Goal: Task Accomplishment & Management: Manage account settings

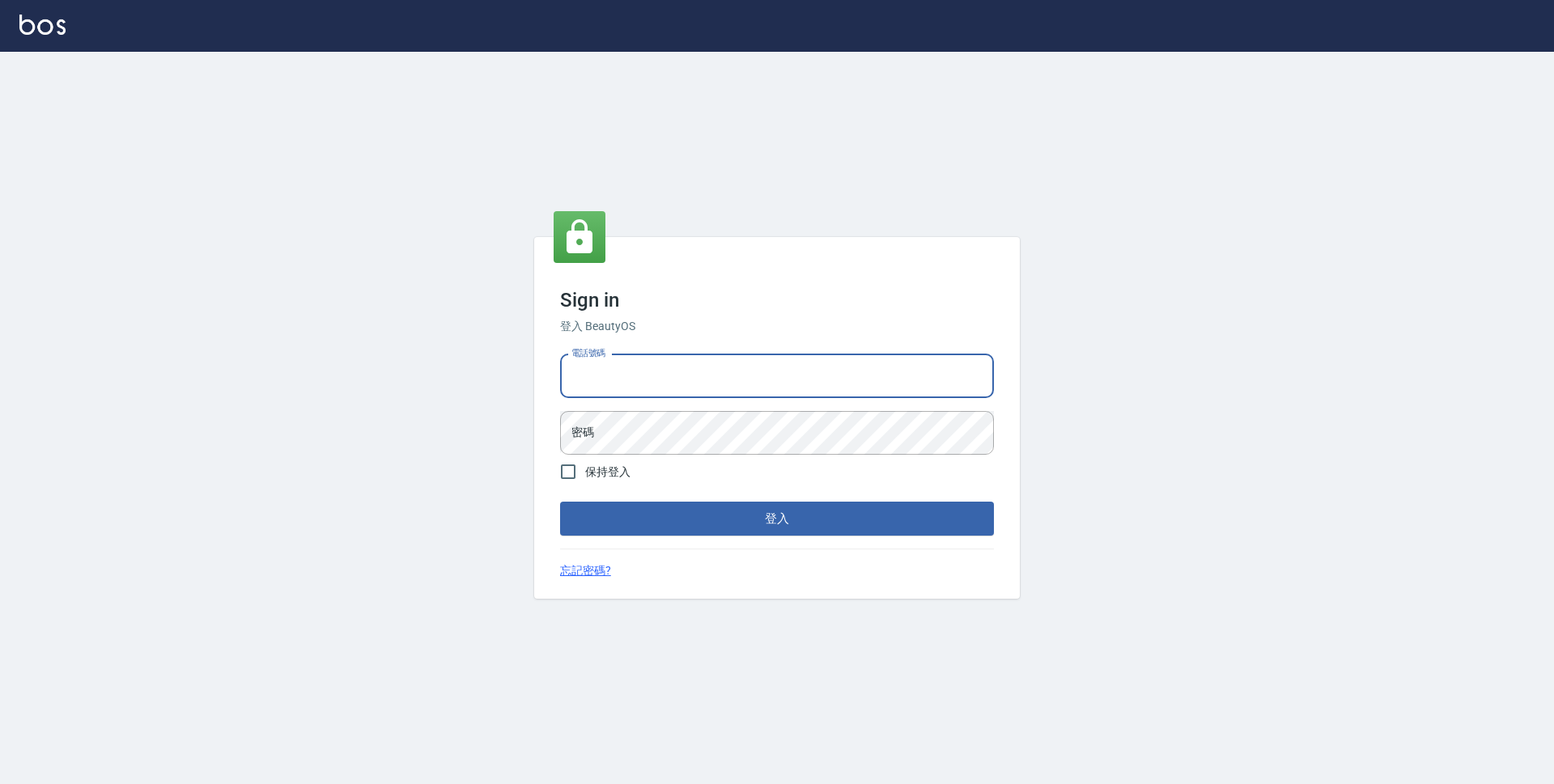
click at [705, 365] on input "電話號碼" at bounding box center [777, 377] width 434 height 44
type input "0423939755"
click at [560, 502] on button "登入" at bounding box center [777, 519] width 434 height 34
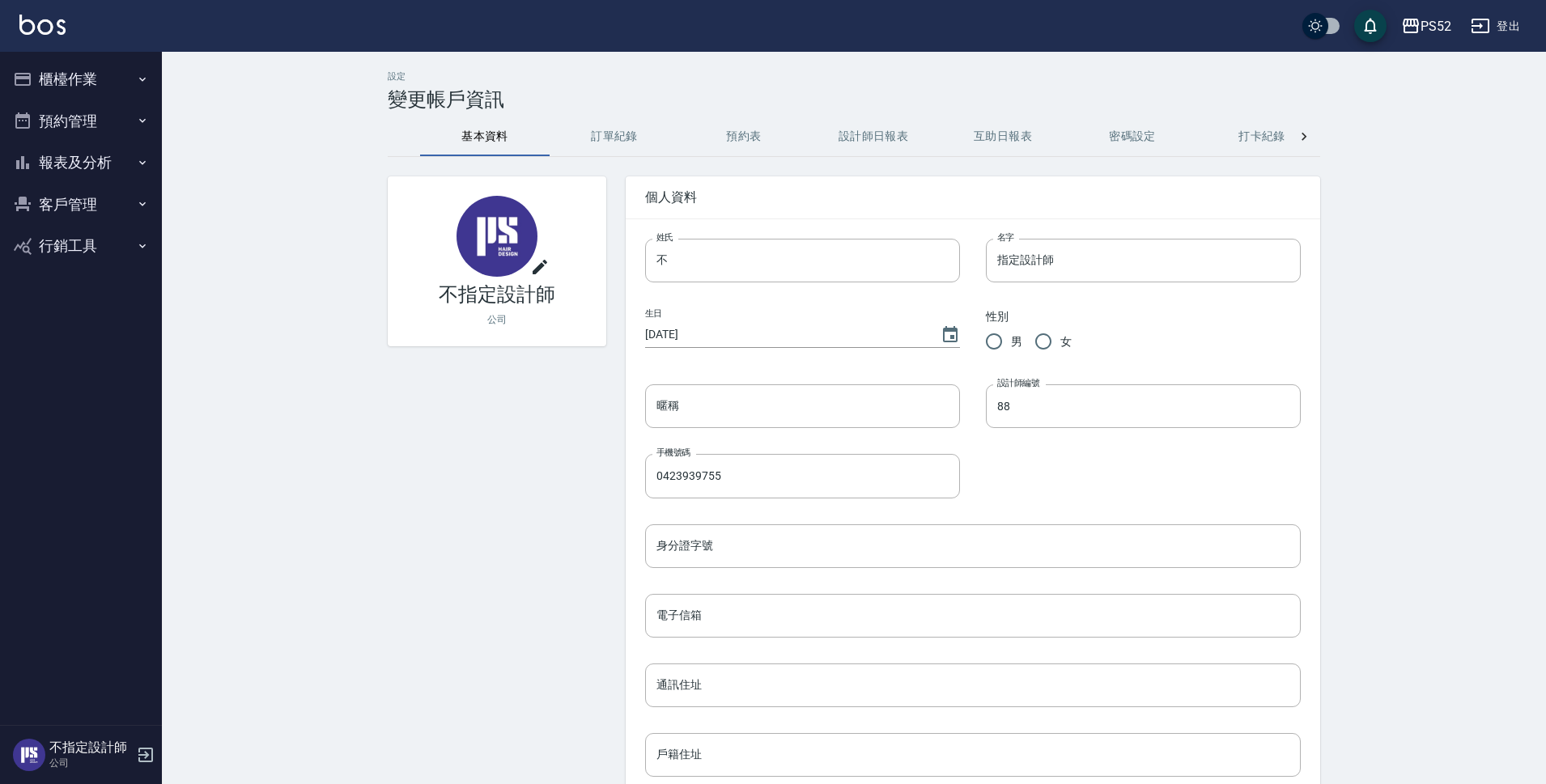
click at [51, 74] on button "櫃檯作業" at bounding box center [80, 80] width 149 height 42
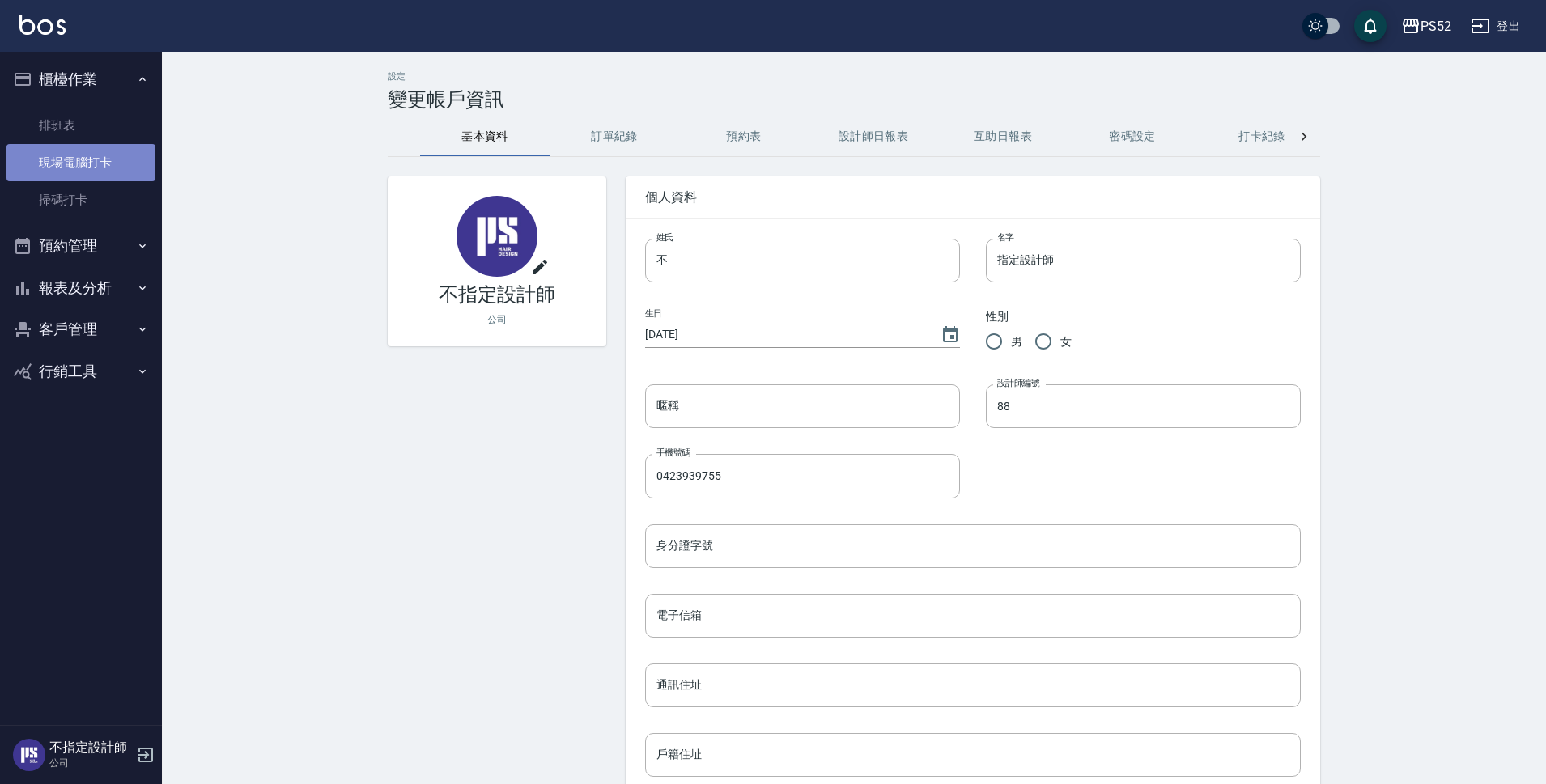
click at [80, 169] on link "現場電腦打卡" at bounding box center [80, 162] width 149 height 37
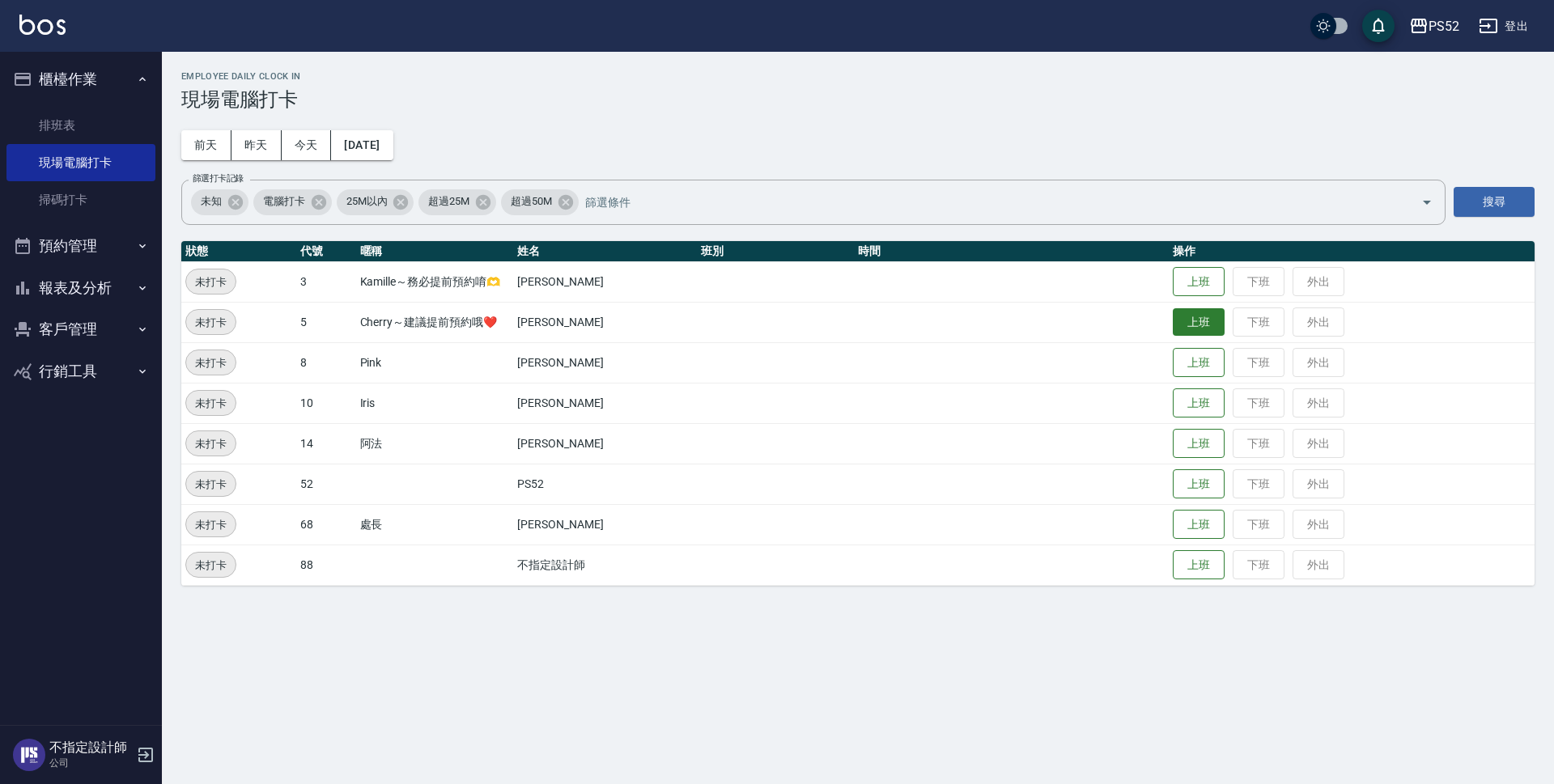
click at [1199, 326] on button "上班" at bounding box center [1198, 322] width 52 height 28
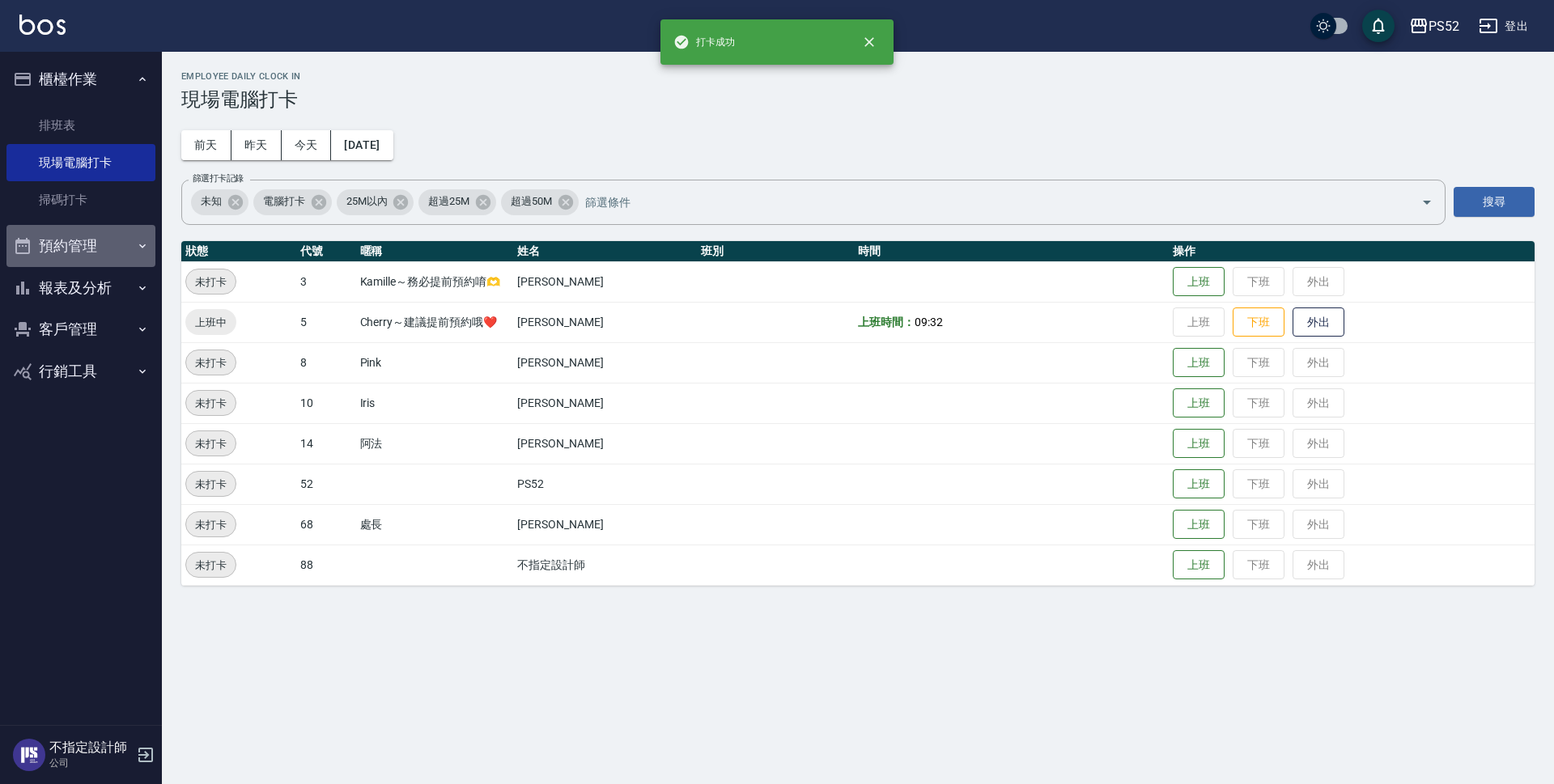
click at [78, 244] on button "預約管理" at bounding box center [80, 246] width 149 height 42
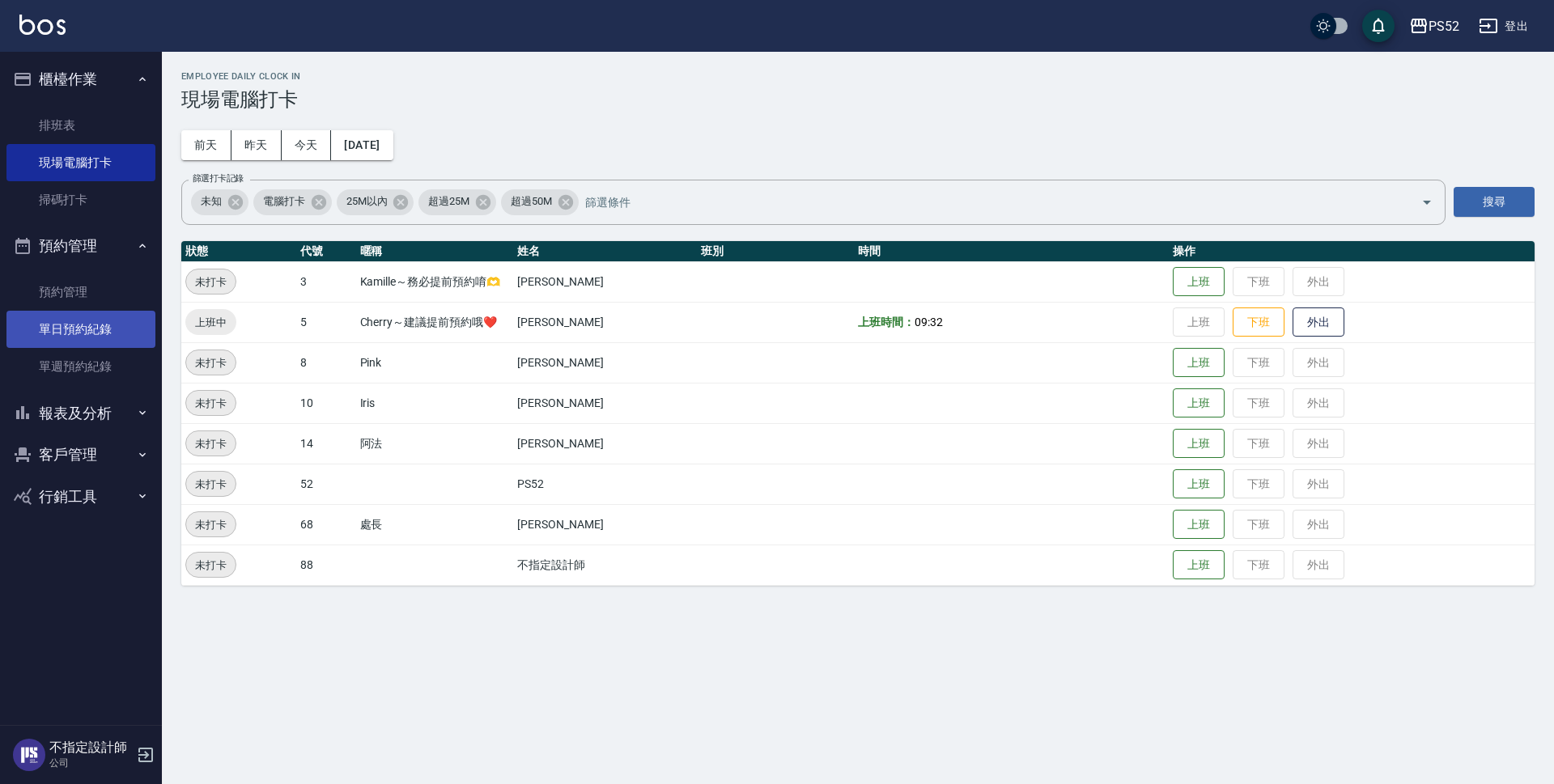
click at [89, 325] on link "單日預約紀錄" at bounding box center [80, 330] width 149 height 37
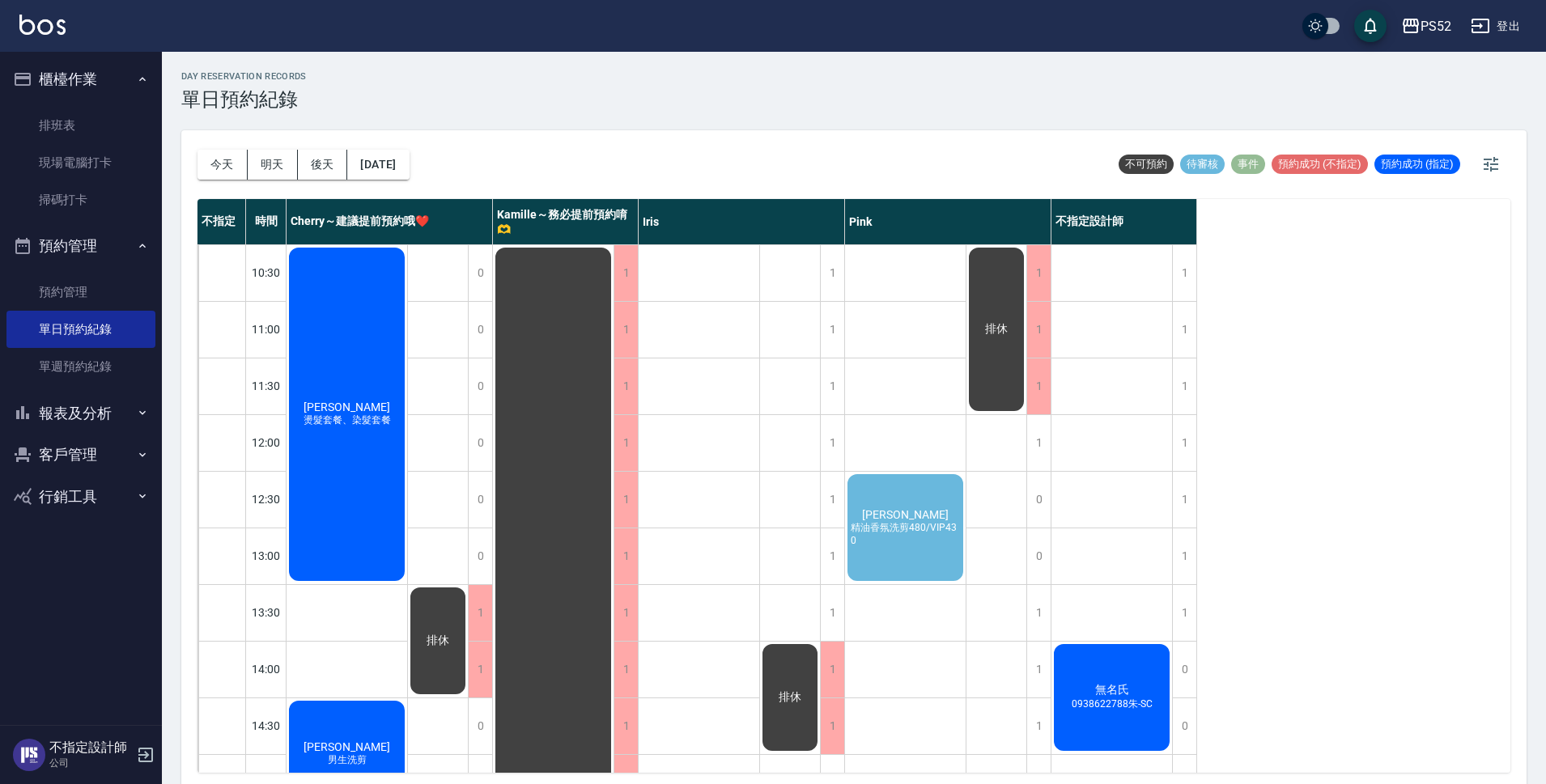
click at [407, 488] on div "[PERSON_NAME] 精油香氛洗剪480/VIP430" at bounding box center [347, 414] width 121 height 338
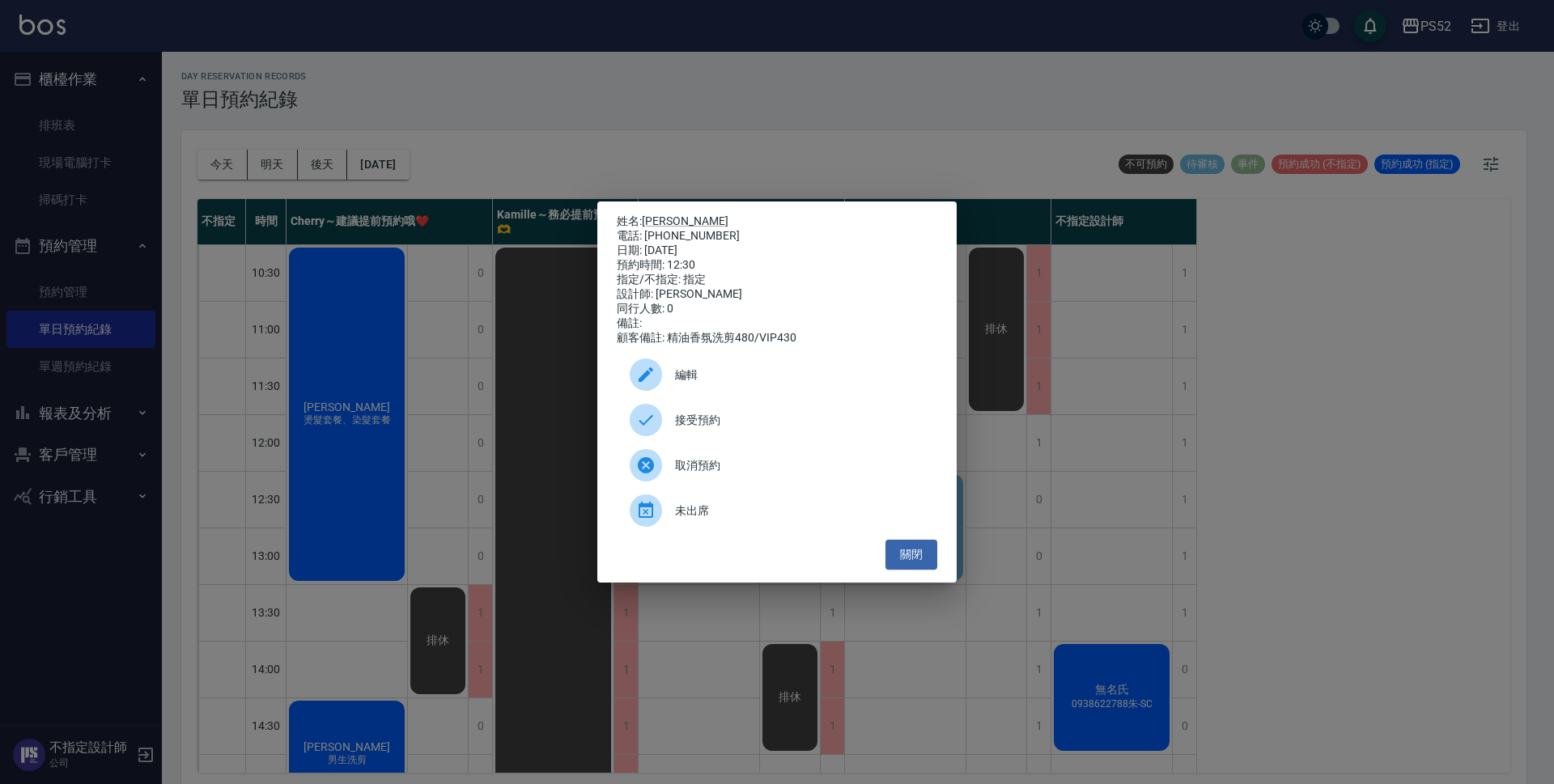
click at [790, 424] on span "接受預約" at bounding box center [799, 420] width 249 height 17
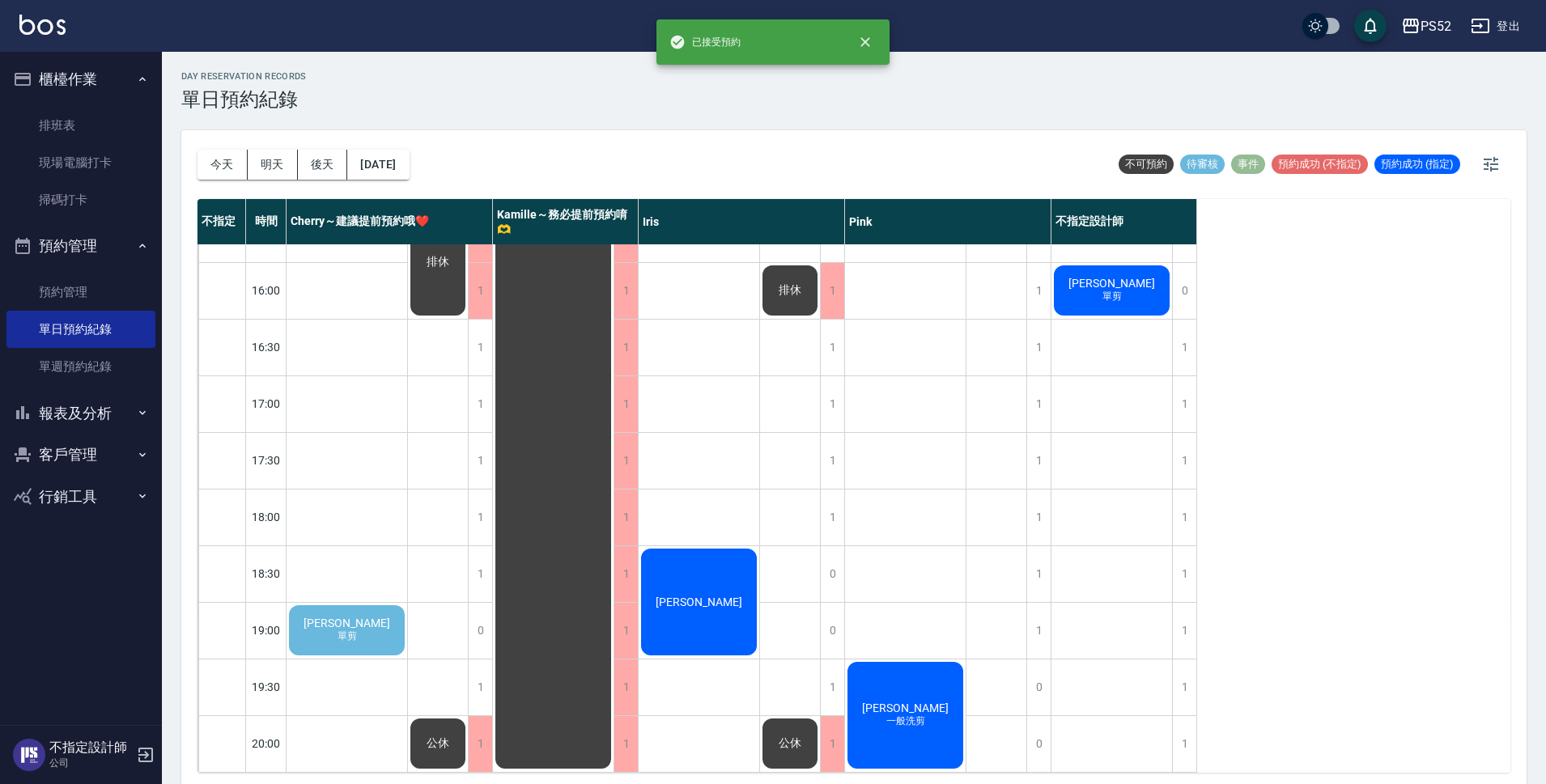
scroll to position [619, 0]
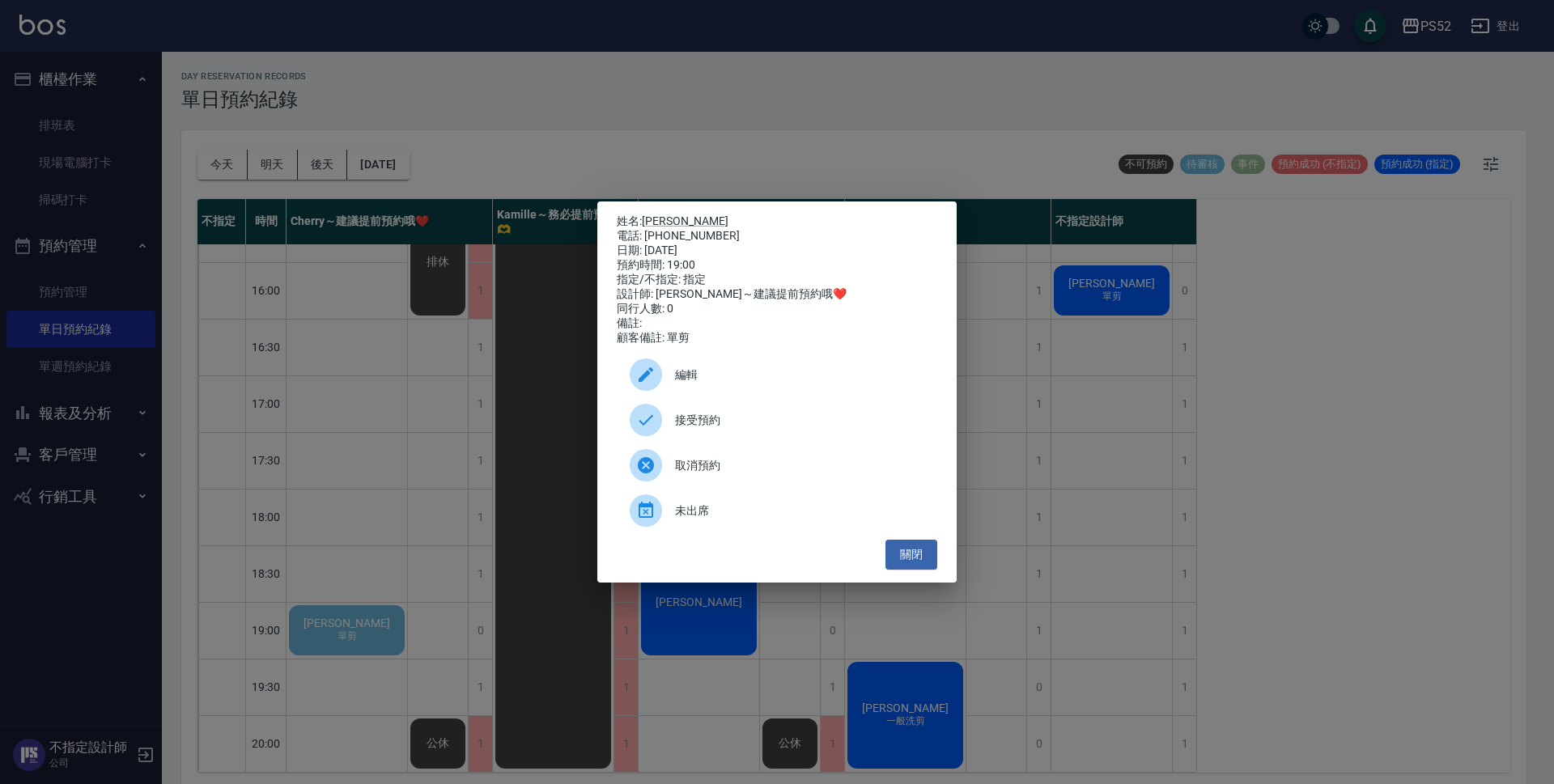
click at [744, 419] on span "接受預約" at bounding box center [799, 420] width 249 height 17
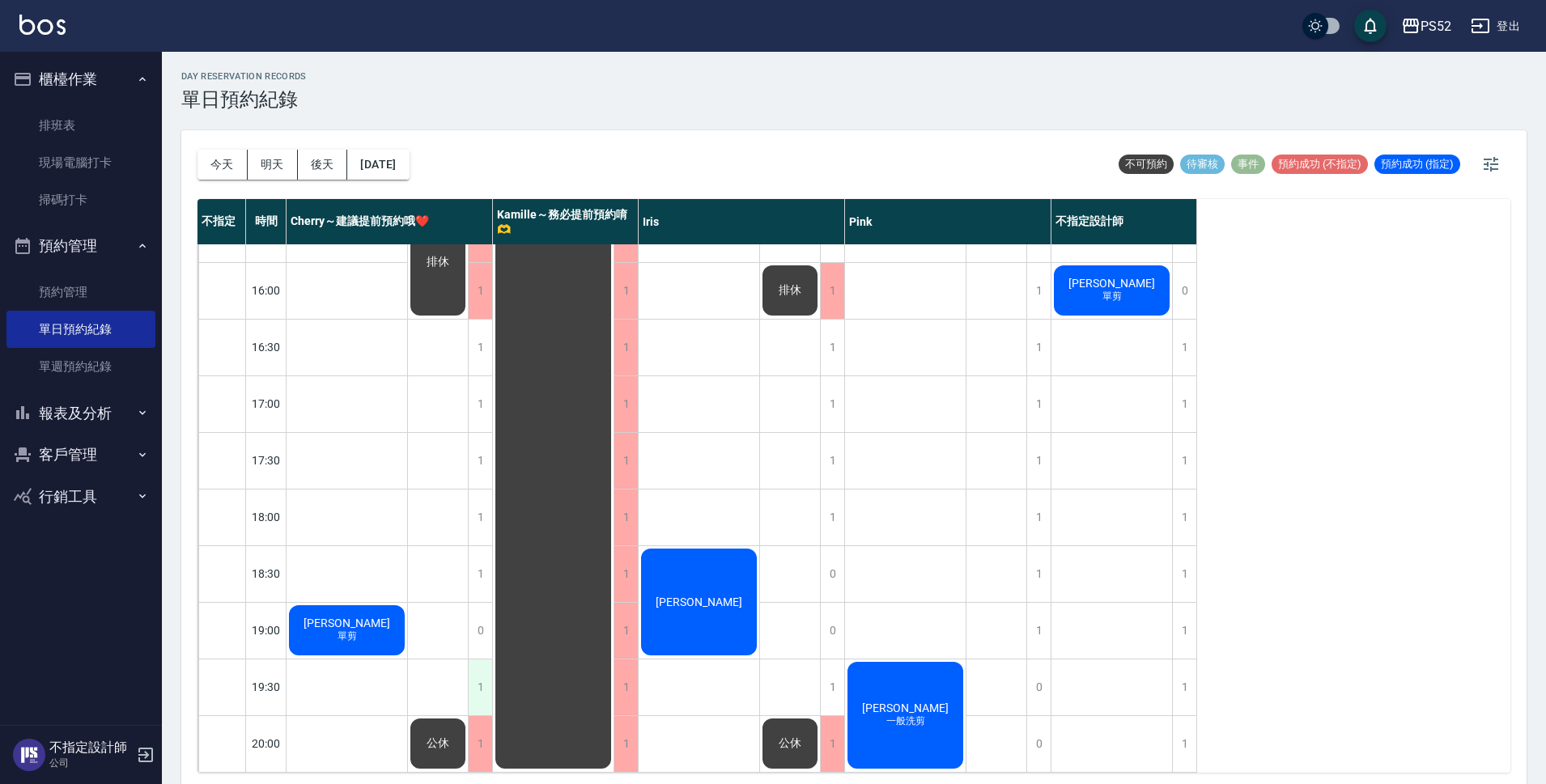
click at [489, 680] on div "1" at bounding box center [480, 687] width 24 height 56
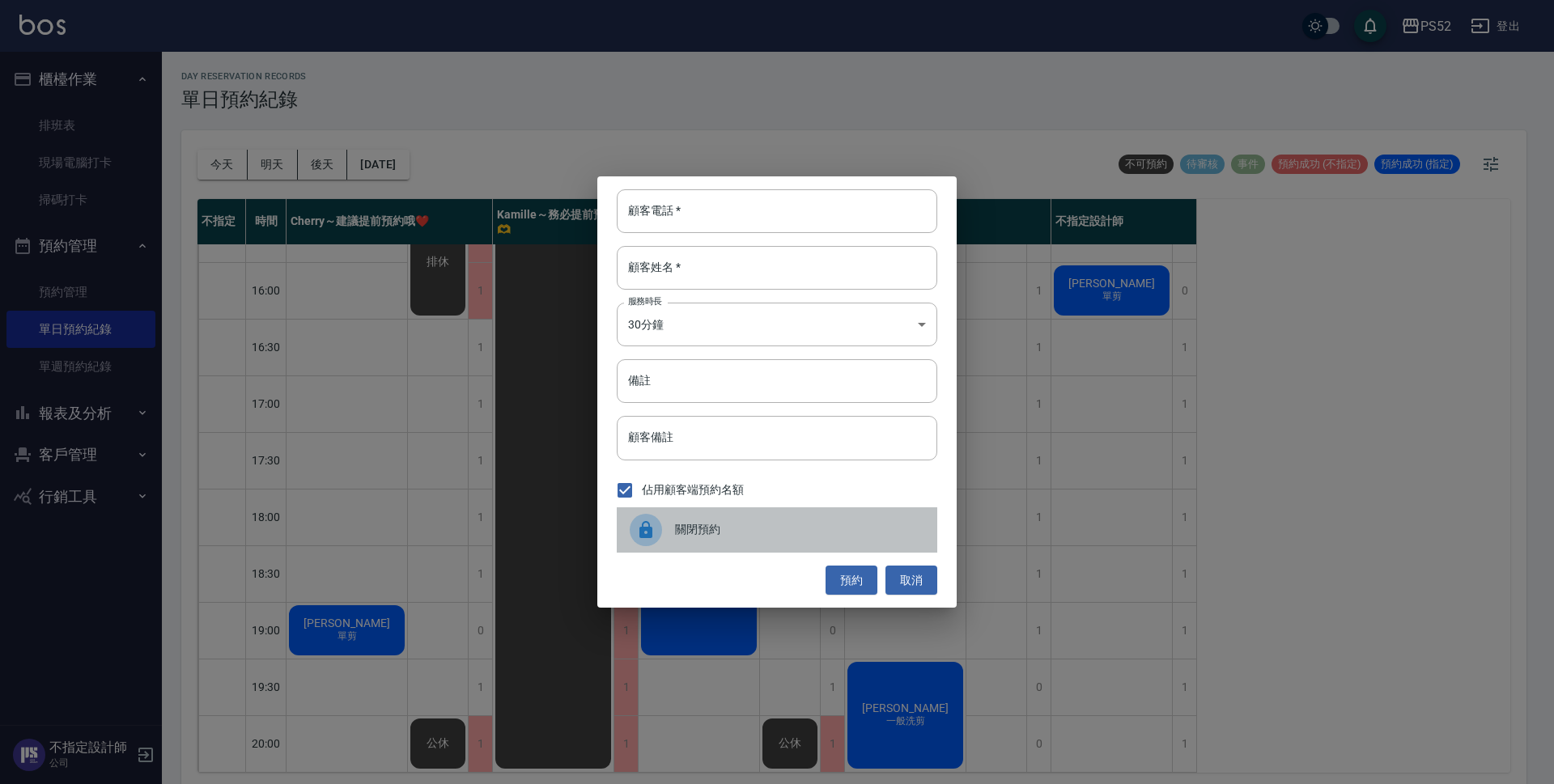
click at [736, 541] on div "關閉預約" at bounding box center [777, 530] width 321 height 45
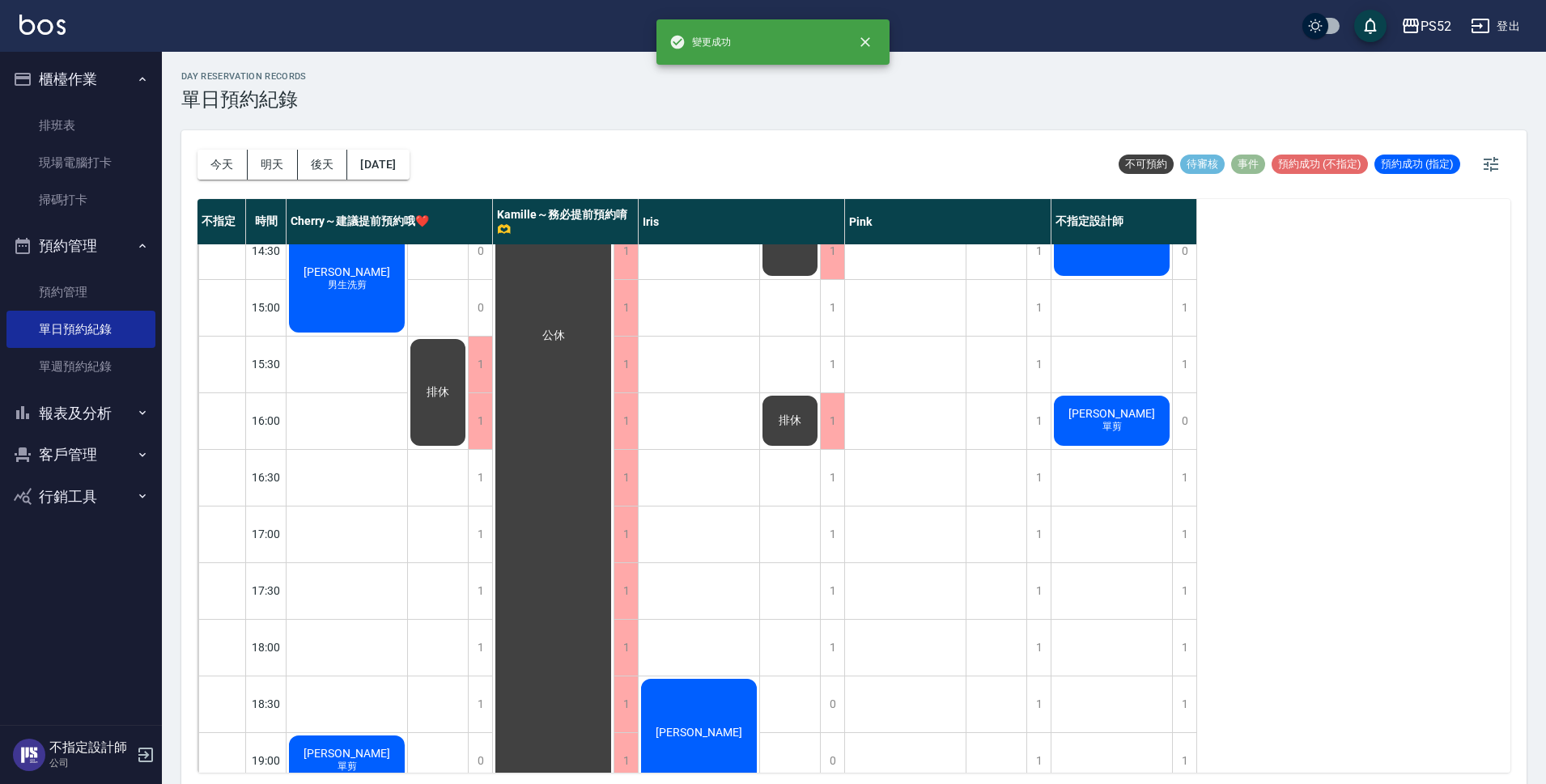
scroll to position [457, 0]
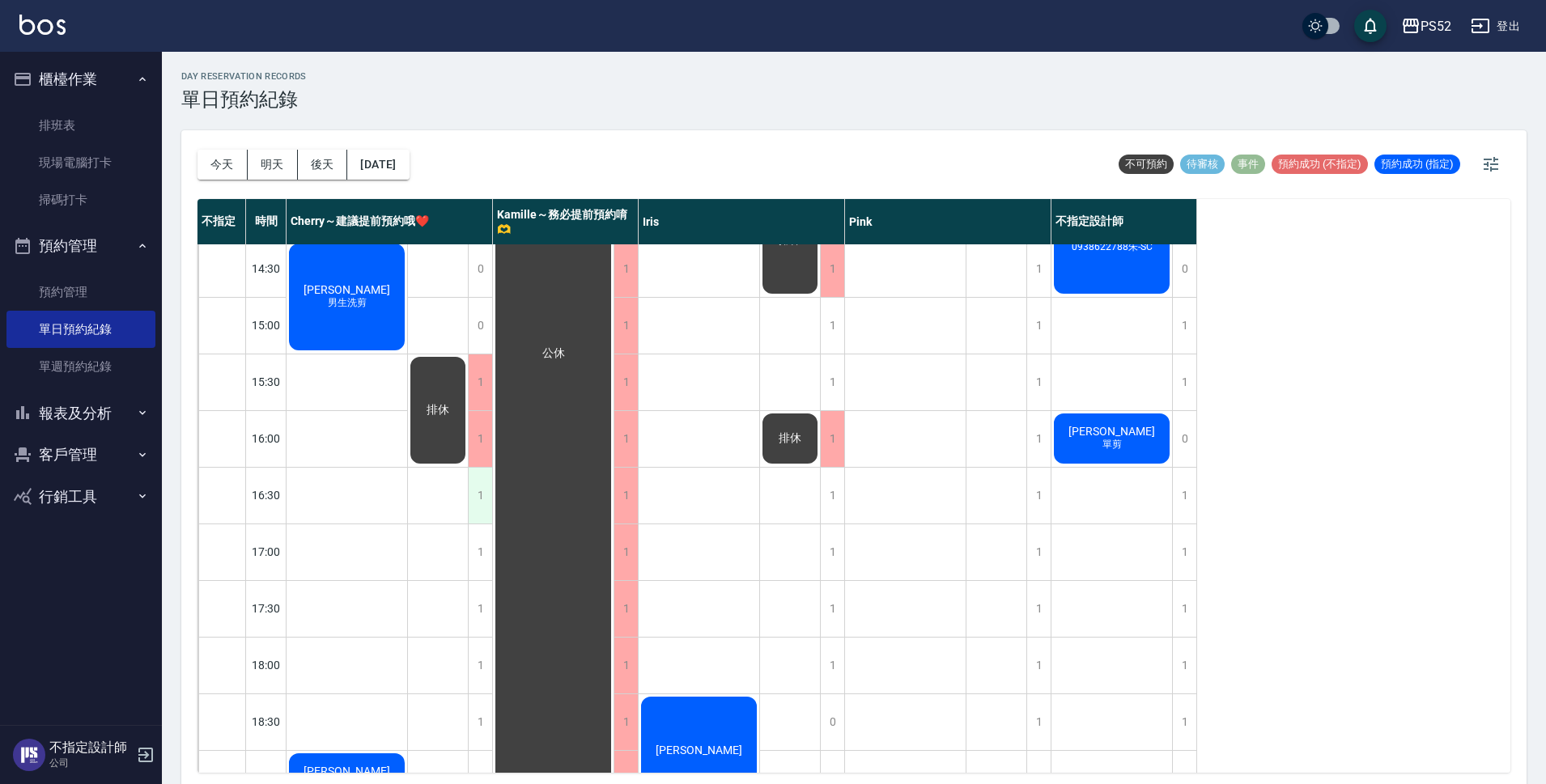
click at [476, 489] on div "1" at bounding box center [480, 495] width 24 height 56
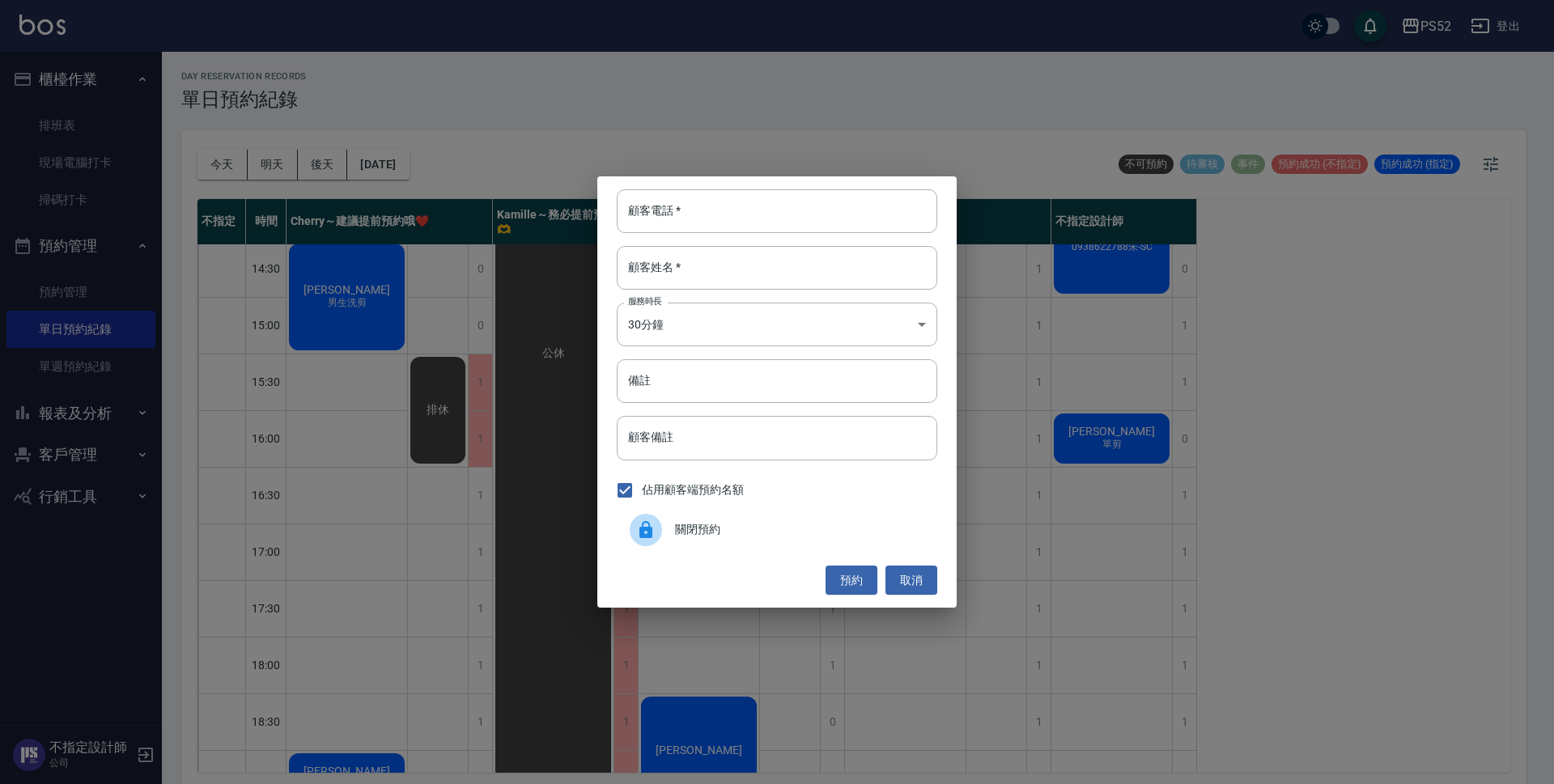
click at [787, 522] on span "關閉預約" at bounding box center [799, 529] width 249 height 17
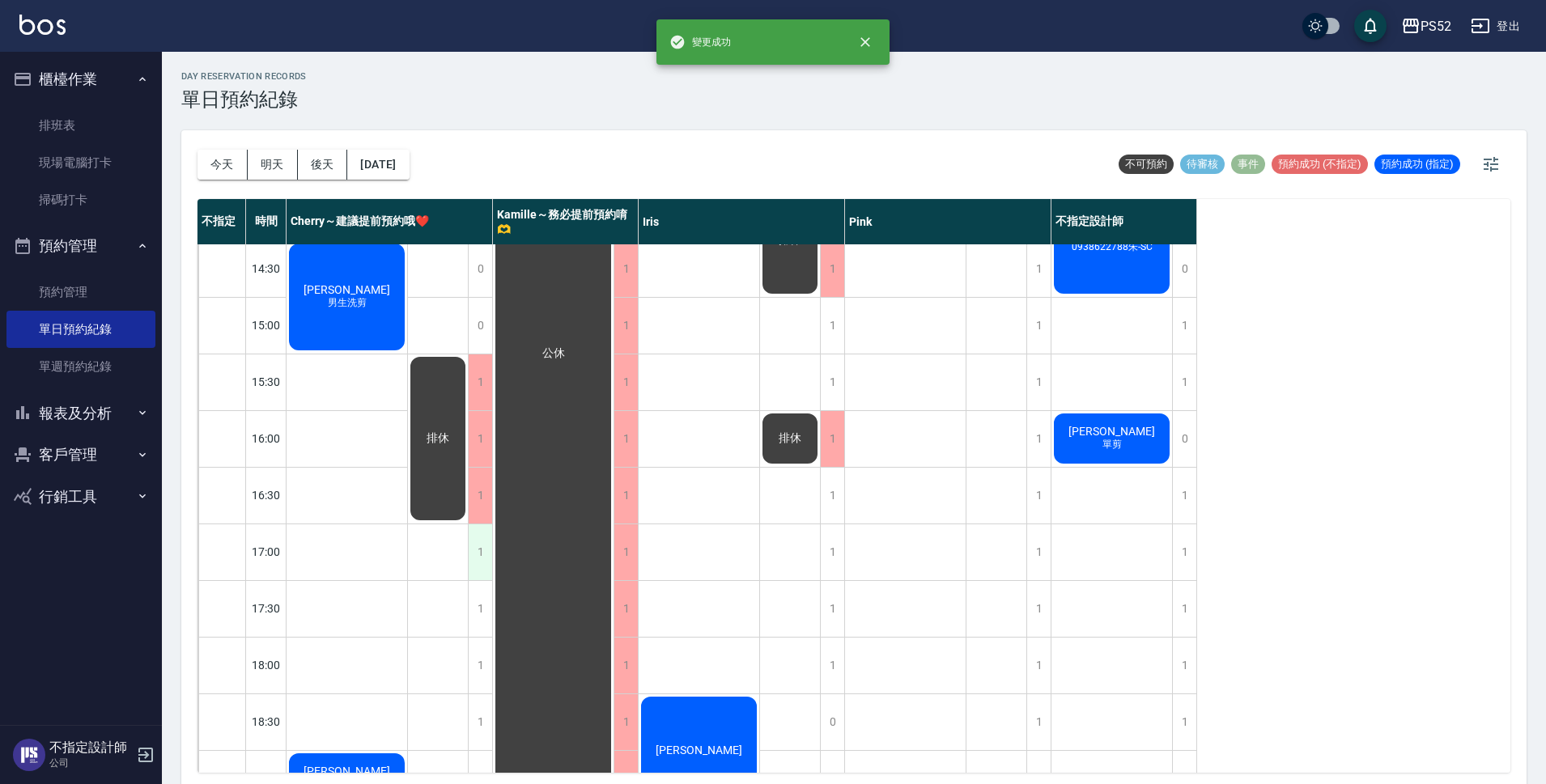
click at [478, 559] on div "1" at bounding box center [480, 552] width 24 height 56
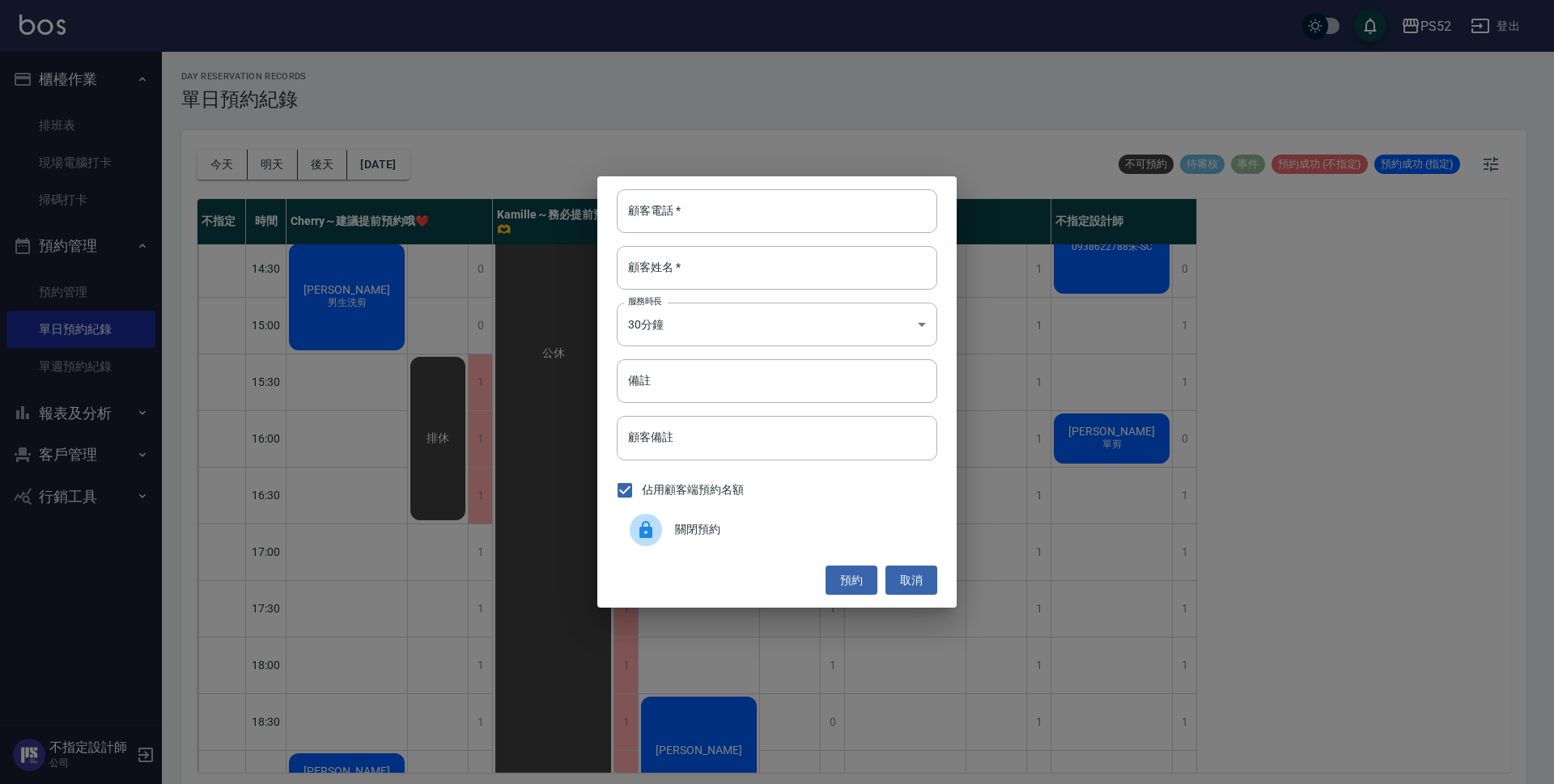
click at [743, 533] on span "關閉預約" at bounding box center [799, 529] width 249 height 17
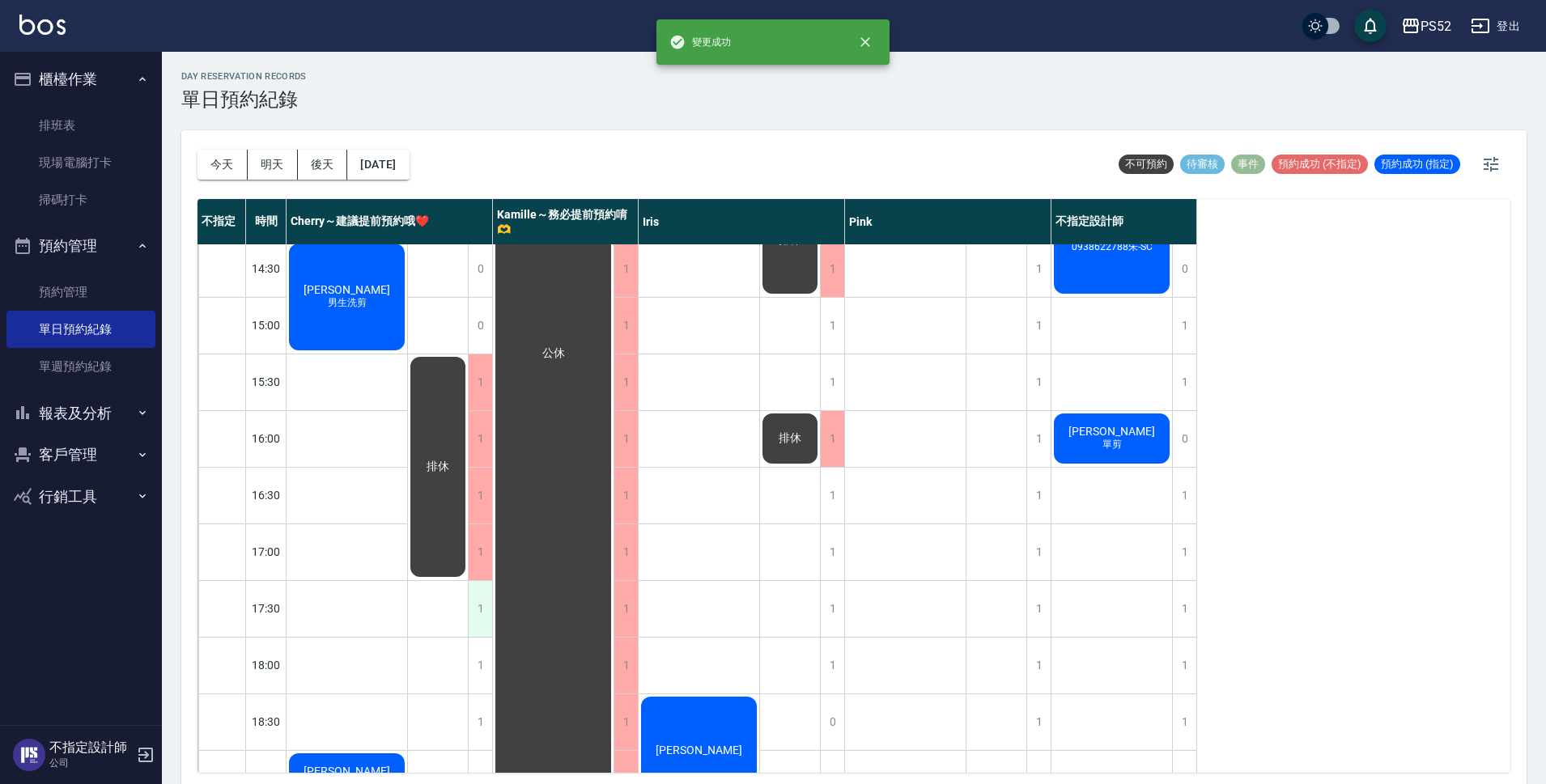
click at [482, 605] on div "1" at bounding box center [480, 609] width 24 height 56
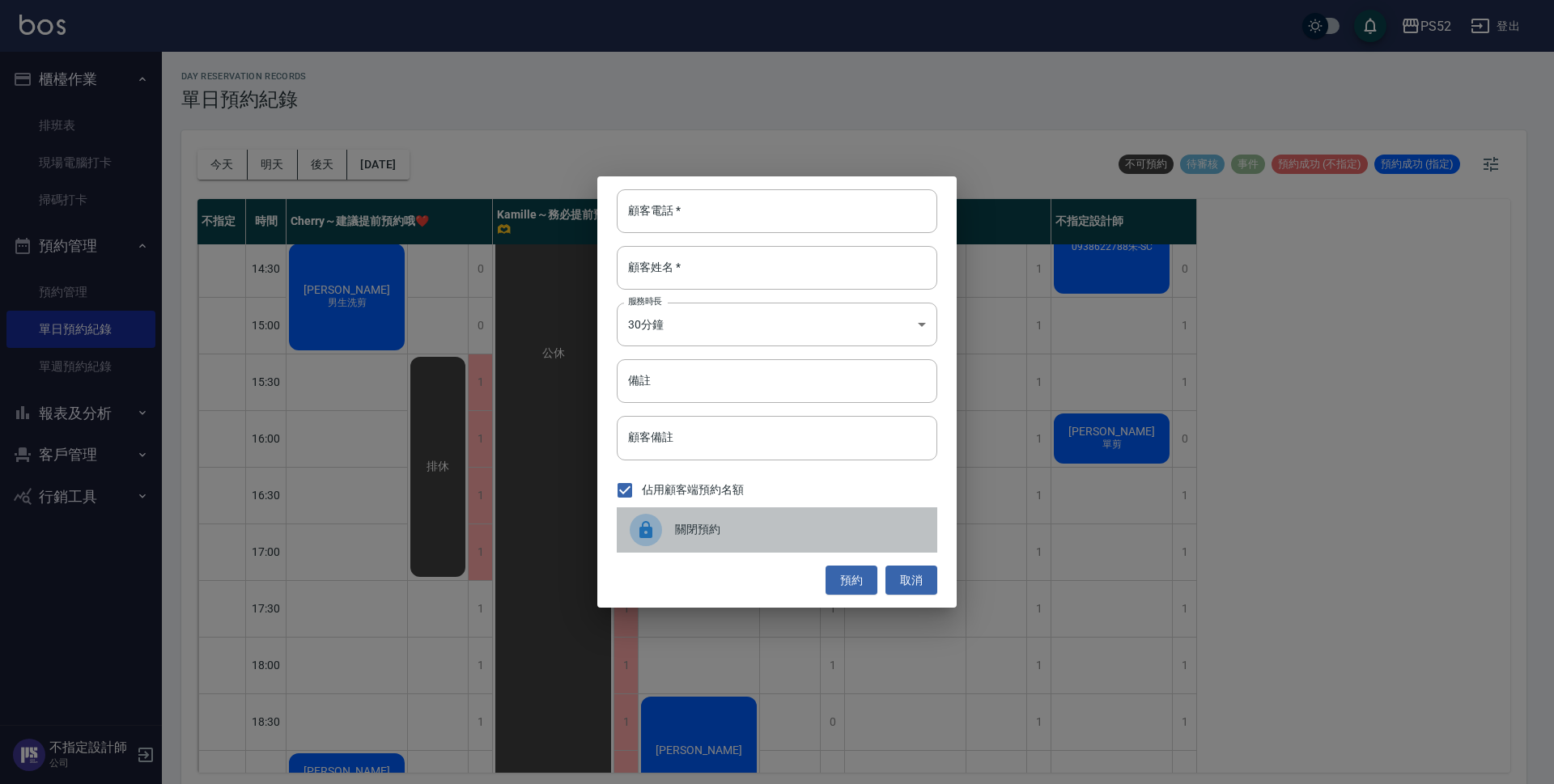
click at [689, 545] on div "關閉預約" at bounding box center [777, 530] width 321 height 45
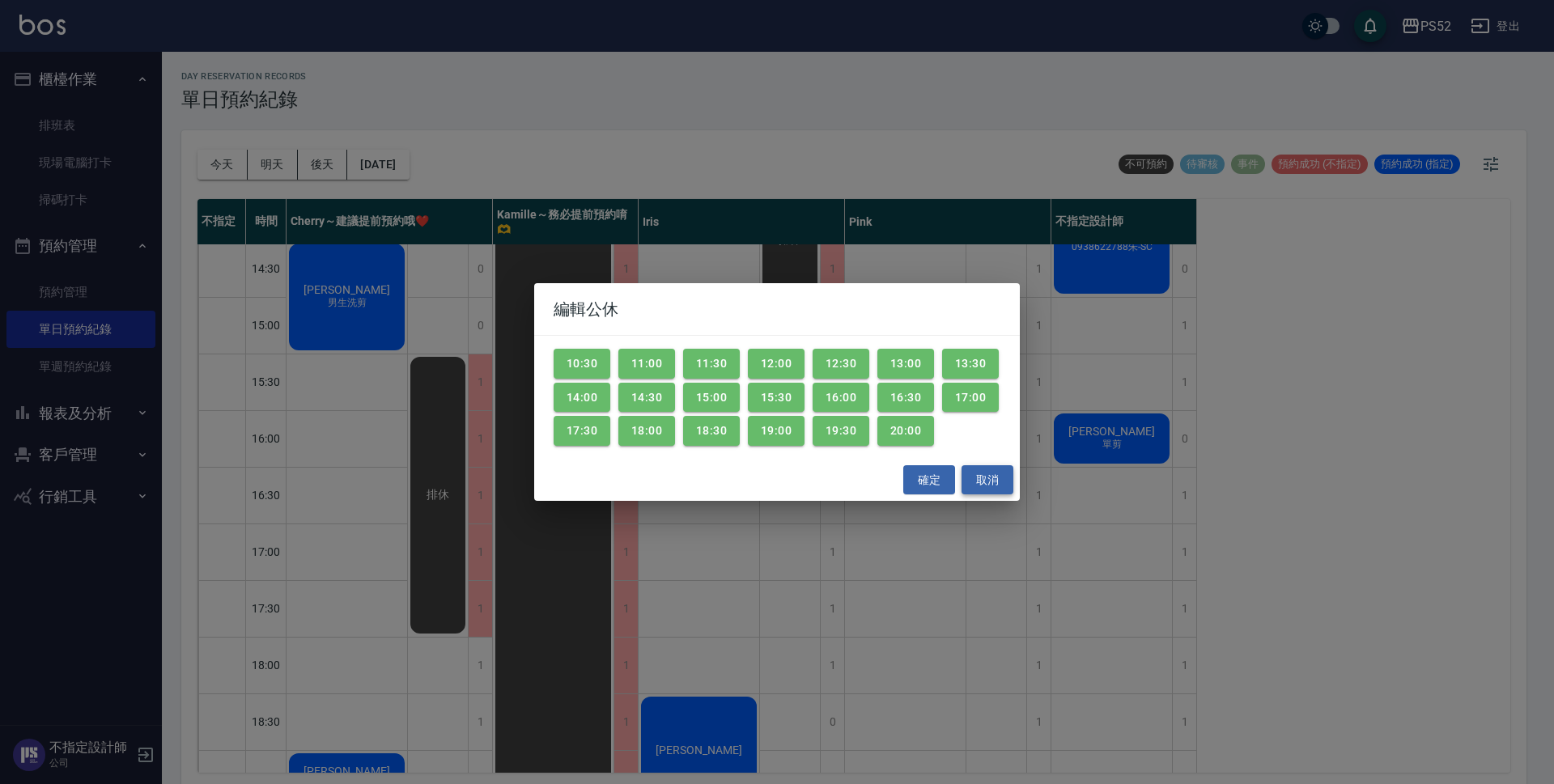
click at [1004, 487] on button "取消" at bounding box center [987, 480] width 52 height 30
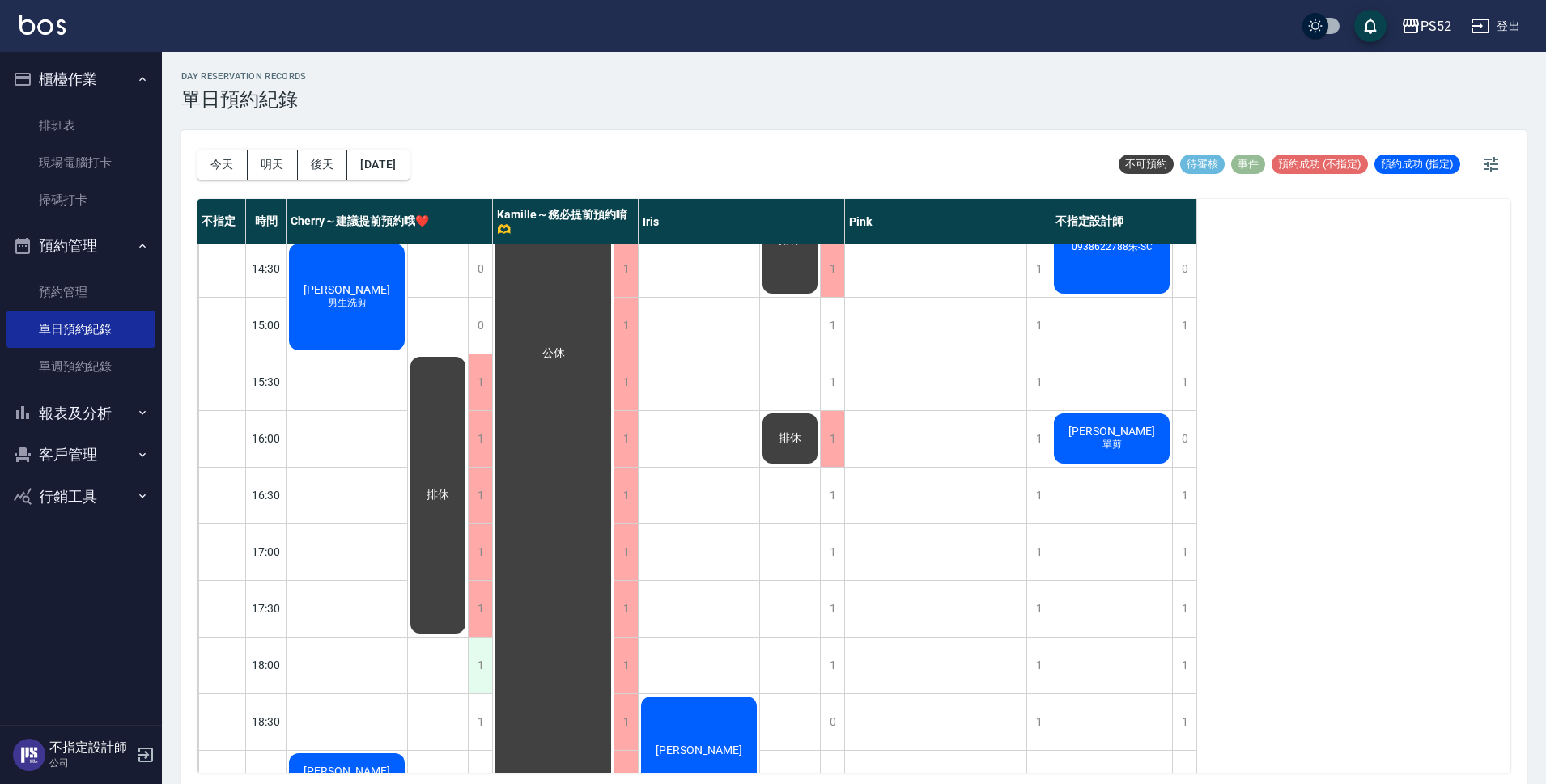
click at [490, 659] on div "1" at bounding box center [480, 666] width 24 height 56
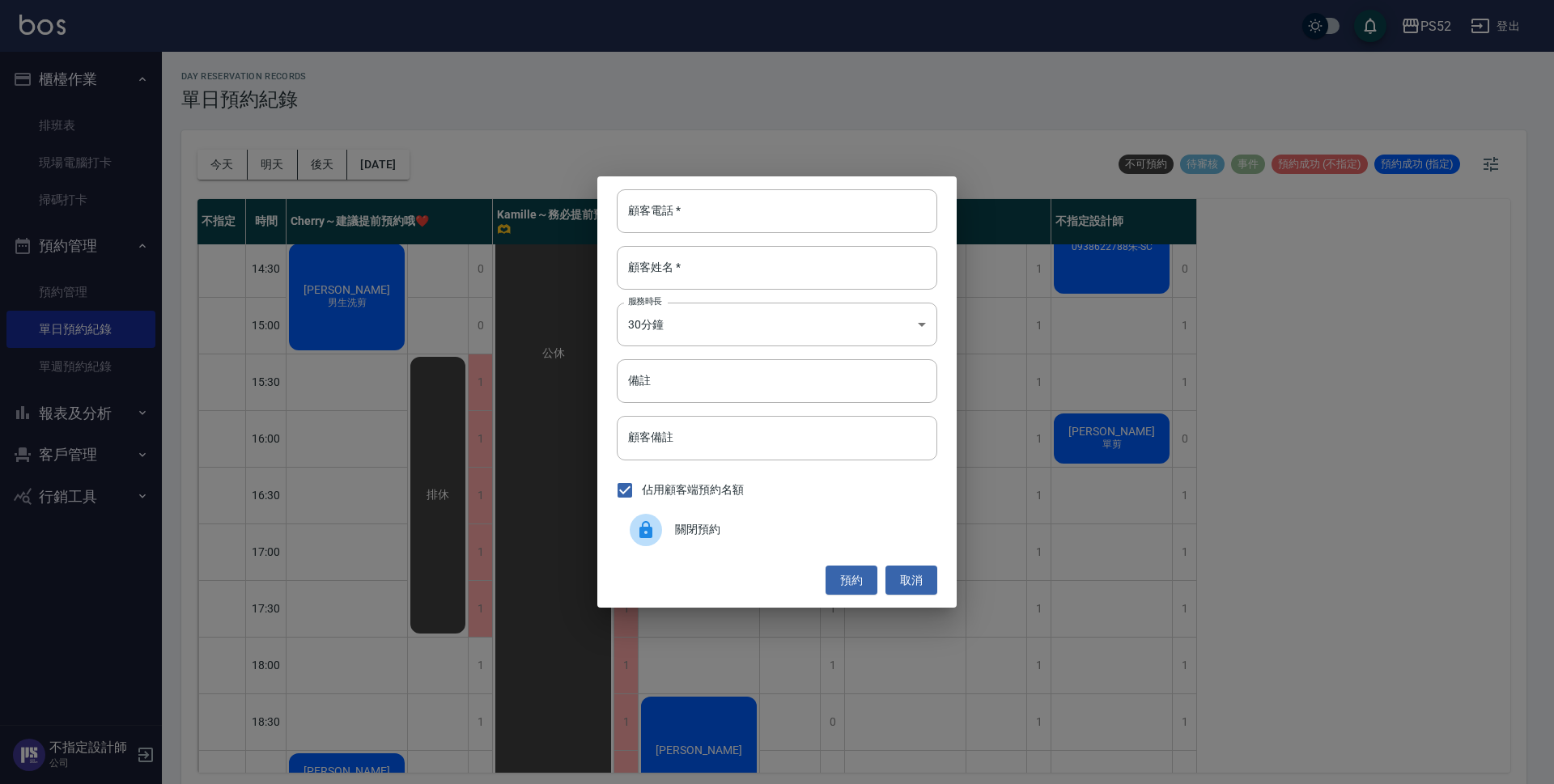
click at [773, 535] on span "關閉預約" at bounding box center [799, 529] width 249 height 17
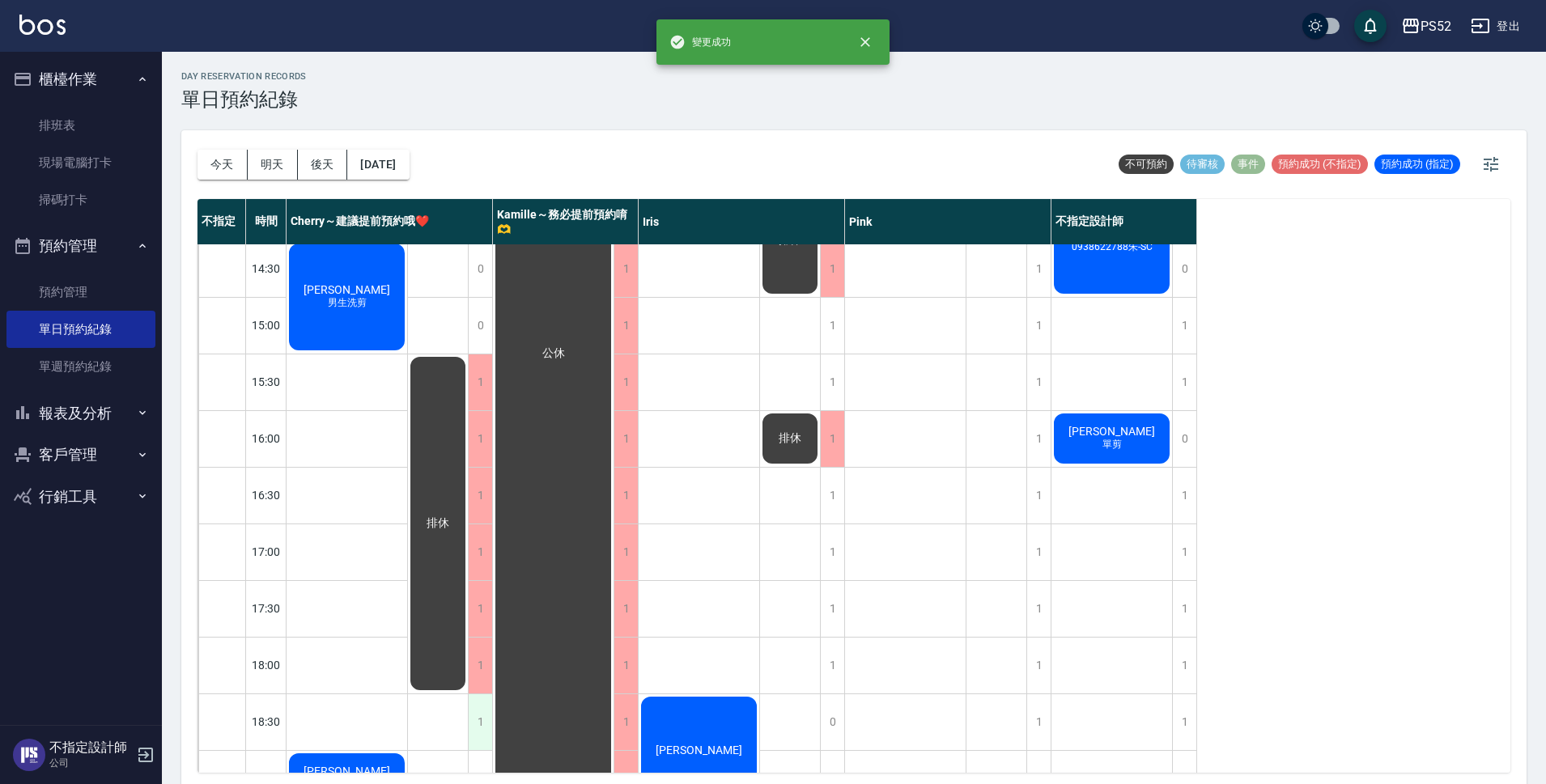
click at [475, 715] on div "1" at bounding box center [480, 722] width 24 height 56
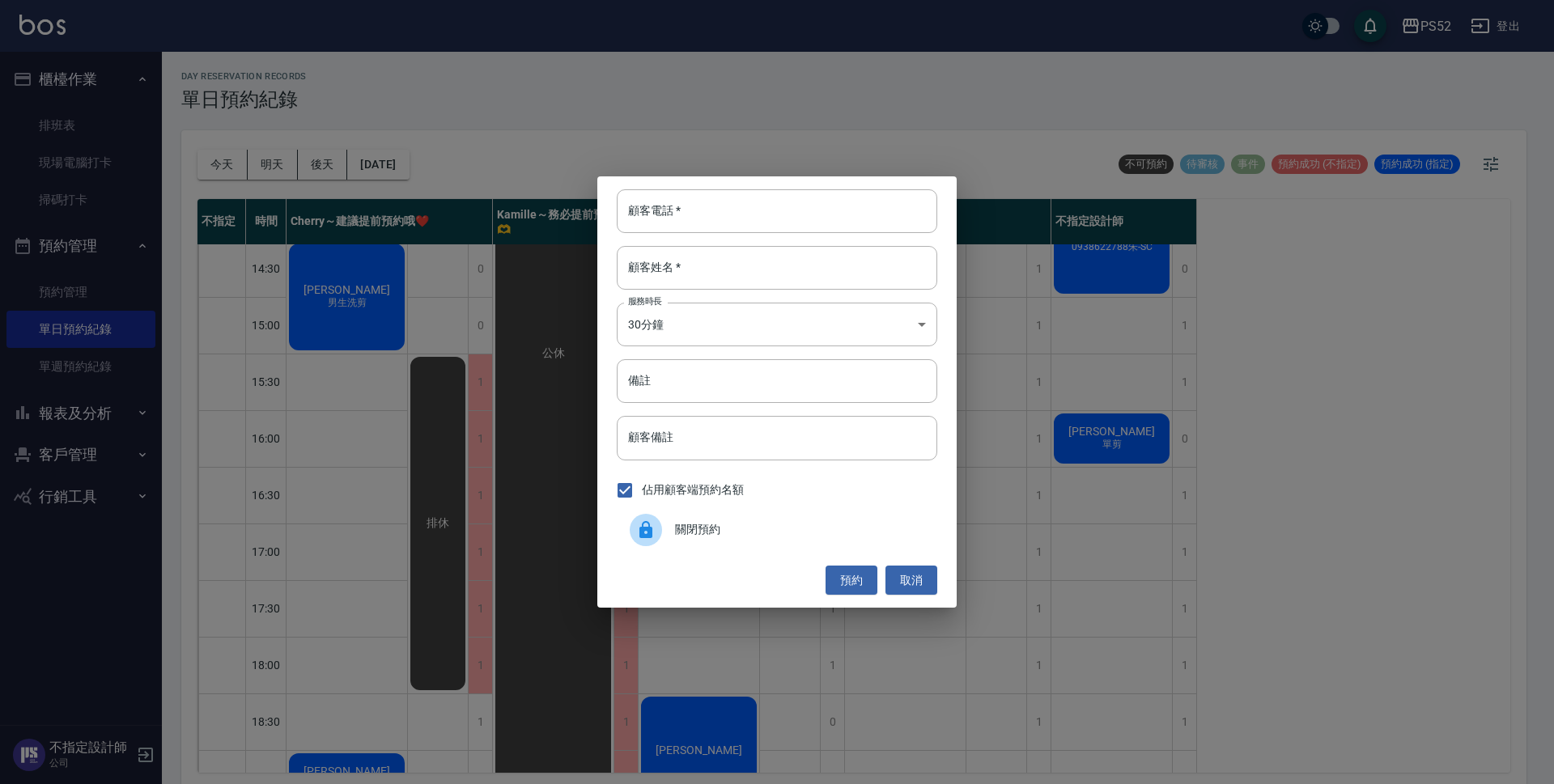
click at [782, 532] on span "關閉預約" at bounding box center [799, 529] width 249 height 17
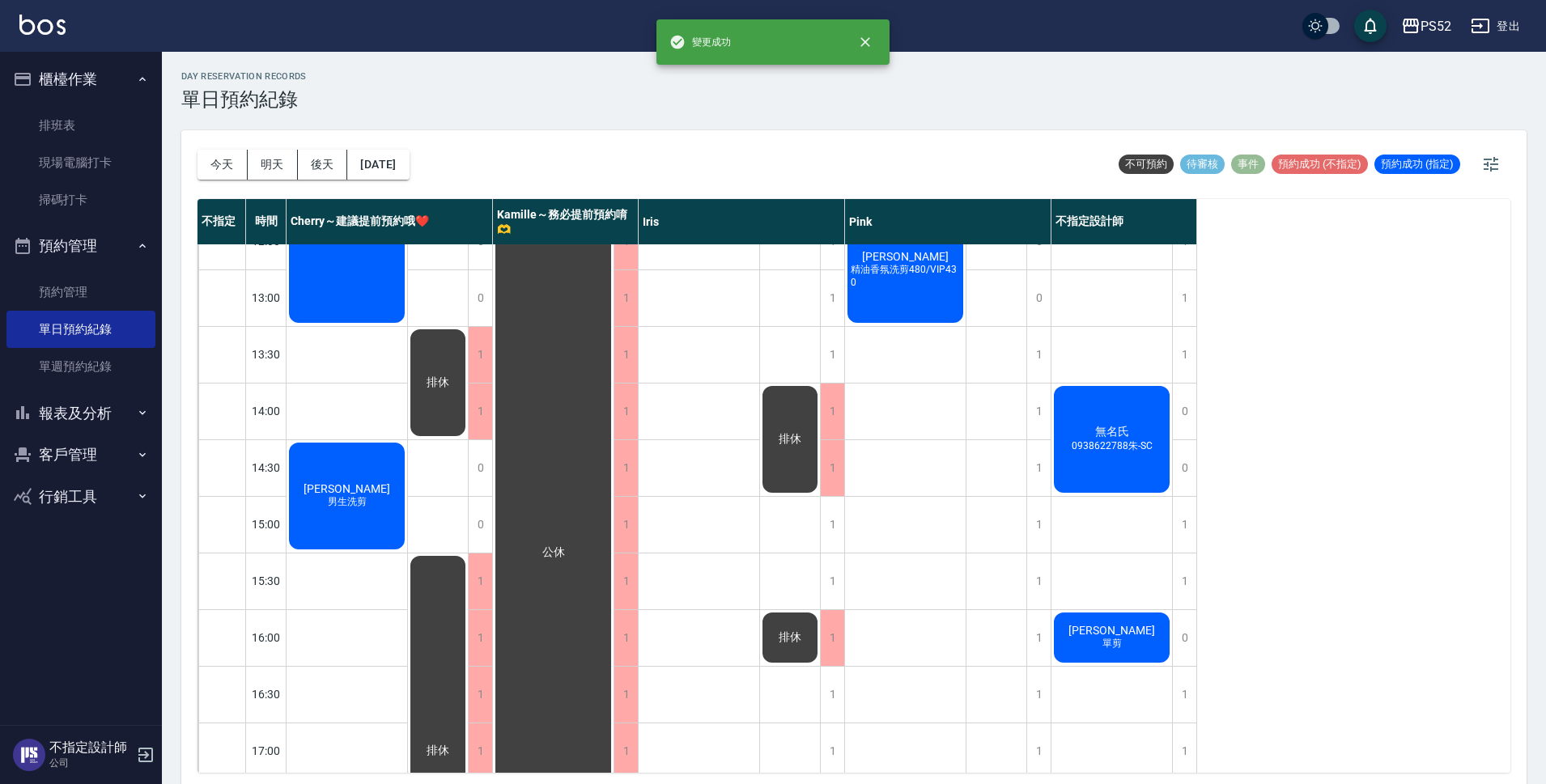
scroll to position [160, 0]
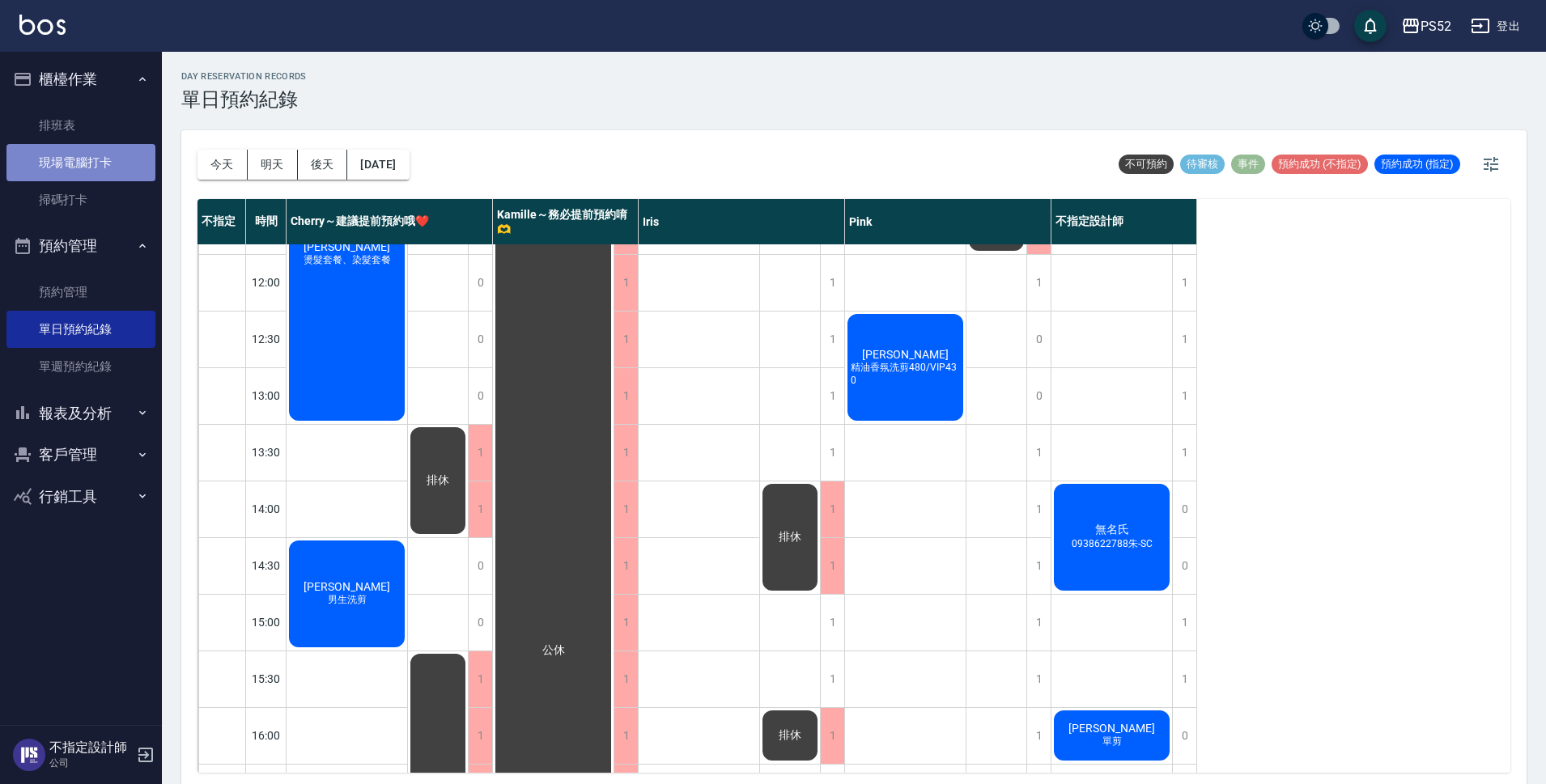
click at [110, 154] on link "現場電腦打卡" at bounding box center [80, 162] width 149 height 37
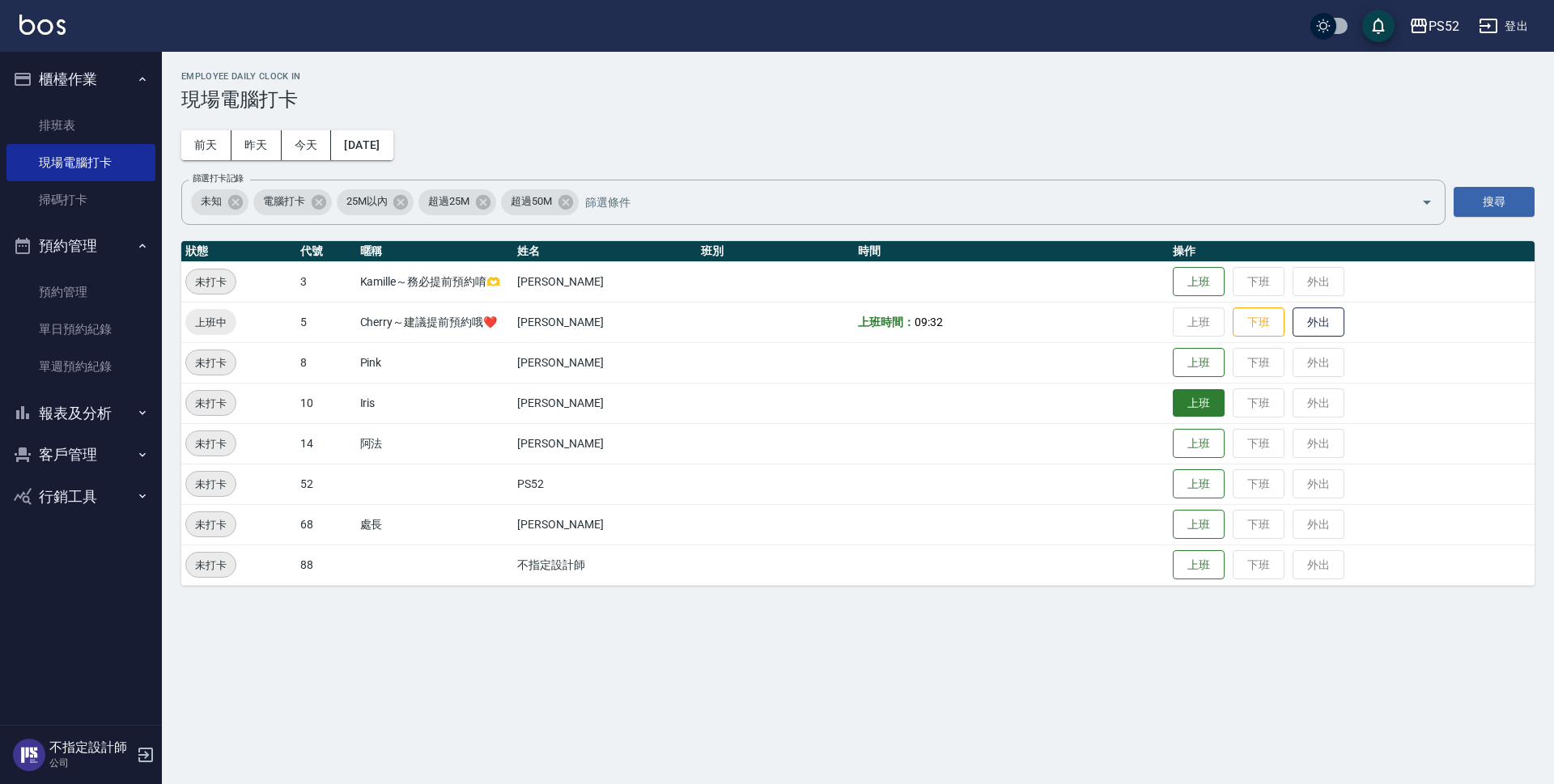
click at [1204, 407] on button "上班" at bounding box center [1198, 403] width 52 height 28
click at [1198, 357] on button "上班" at bounding box center [1198, 363] width 52 height 28
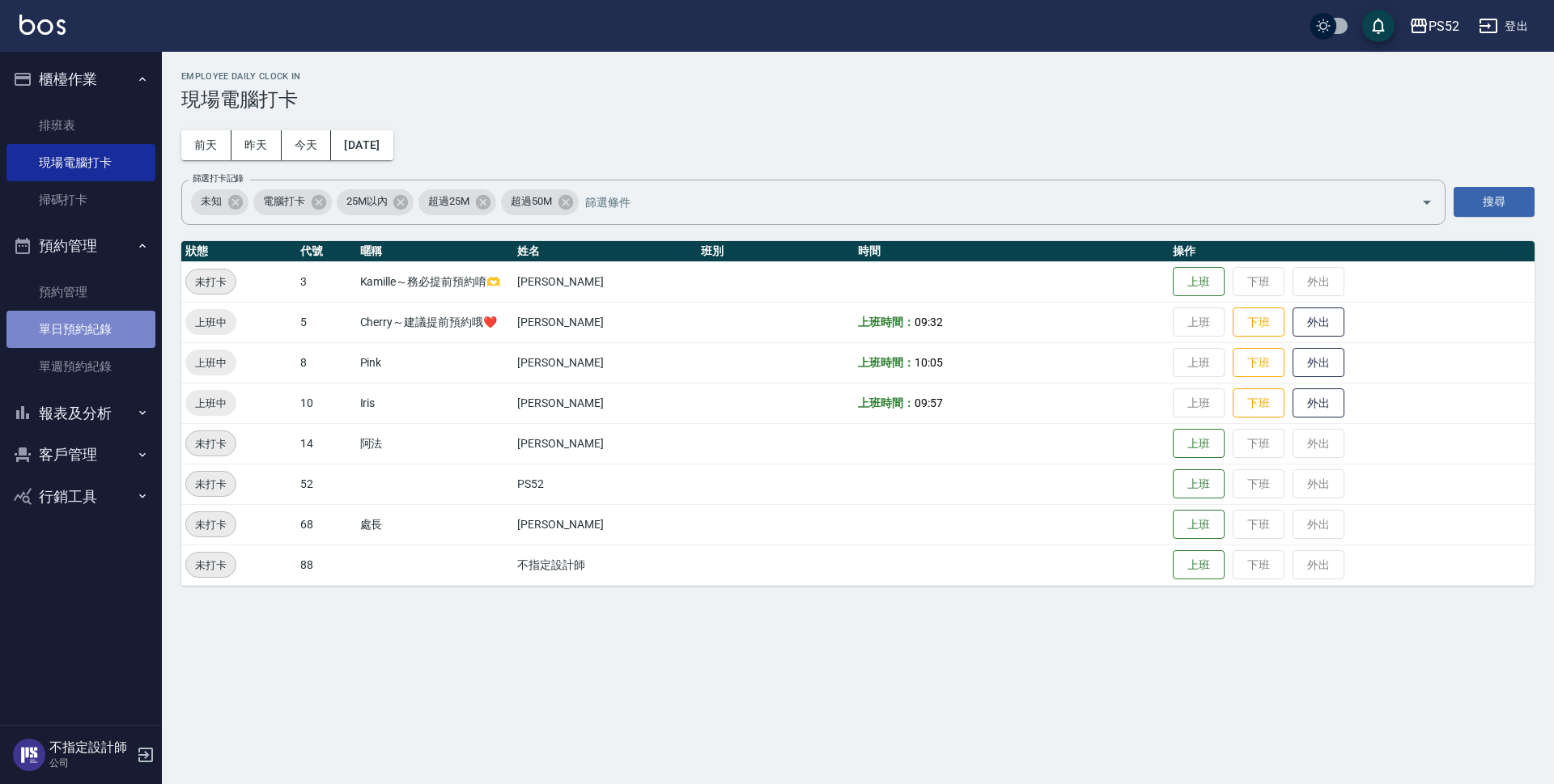
click at [63, 330] on link "單日預約紀錄" at bounding box center [80, 330] width 149 height 37
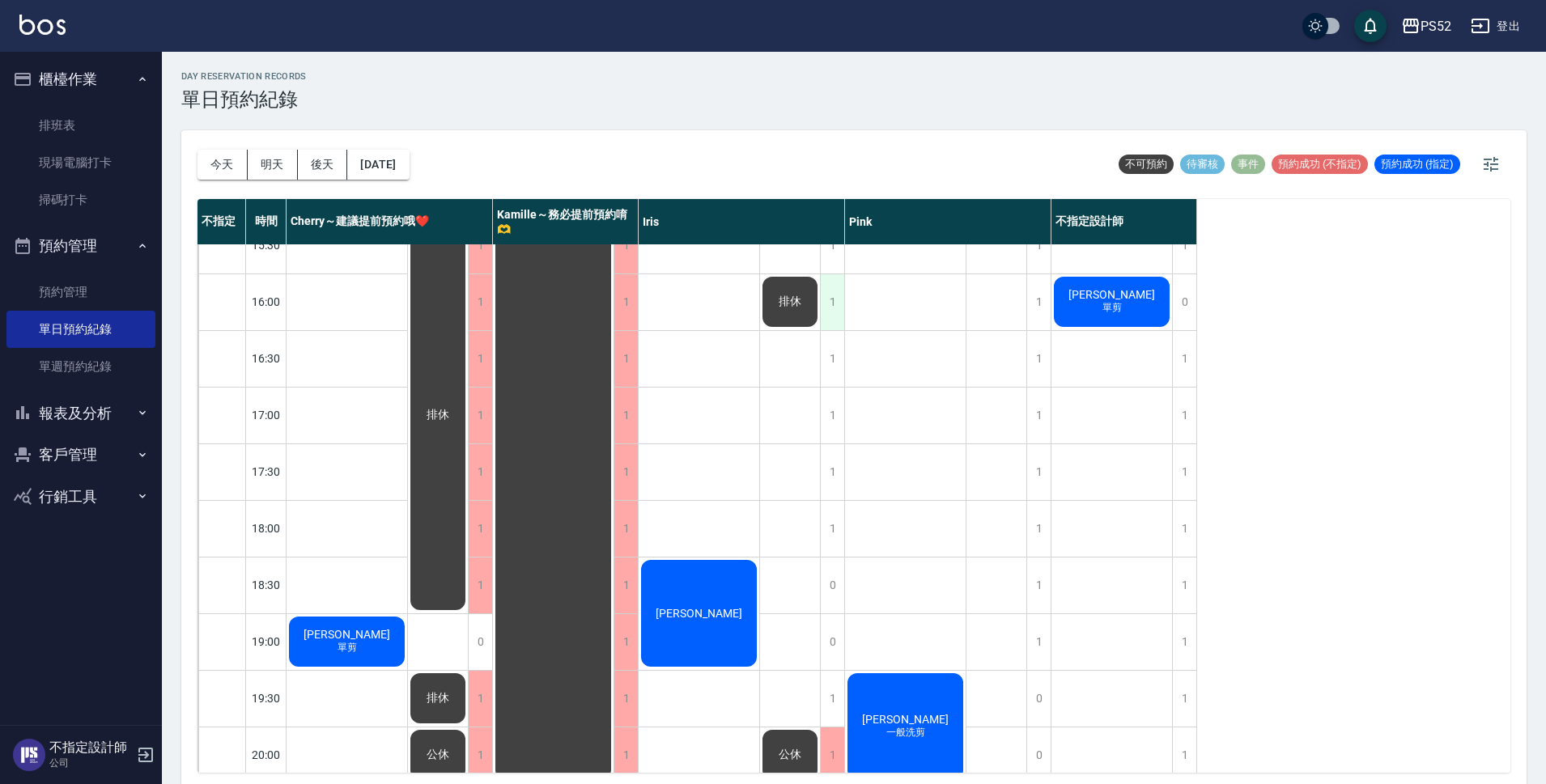
scroll to position [619, 0]
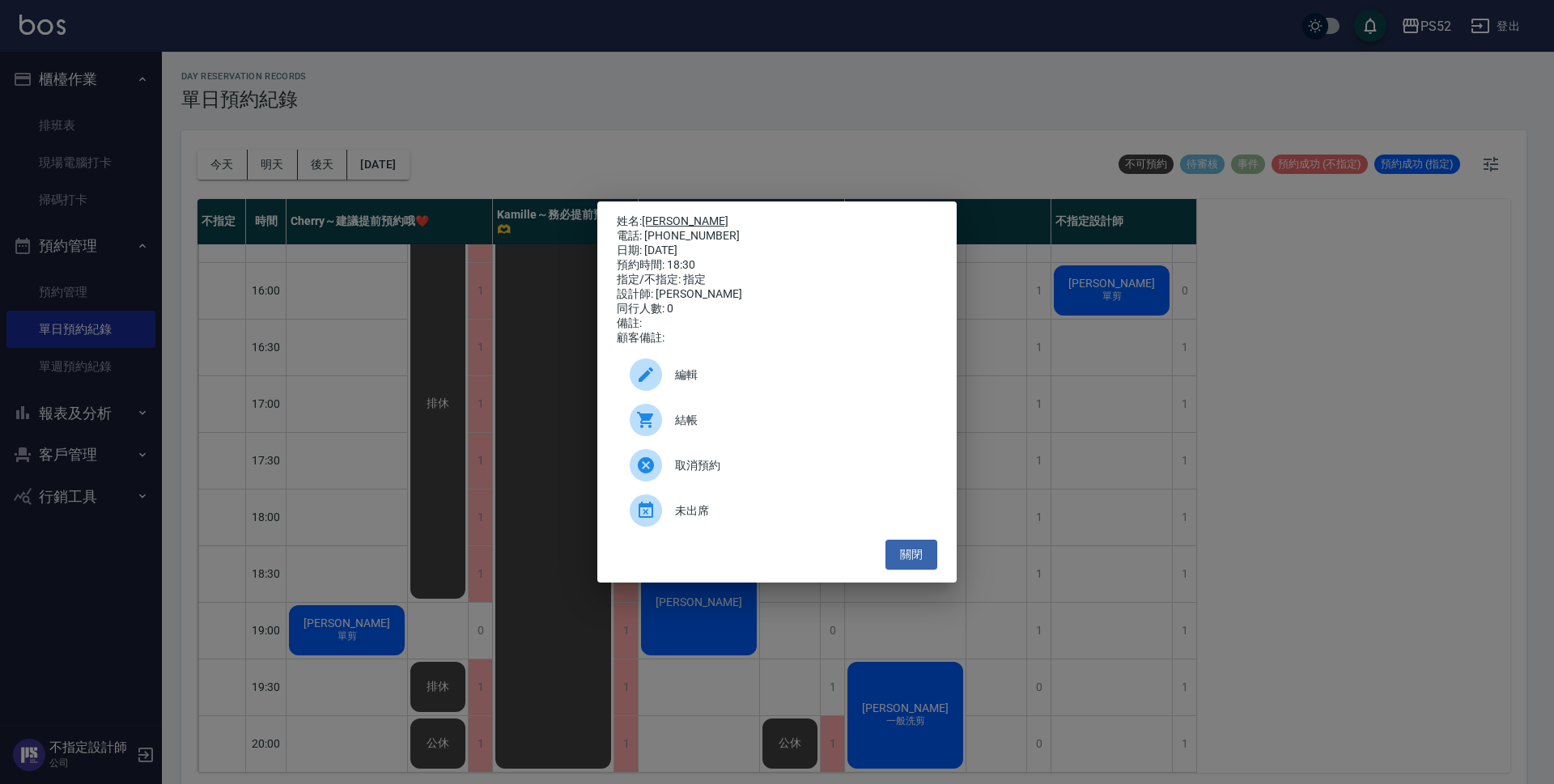
click at [667, 220] on link "[PERSON_NAME]" at bounding box center [685, 221] width 87 height 13
click at [900, 550] on button "關閉" at bounding box center [912, 554] width 52 height 30
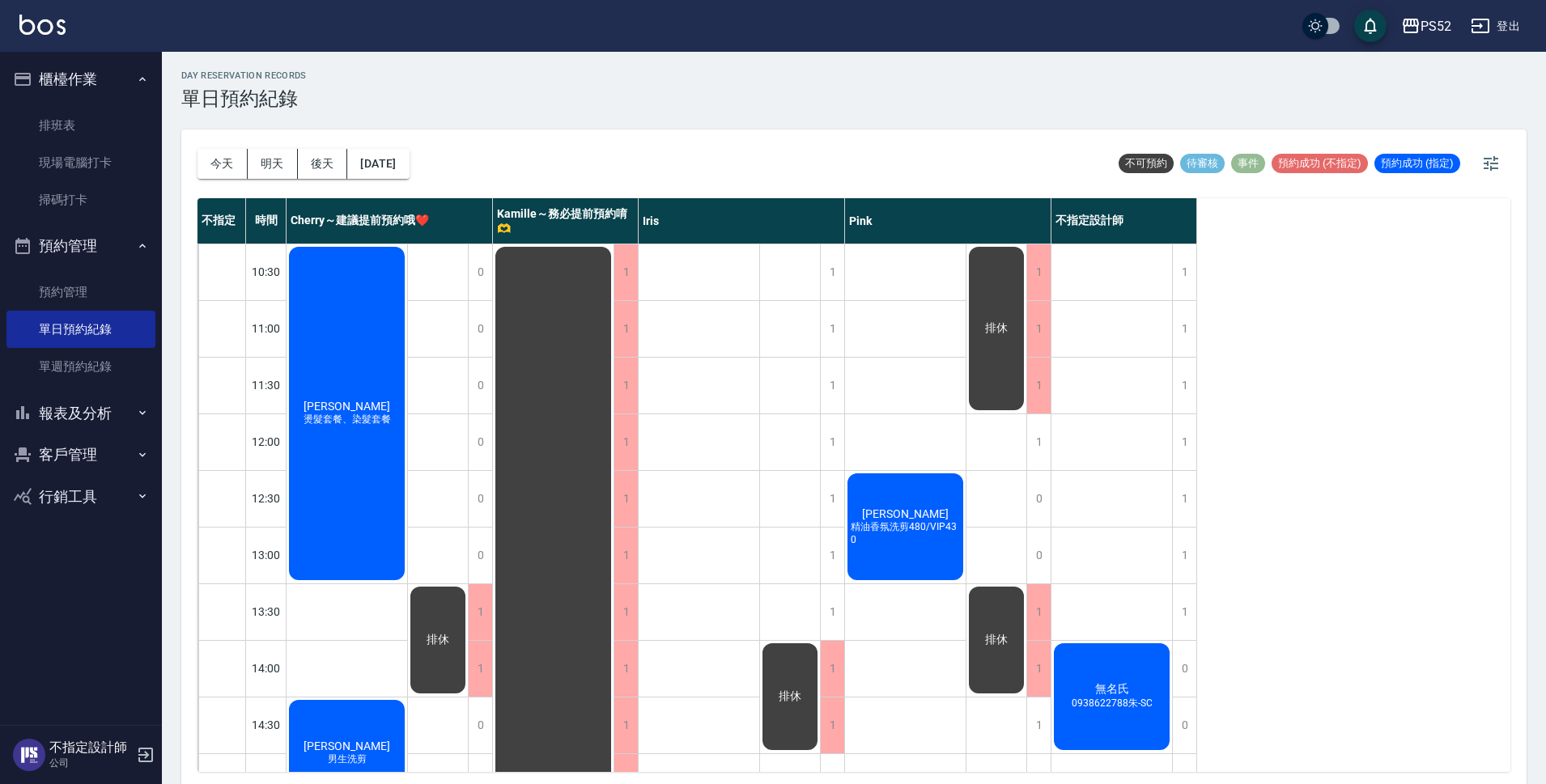
scroll to position [0, 0]
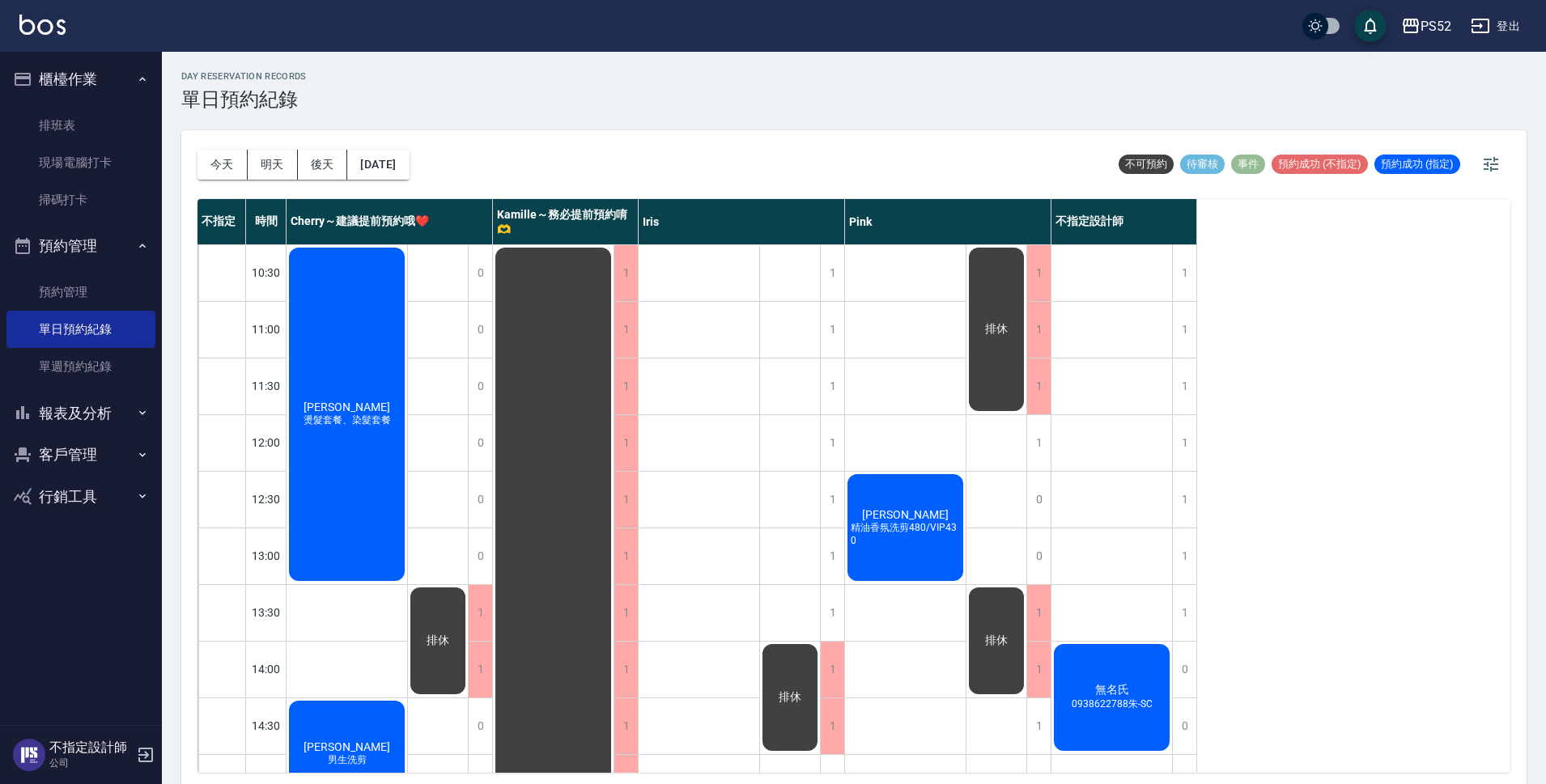
click at [407, 584] on div "無名氏 0938622788[PERSON_NAME]" at bounding box center [347, 414] width 121 height 338
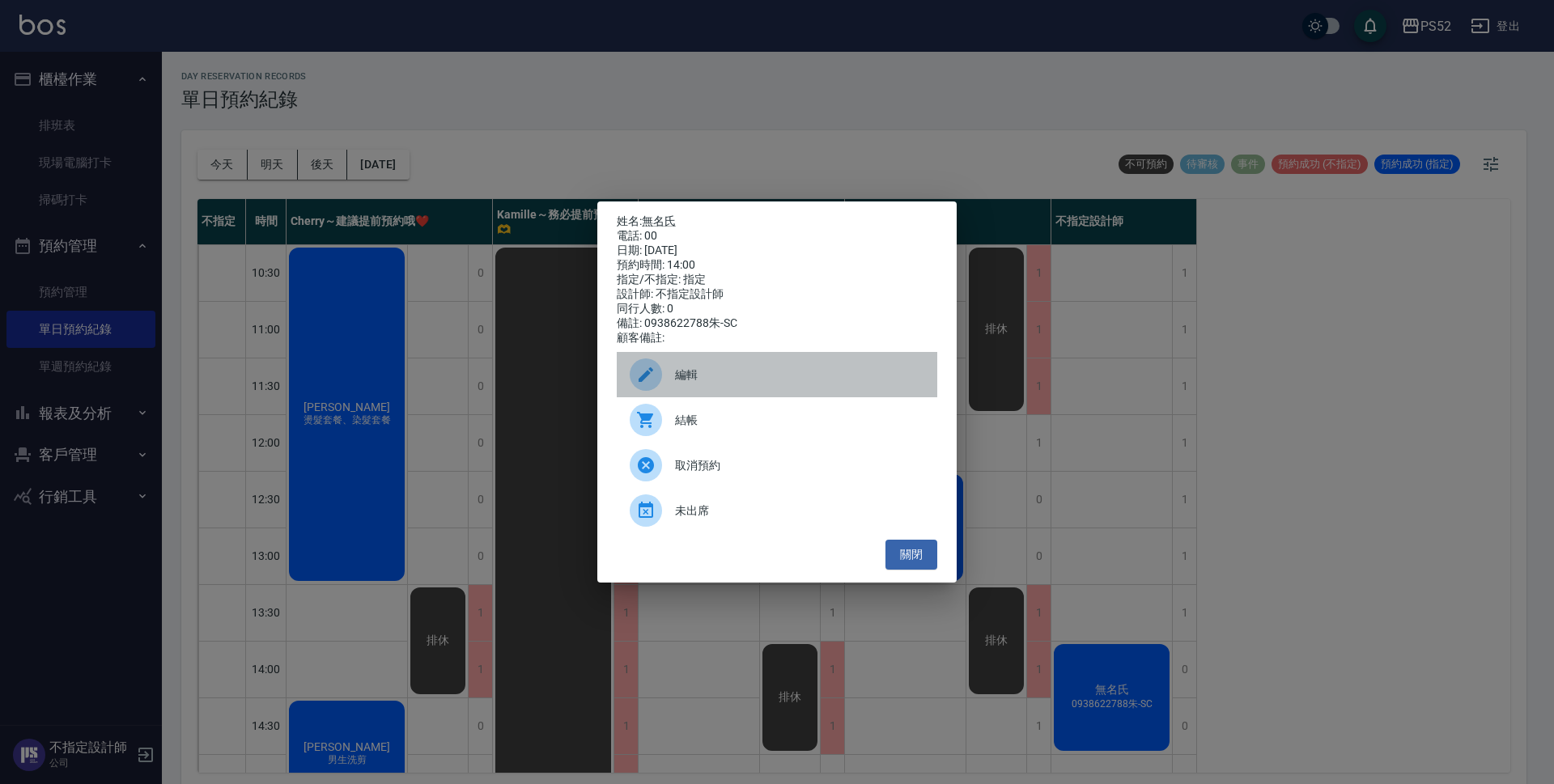
click at [739, 381] on span "編輯" at bounding box center [799, 375] width 249 height 17
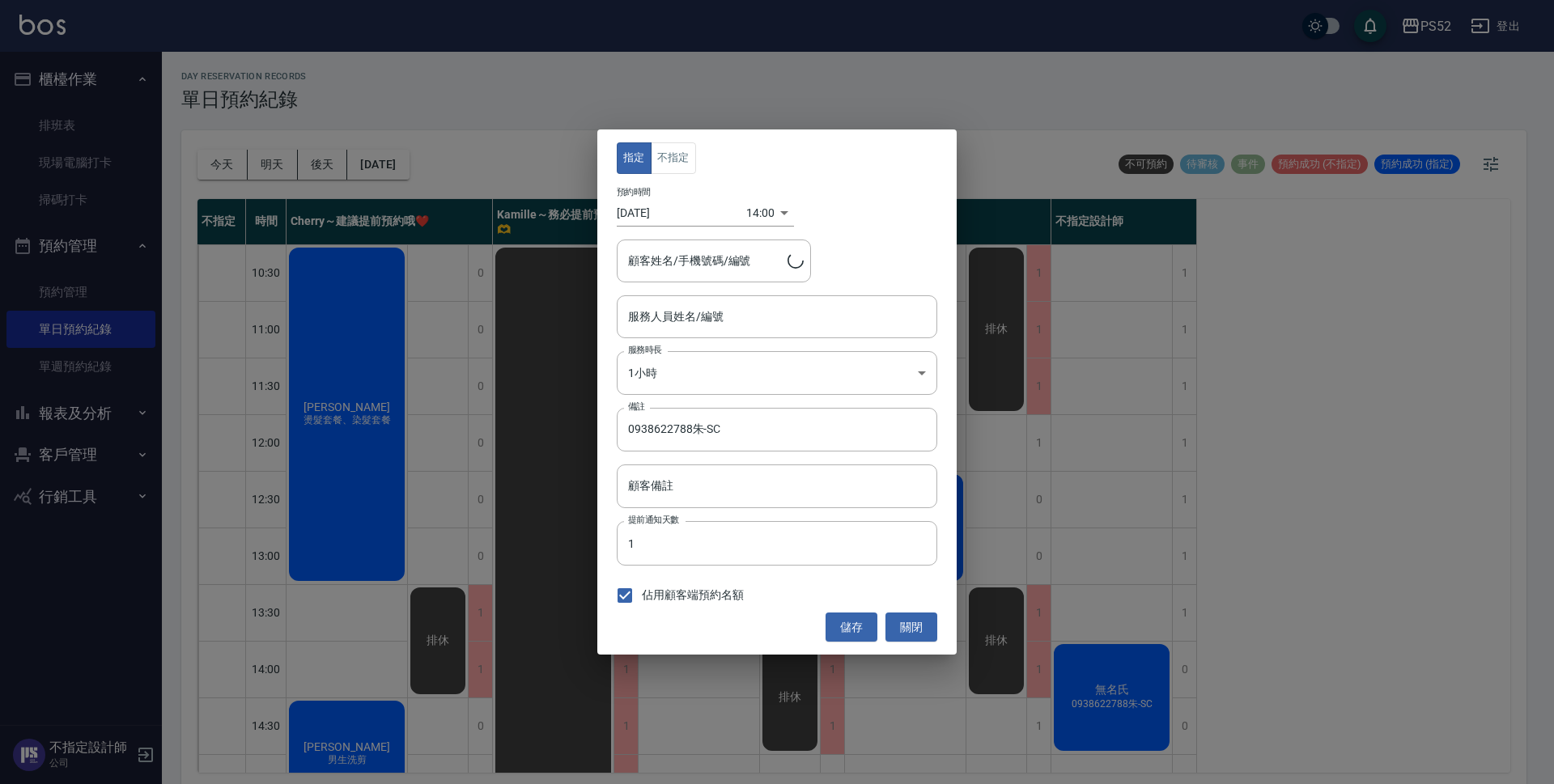
type input "不指定設計師-88"
type input "無名氏/00/PS00"
click at [662, 166] on button "不指定" at bounding box center [673, 157] width 45 height 32
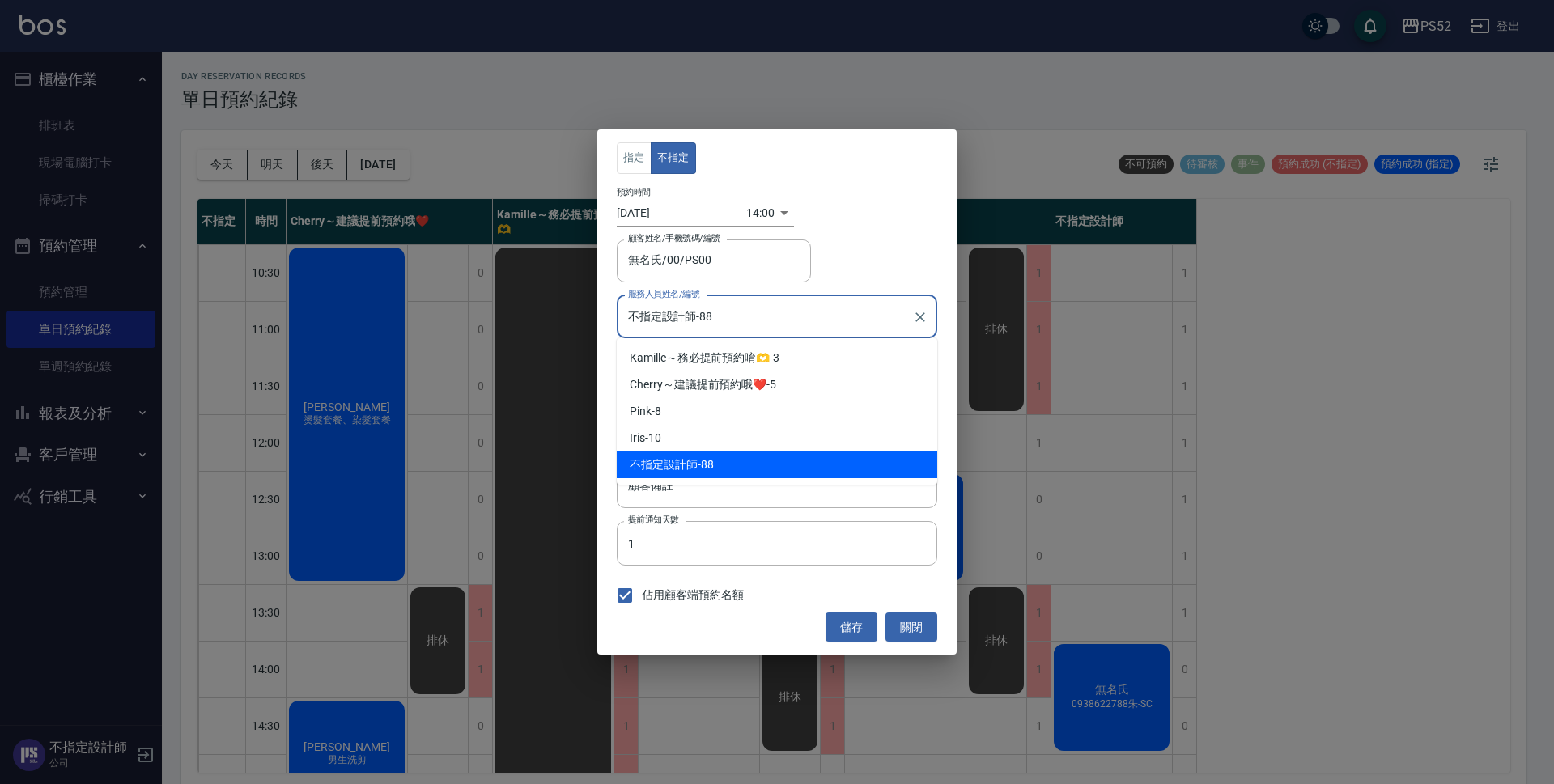
click at [737, 306] on input "不指定設計師-88" at bounding box center [765, 317] width 282 height 28
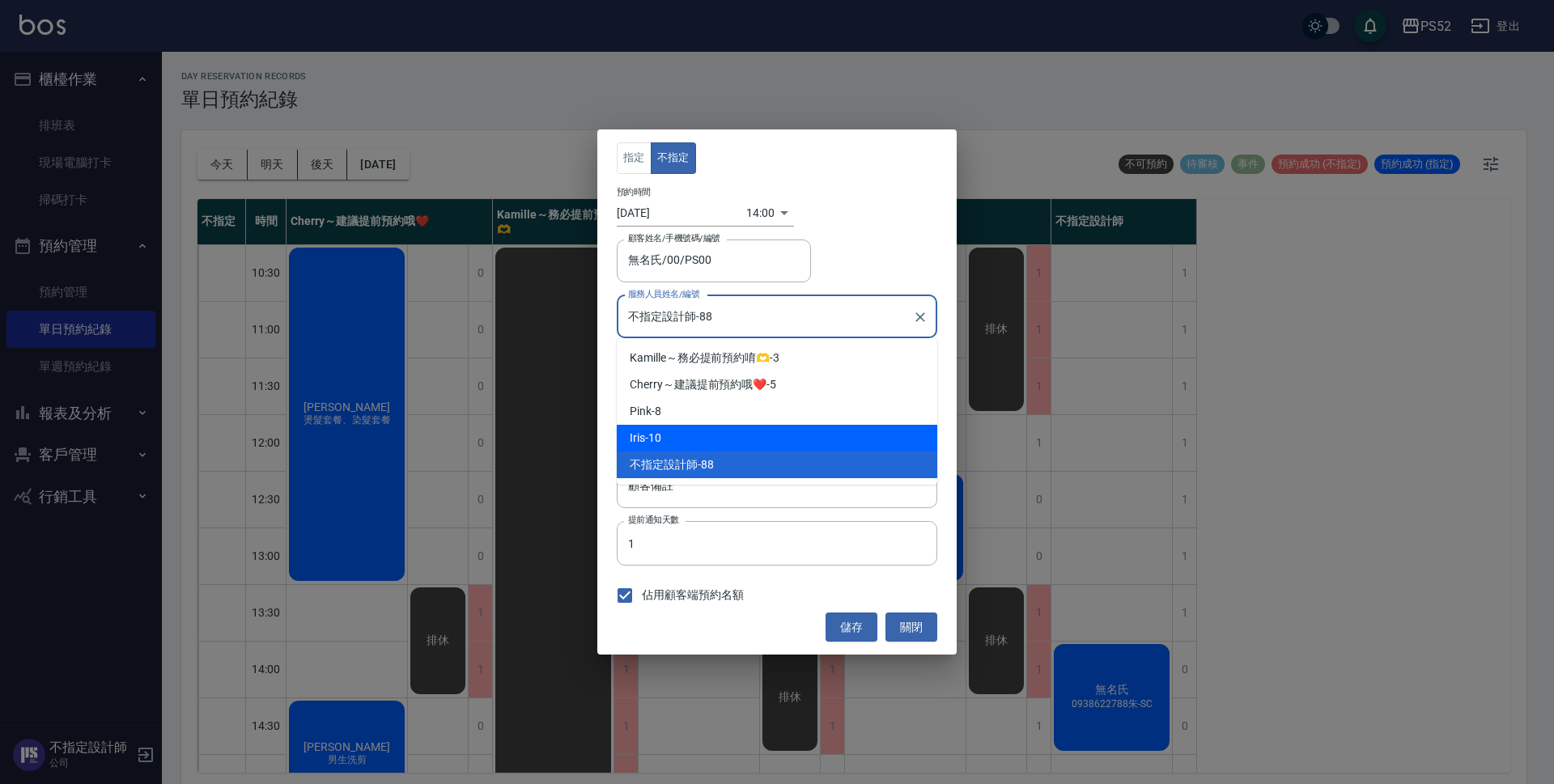
click at [722, 437] on div "Iris -10" at bounding box center [777, 437] width 321 height 27
type input "Iris-10"
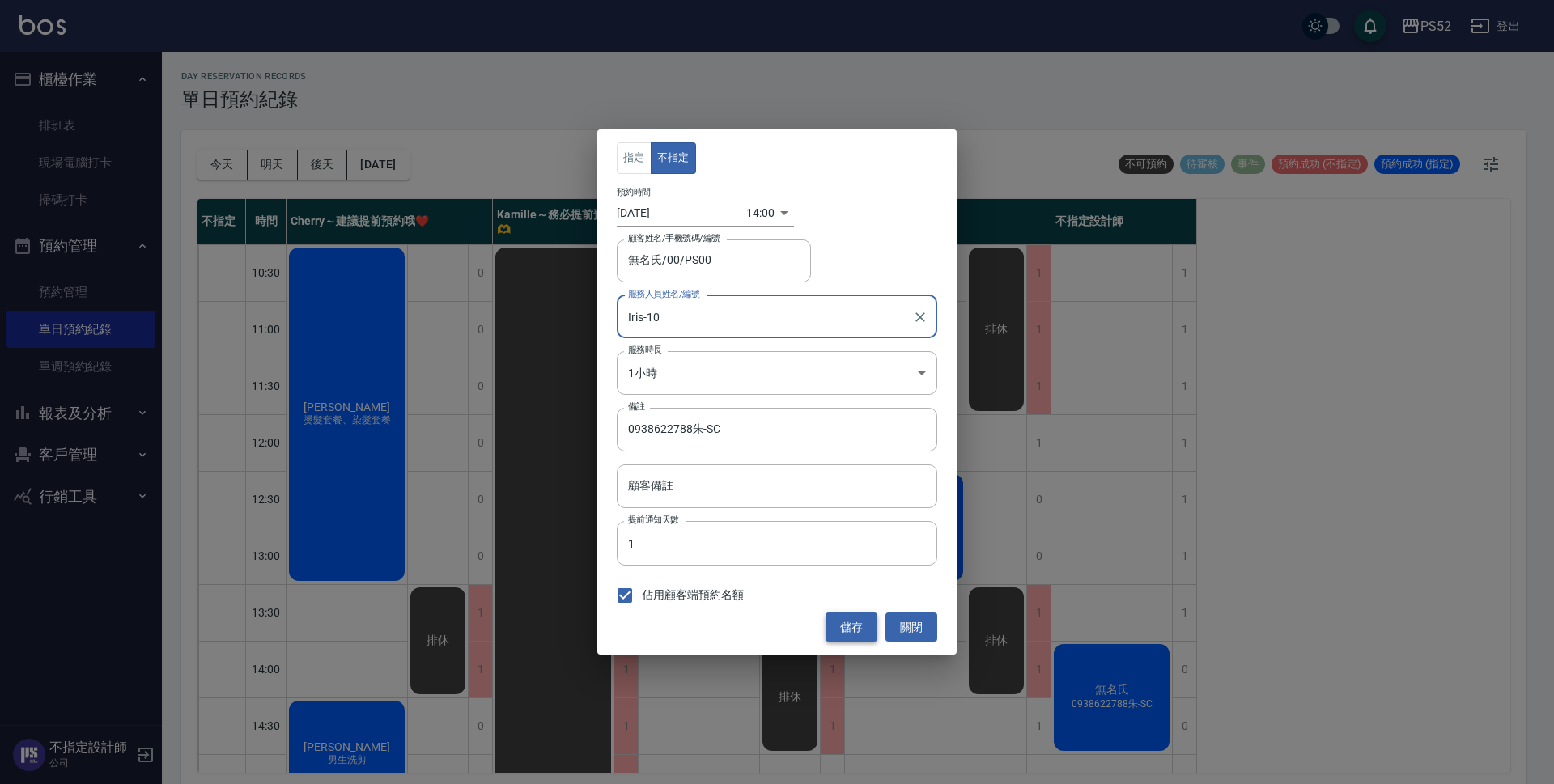
click at [853, 632] on button "儲存" at bounding box center [852, 627] width 52 height 30
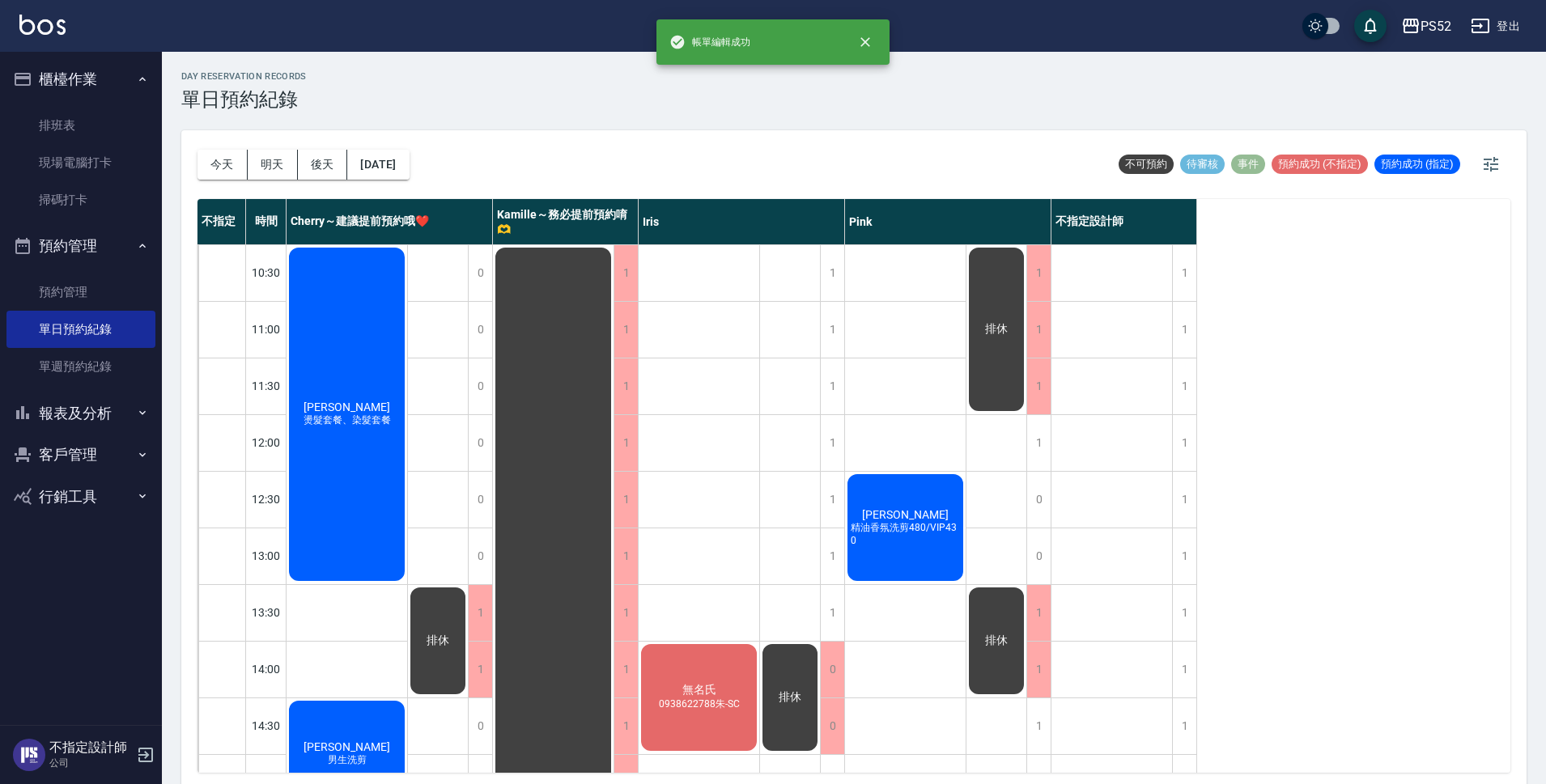
click at [407, 584] on div "排休" at bounding box center [347, 414] width 121 height 338
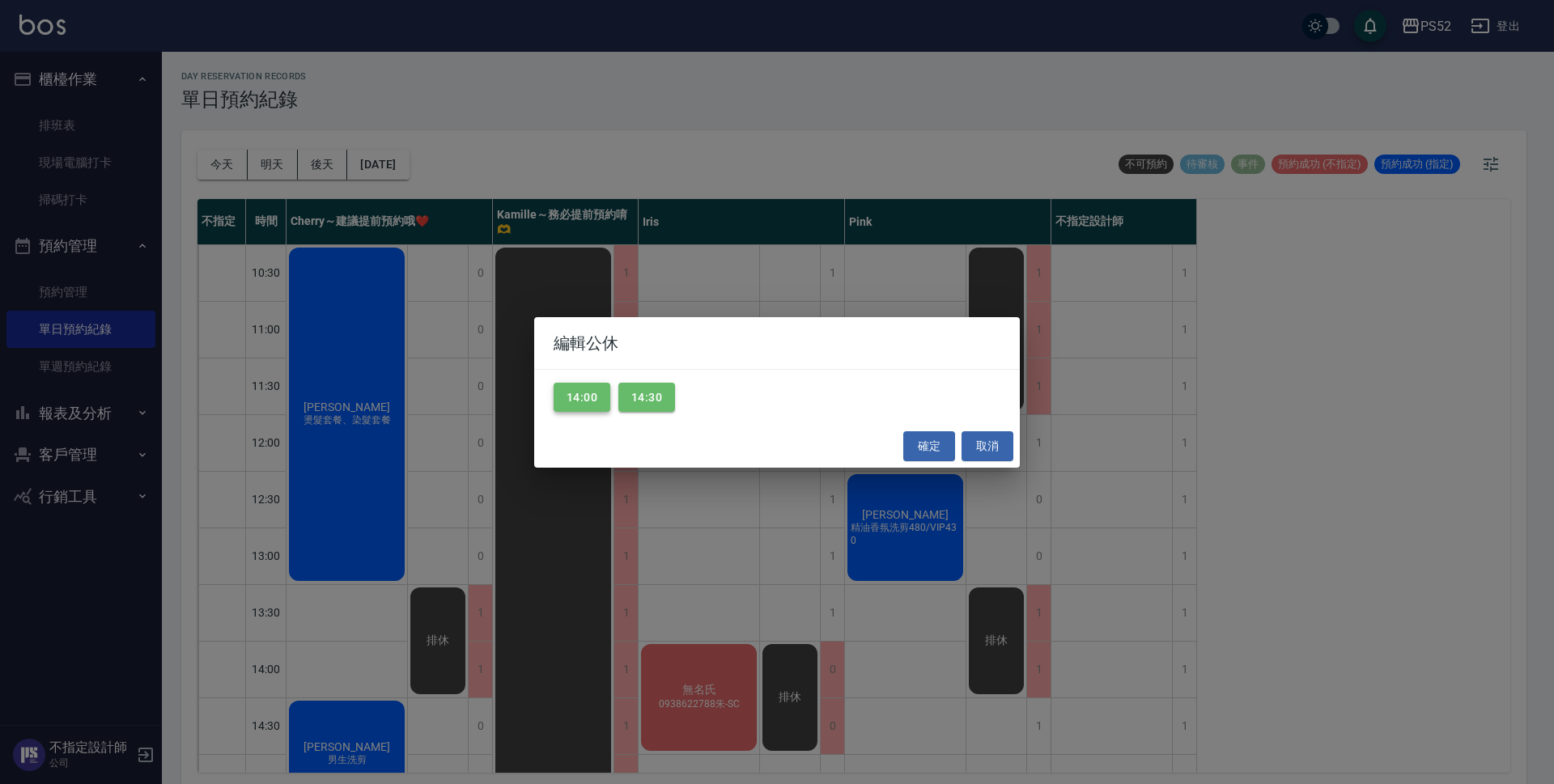
click at [587, 396] on button "14:00" at bounding box center [582, 398] width 57 height 30
click at [628, 402] on button "14:30" at bounding box center [647, 398] width 57 height 30
click at [909, 446] on button "確定" at bounding box center [929, 446] width 52 height 30
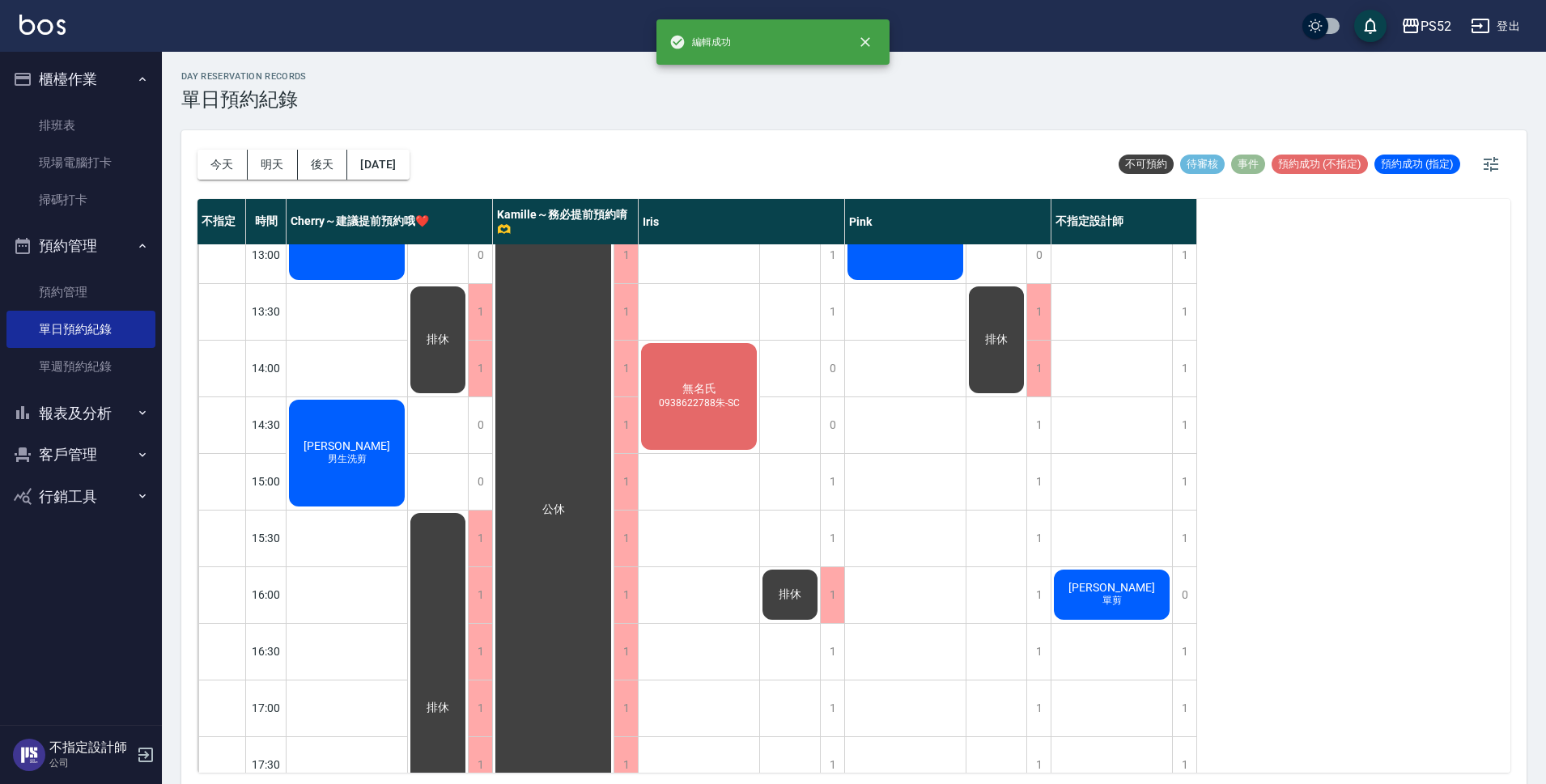
scroll to position [404, 0]
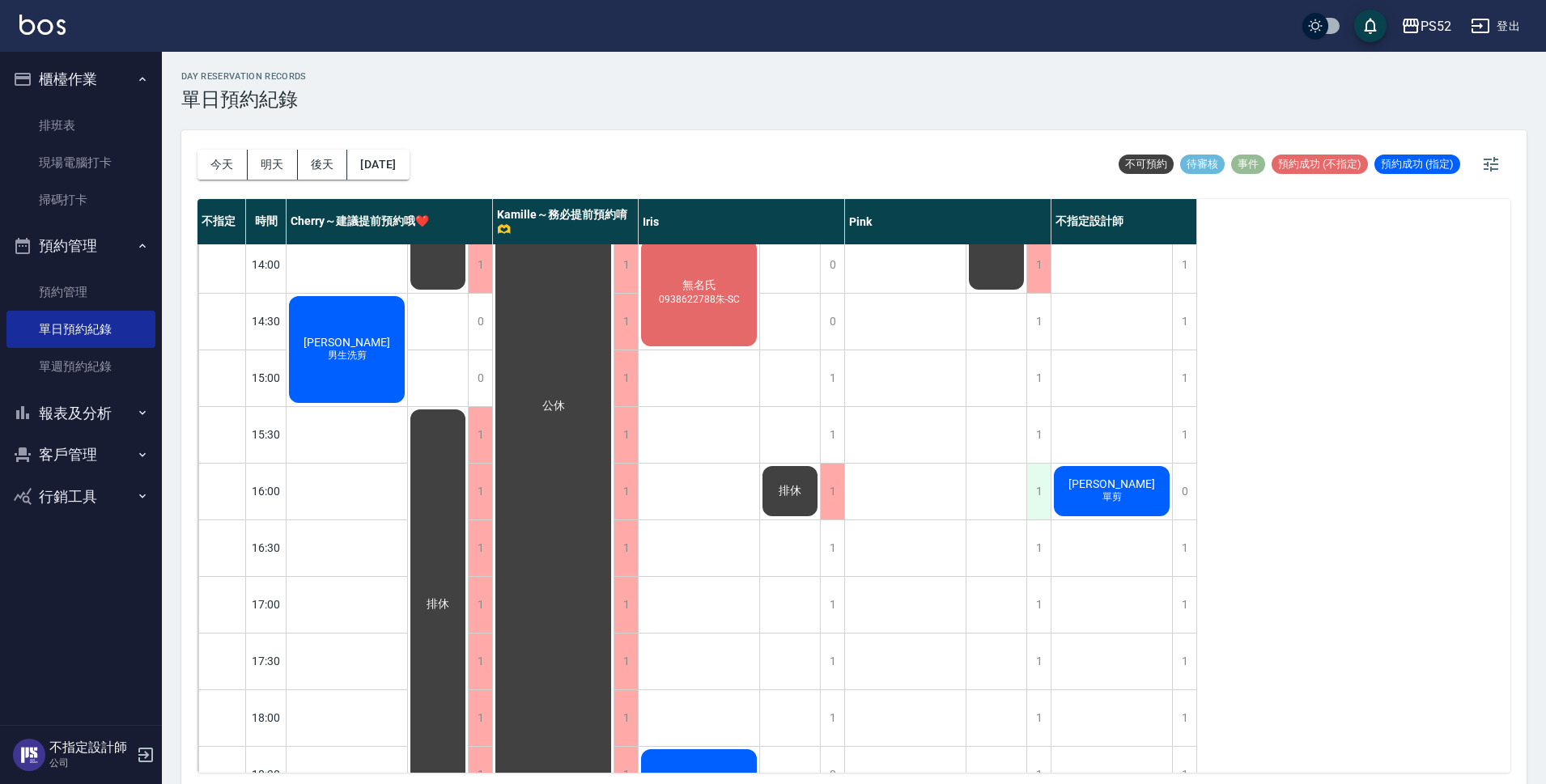
click at [1044, 497] on div "1" at bounding box center [1039, 491] width 24 height 56
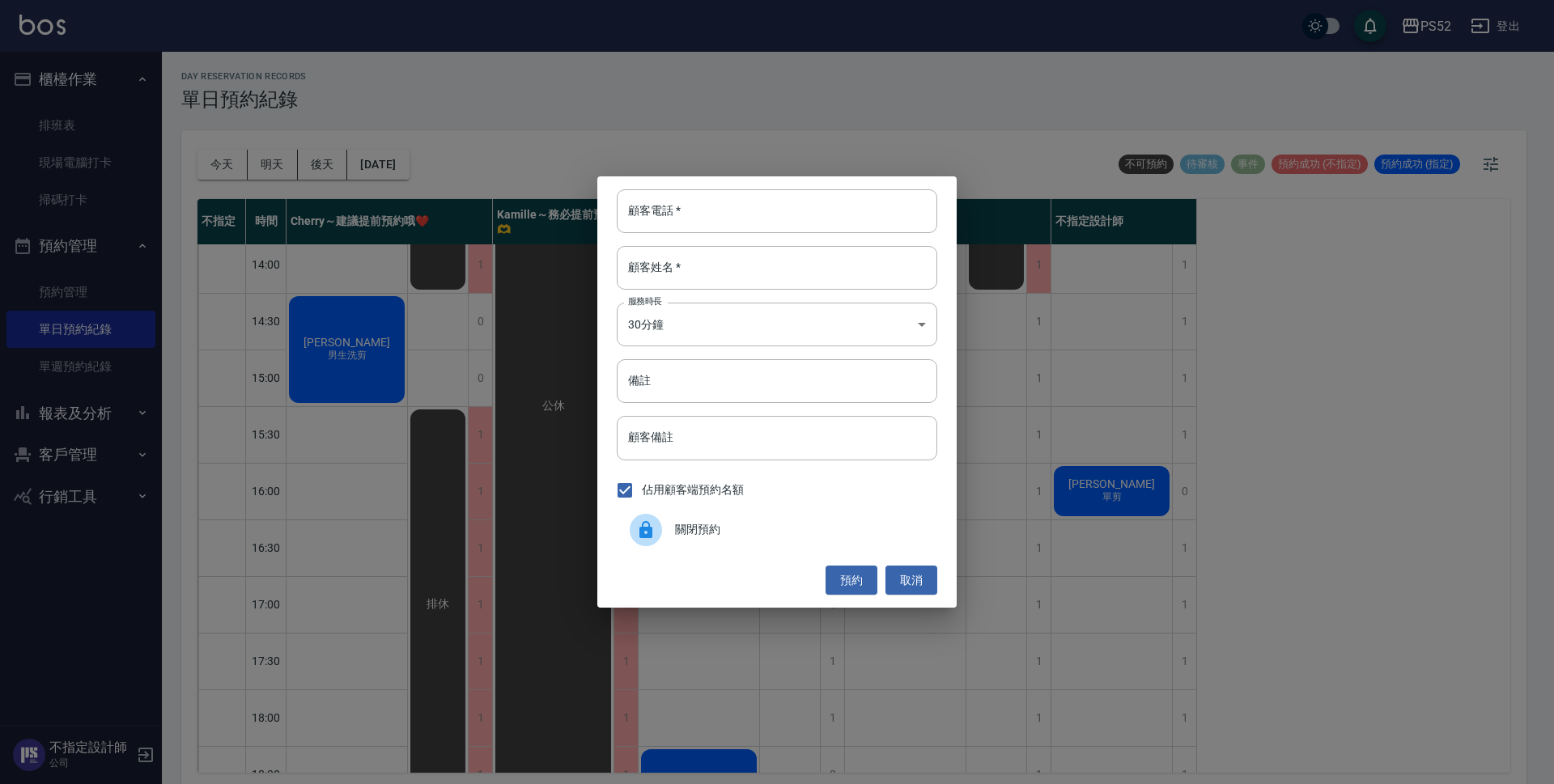
click at [706, 527] on span "關閉預約" at bounding box center [799, 529] width 249 height 17
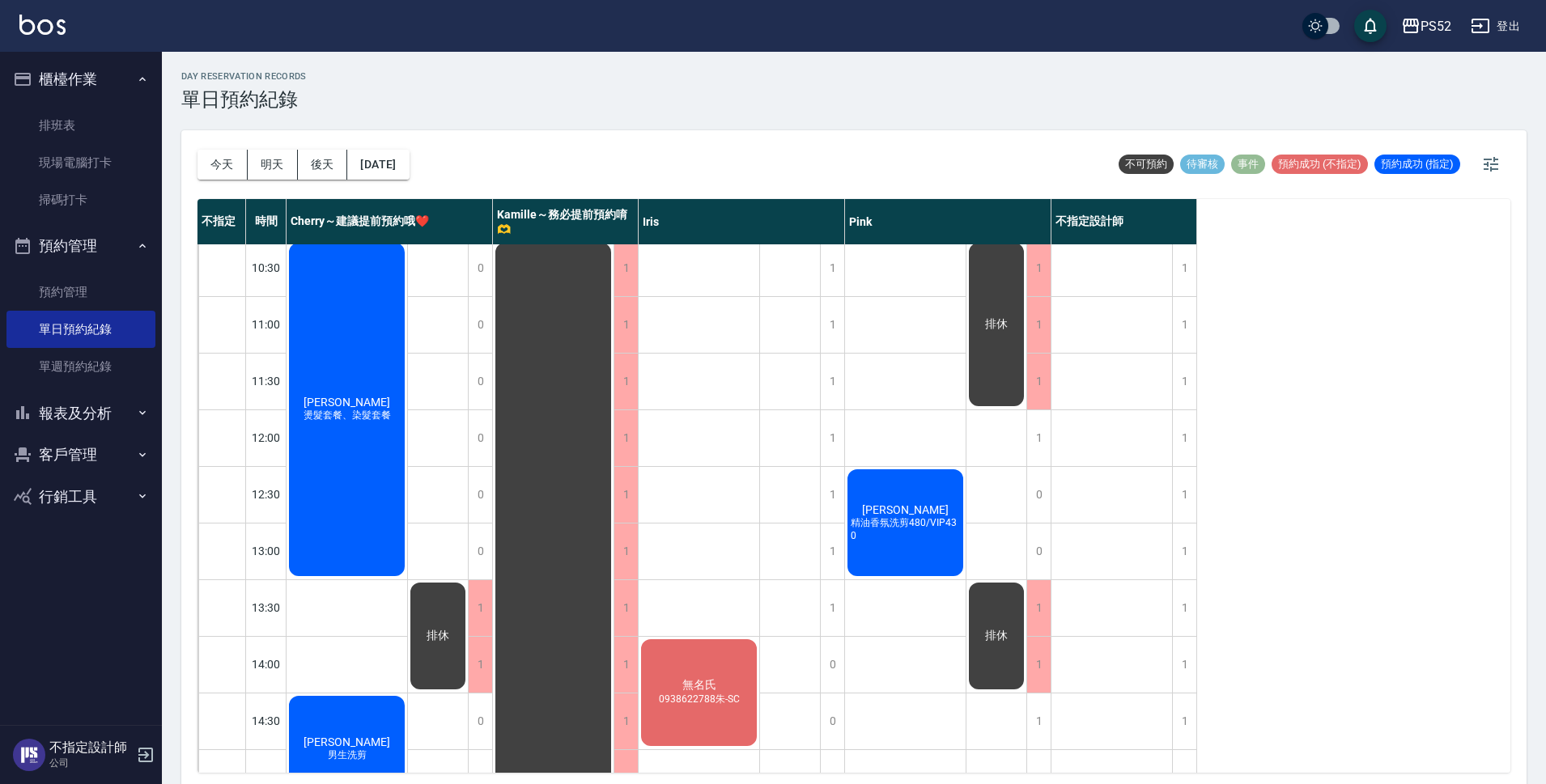
scroll to position [0, 0]
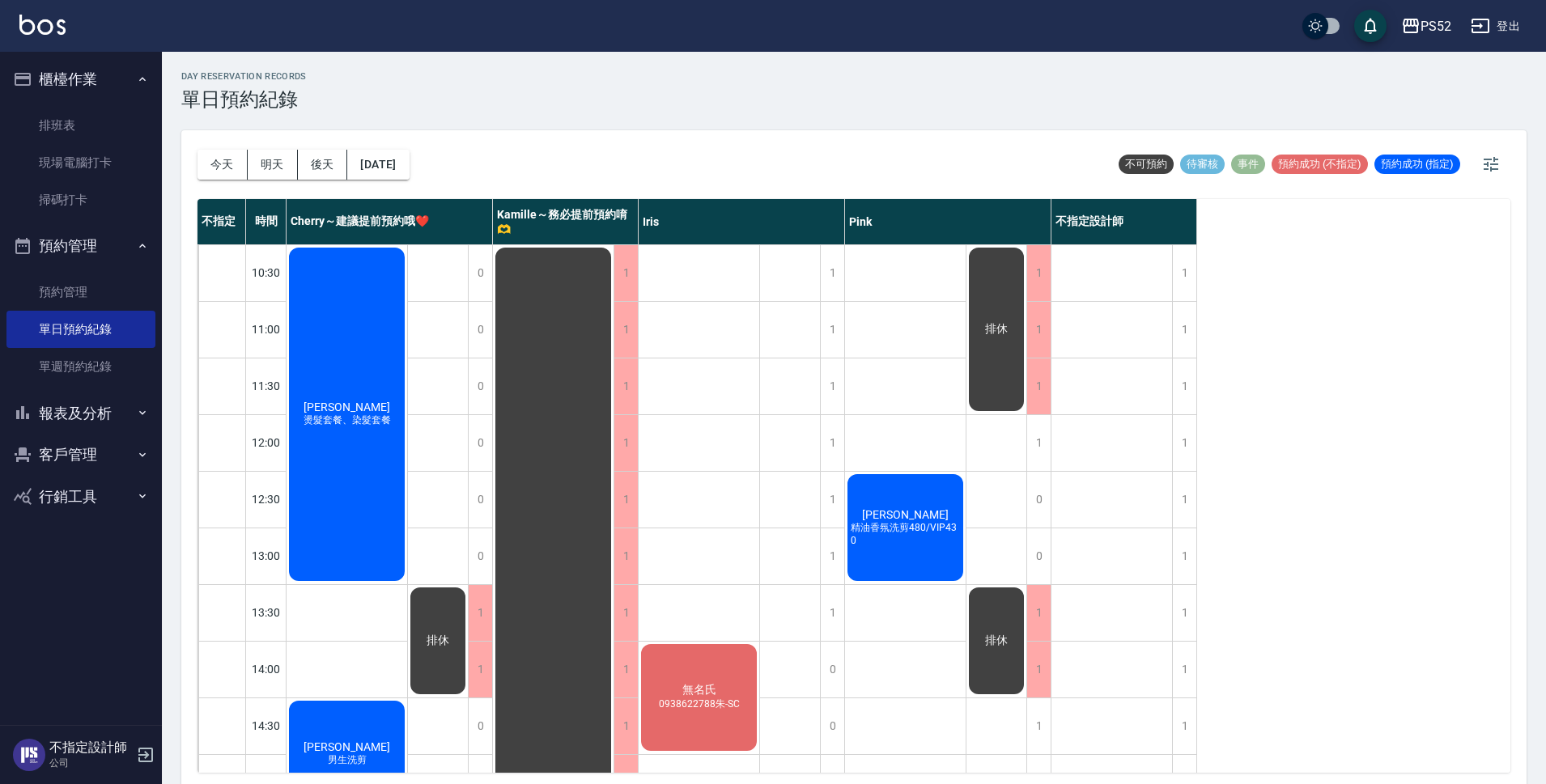
drag, startPoint x: 445, startPoint y: 223, endPoint x: 702, endPoint y: 143, distance: 269.2
click at [702, 143] on div "[DATE] [DATE] [DATE] [DATE] 不可預約 待審核 事件 預約成功 (不指定) 預約成功 (指定)" at bounding box center [853, 164] width 1313 height 69
click at [105, 416] on button "報表及分析" at bounding box center [80, 413] width 149 height 42
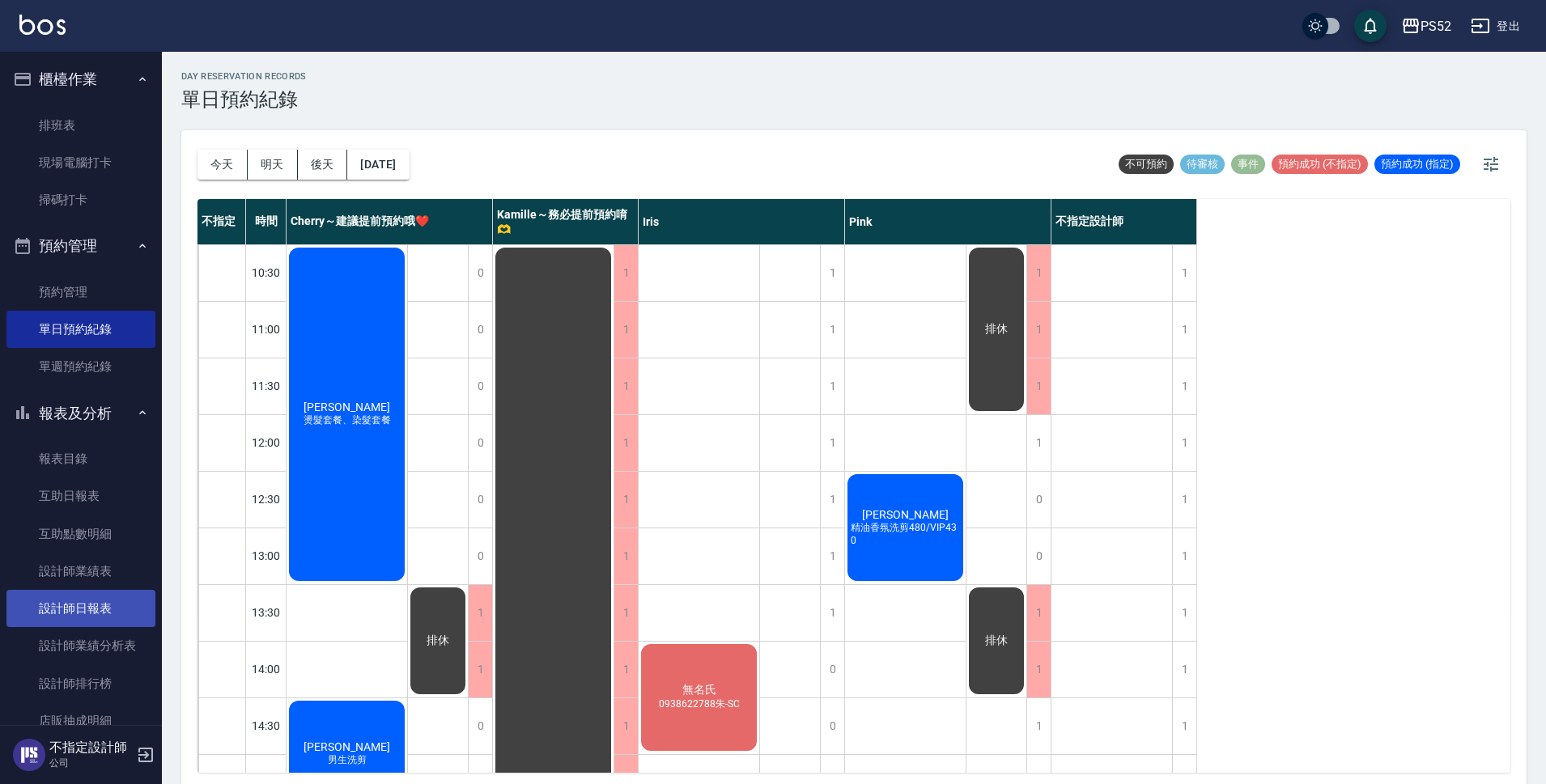
click at [95, 611] on link "設計師日報表" at bounding box center [80, 609] width 149 height 37
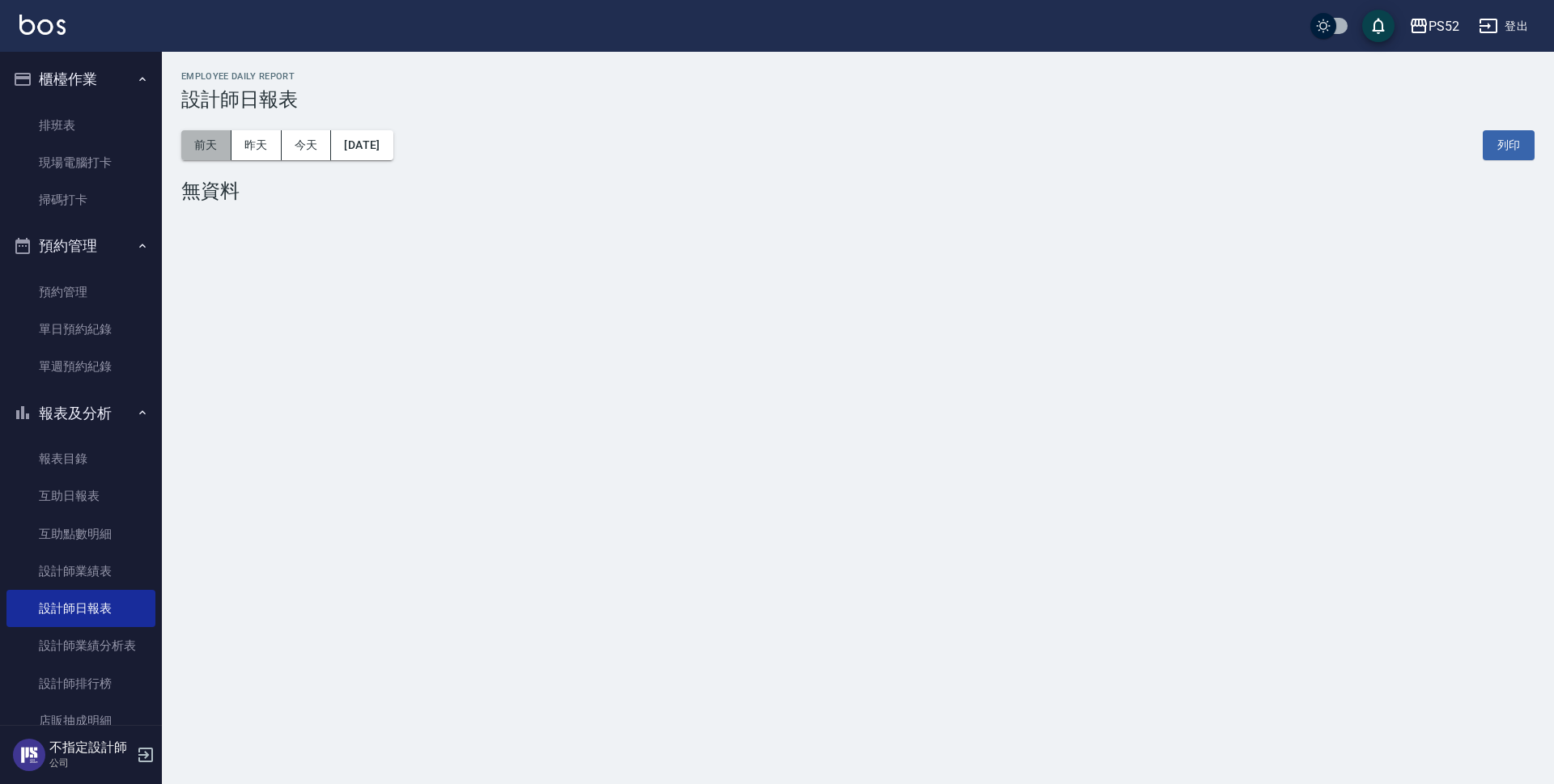
click at [205, 135] on button "前天" at bounding box center [206, 144] width 50 height 30
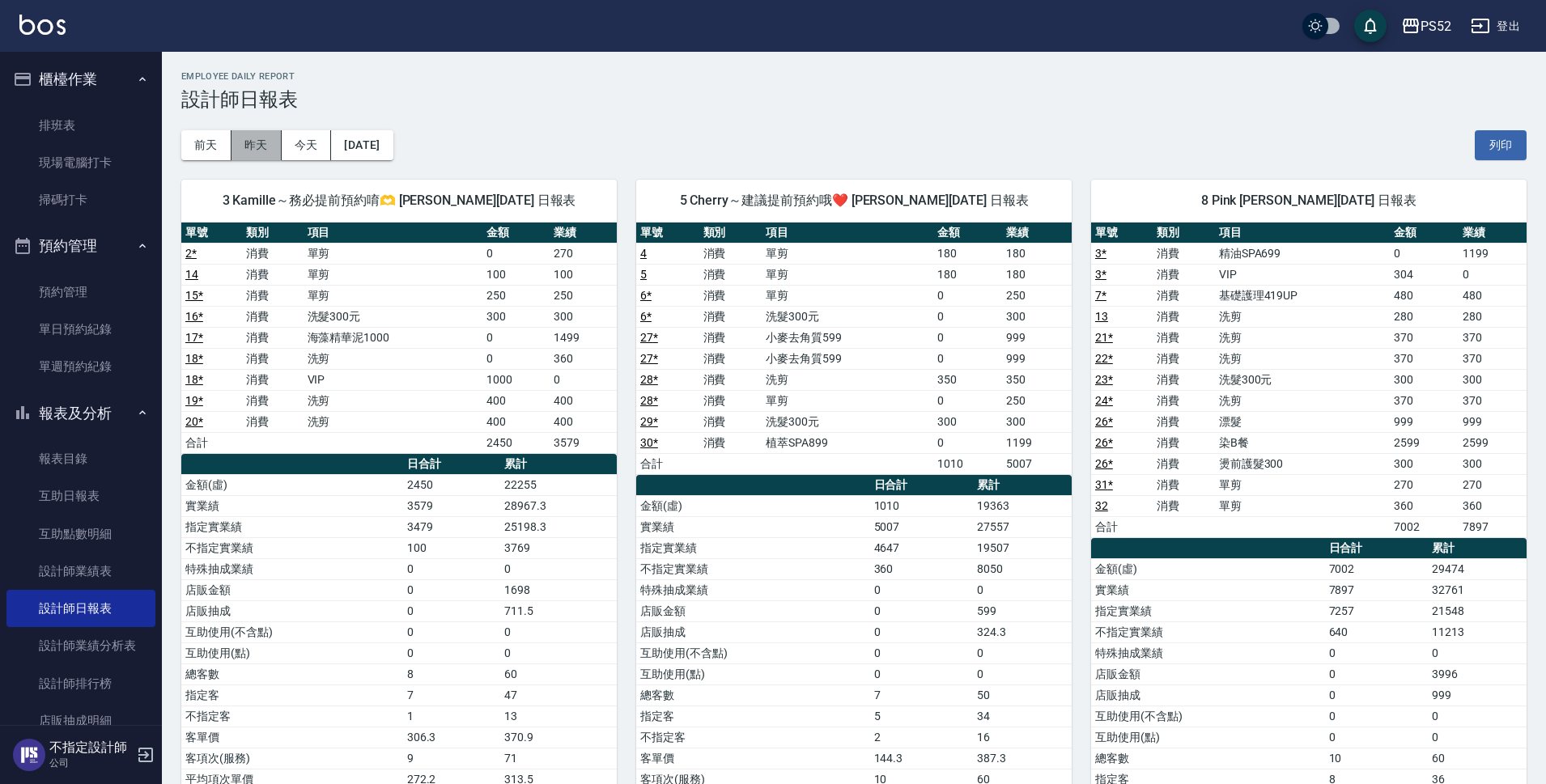
click at [270, 142] on button "昨天" at bounding box center [257, 144] width 50 height 30
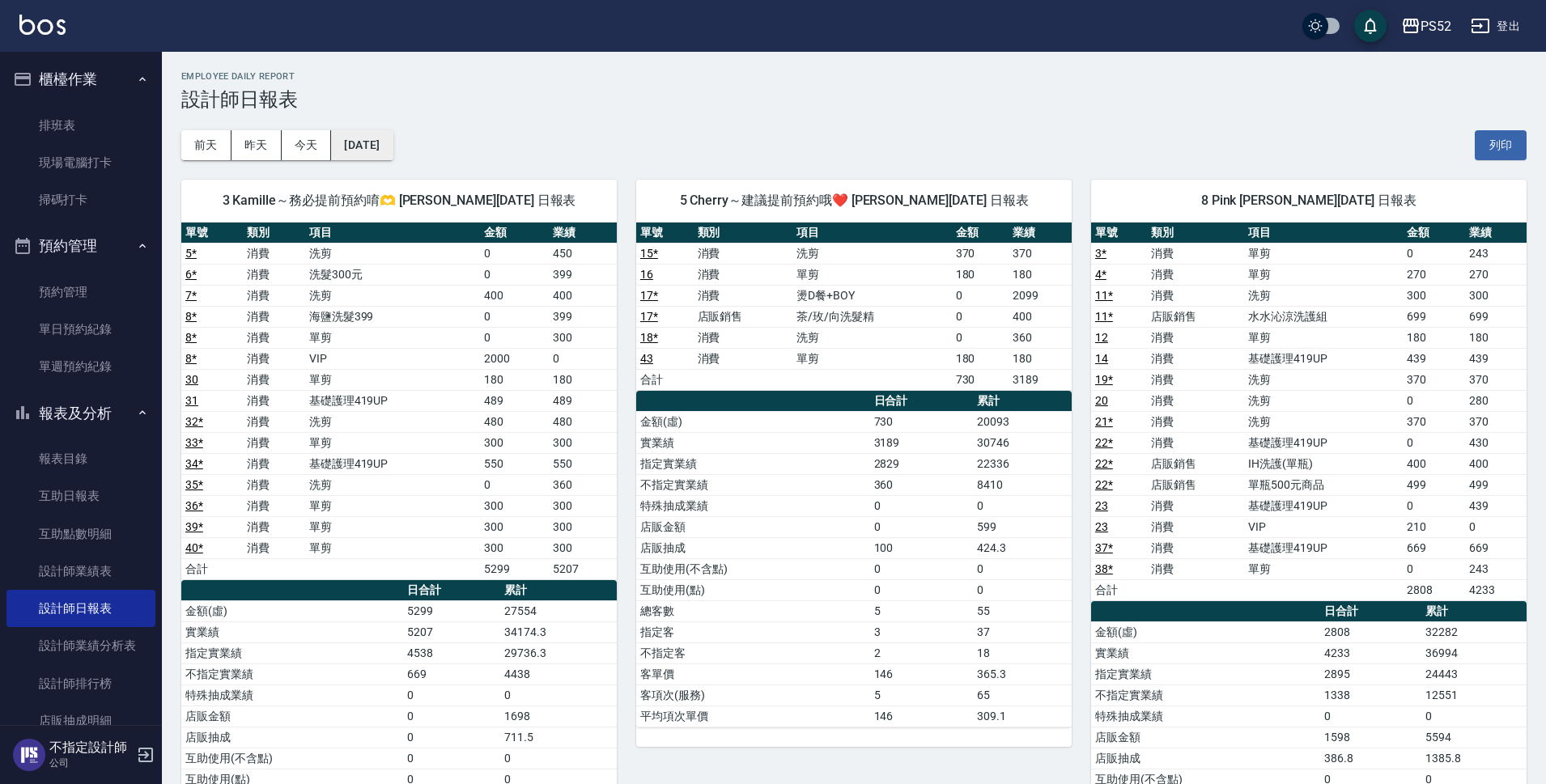
click at [386, 150] on button "[DATE]" at bounding box center [362, 144] width 62 height 30
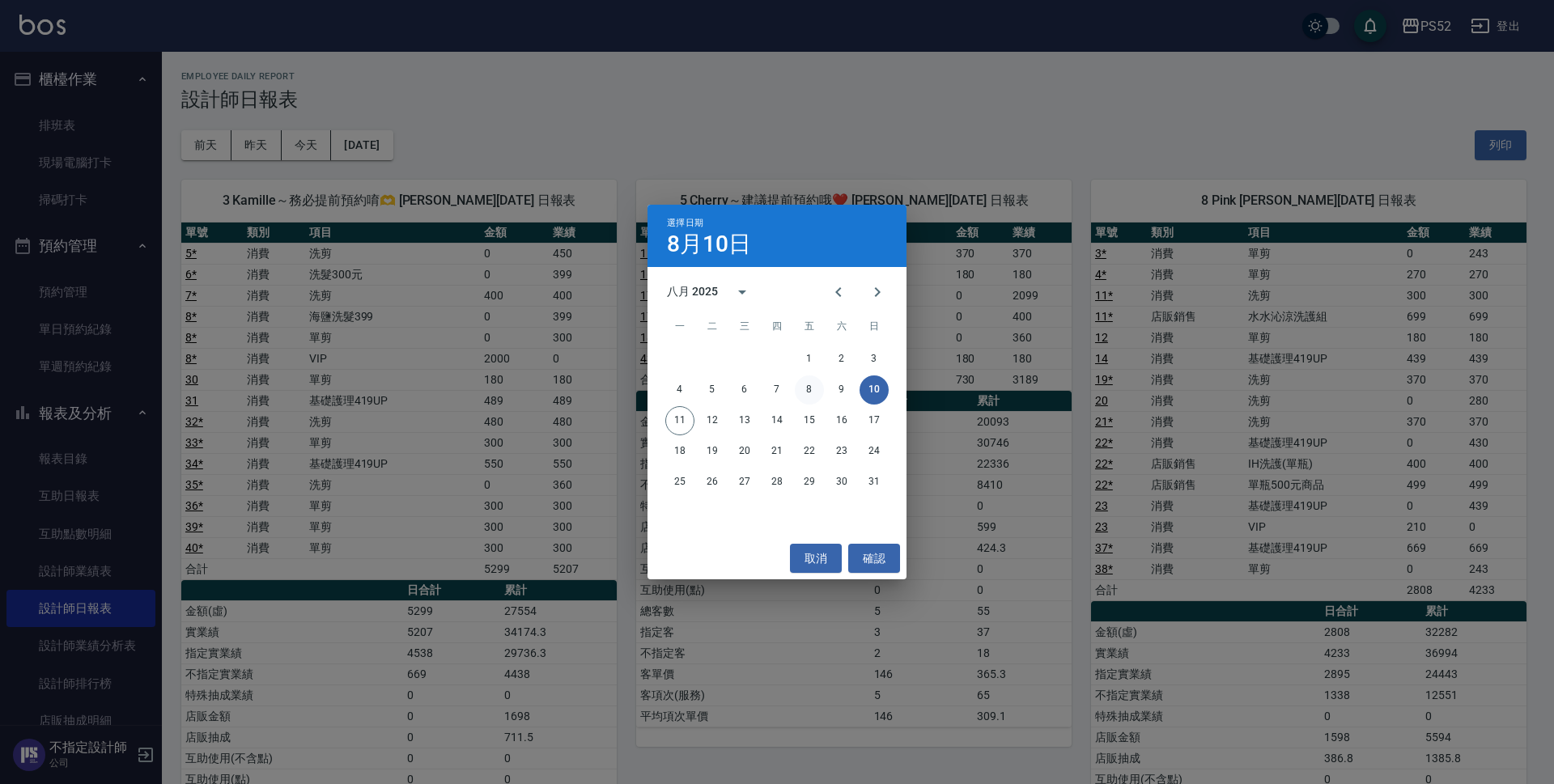
click at [820, 390] on button "8" at bounding box center [809, 390] width 29 height 29
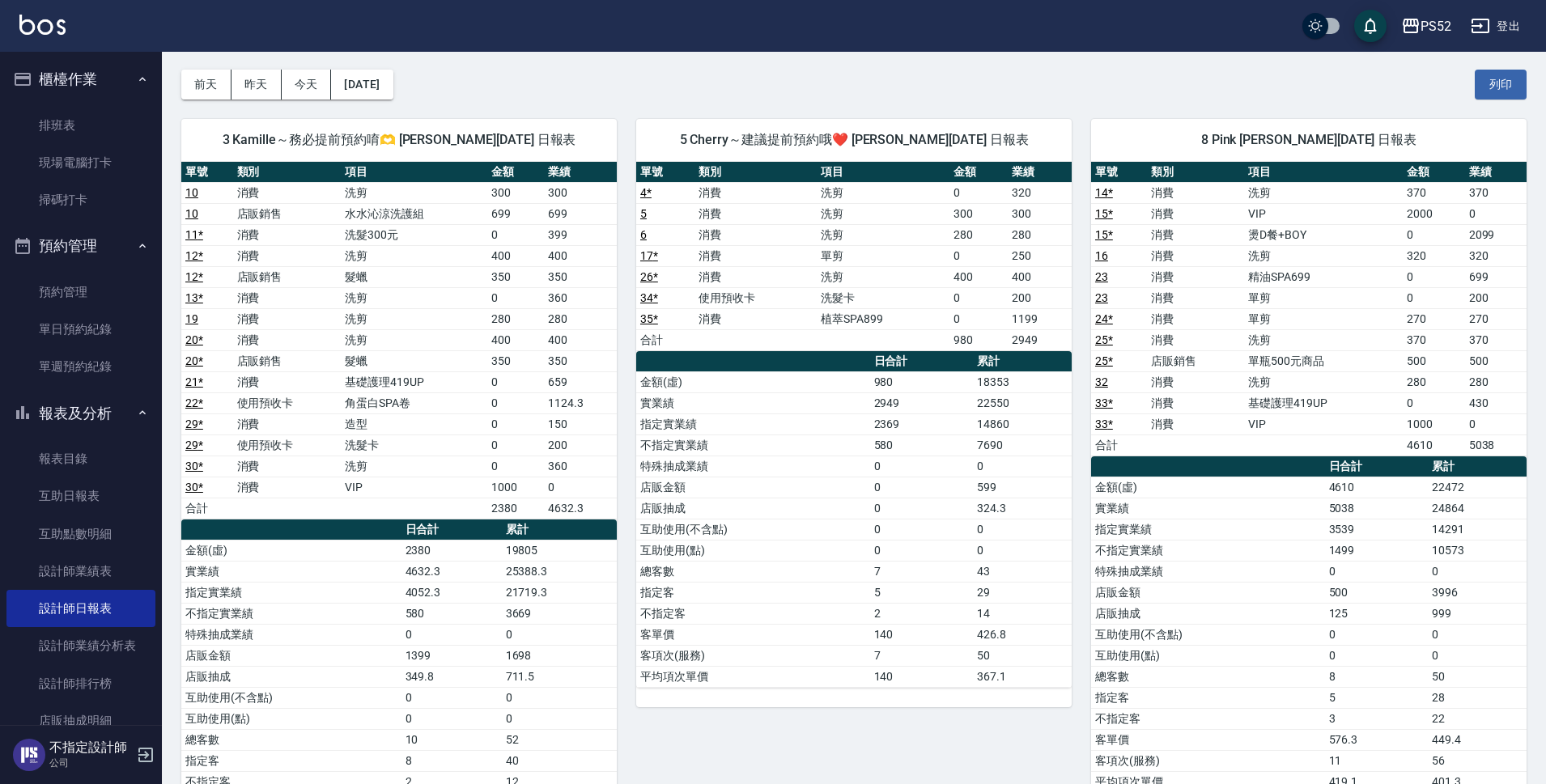
scroll to position [54, 0]
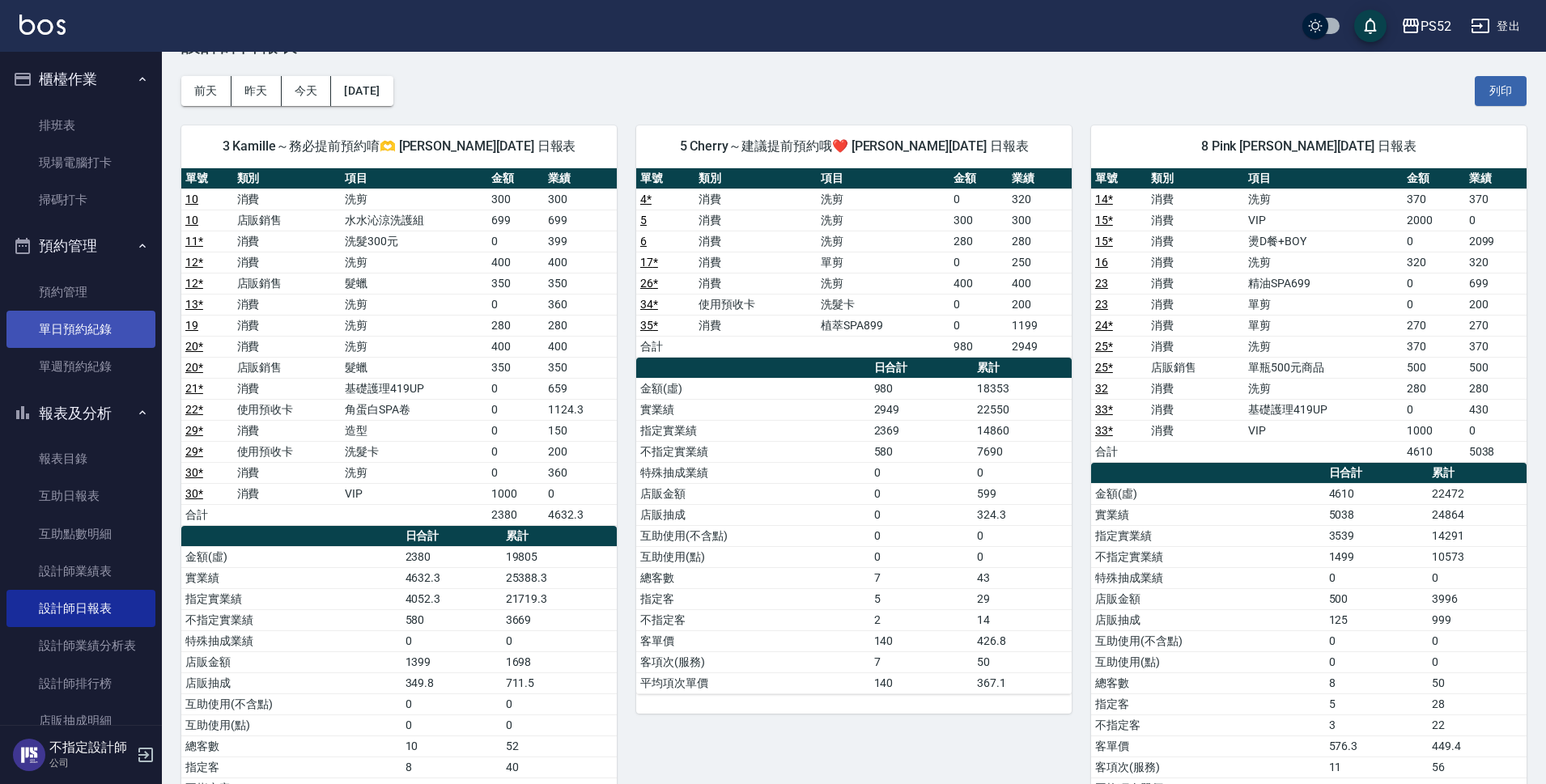
click at [106, 321] on link "單日預約紀錄" at bounding box center [80, 330] width 149 height 37
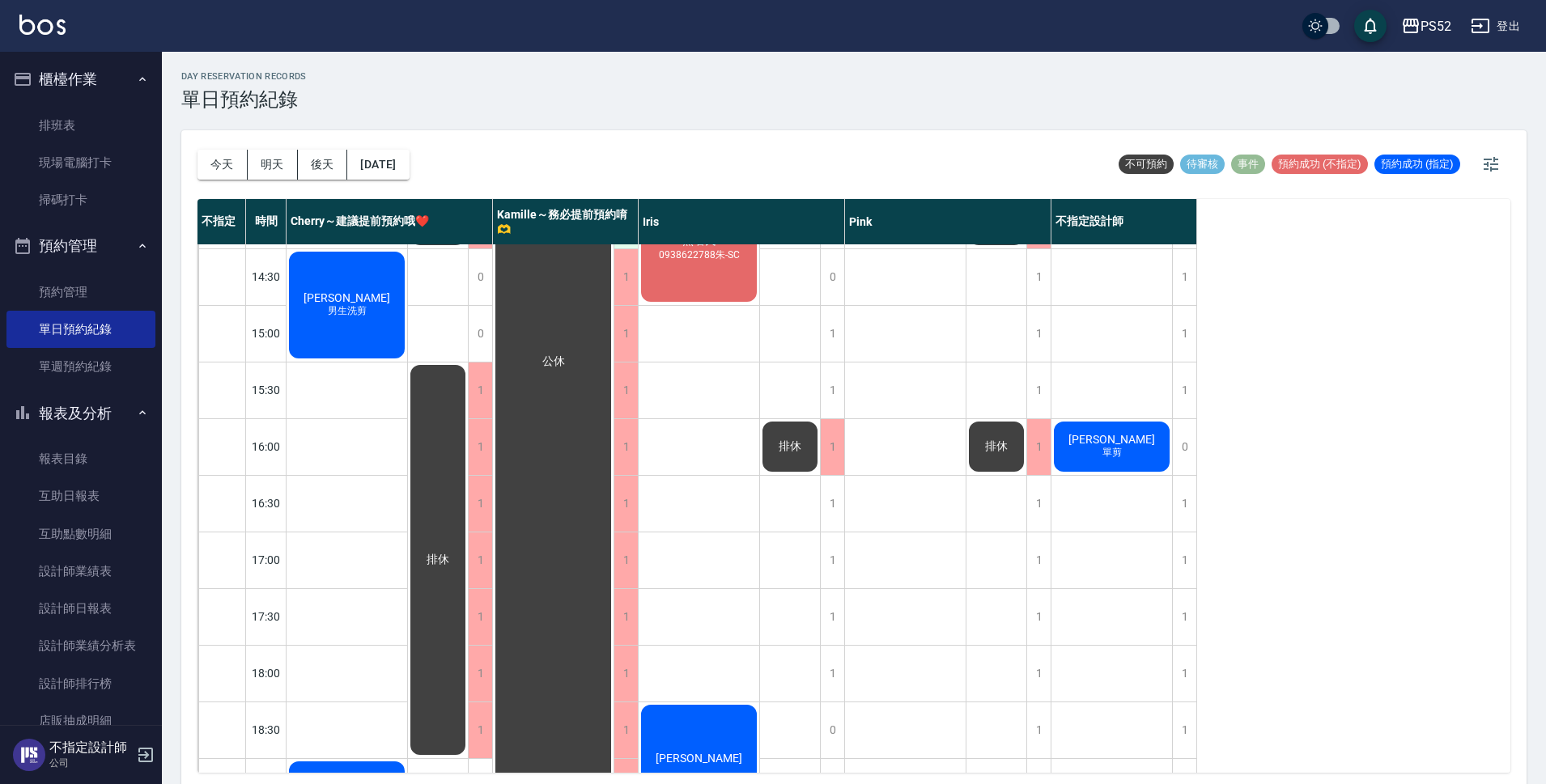
scroll to position [459, 0]
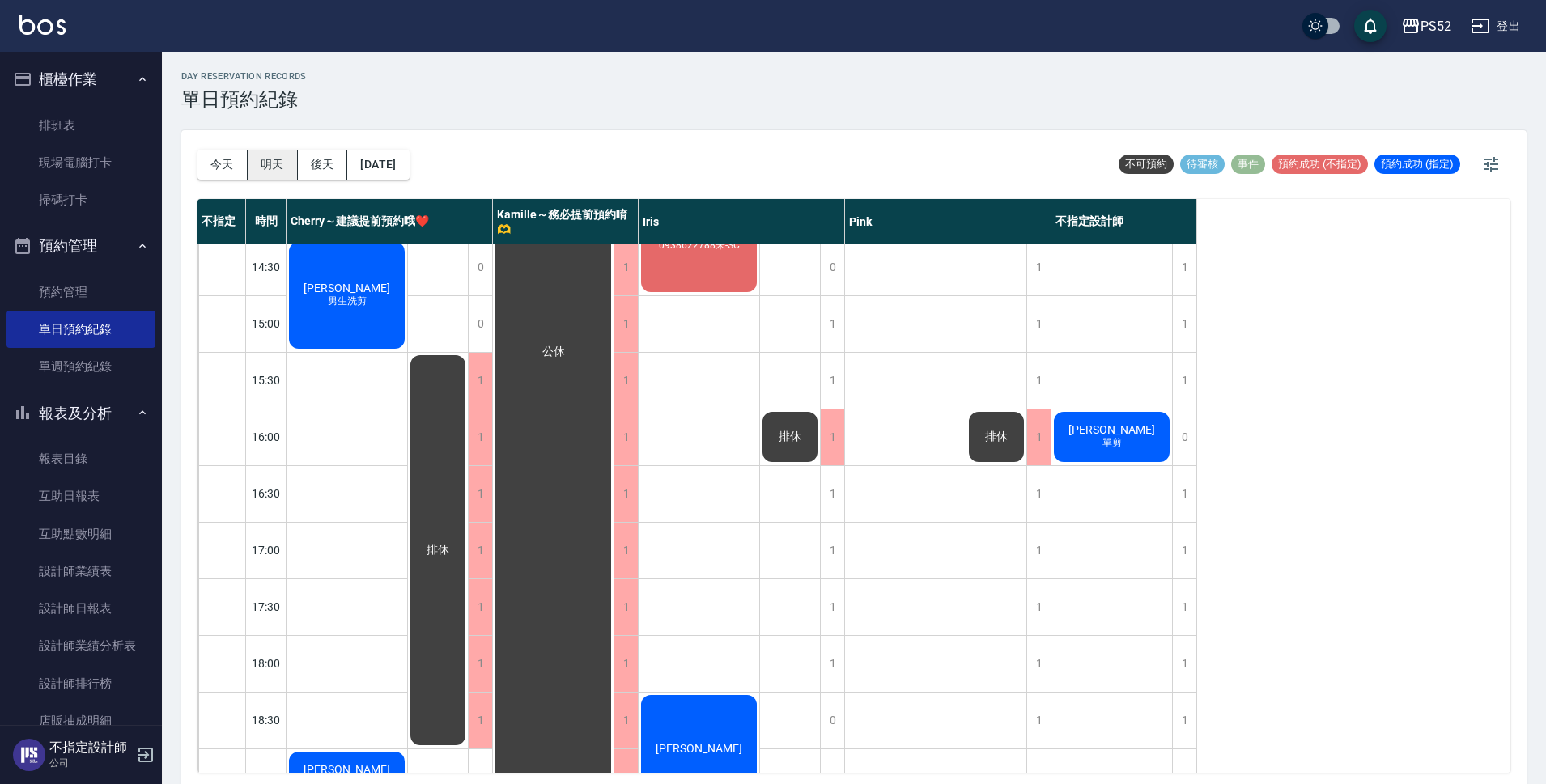
click at [262, 168] on button "明天" at bounding box center [273, 164] width 50 height 30
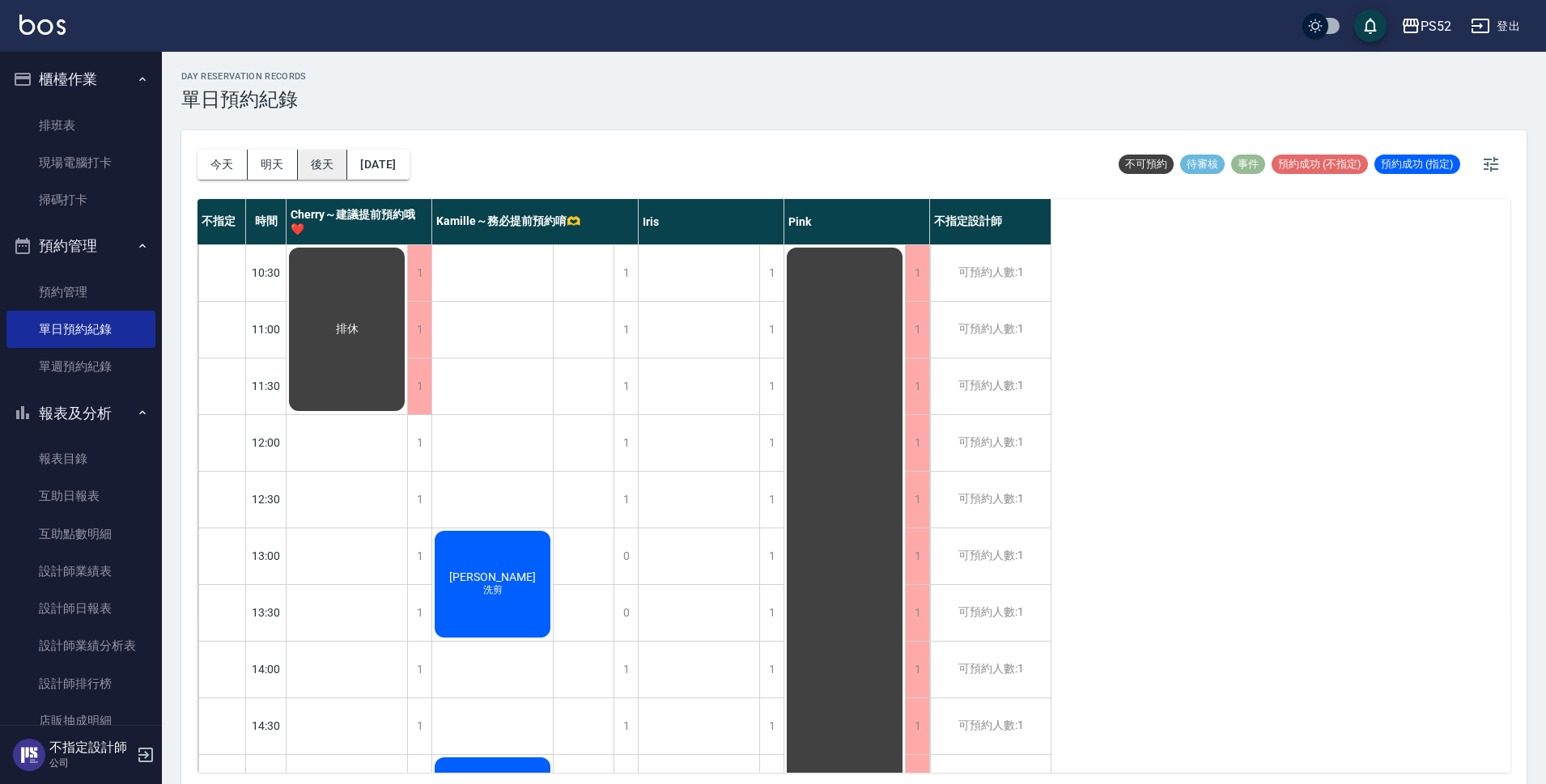
click at [319, 157] on button "後天" at bounding box center [323, 164] width 50 height 30
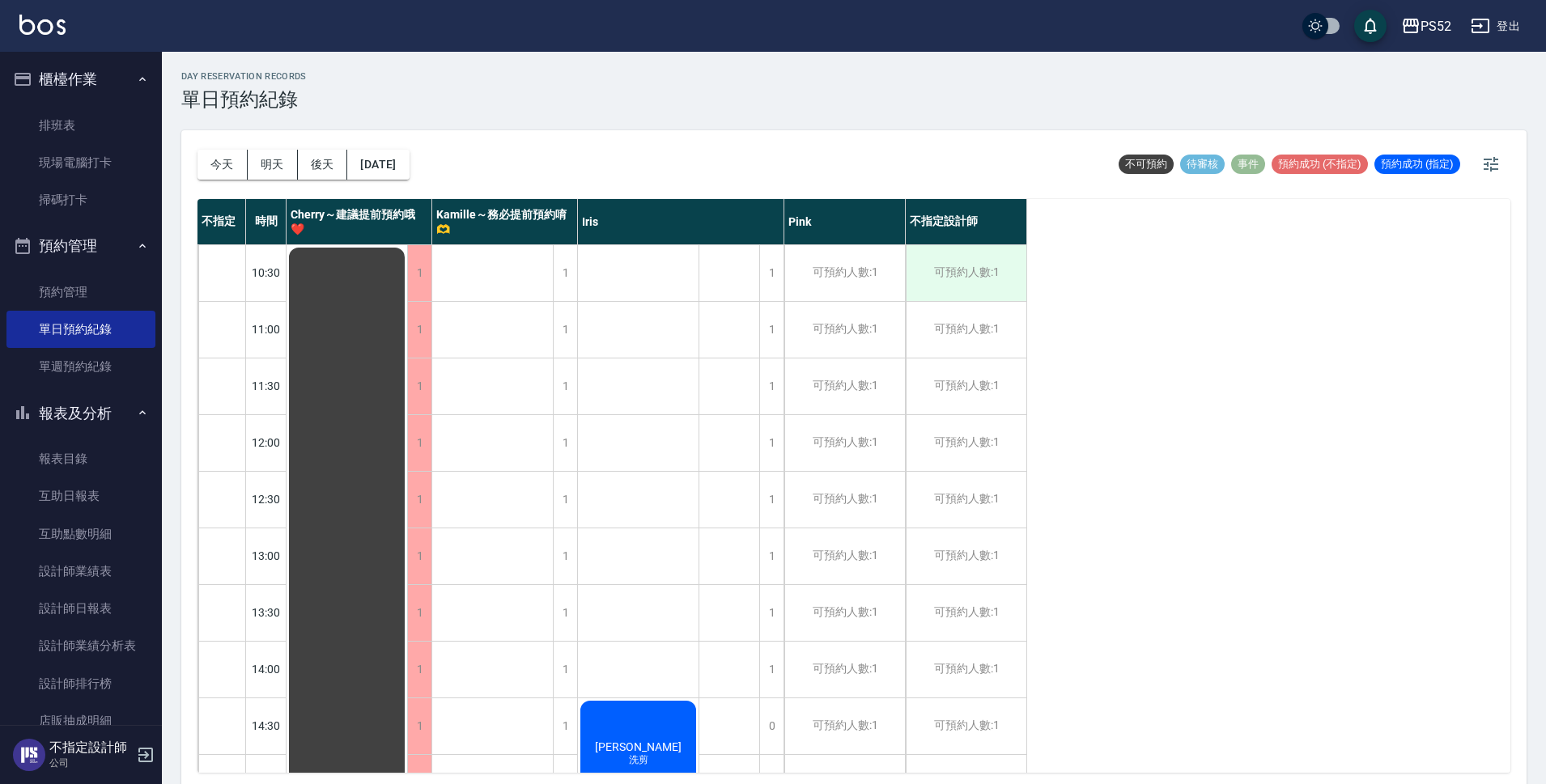
click at [991, 288] on div "可預約人數:1" at bounding box center [965, 273] width 121 height 56
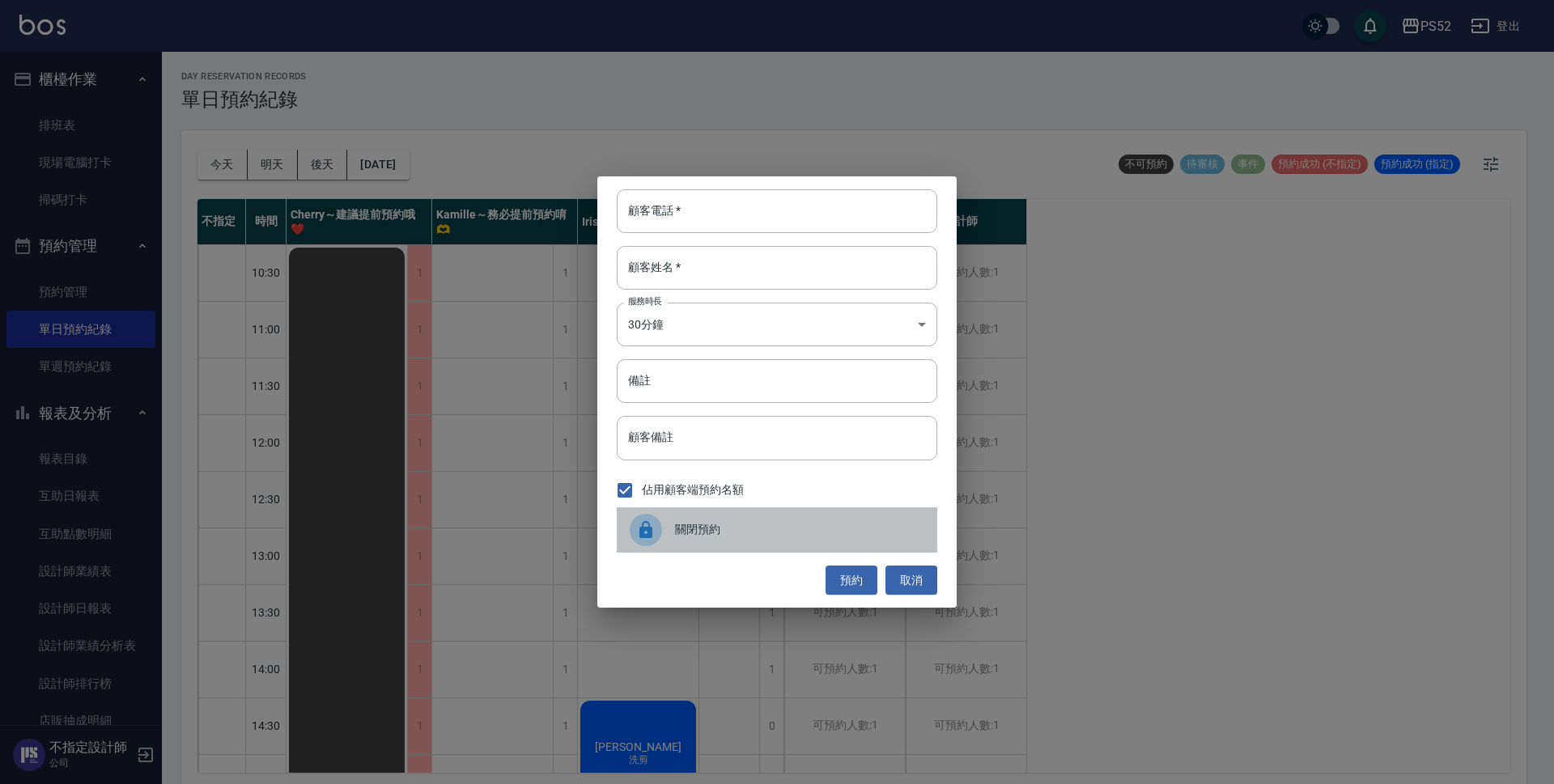
click at [698, 540] on div "關閉預約" at bounding box center [777, 530] width 321 height 45
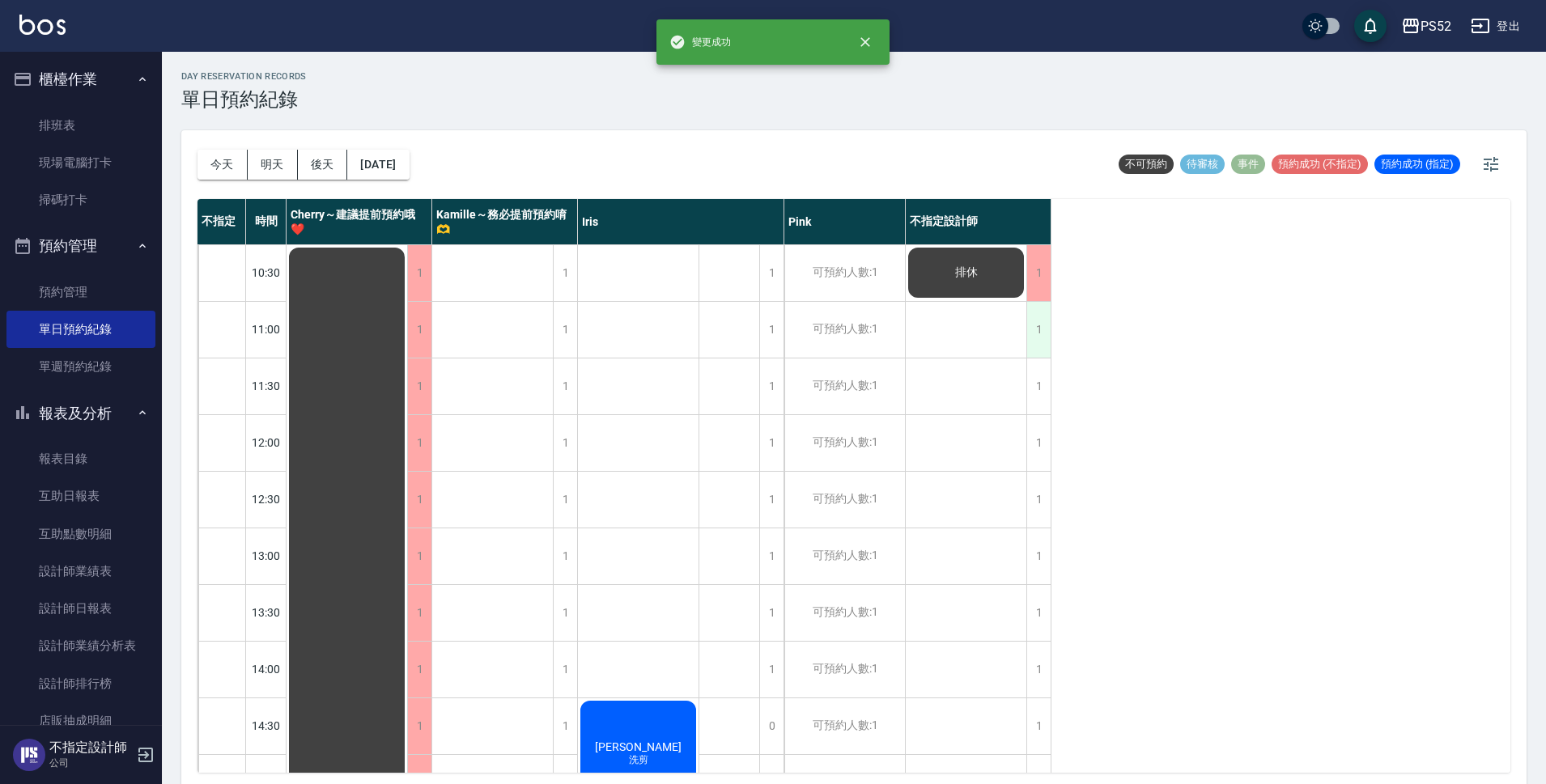
click at [1035, 331] on div "1" at bounding box center [1039, 330] width 24 height 56
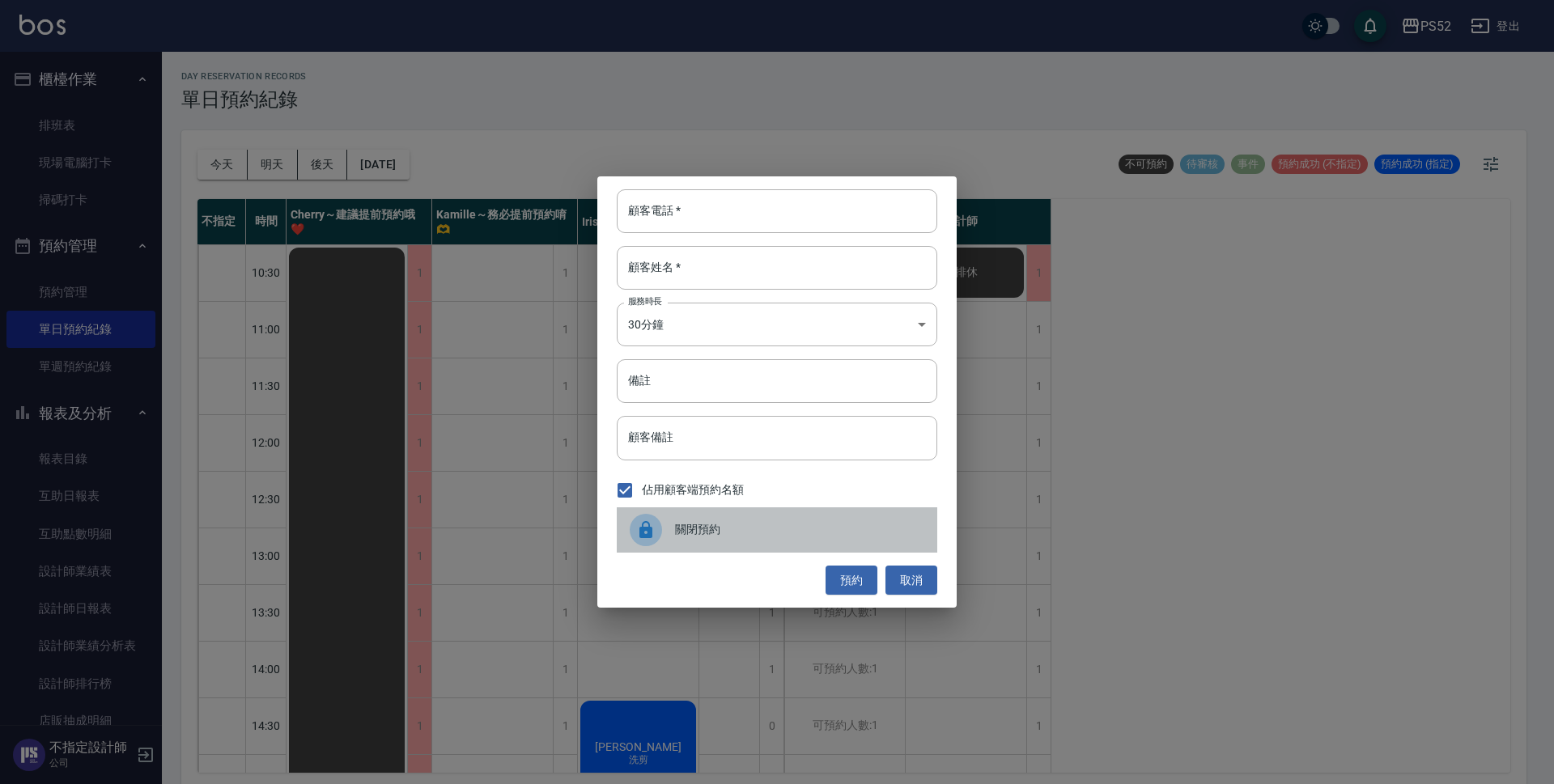
click at [781, 530] on span "關閉預約" at bounding box center [799, 529] width 249 height 17
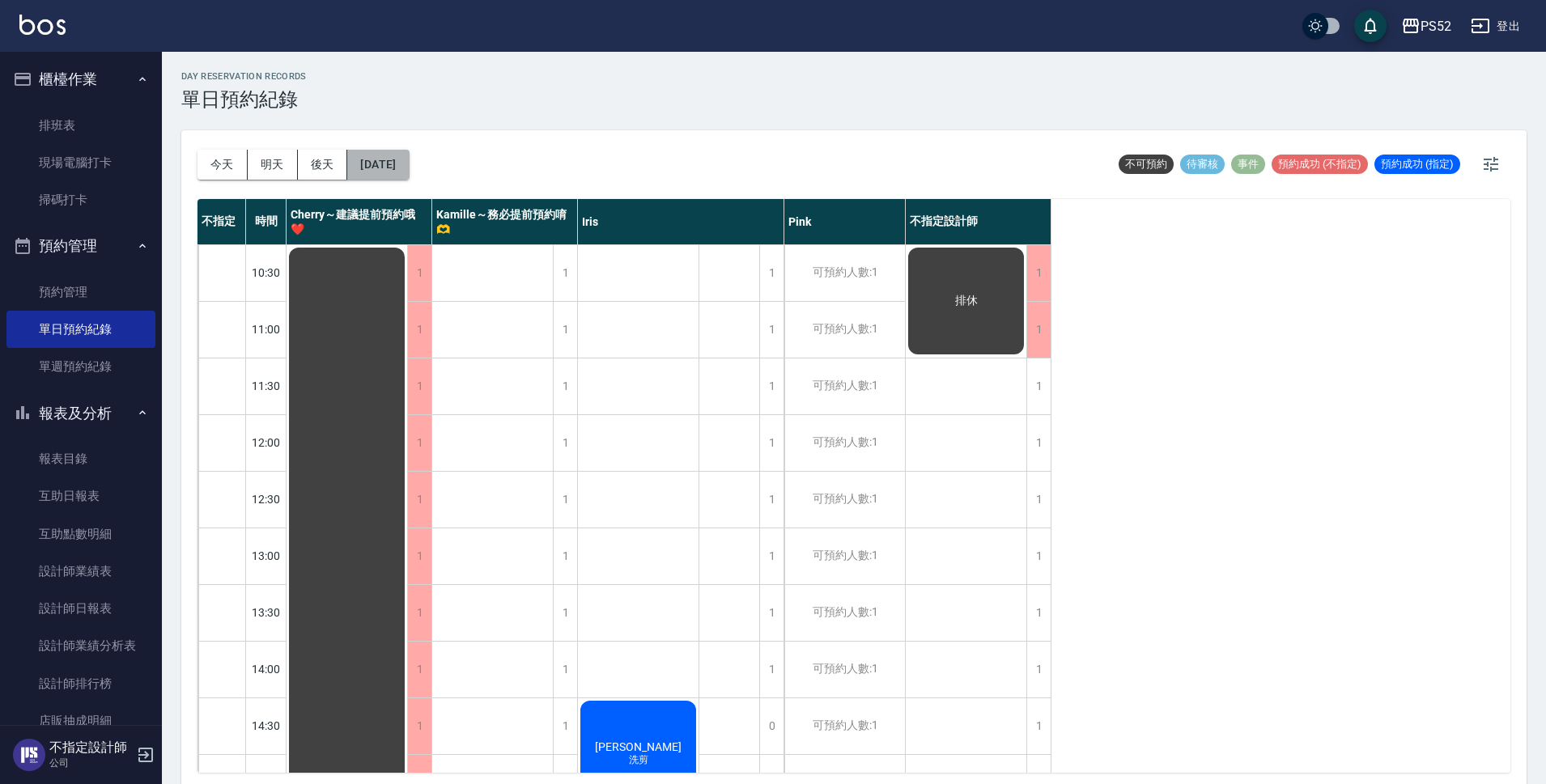
click at [408, 162] on button "[DATE]" at bounding box center [378, 164] width 62 height 30
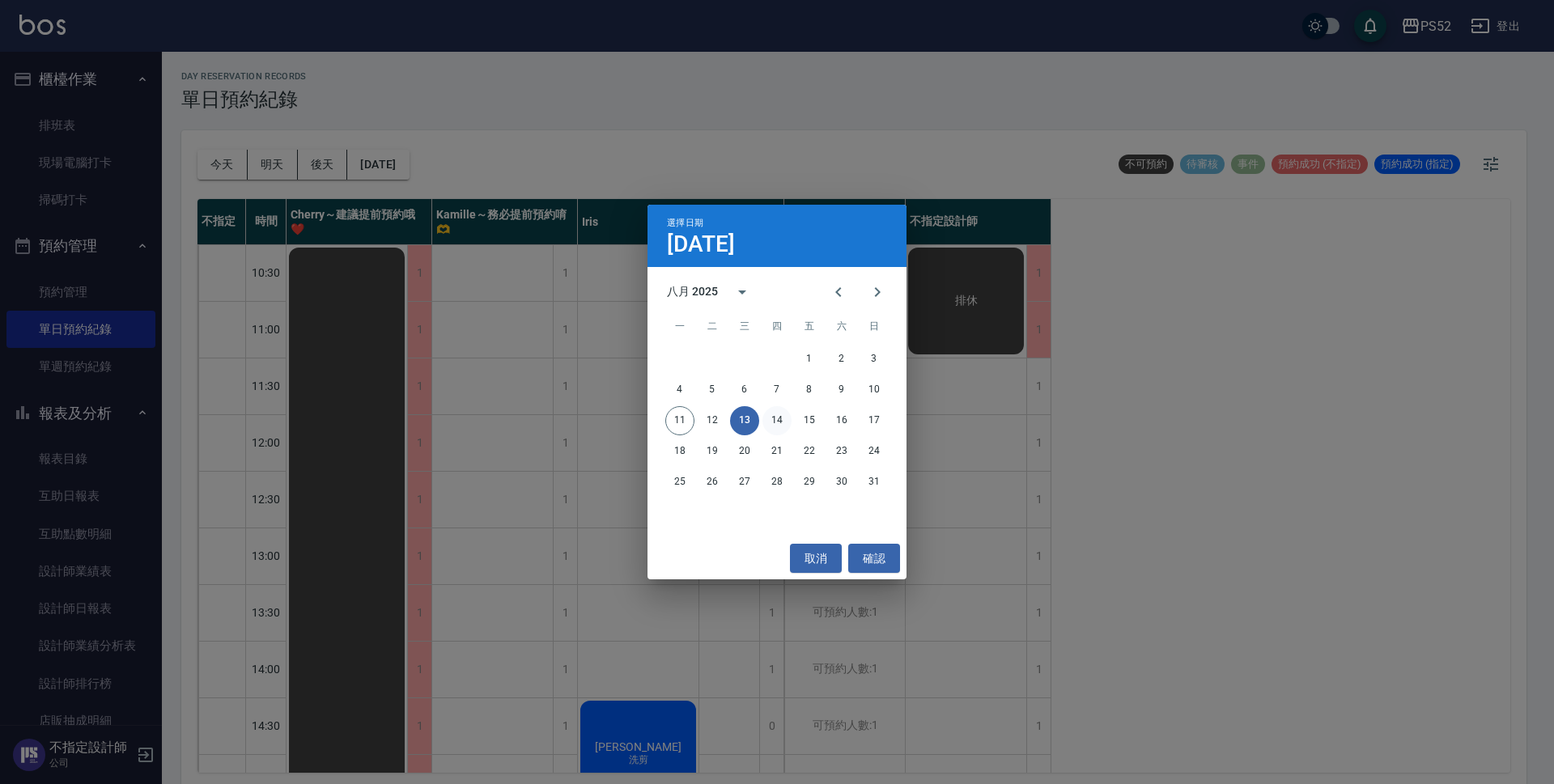
click at [770, 417] on button "14" at bounding box center [777, 420] width 29 height 29
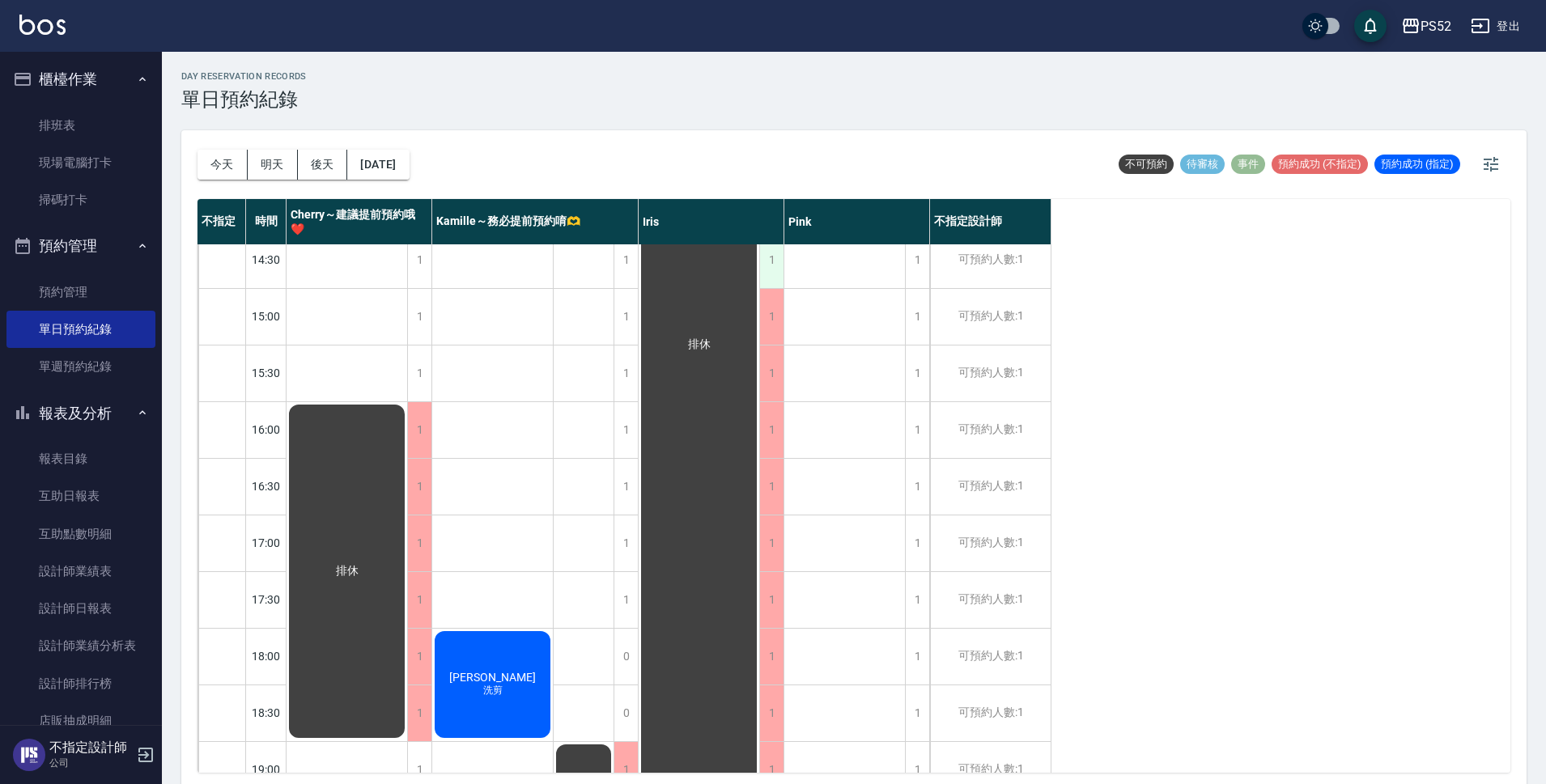
scroll to position [593, 0]
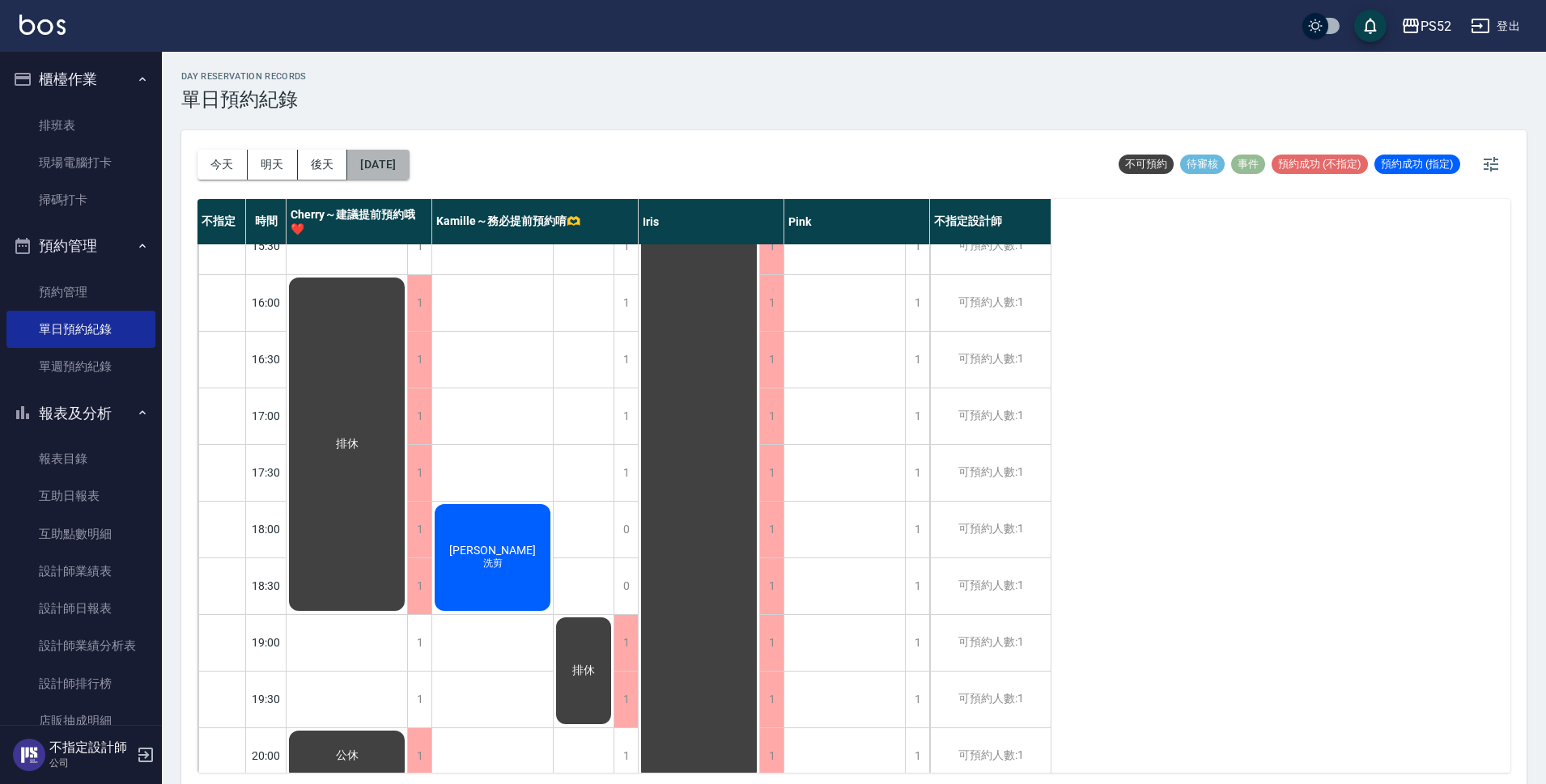
click at [371, 170] on button "[DATE]" at bounding box center [378, 164] width 62 height 30
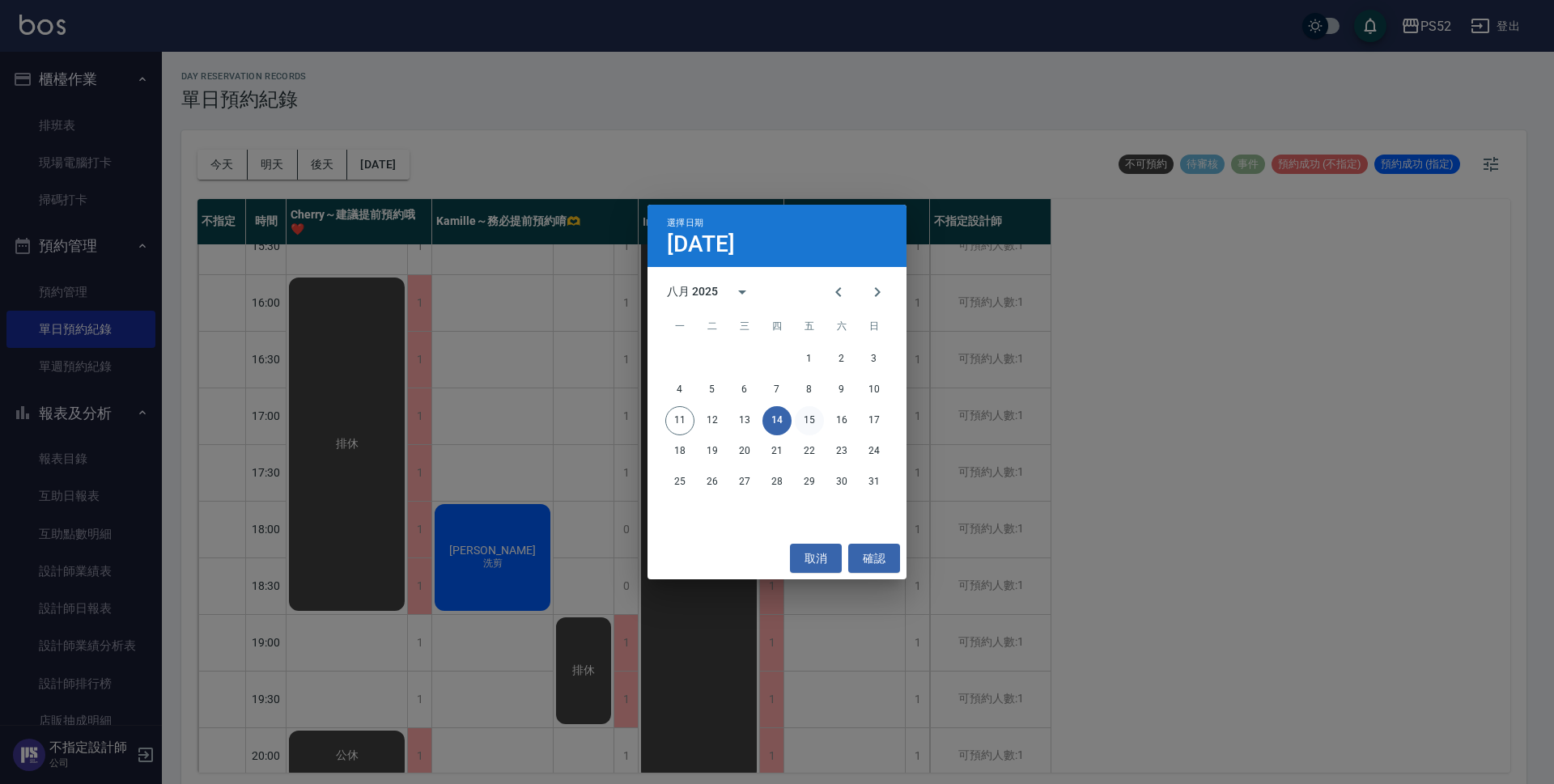
click at [810, 424] on button "15" at bounding box center [809, 420] width 29 height 29
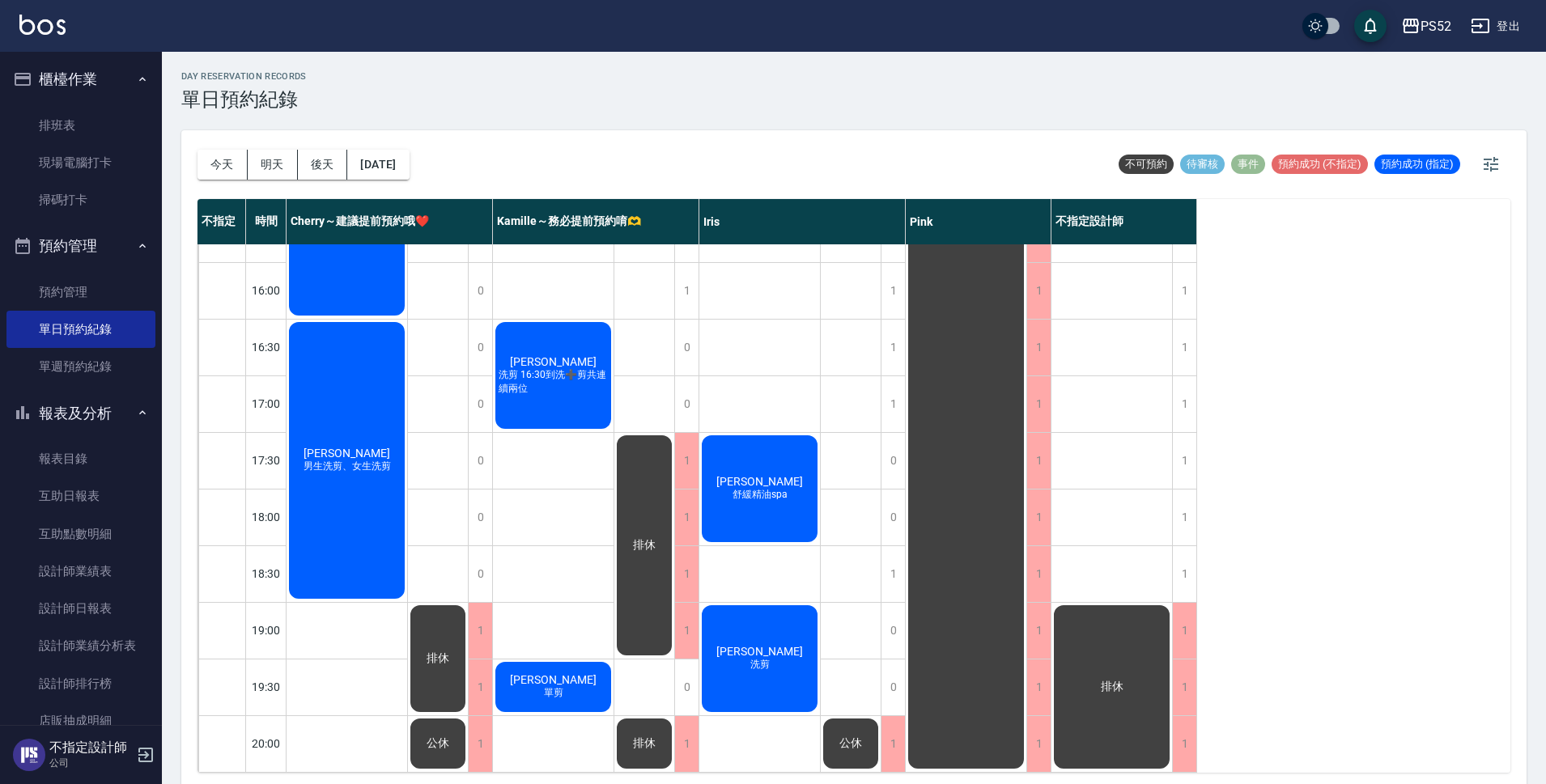
scroll to position [619, 0]
click at [1182, 463] on div "1" at bounding box center [1184, 460] width 24 height 56
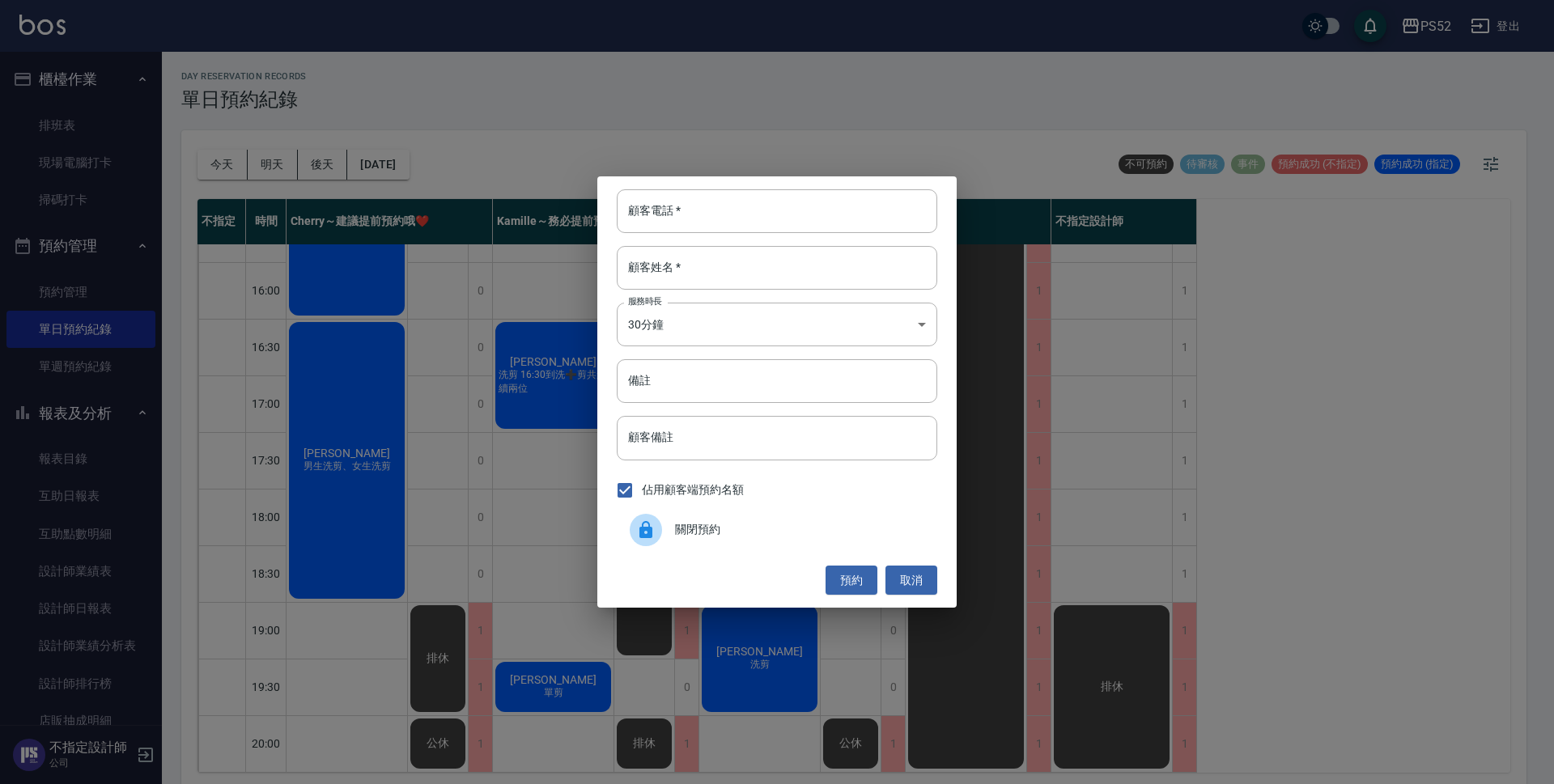
click at [808, 525] on span "關閉預約" at bounding box center [799, 529] width 249 height 17
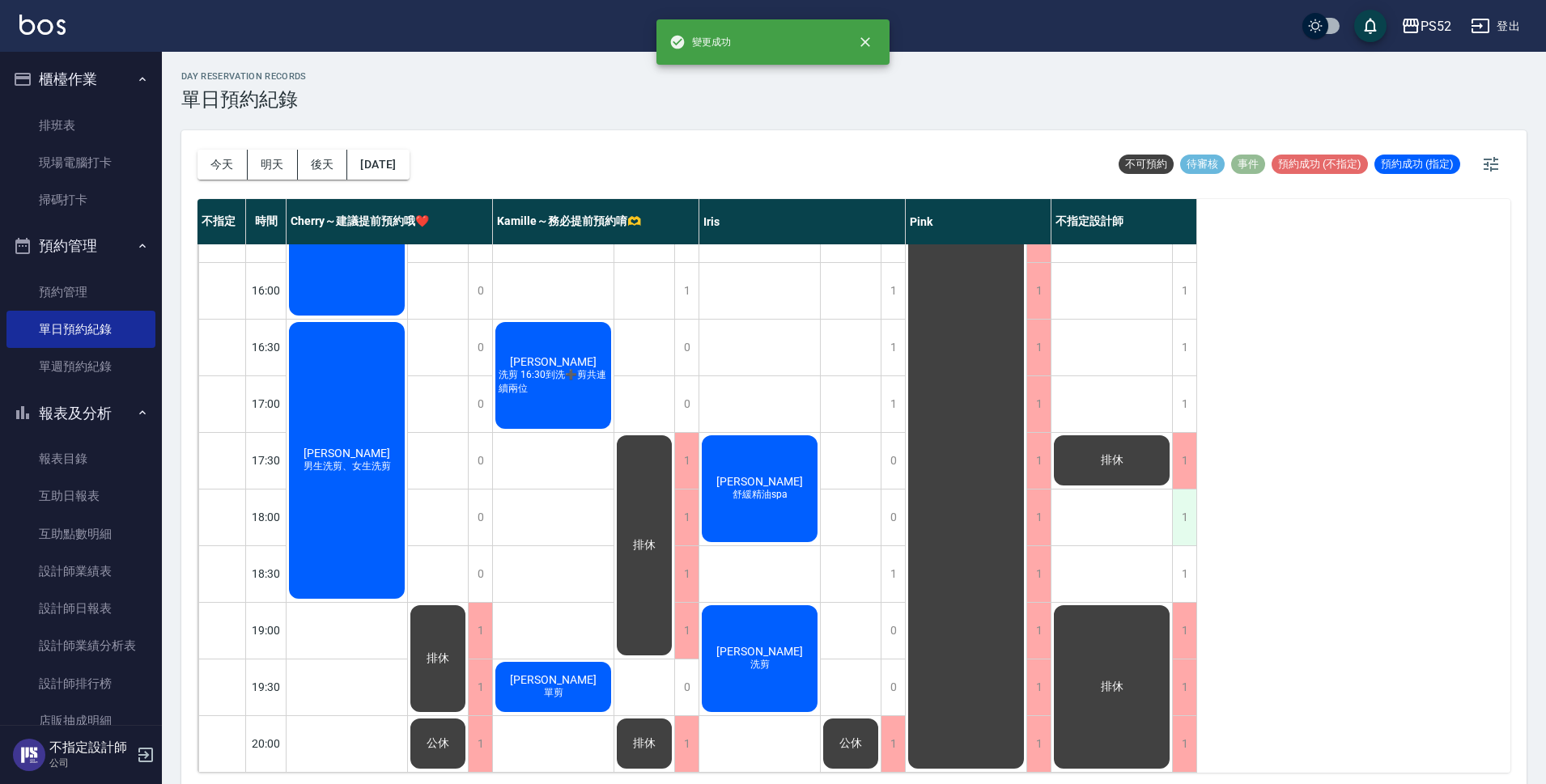
click at [1175, 502] on div "1" at bounding box center [1184, 517] width 24 height 56
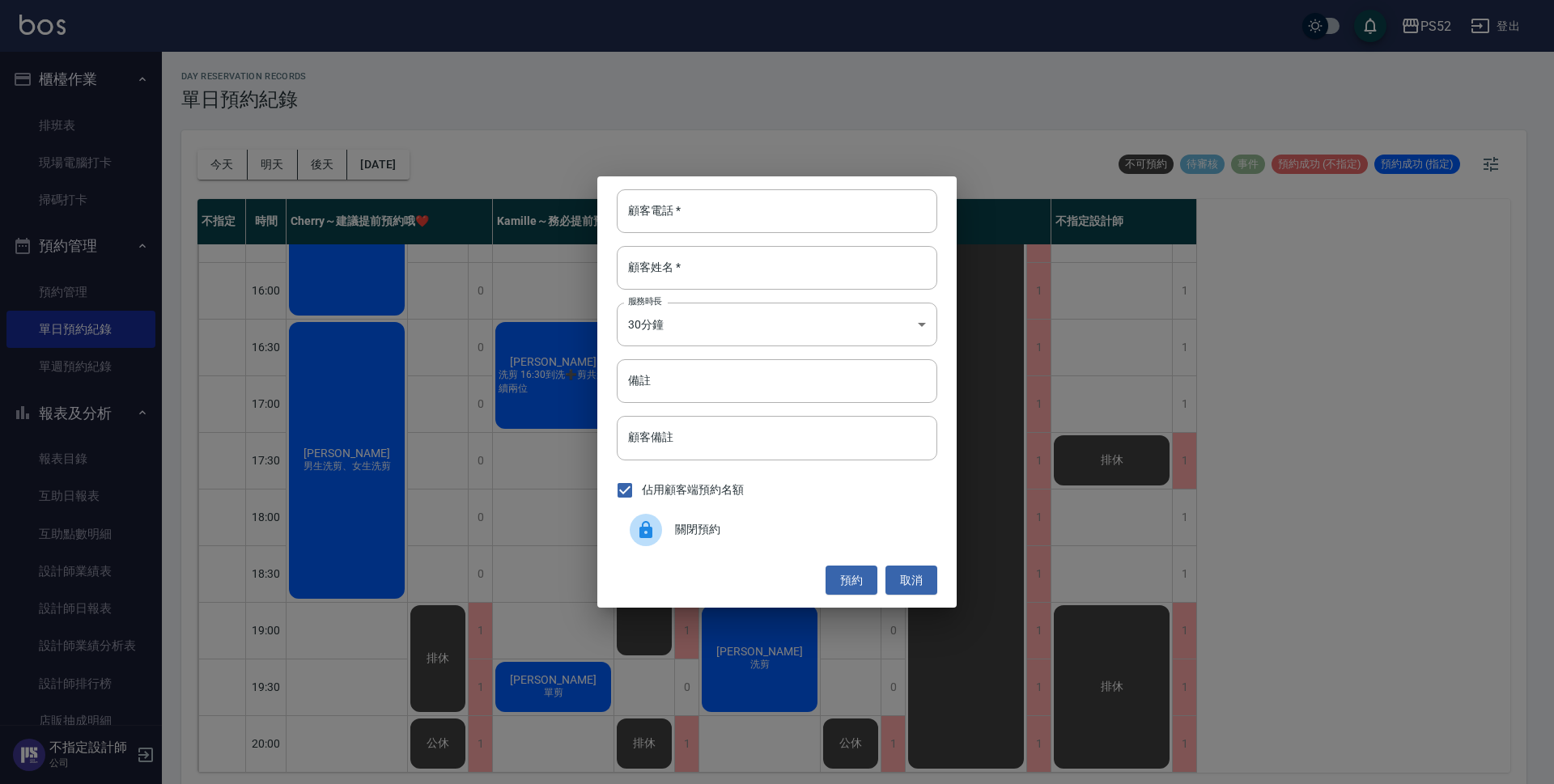
click at [794, 514] on div "關閉預約" at bounding box center [777, 530] width 321 height 45
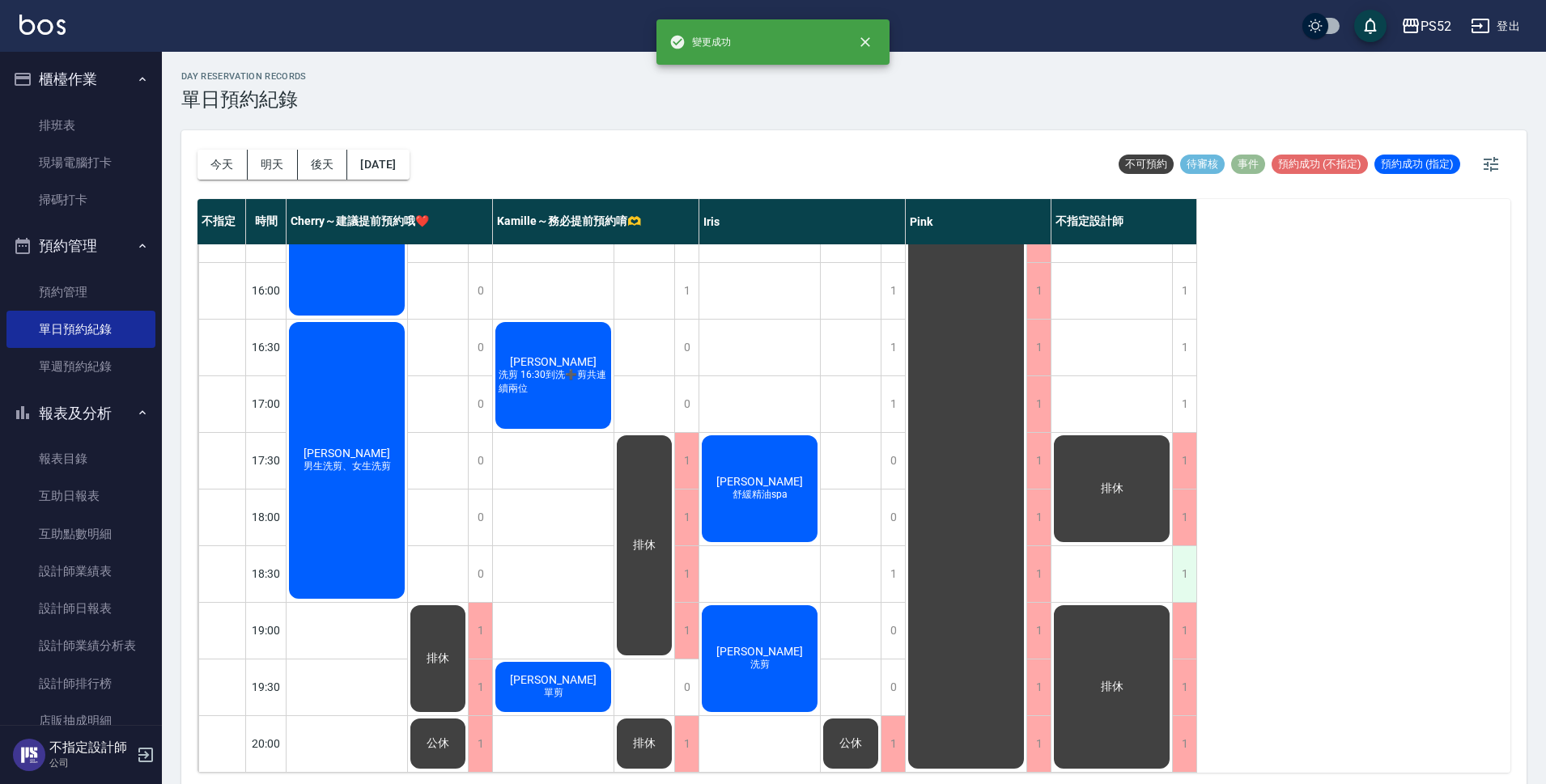
click at [1181, 558] on div "1" at bounding box center [1184, 574] width 24 height 56
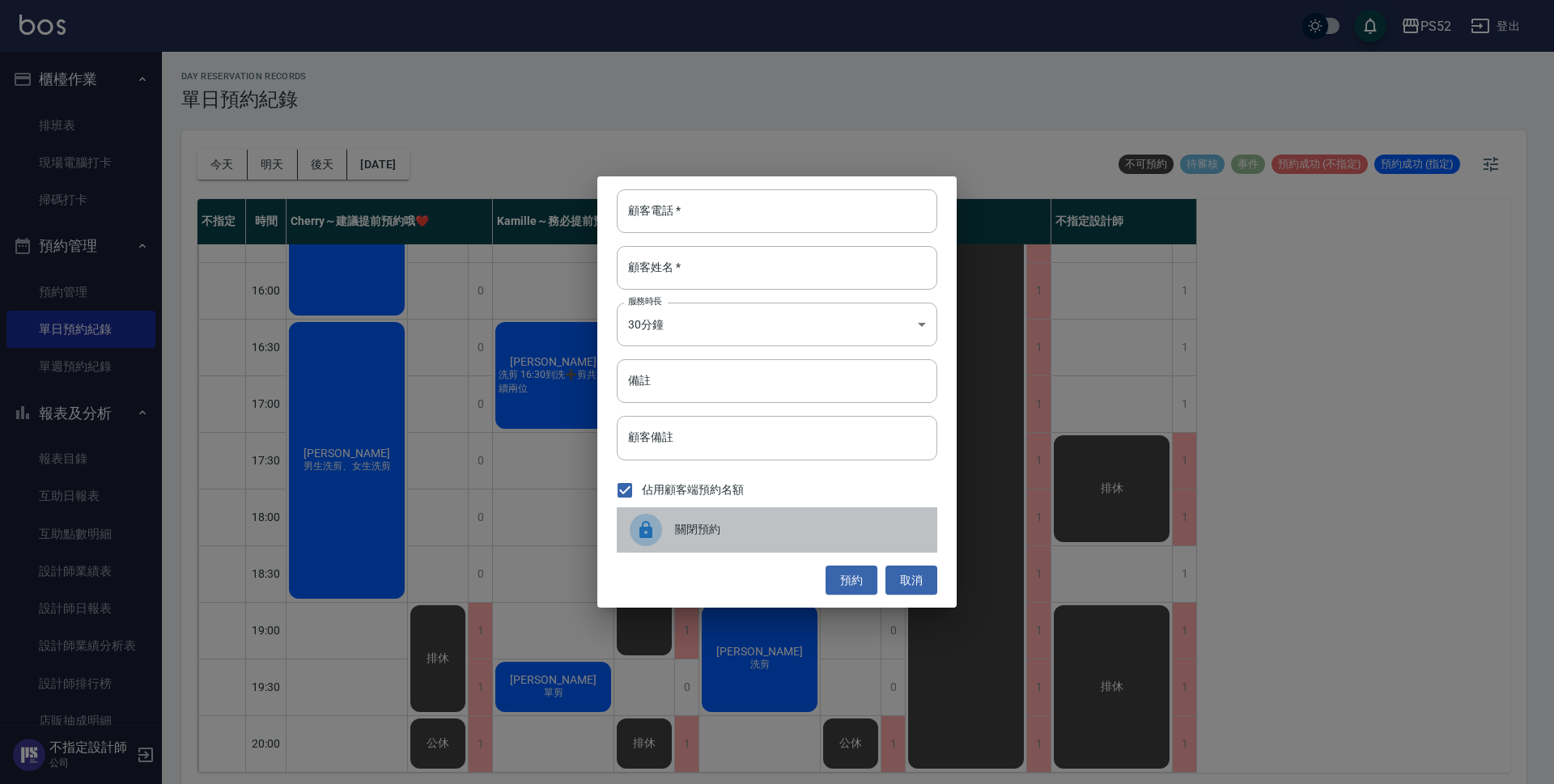
click at [796, 538] on span "關閉預約" at bounding box center [799, 529] width 249 height 17
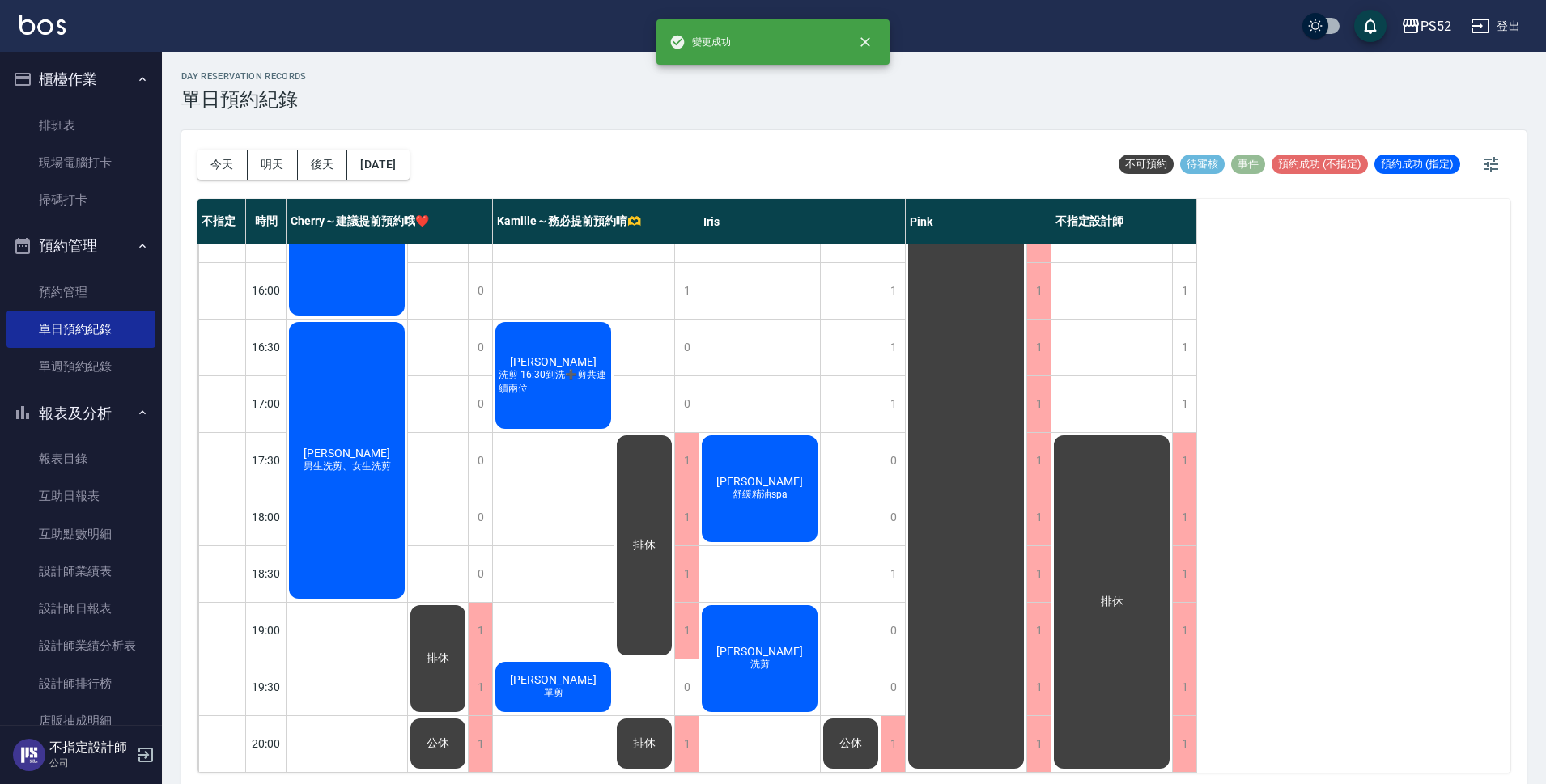
click at [1162, 361] on div "排休" at bounding box center [1112, 205] width 122 height 1133
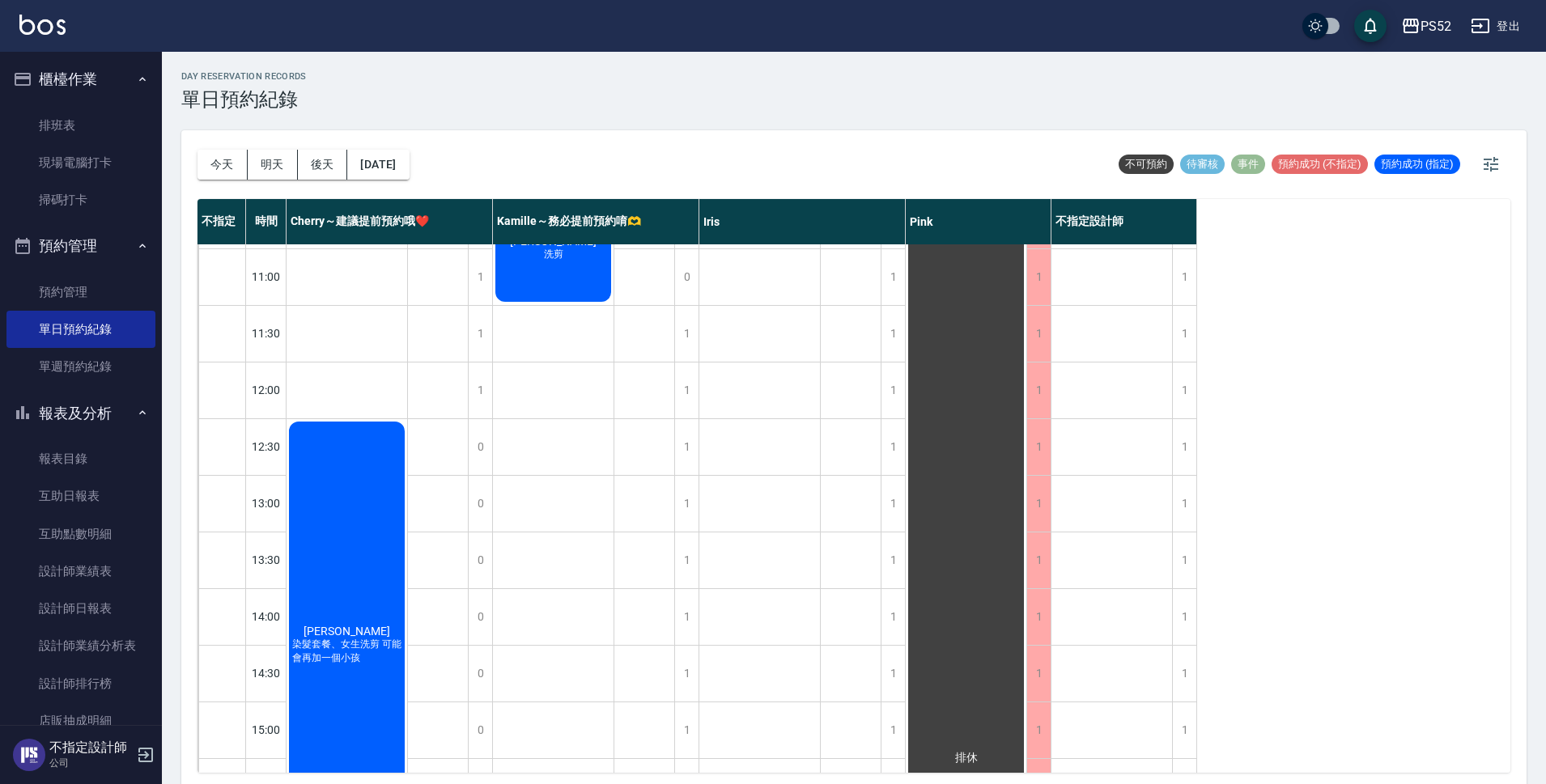
scroll to position [0, 0]
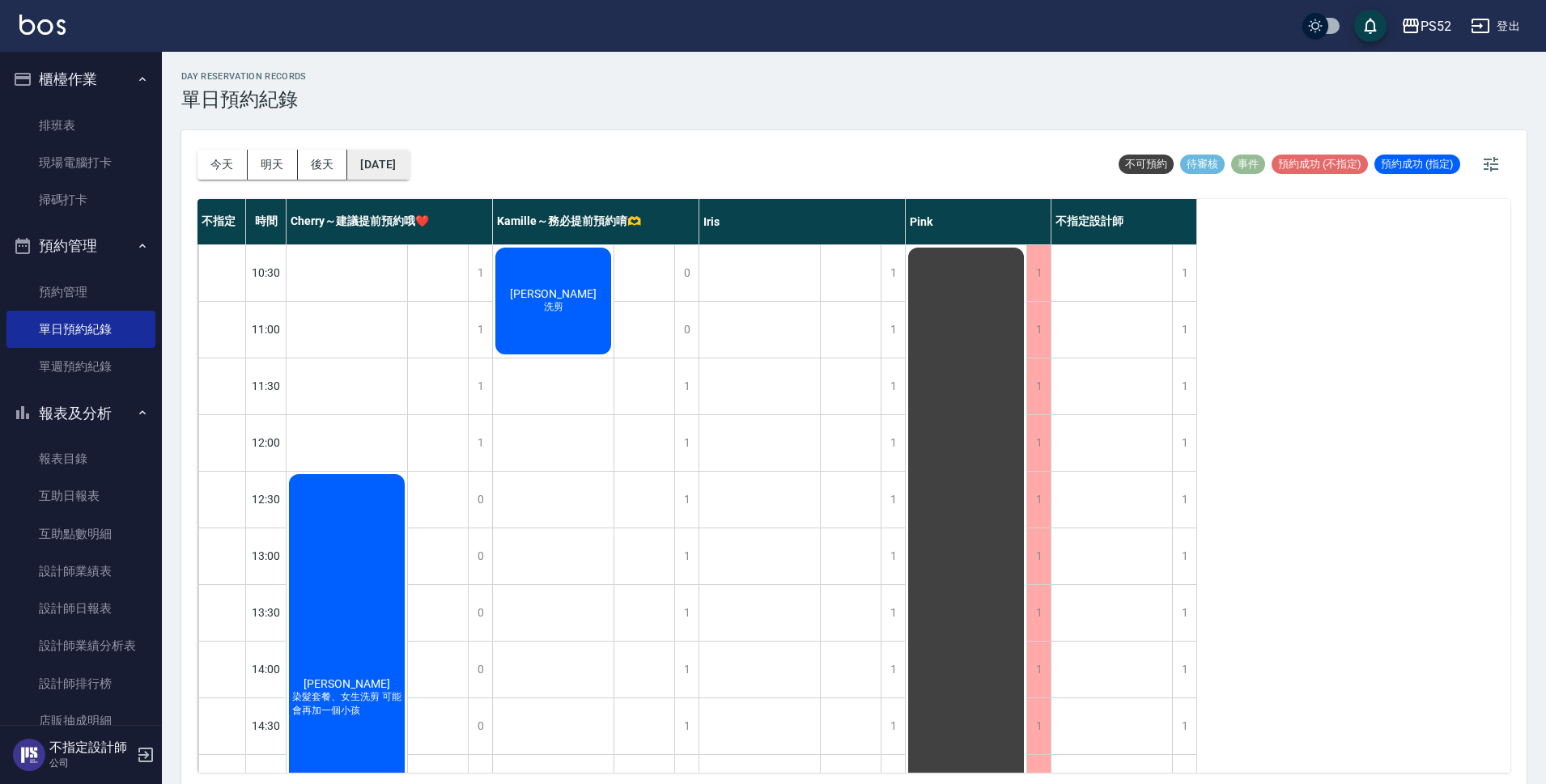
click at [392, 159] on button "[DATE]" at bounding box center [378, 164] width 62 height 30
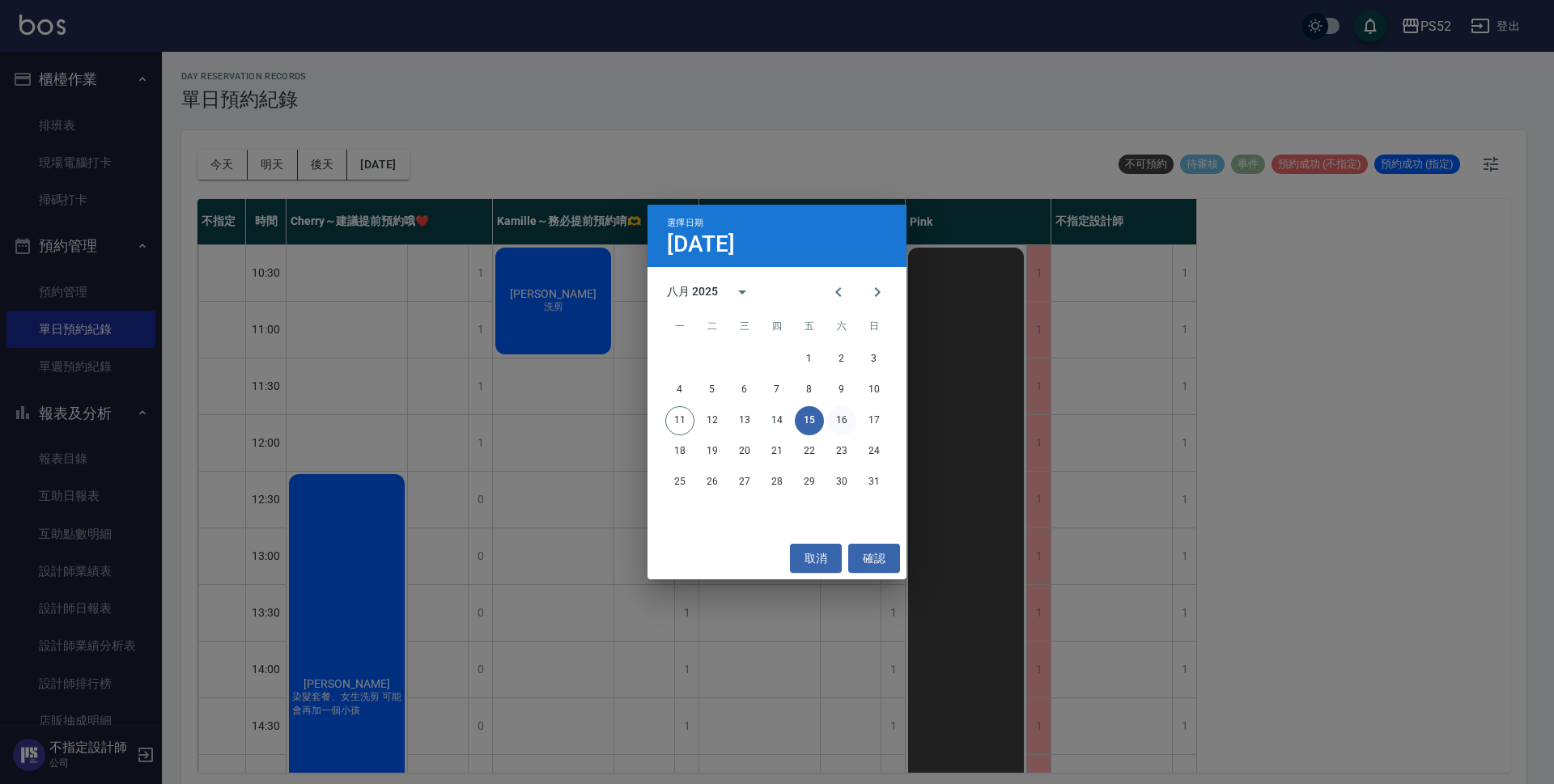
click at [852, 422] on button "16" at bounding box center [842, 420] width 29 height 29
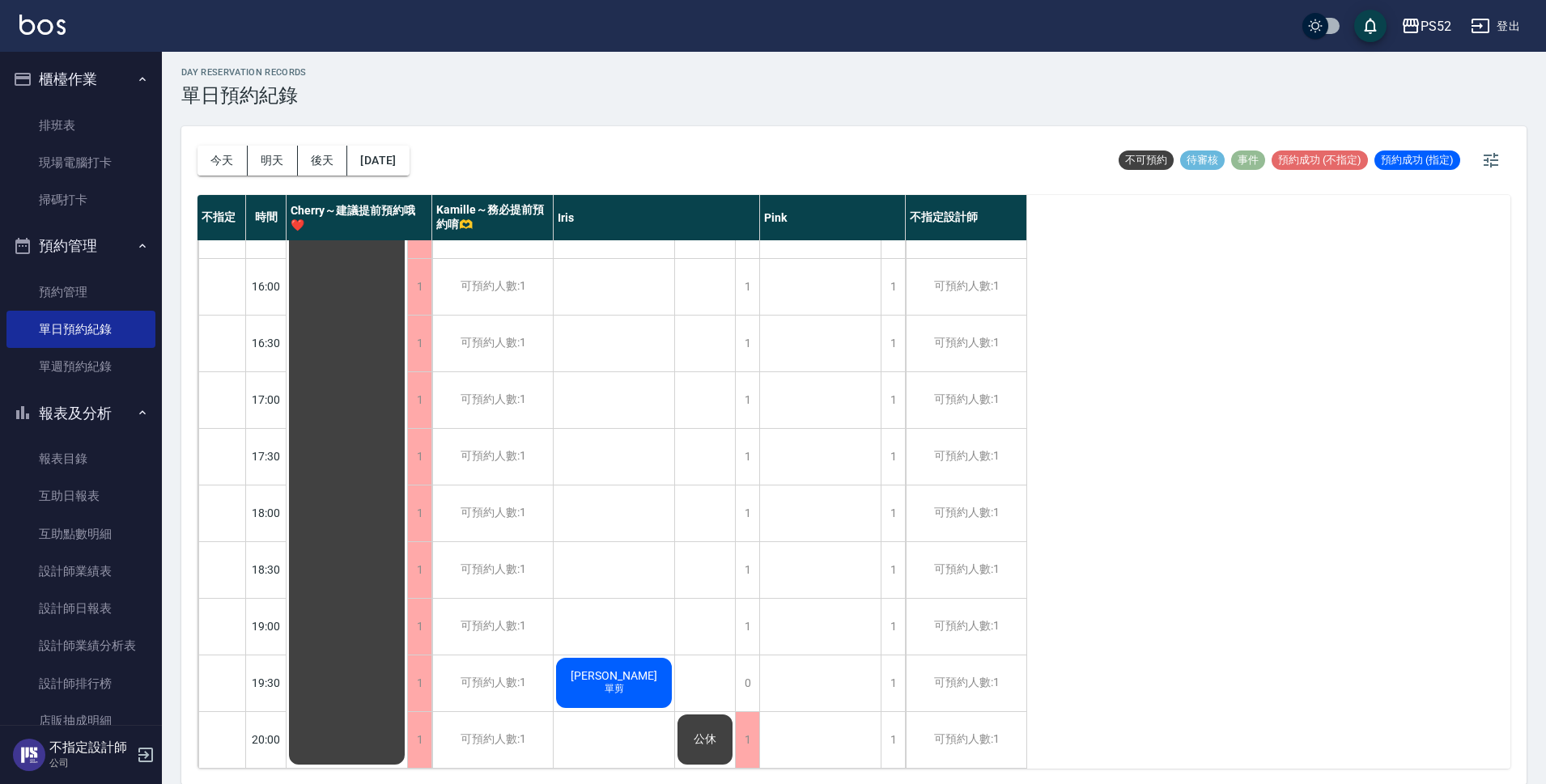
scroll to position [5, 0]
click at [392, 146] on button "[DATE]" at bounding box center [378, 159] width 62 height 30
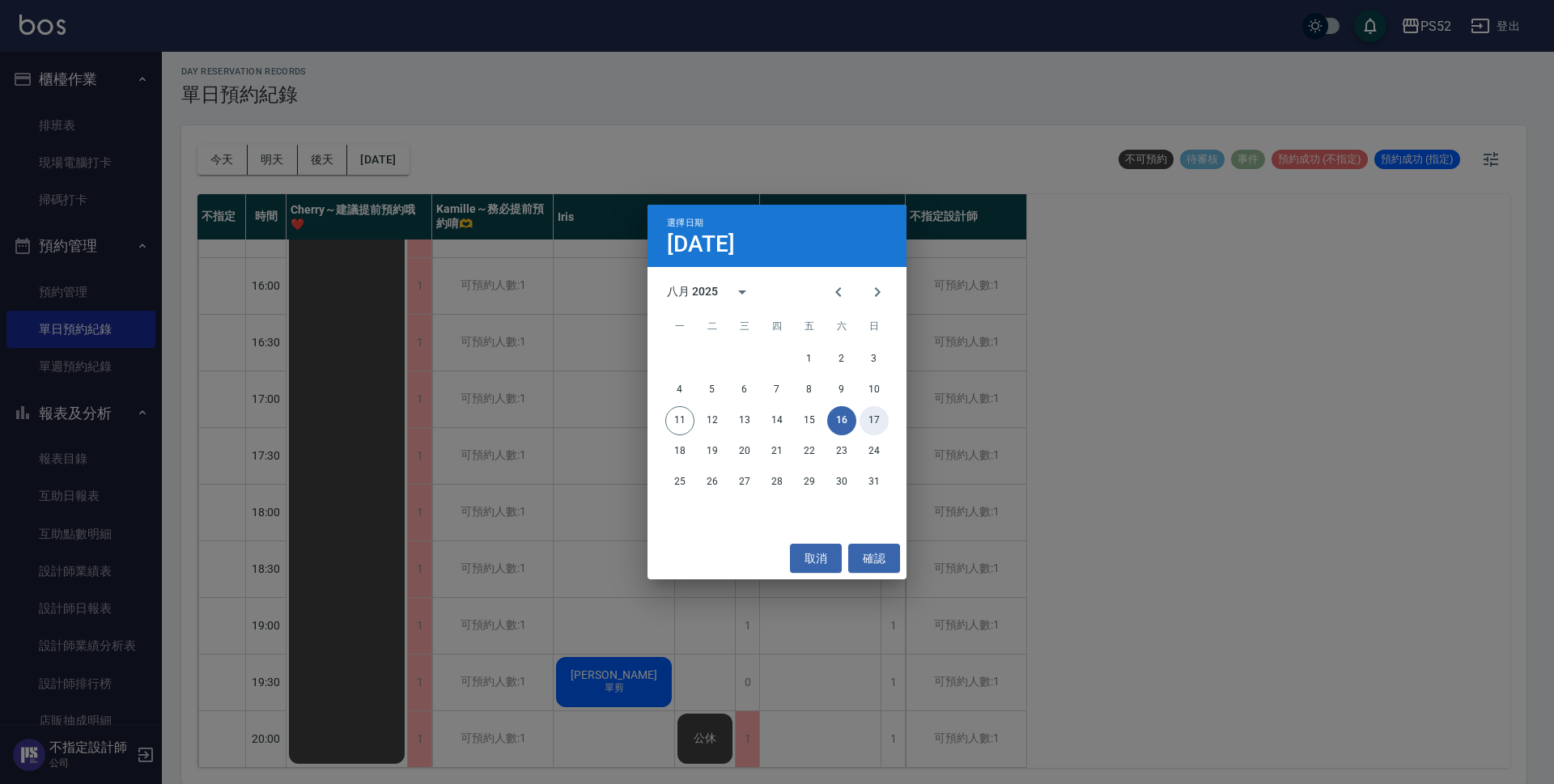
click at [878, 429] on button "17" at bounding box center [874, 420] width 29 height 29
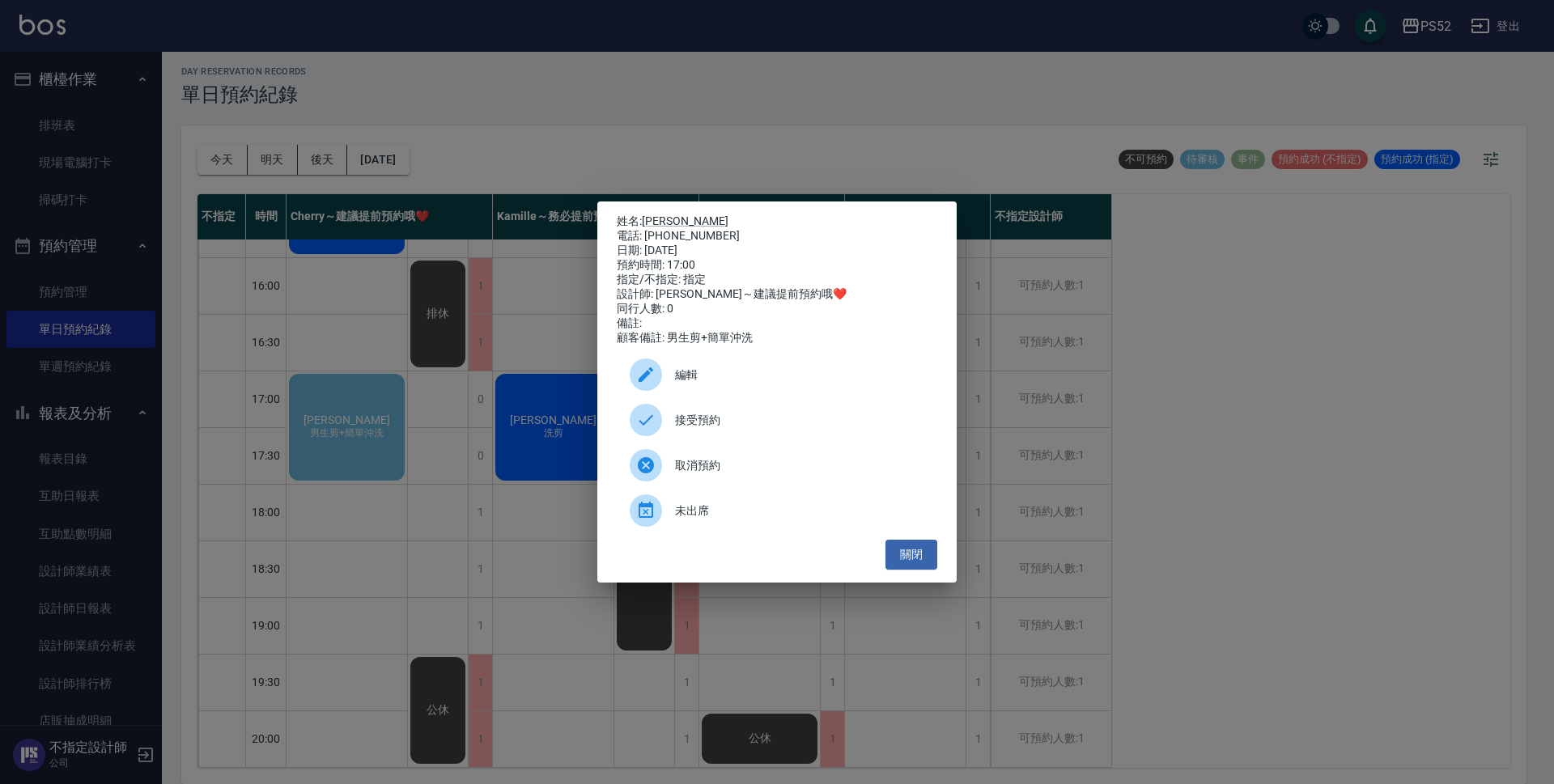
click at [709, 419] on div "接受預約" at bounding box center [777, 420] width 321 height 45
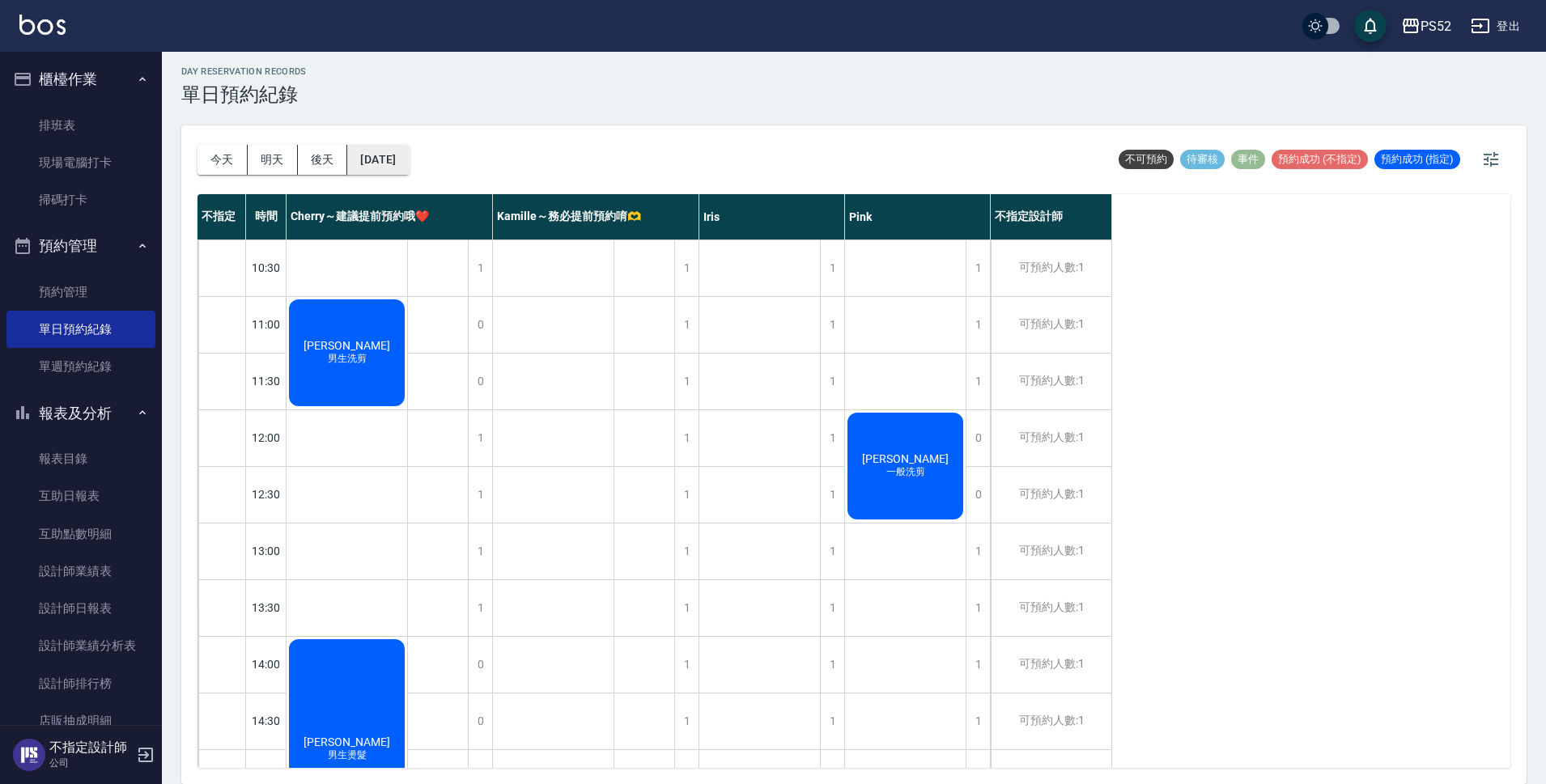
click at [408, 166] on button "[DATE]" at bounding box center [378, 159] width 62 height 30
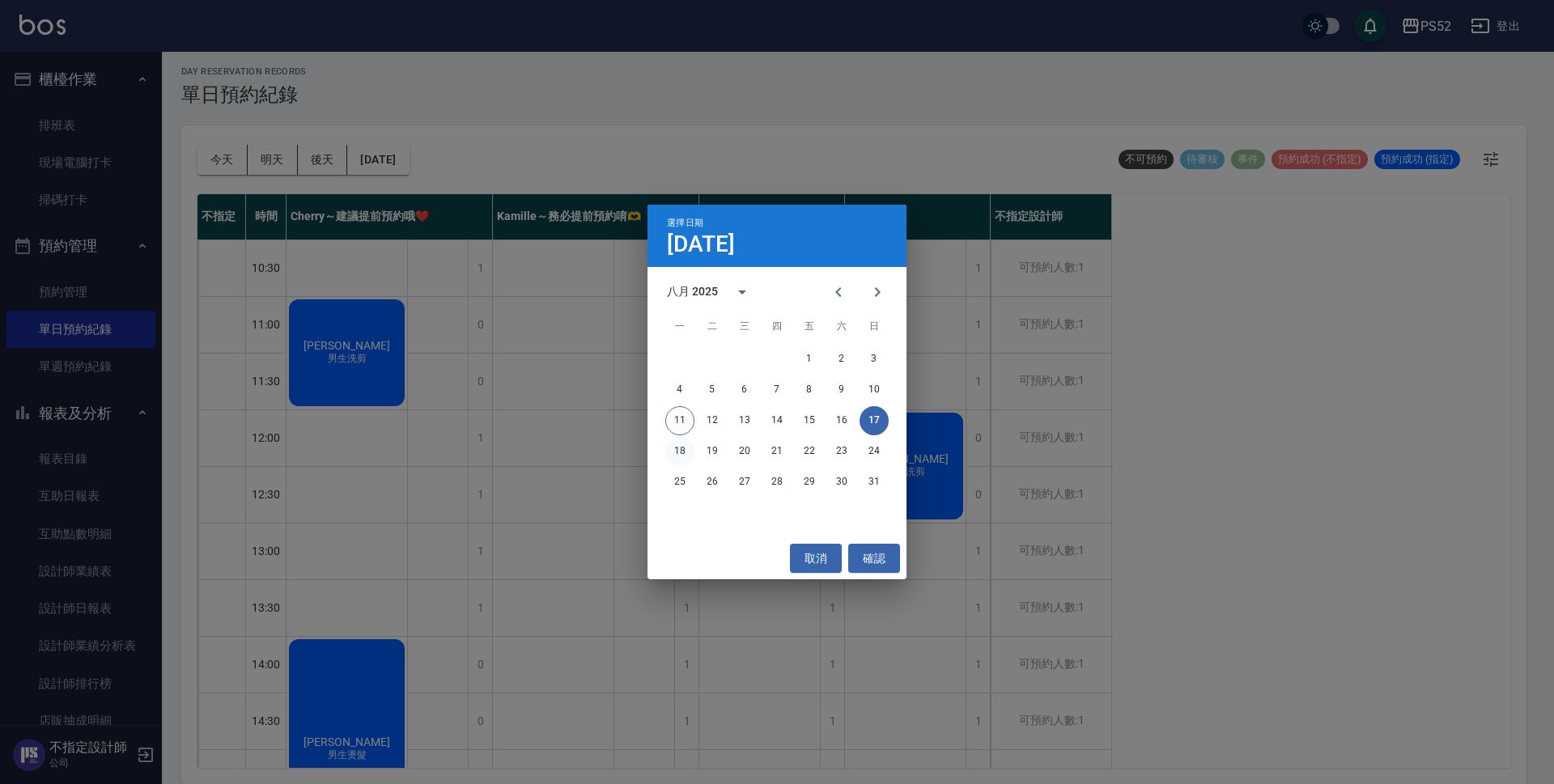
click at [675, 453] on button "18" at bounding box center [680, 451] width 29 height 29
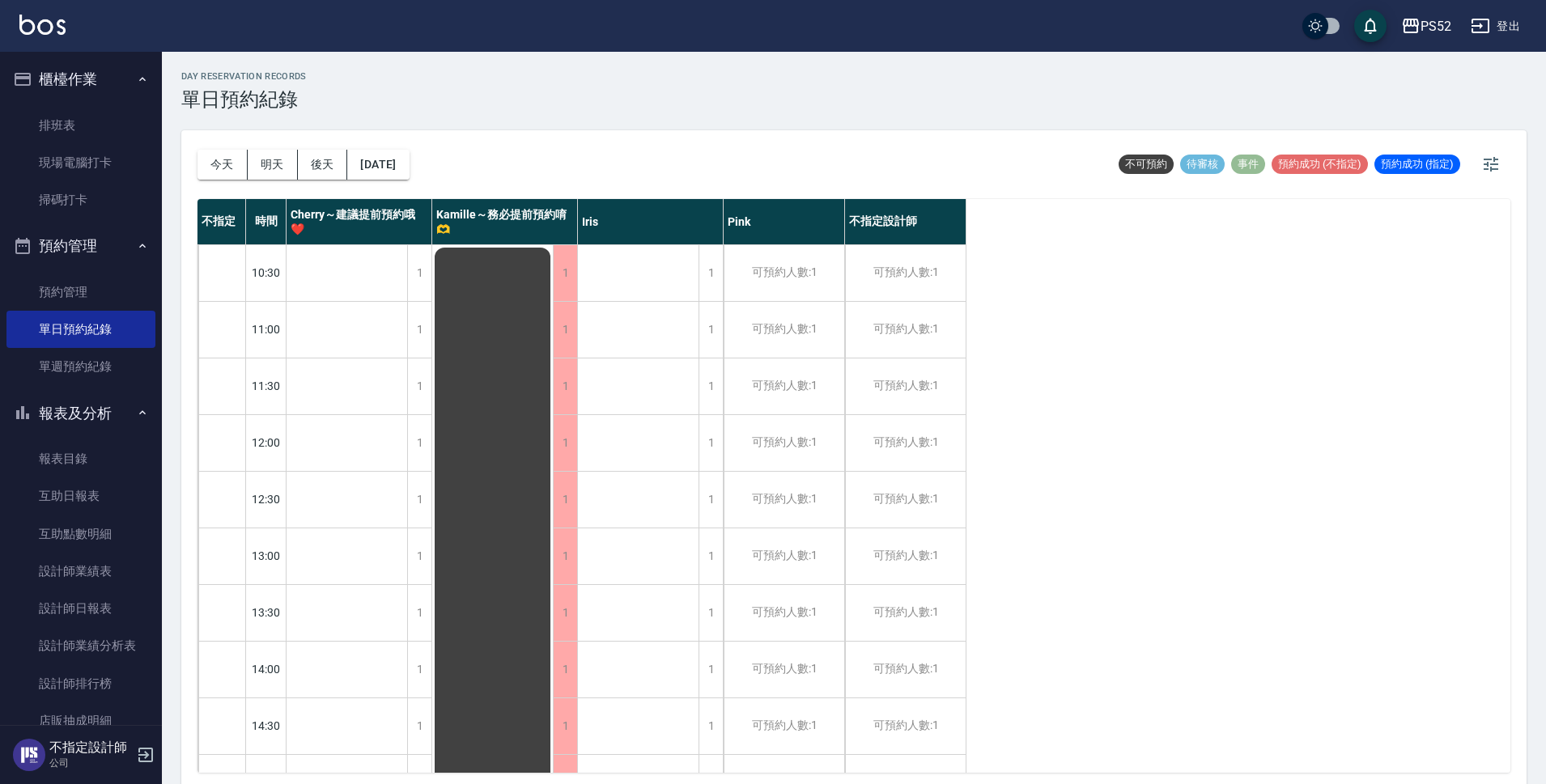
scroll to position [5, 0]
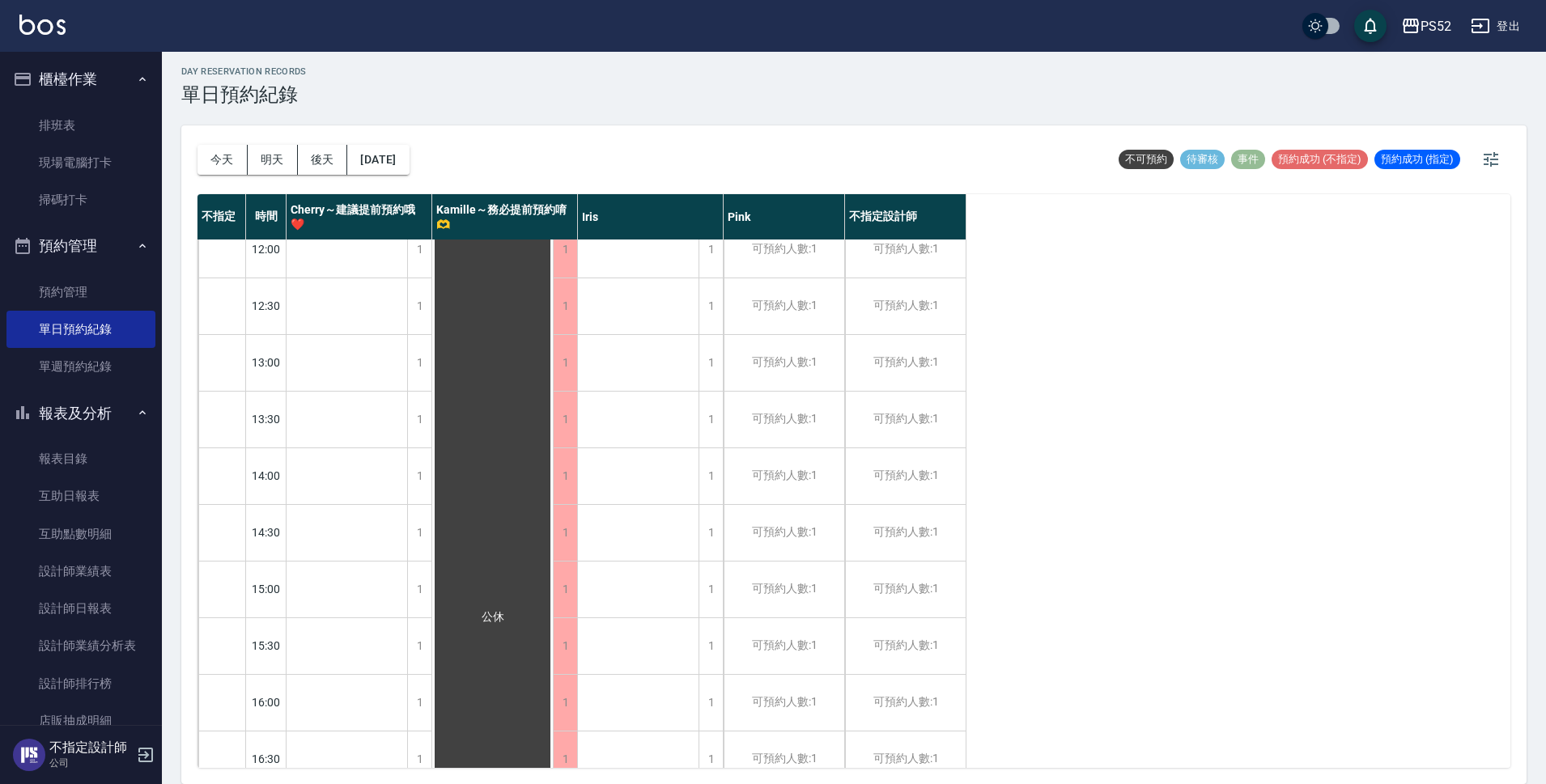
click at [675, 525] on div "公休" at bounding box center [639, 618] width 122 height 1133
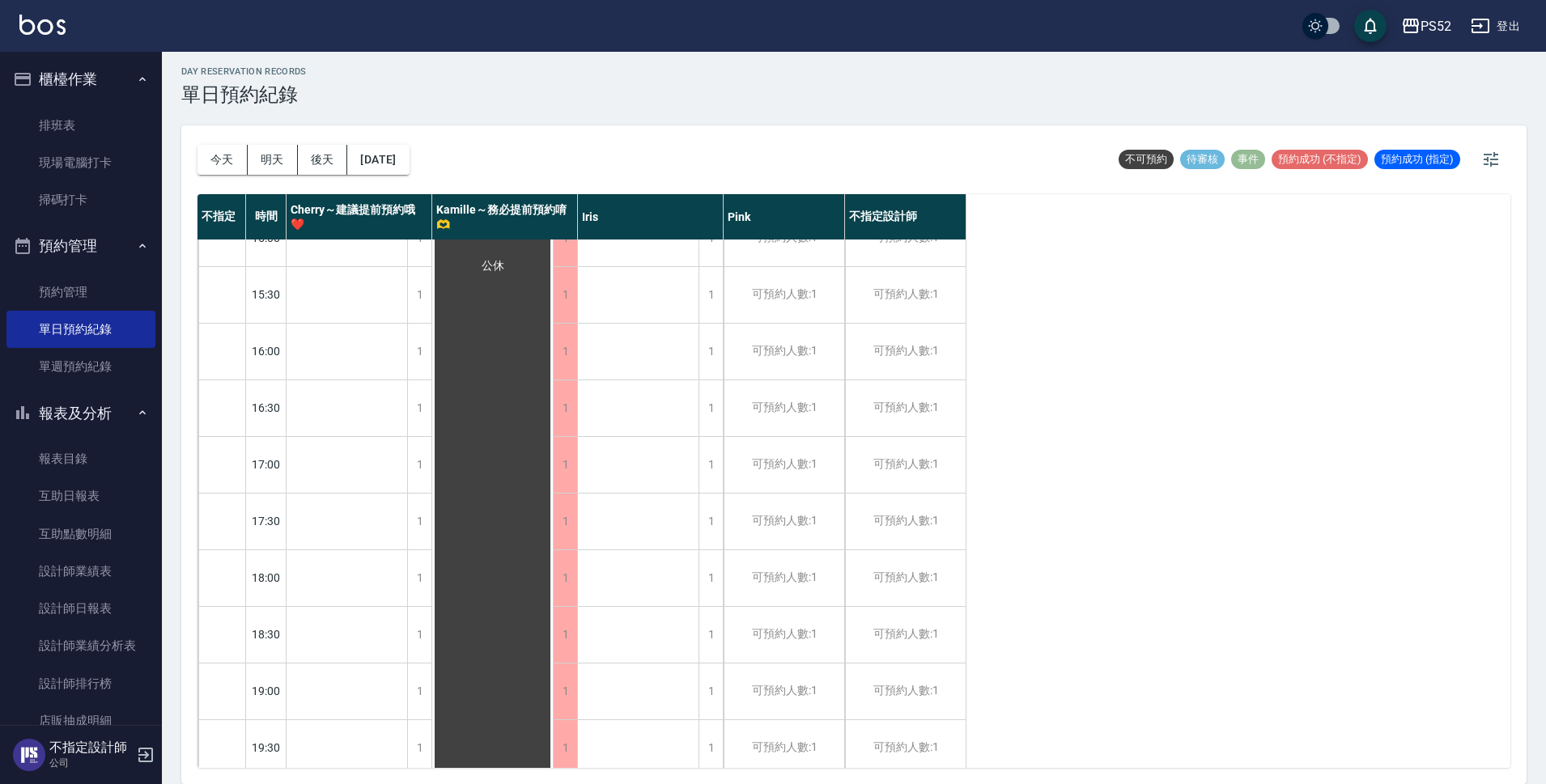
scroll to position [619, 0]
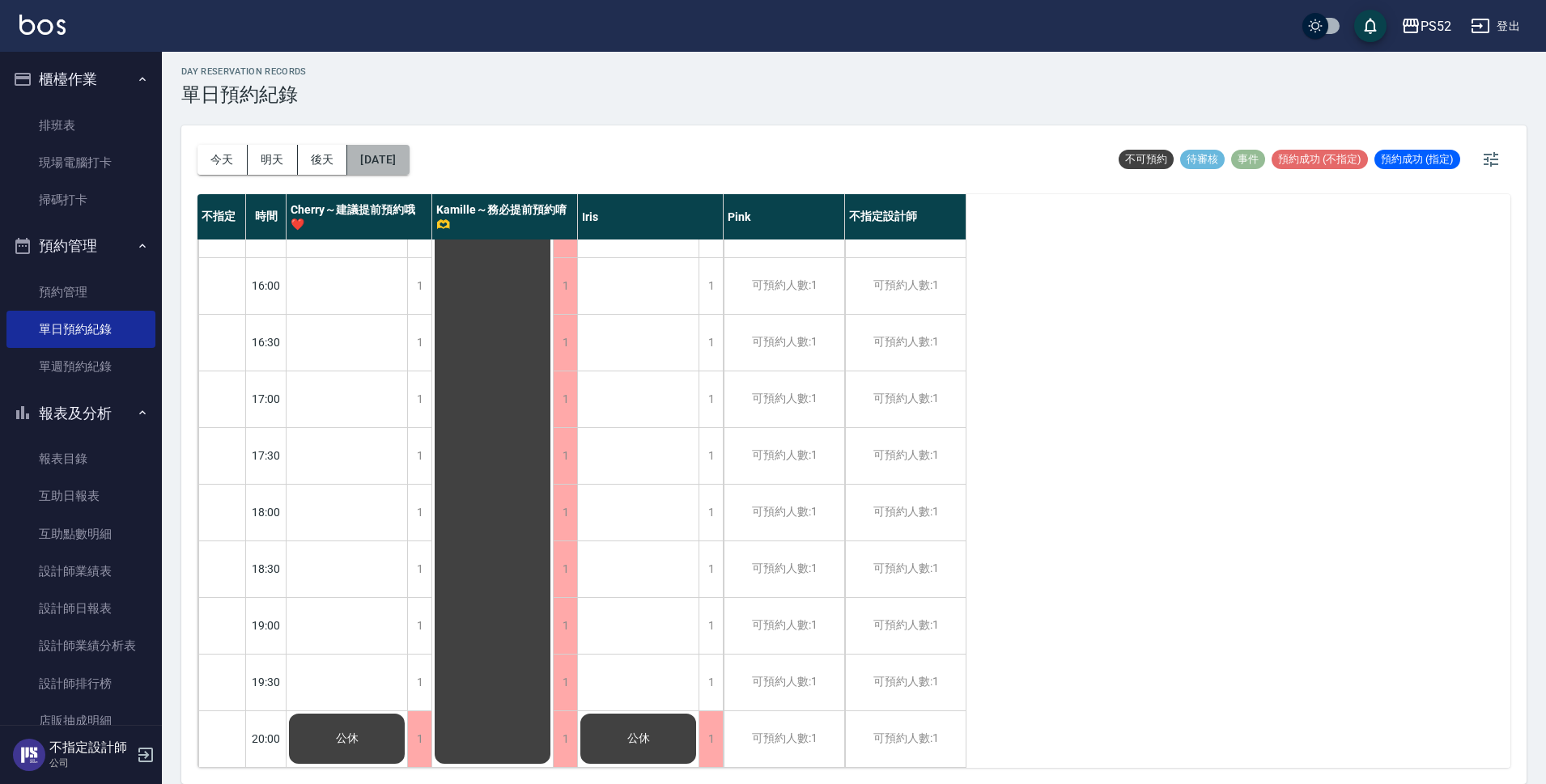
click at [402, 166] on button "[DATE]" at bounding box center [378, 159] width 62 height 30
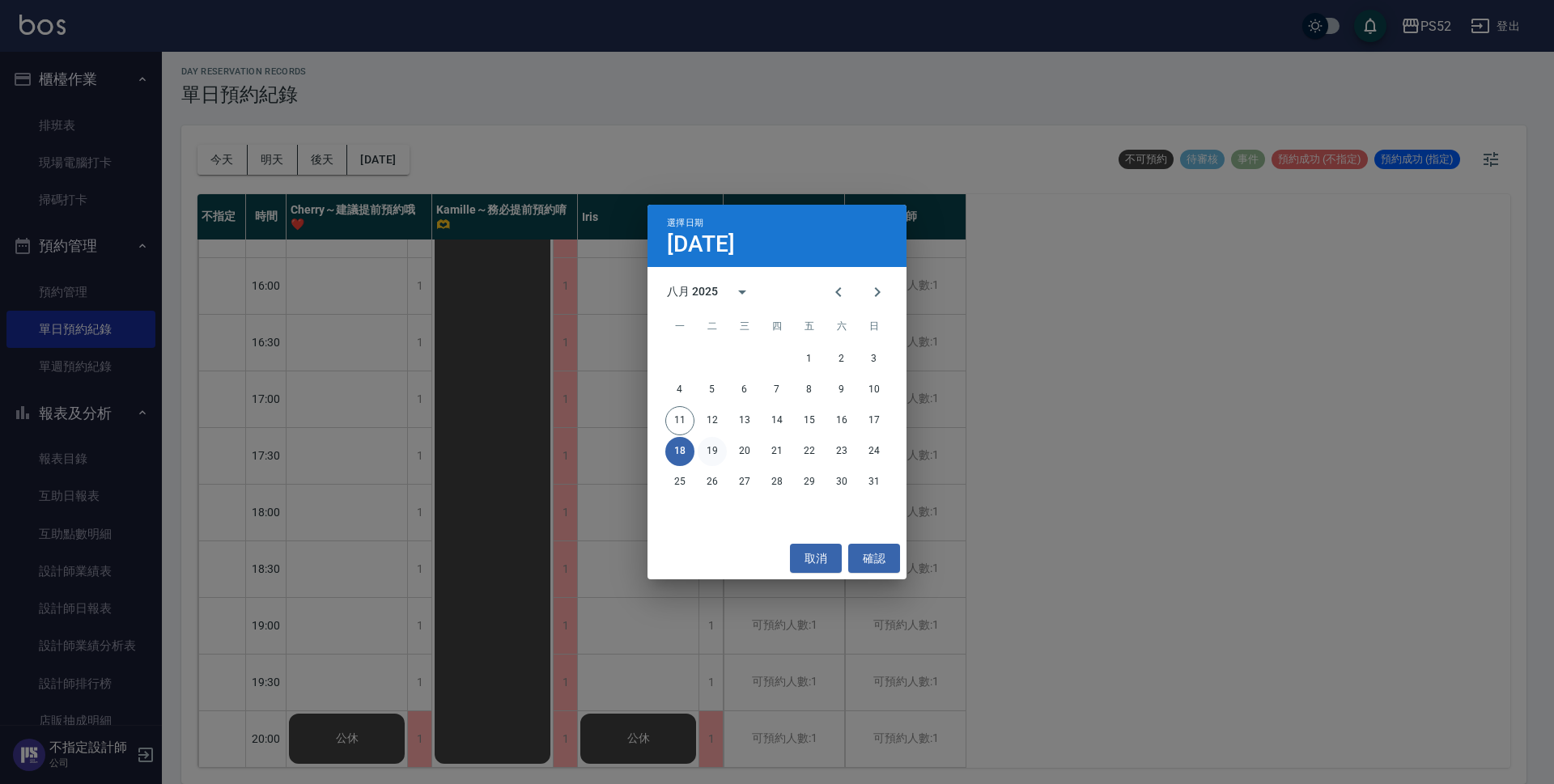
click at [710, 446] on button "19" at bounding box center [712, 451] width 29 height 29
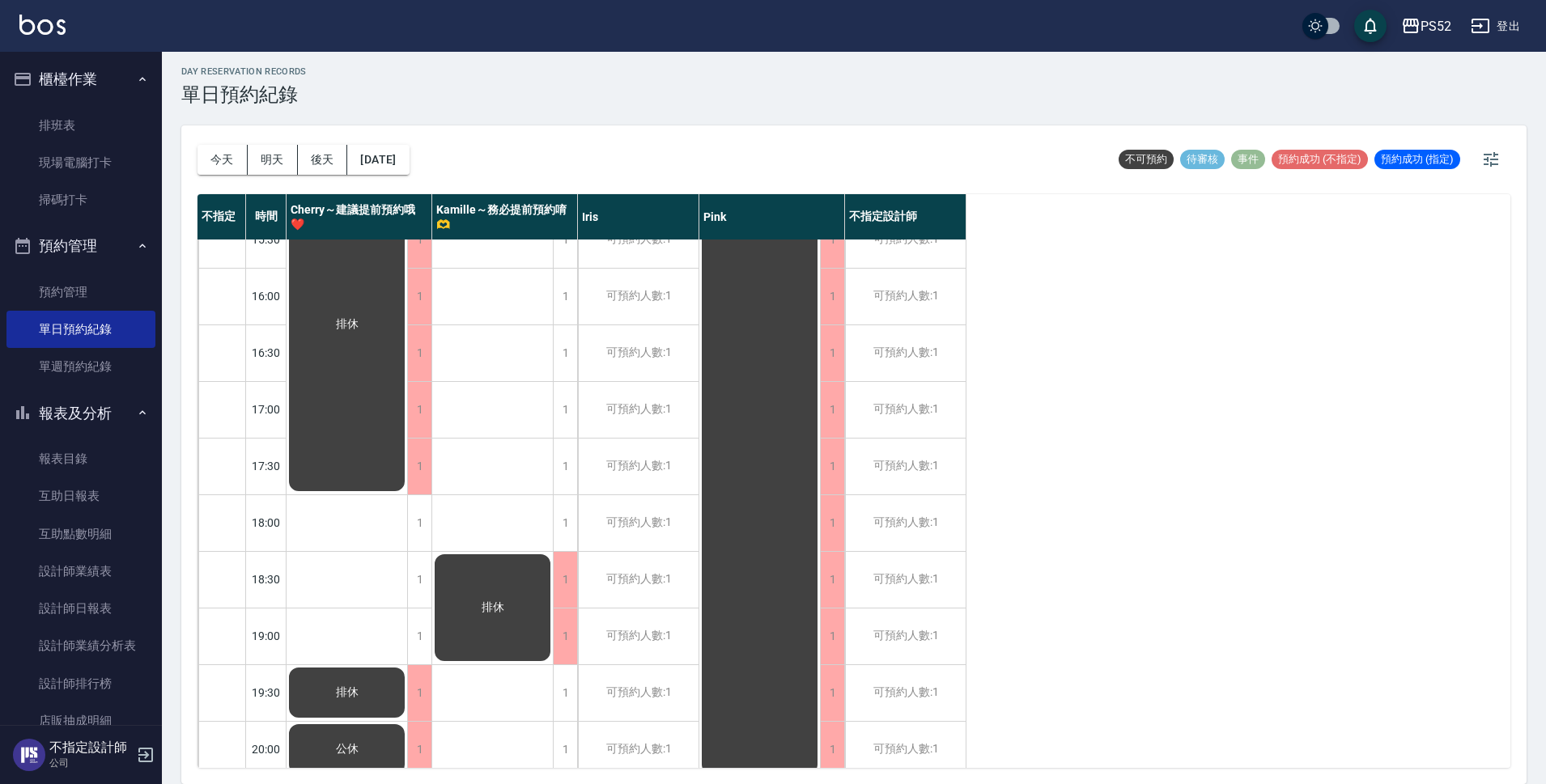
scroll to position [619, 0]
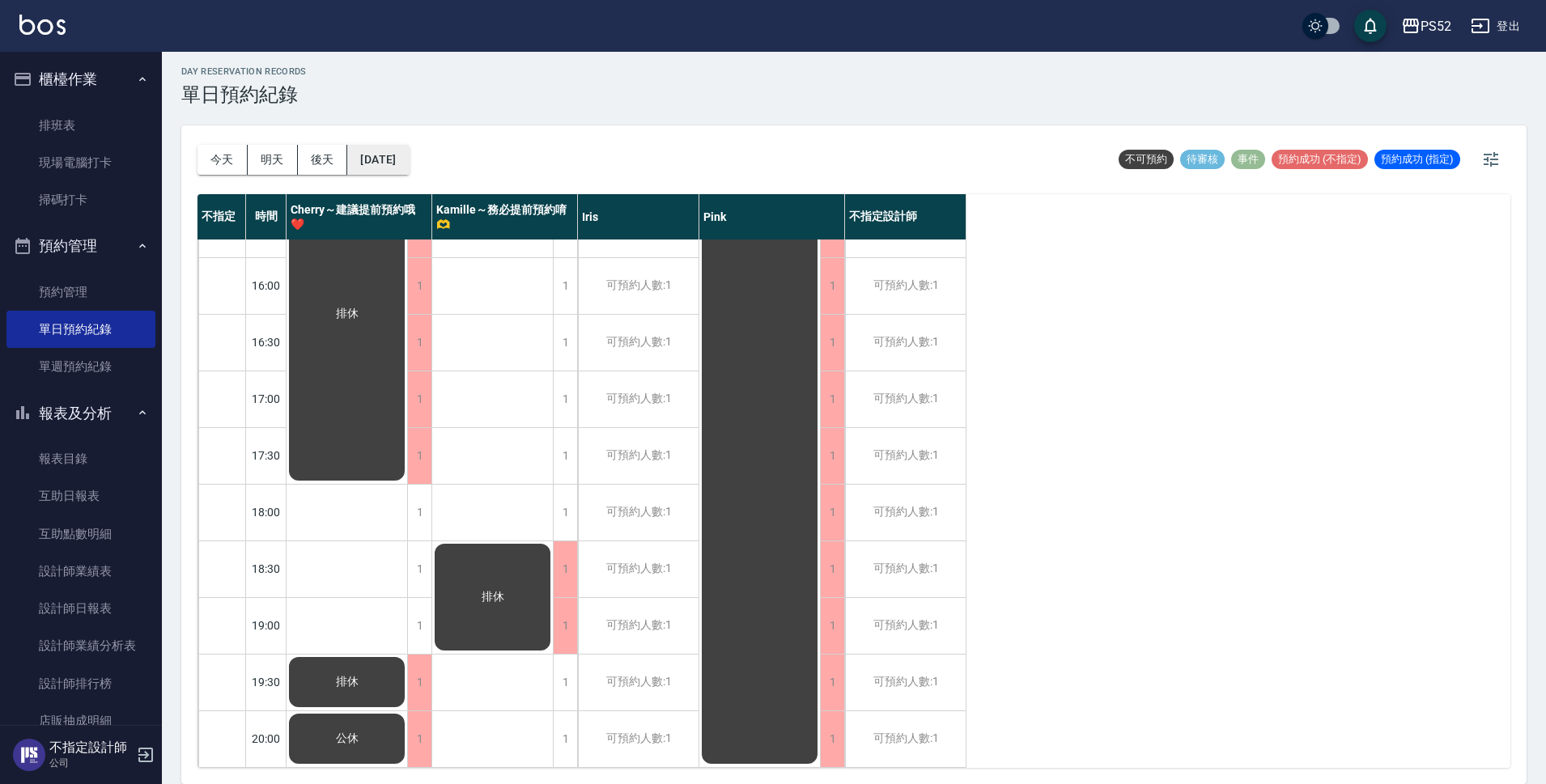
click at [408, 150] on button "[DATE]" at bounding box center [378, 159] width 62 height 30
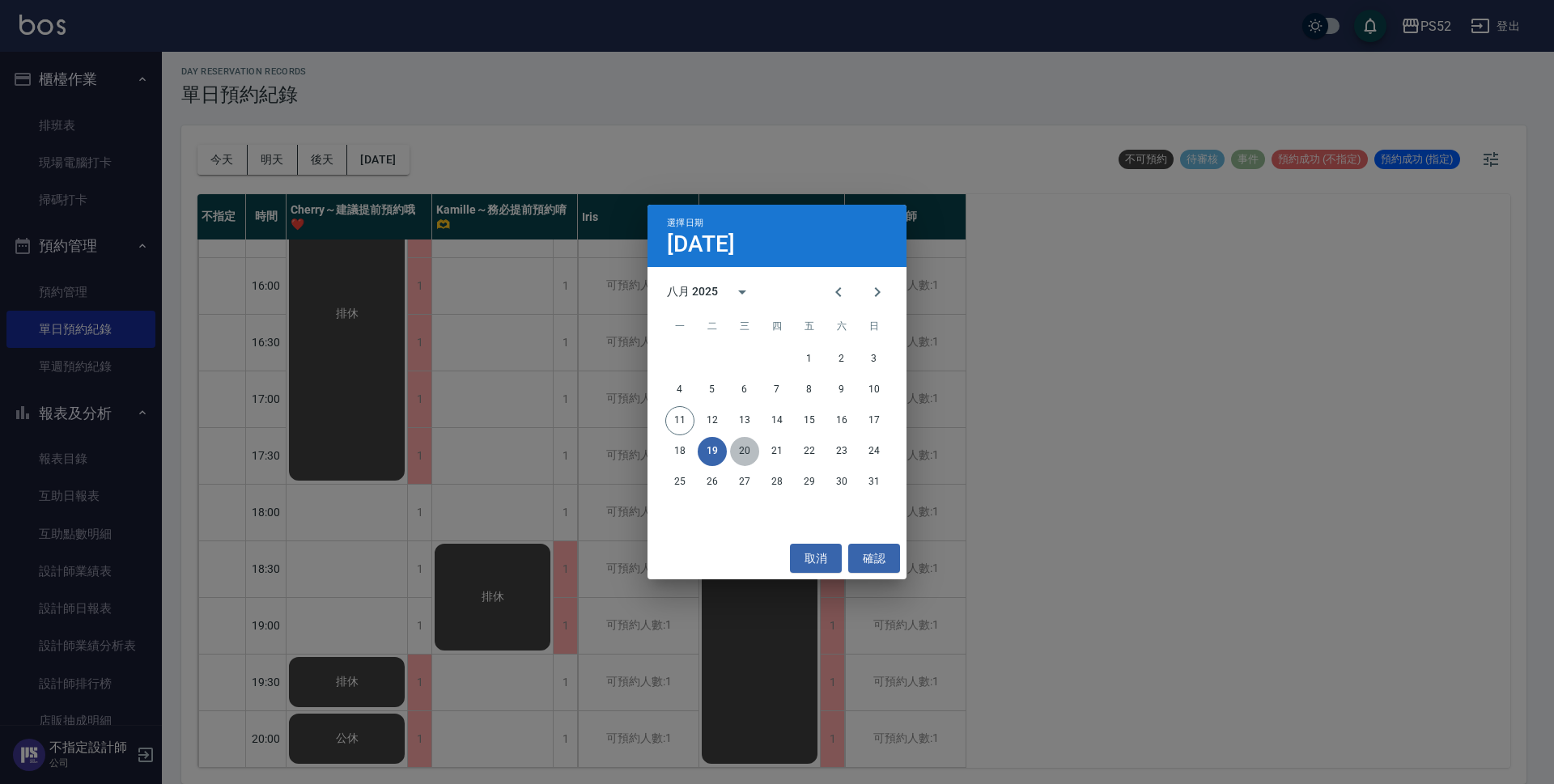
click at [737, 450] on button "20" at bounding box center [745, 451] width 29 height 29
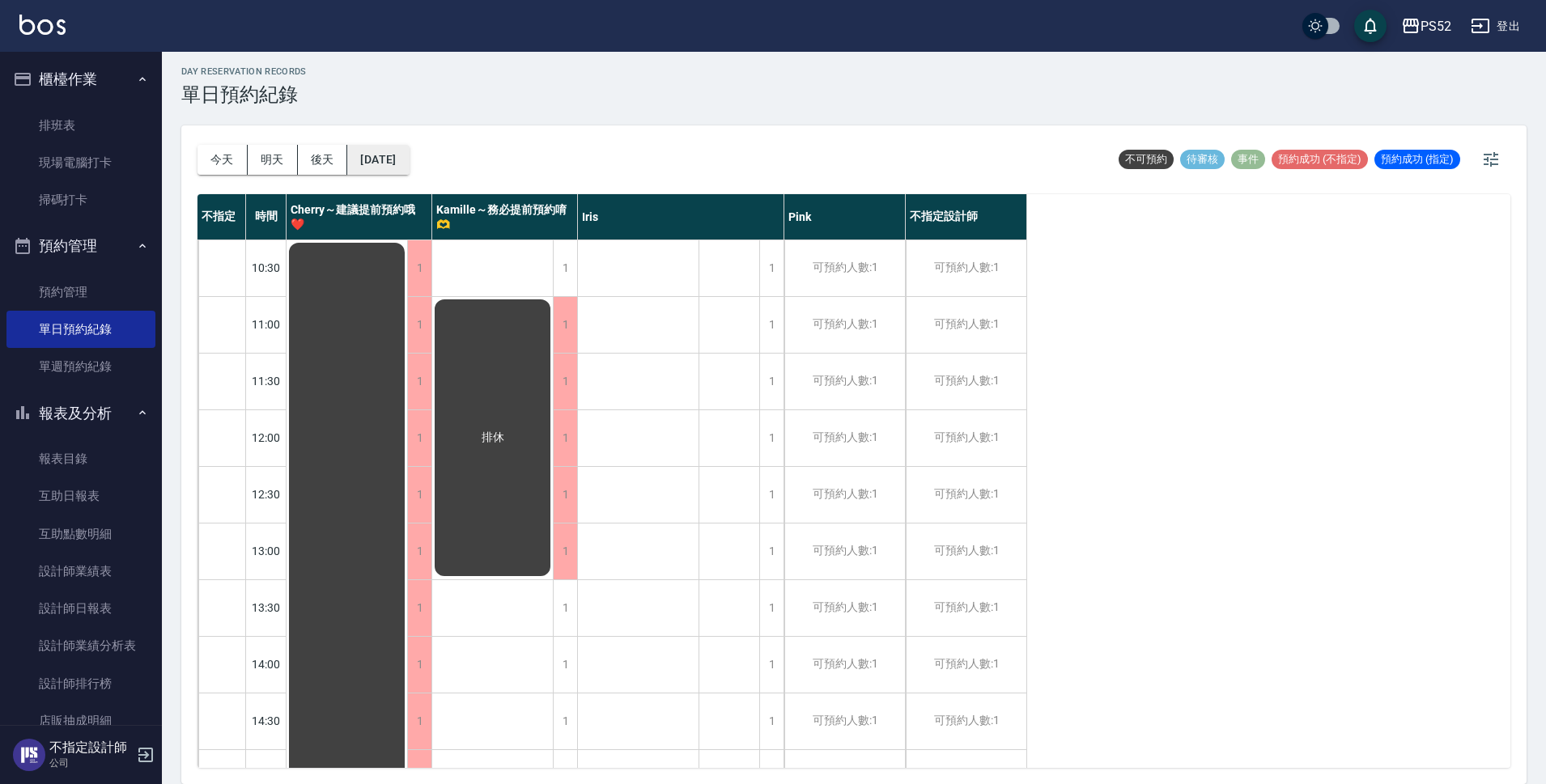
click at [397, 162] on button "[DATE]" at bounding box center [378, 159] width 62 height 30
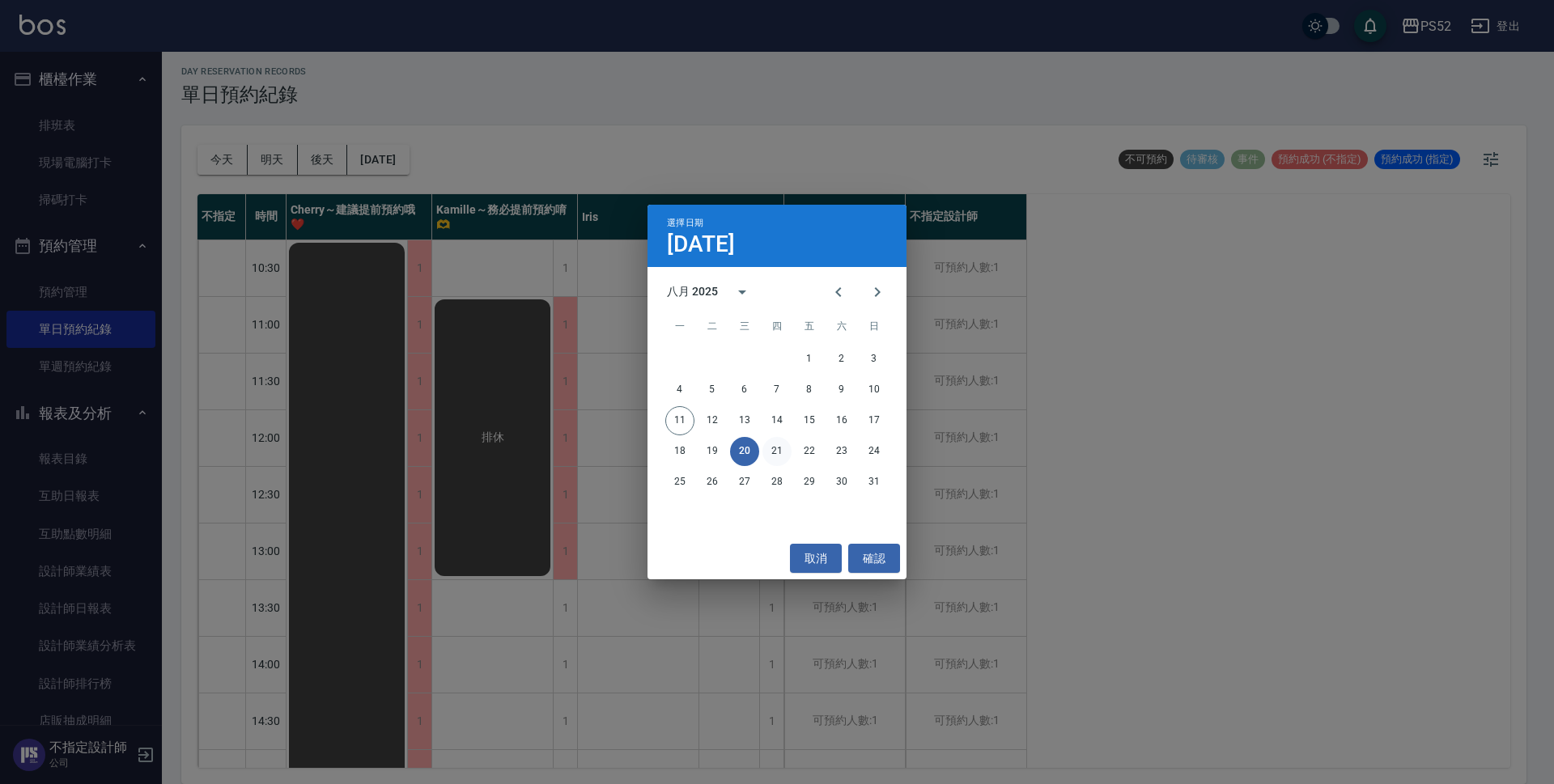
click at [781, 447] on button "21" at bounding box center [777, 451] width 29 height 29
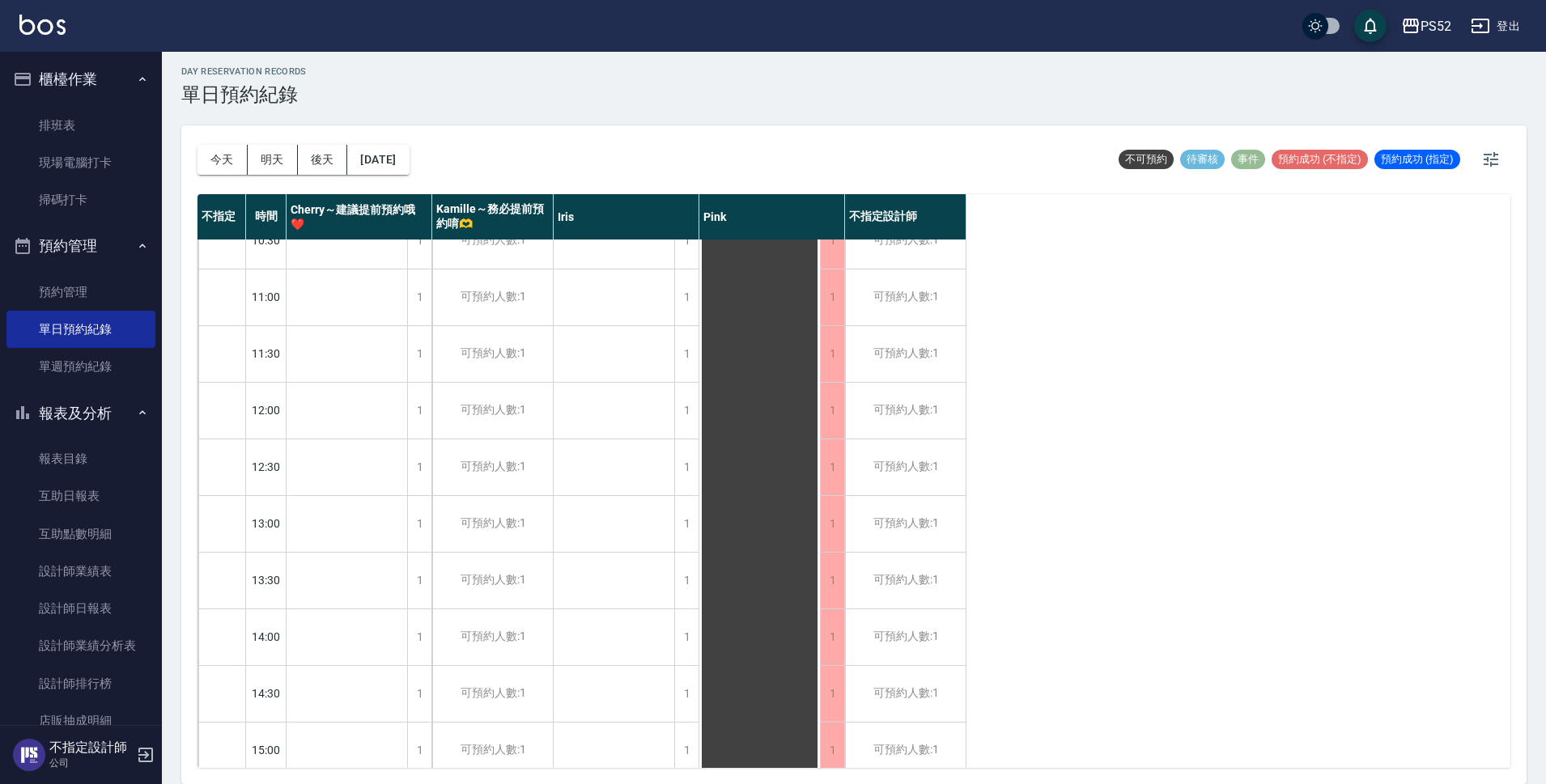
scroll to position [54, 0]
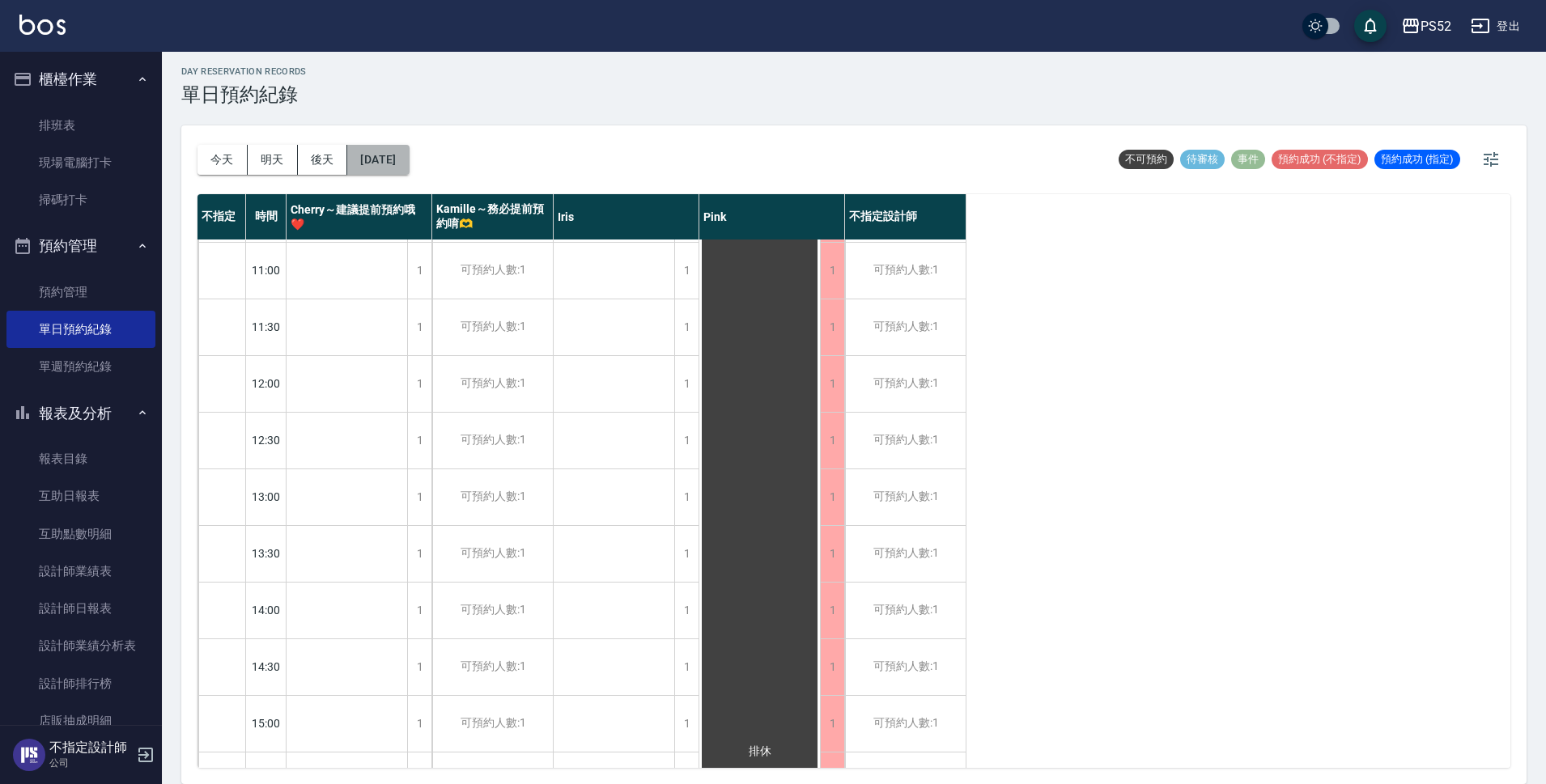
click at [401, 170] on button "[DATE]" at bounding box center [378, 159] width 62 height 30
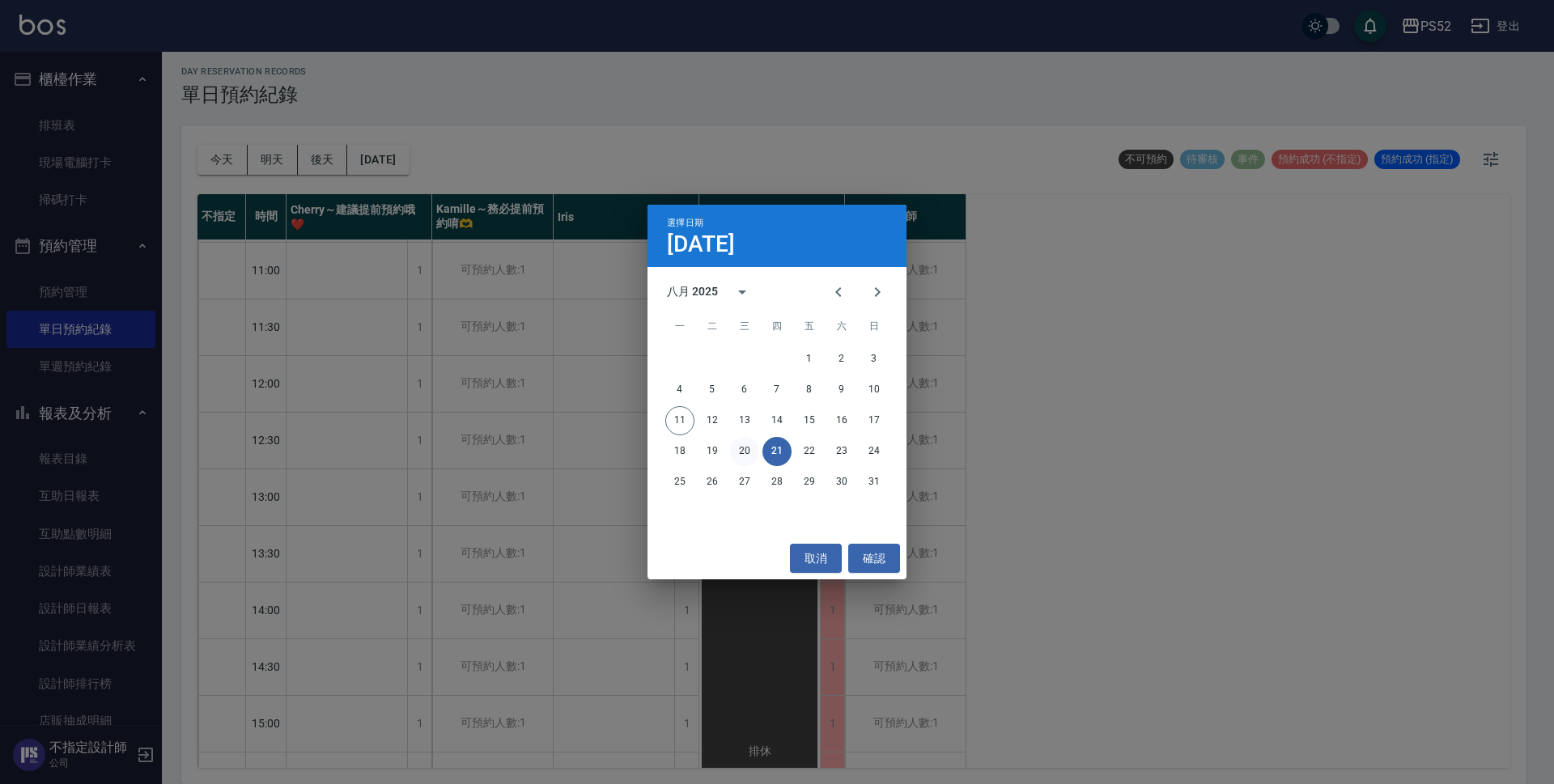
click at [748, 446] on button "20" at bounding box center [745, 451] width 29 height 29
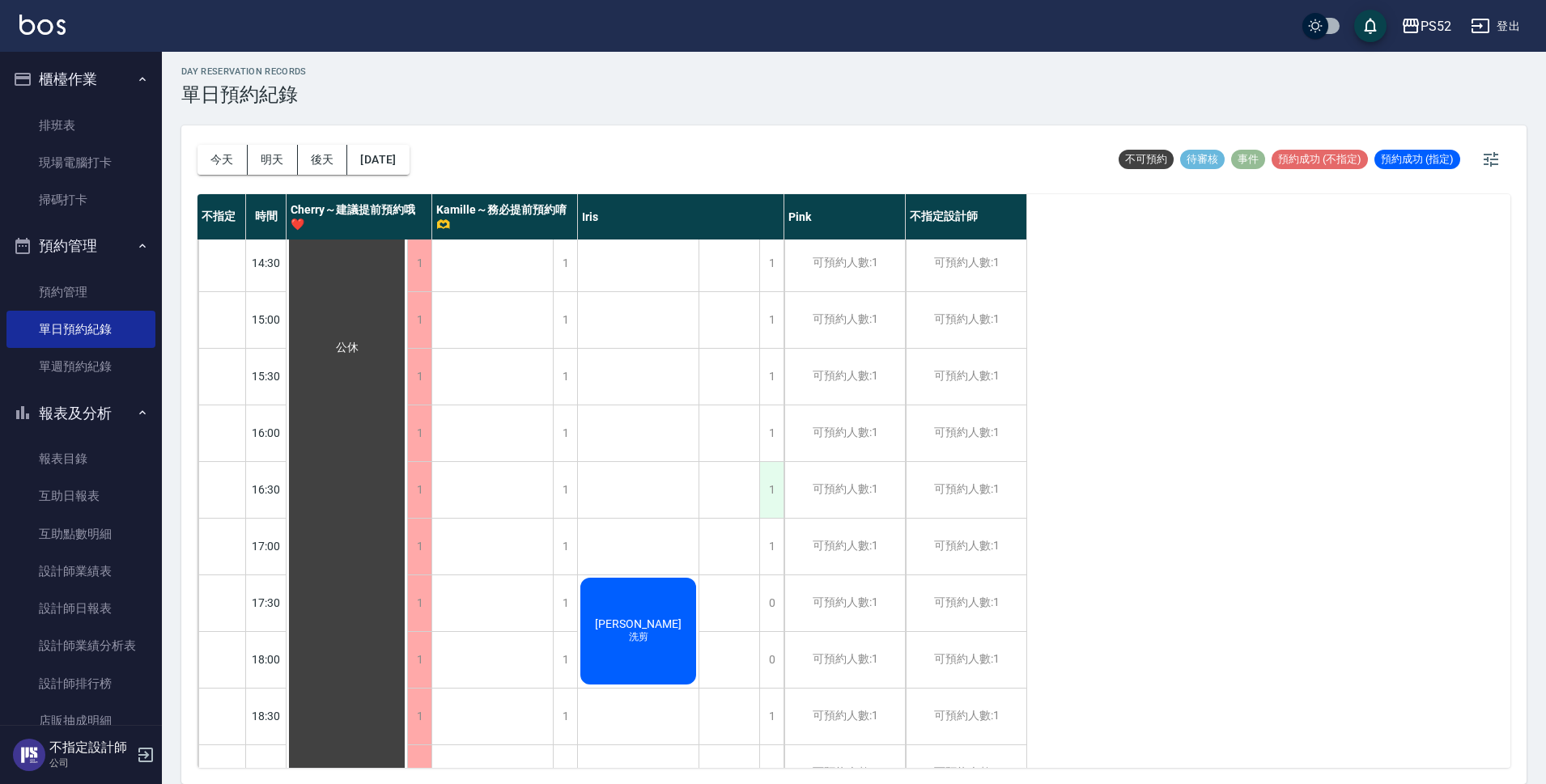
scroll to position [459, 0]
click at [401, 158] on button "[DATE]" at bounding box center [378, 159] width 62 height 30
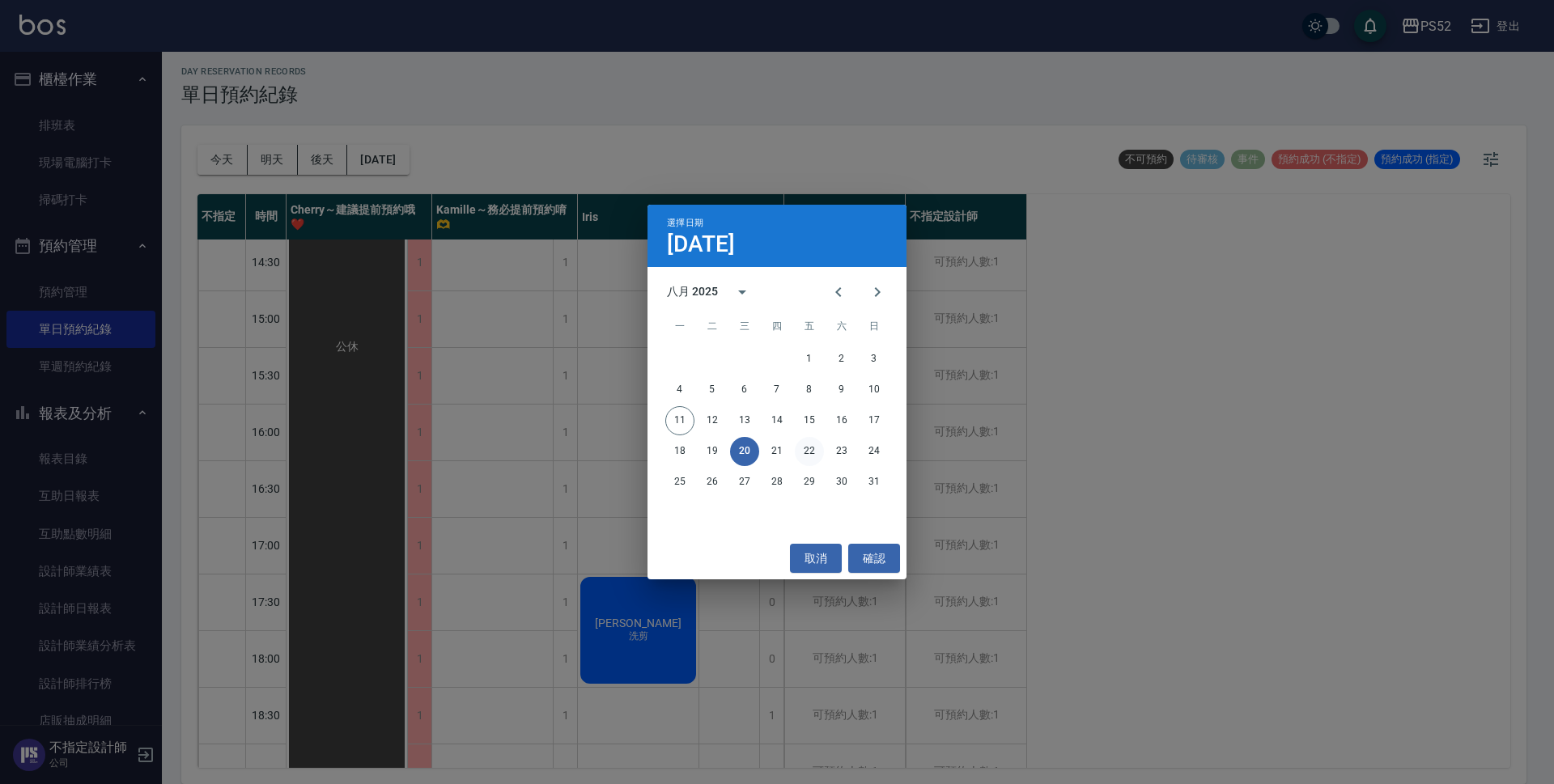
click at [821, 450] on button "22" at bounding box center [809, 451] width 29 height 29
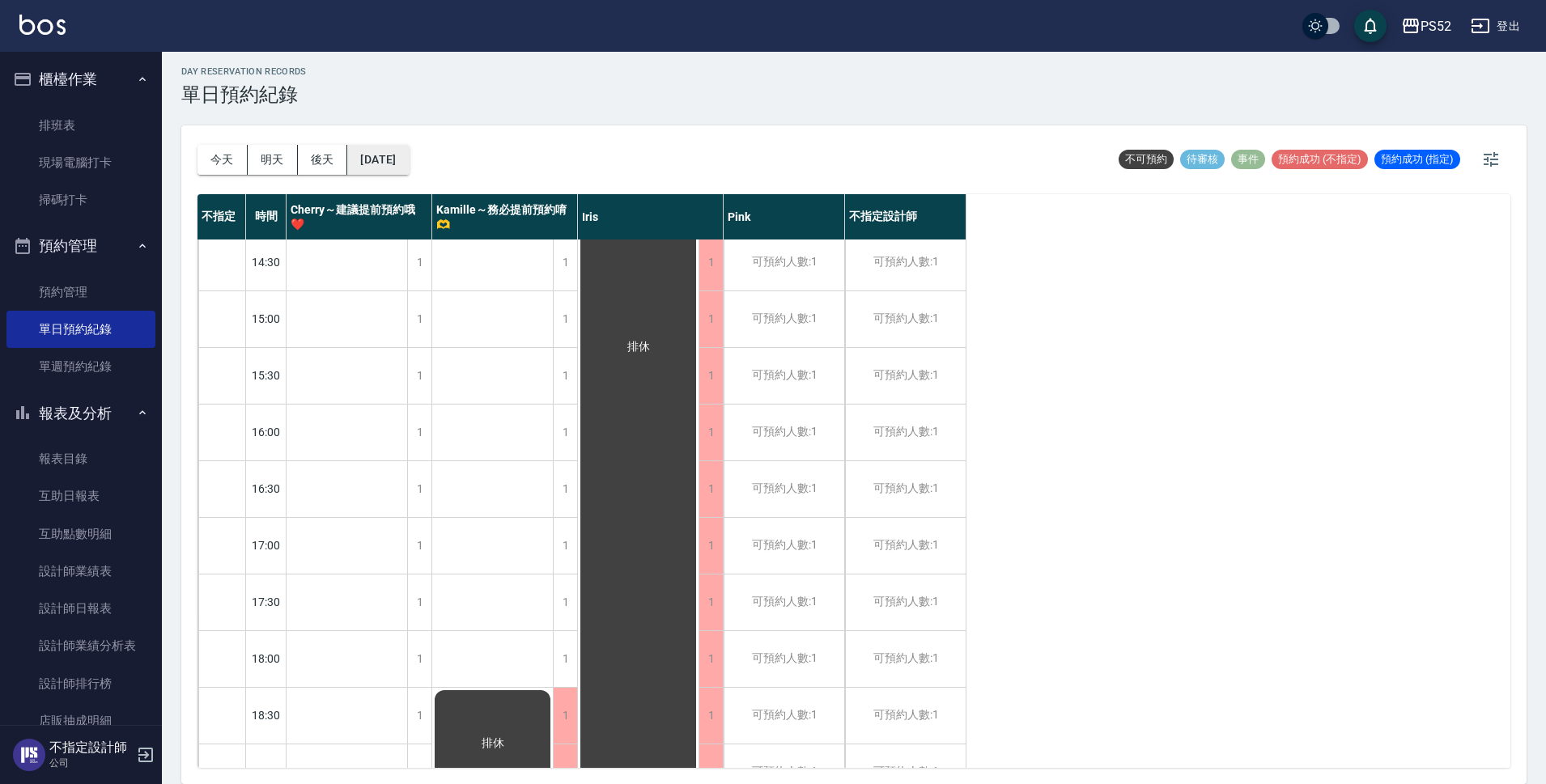
click at [403, 163] on button "[DATE]" at bounding box center [378, 159] width 62 height 30
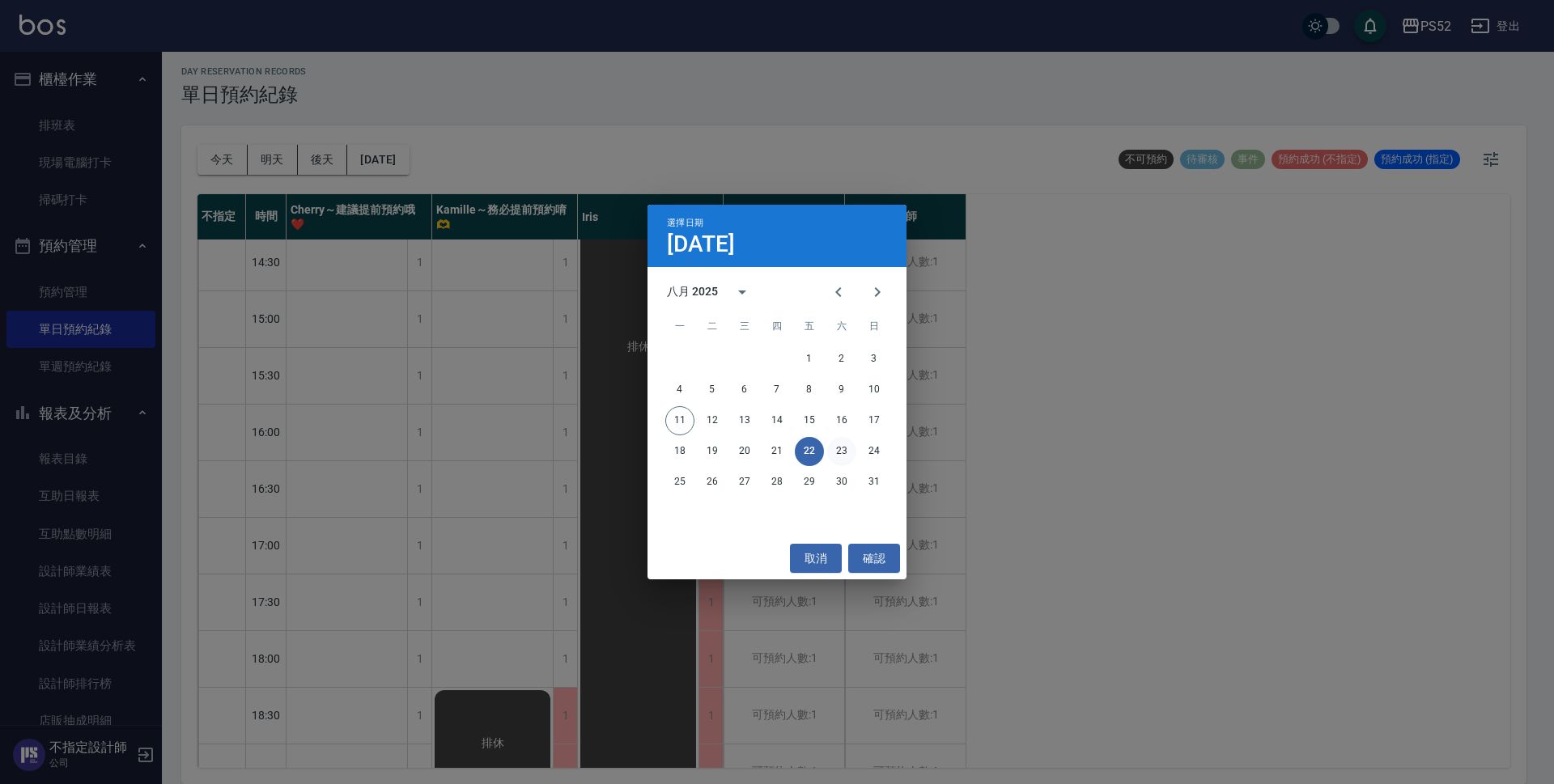
click at [835, 449] on button "23" at bounding box center [842, 451] width 29 height 29
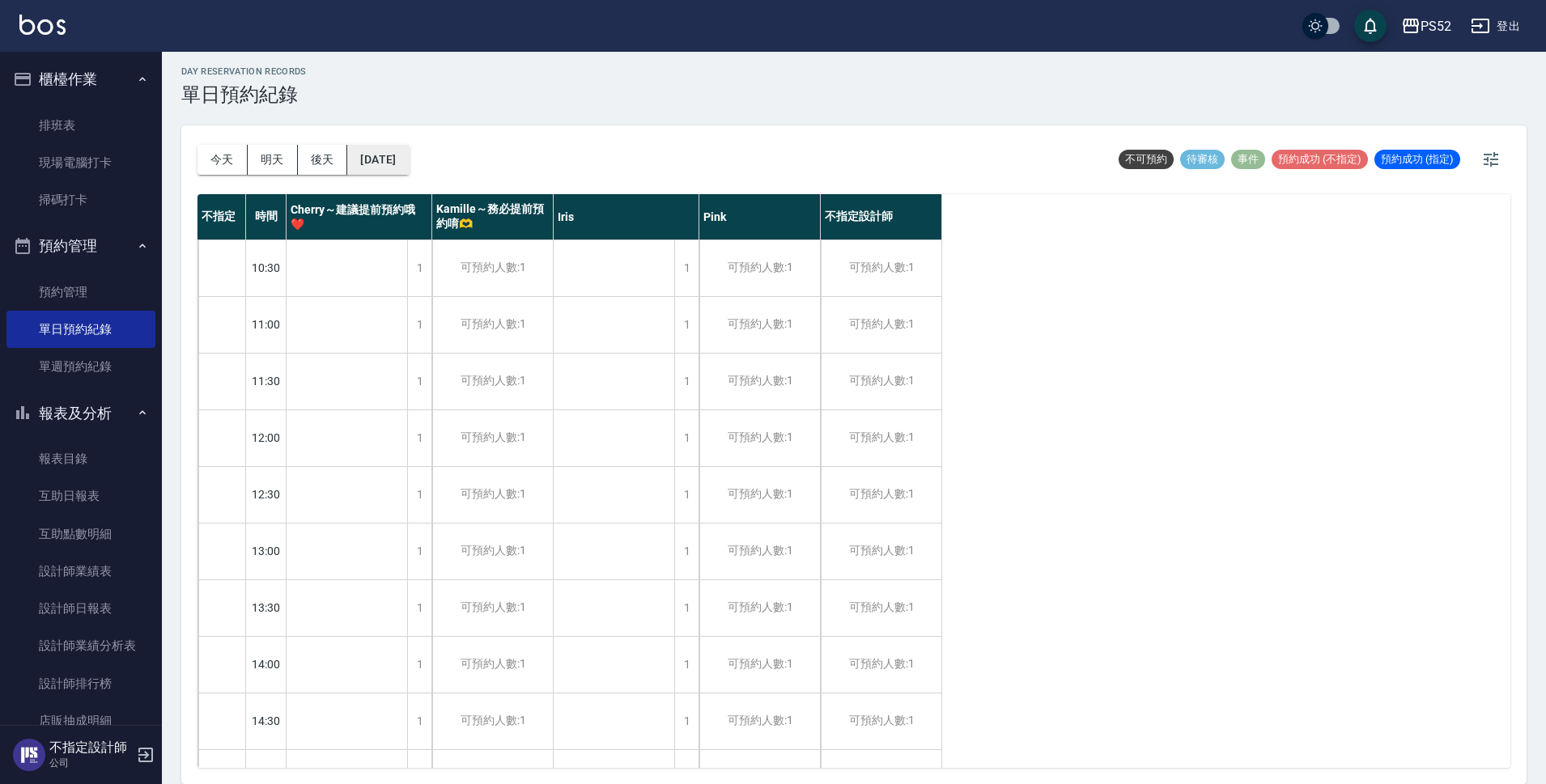
click at [408, 161] on button "[DATE]" at bounding box center [378, 159] width 62 height 30
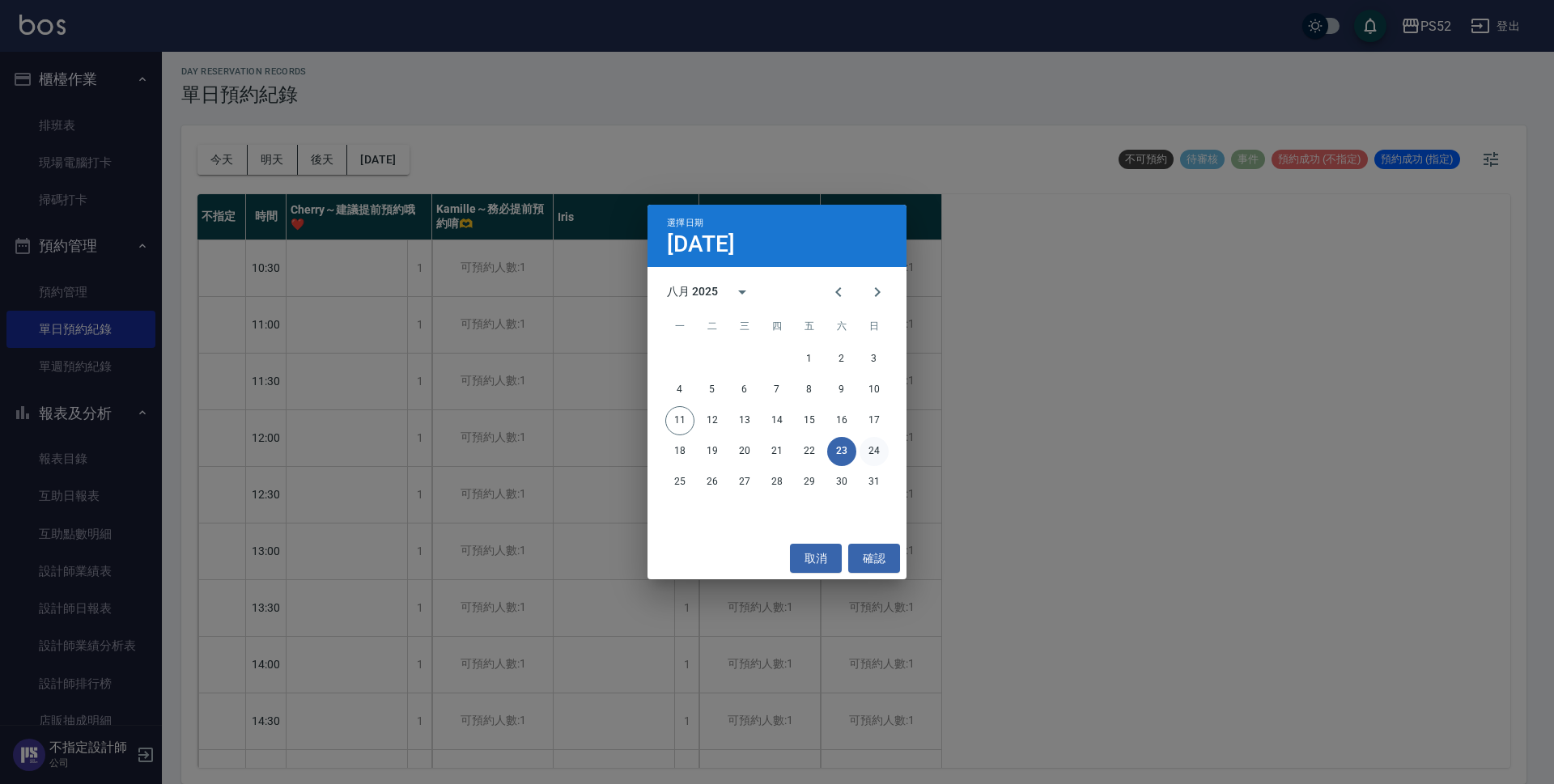
click at [876, 457] on button "24" at bounding box center [874, 451] width 29 height 29
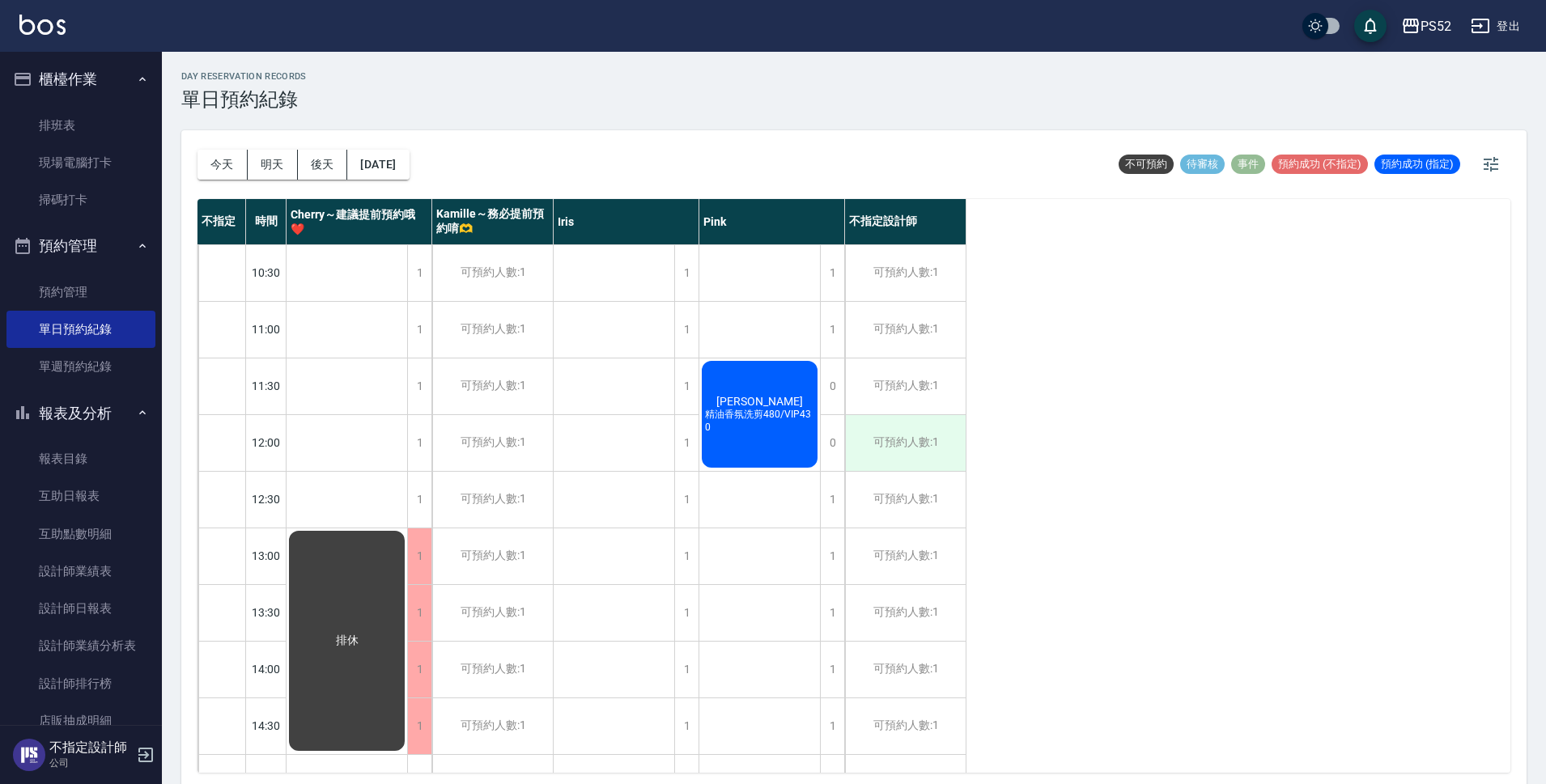
scroll to position [5, 0]
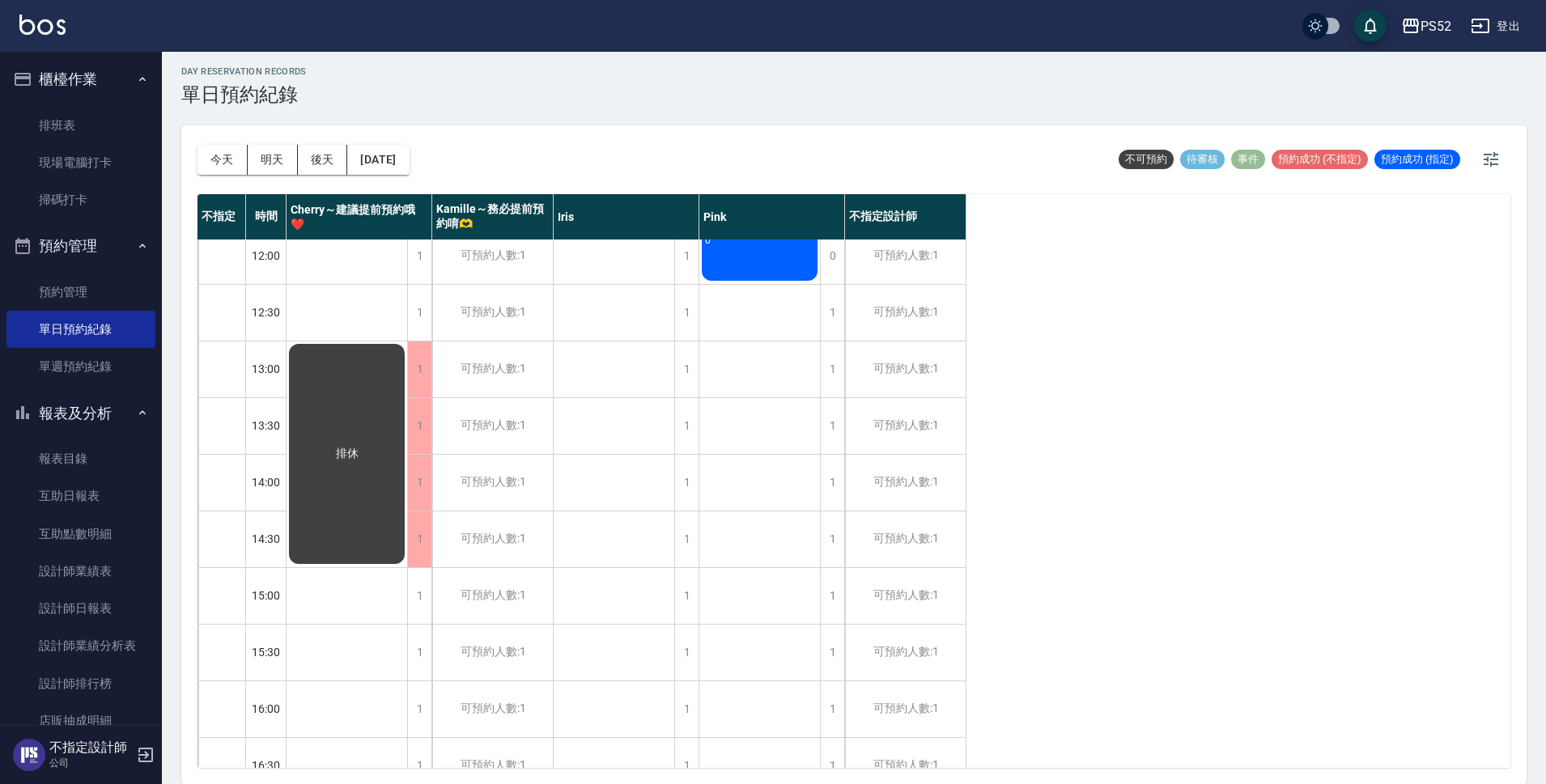
scroll to position [216, 0]
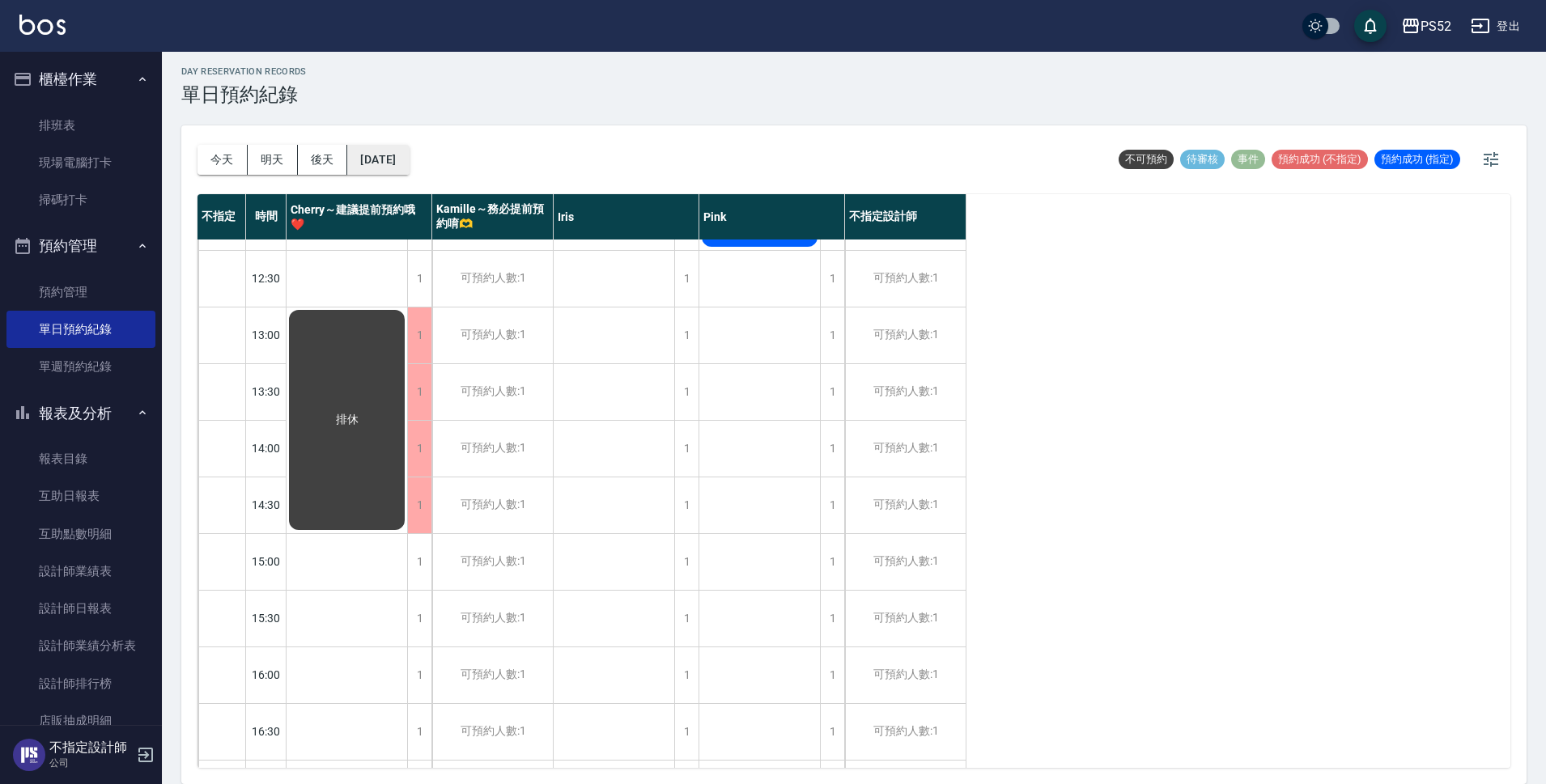
click at [400, 150] on button "[DATE]" at bounding box center [378, 159] width 62 height 30
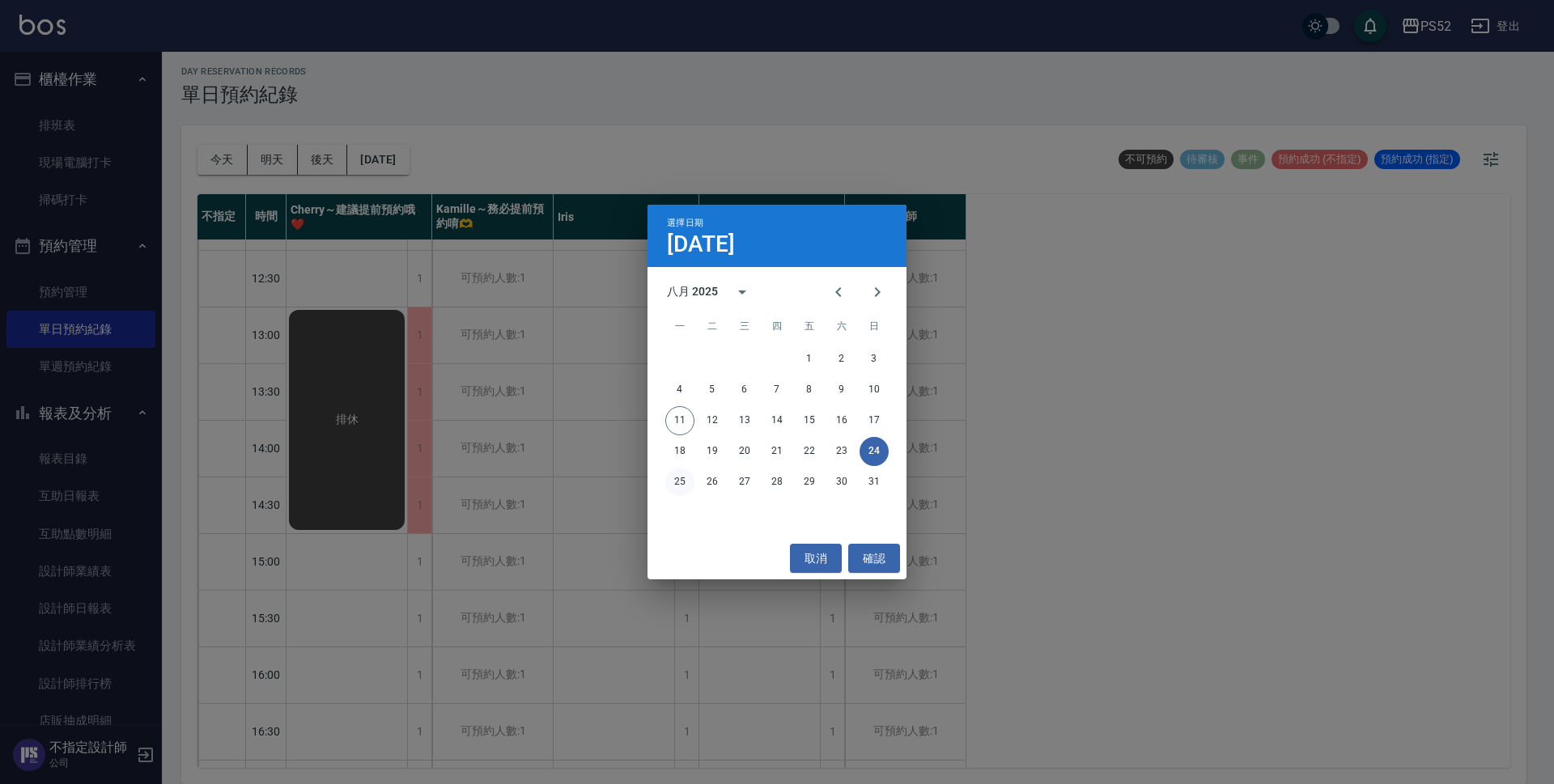
click at [679, 484] on button "25" at bounding box center [680, 482] width 29 height 29
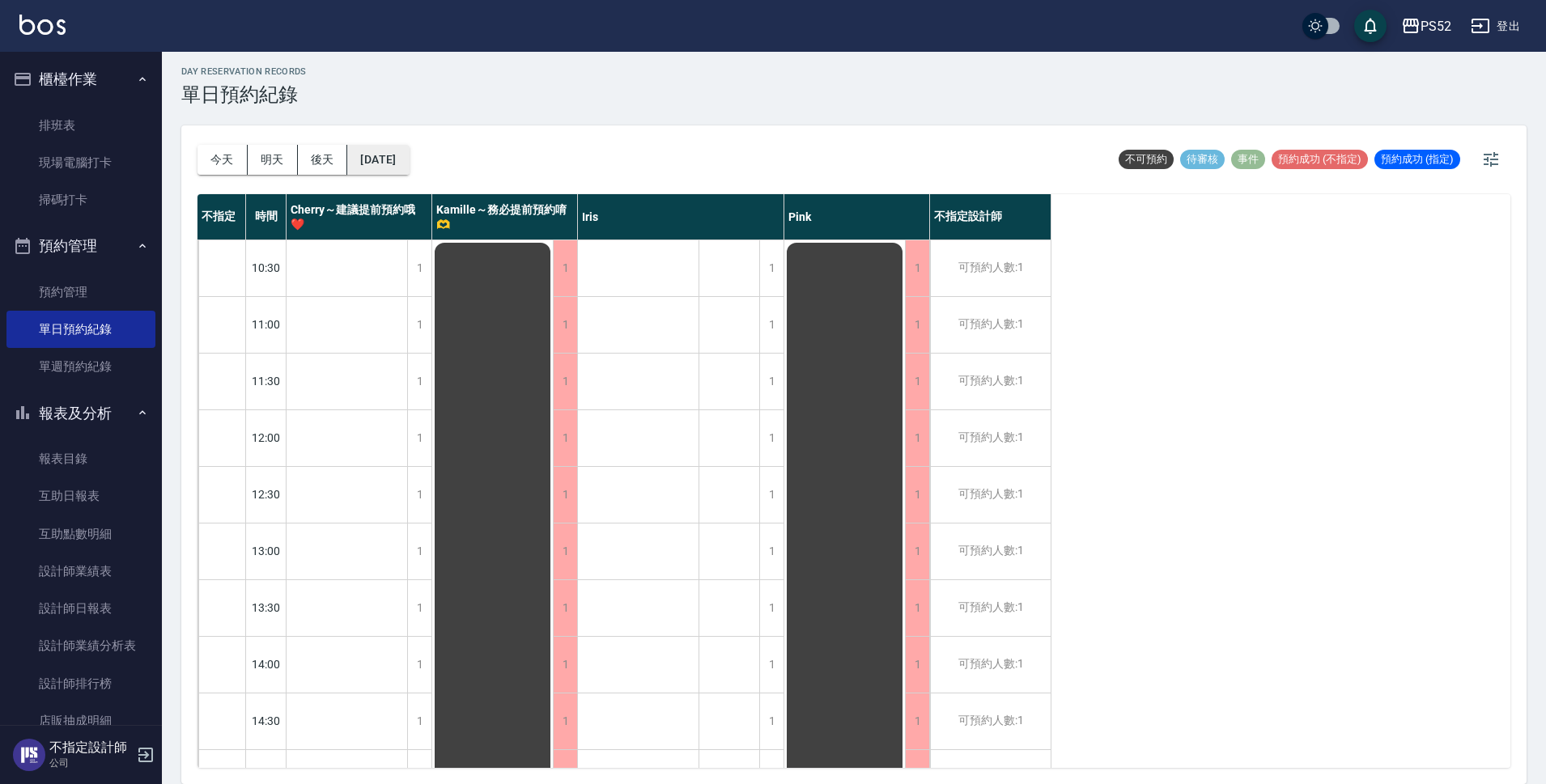
click at [365, 161] on button "[DATE]" at bounding box center [378, 159] width 62 height 30
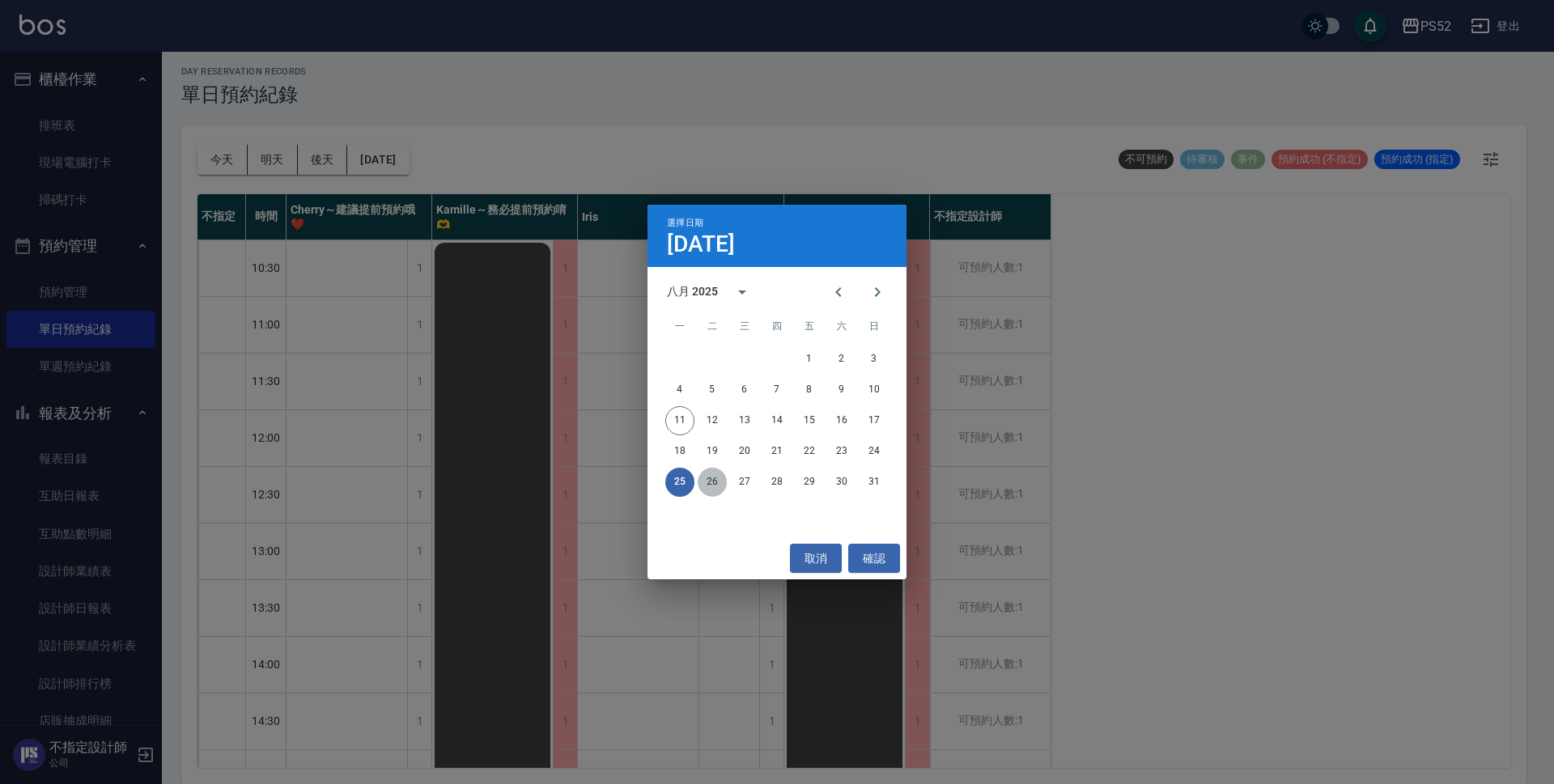
click at [715, 479] on button "26" at bounding box center [712, 482] width 29 height 29
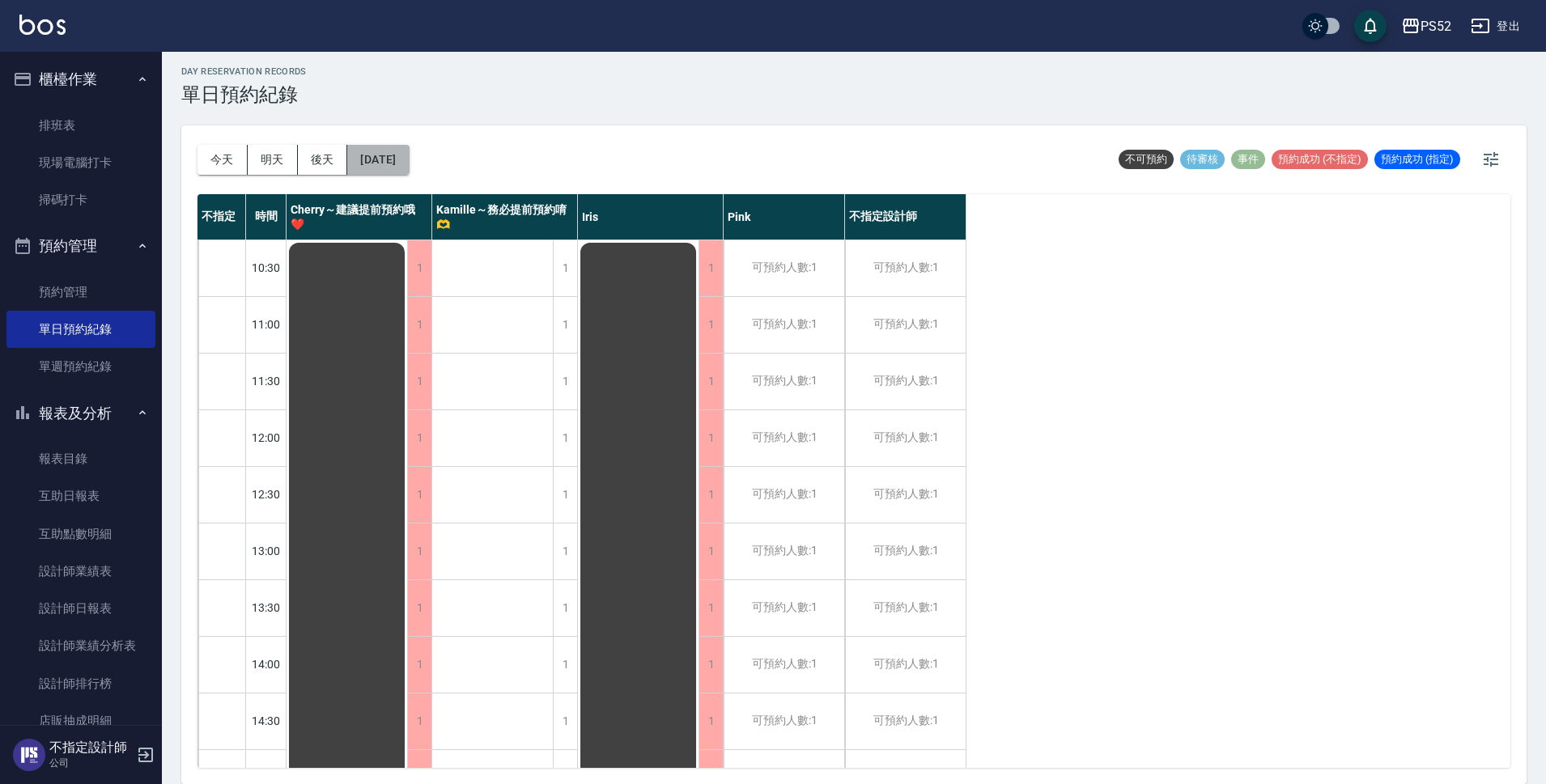
click at [393, 155] on button "[DATE]" at bounding box center [378, 159] width 62 height 30
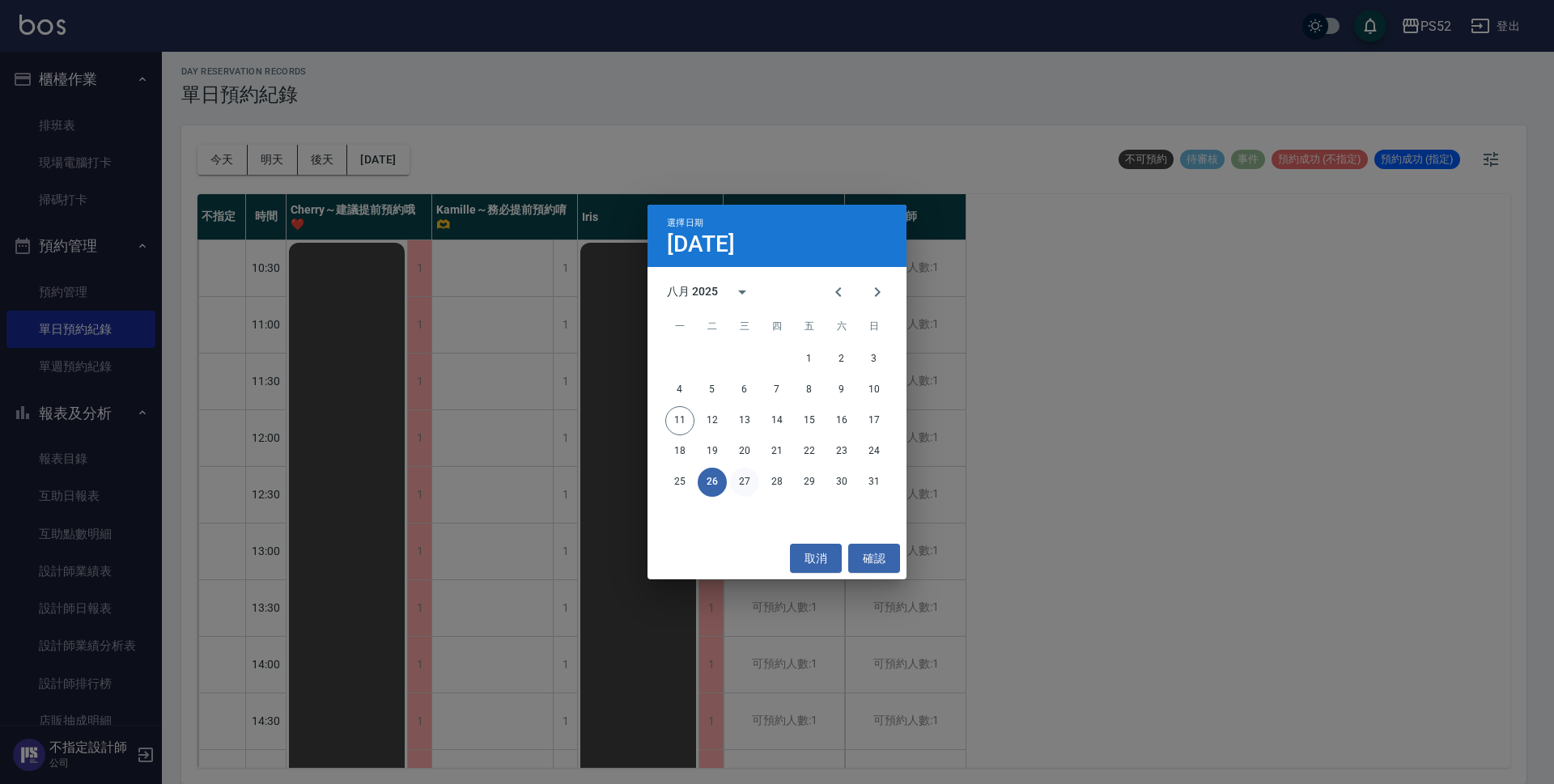
click at [748, 489] on button "27" at bounding box center [745, 482] width 29 height 29
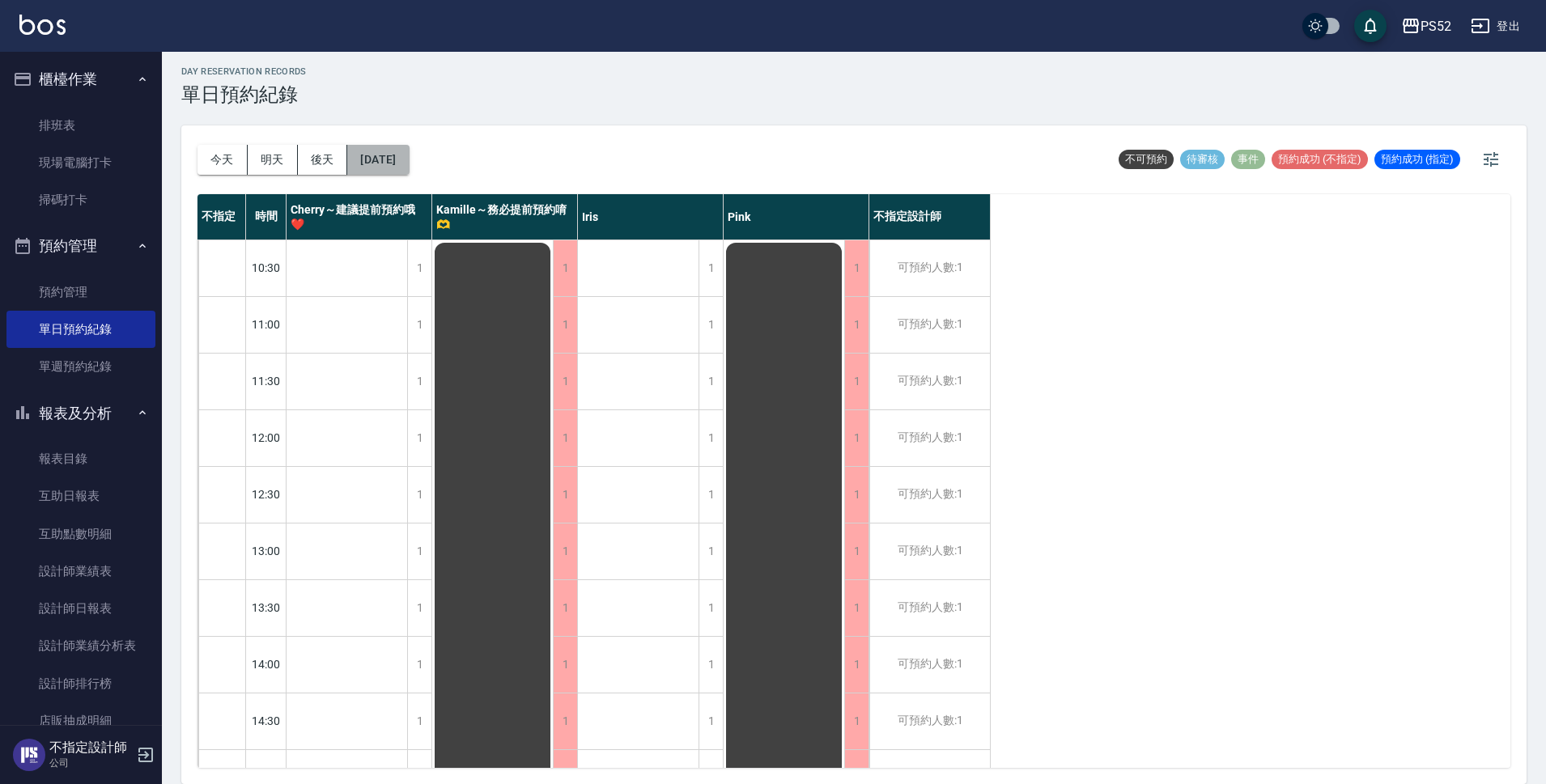
click at [408, 167] on button "[DATE]" at bounding box center [378, 159] width 62 height 30
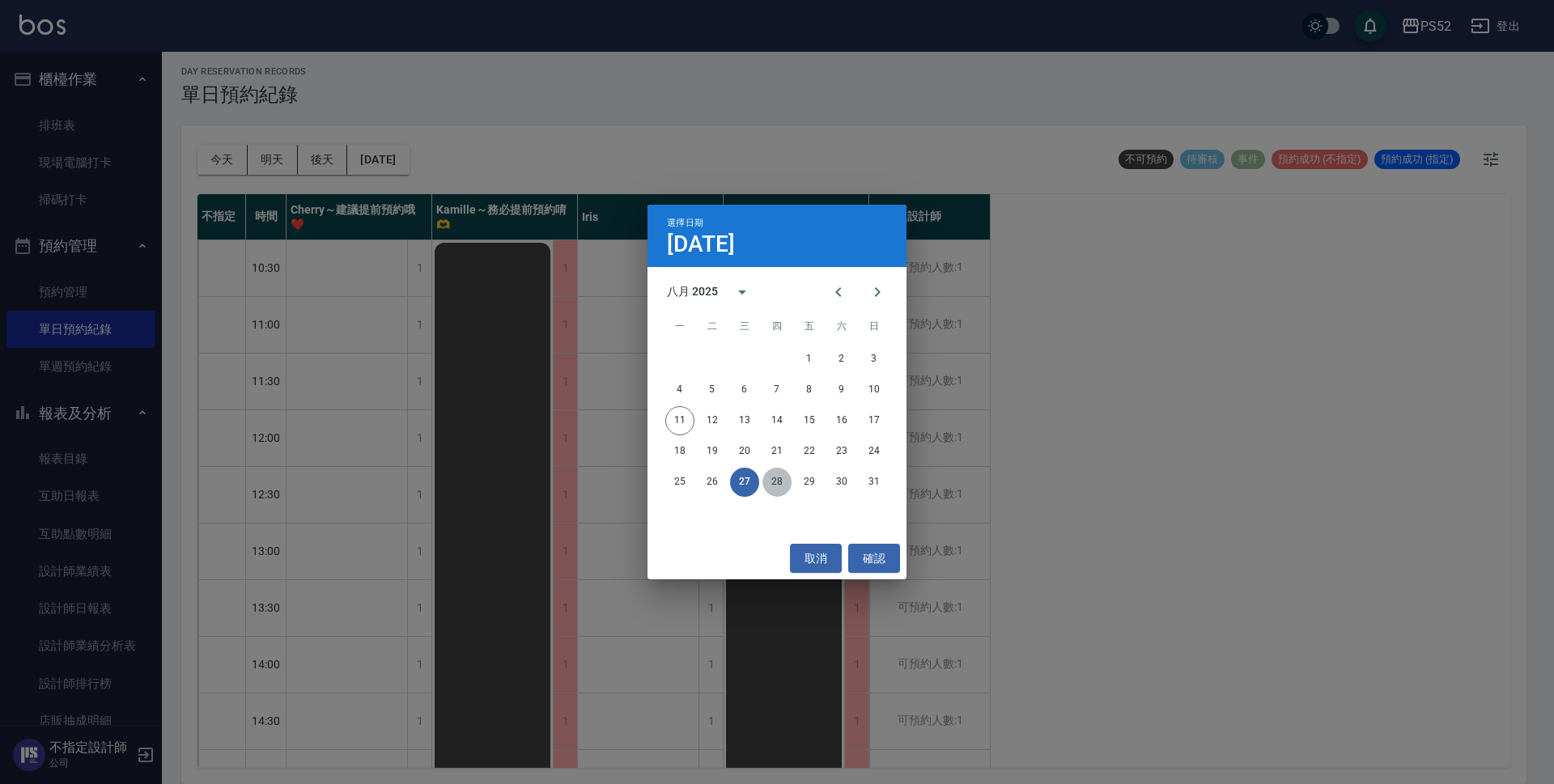
click at [775, 476] on button "28" at bounding box center [777, 482] width 29 height 29
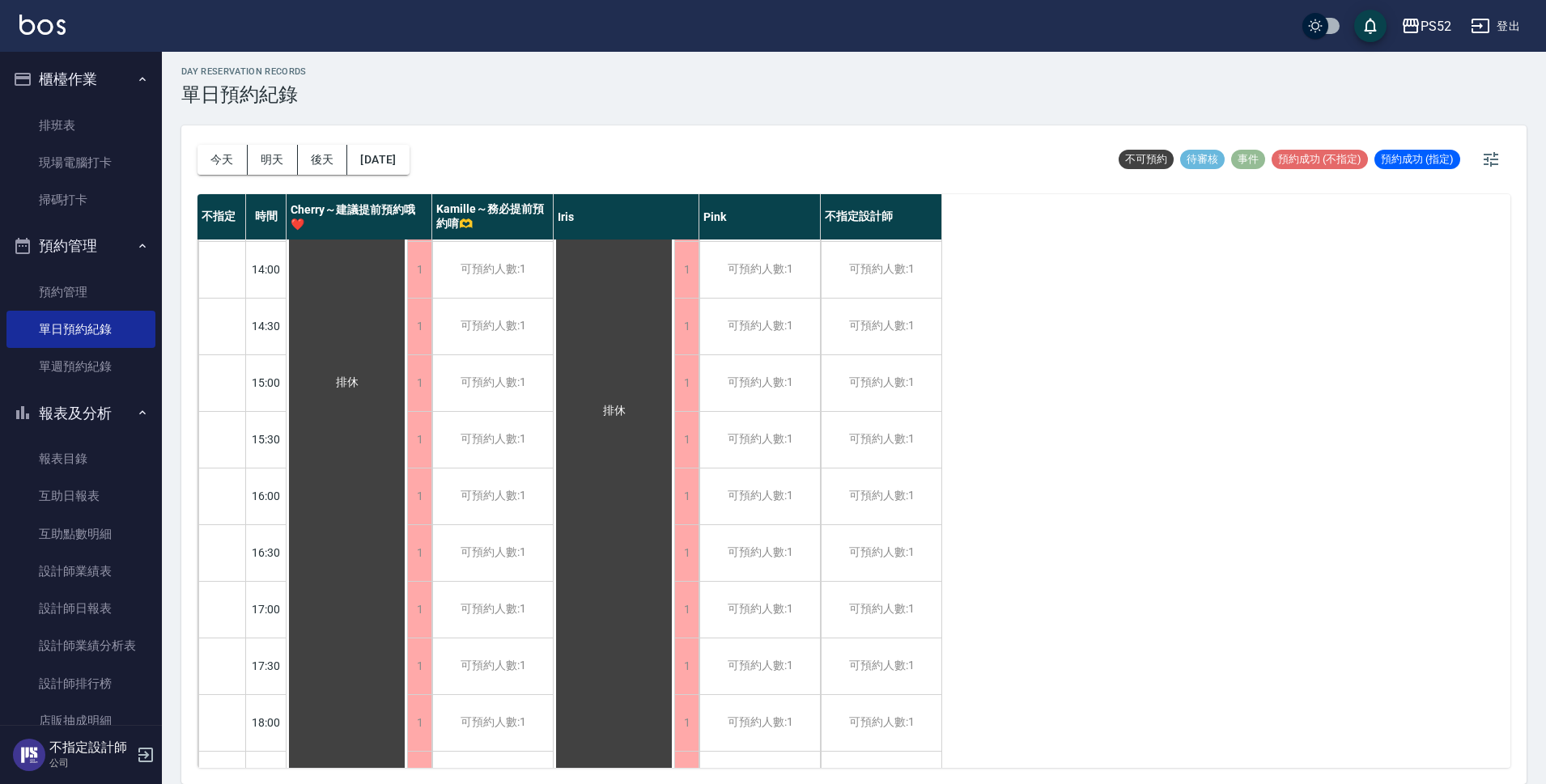
scroll to position [404, 0]
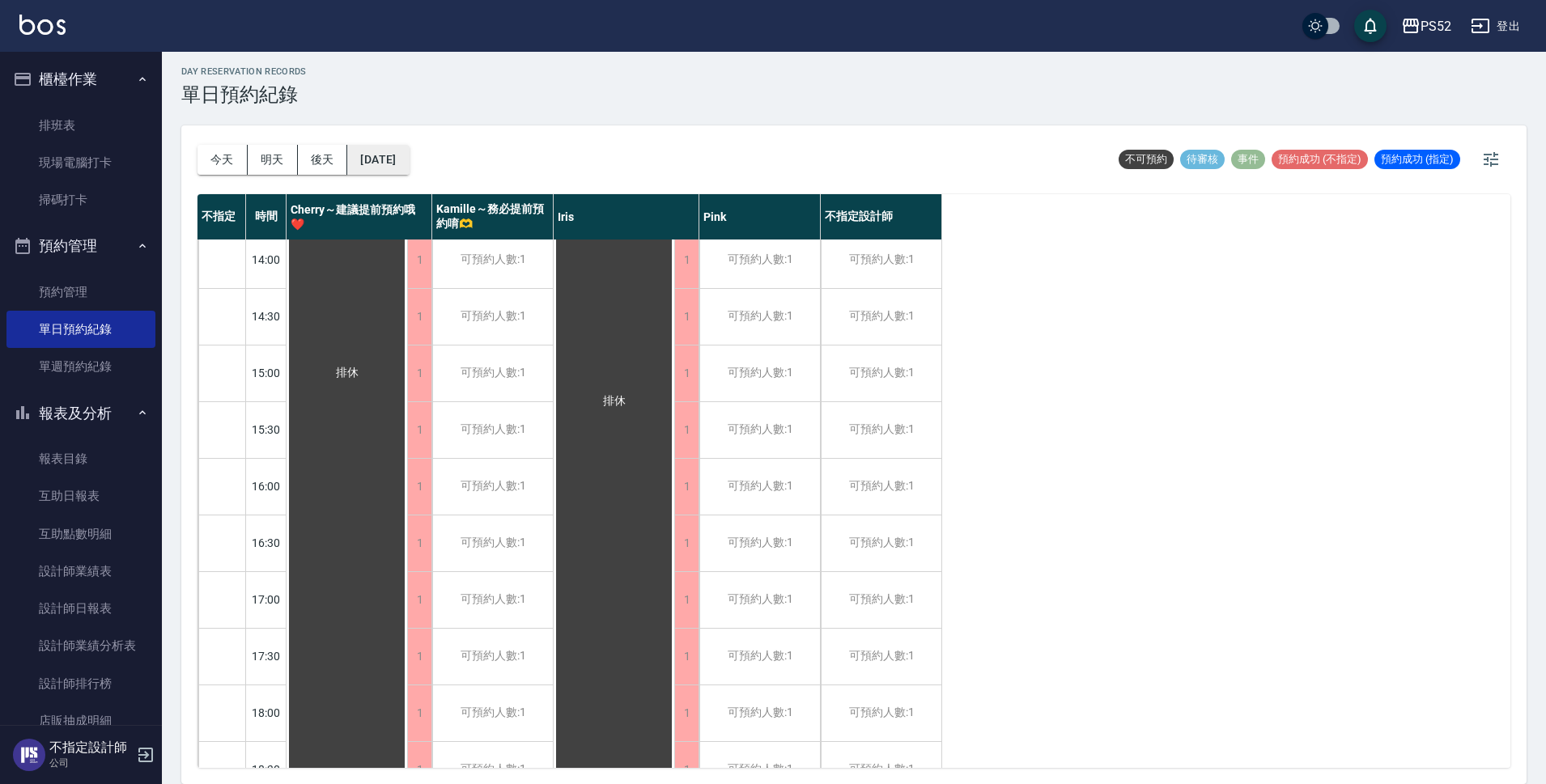
click at [408, 173] on button "[DATE]" at bounding box center [378, 159] width 62 height 30
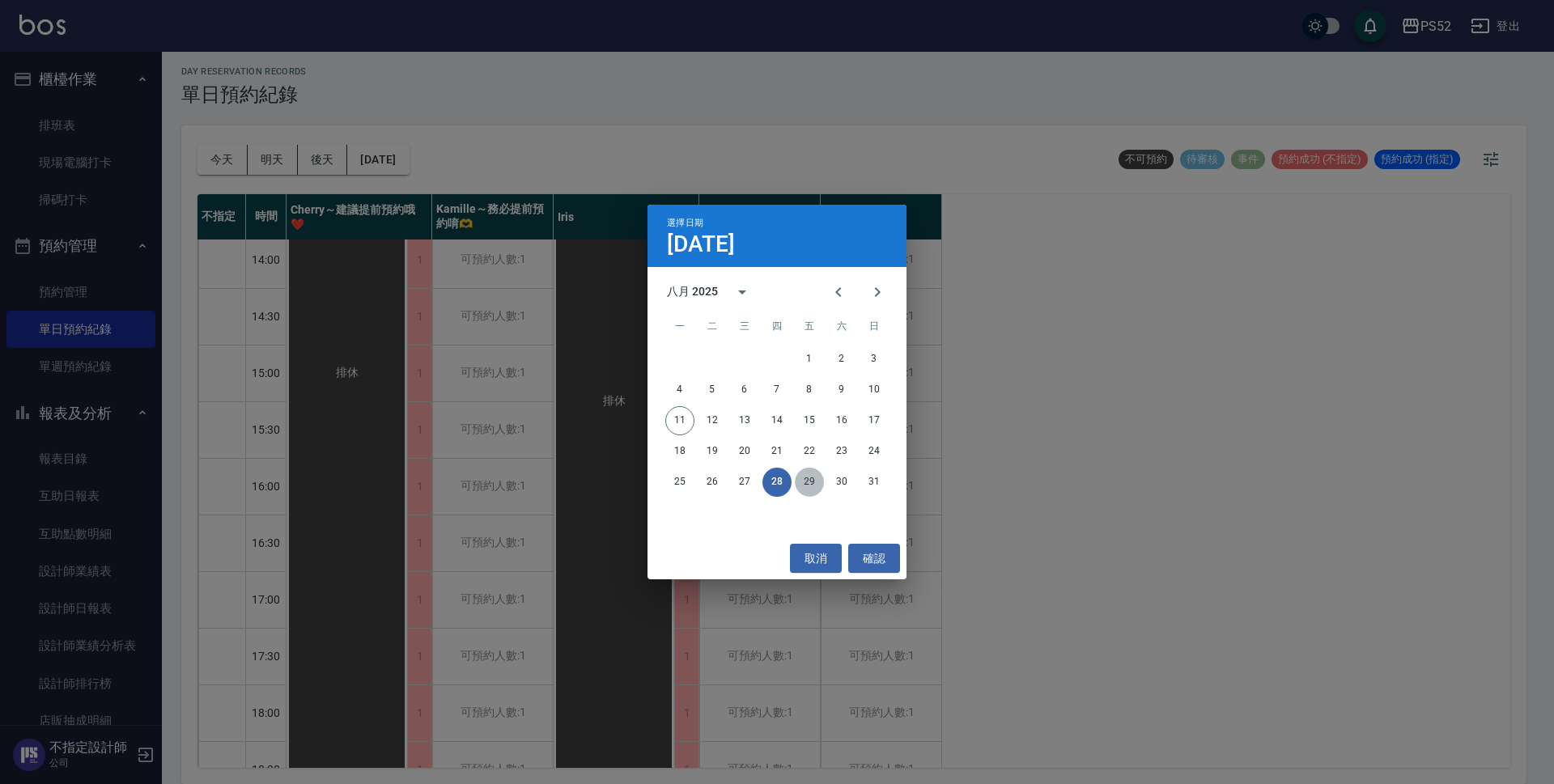
click at [815, 479] on button "29" at bounding box center [809, 482] width 29 height 29
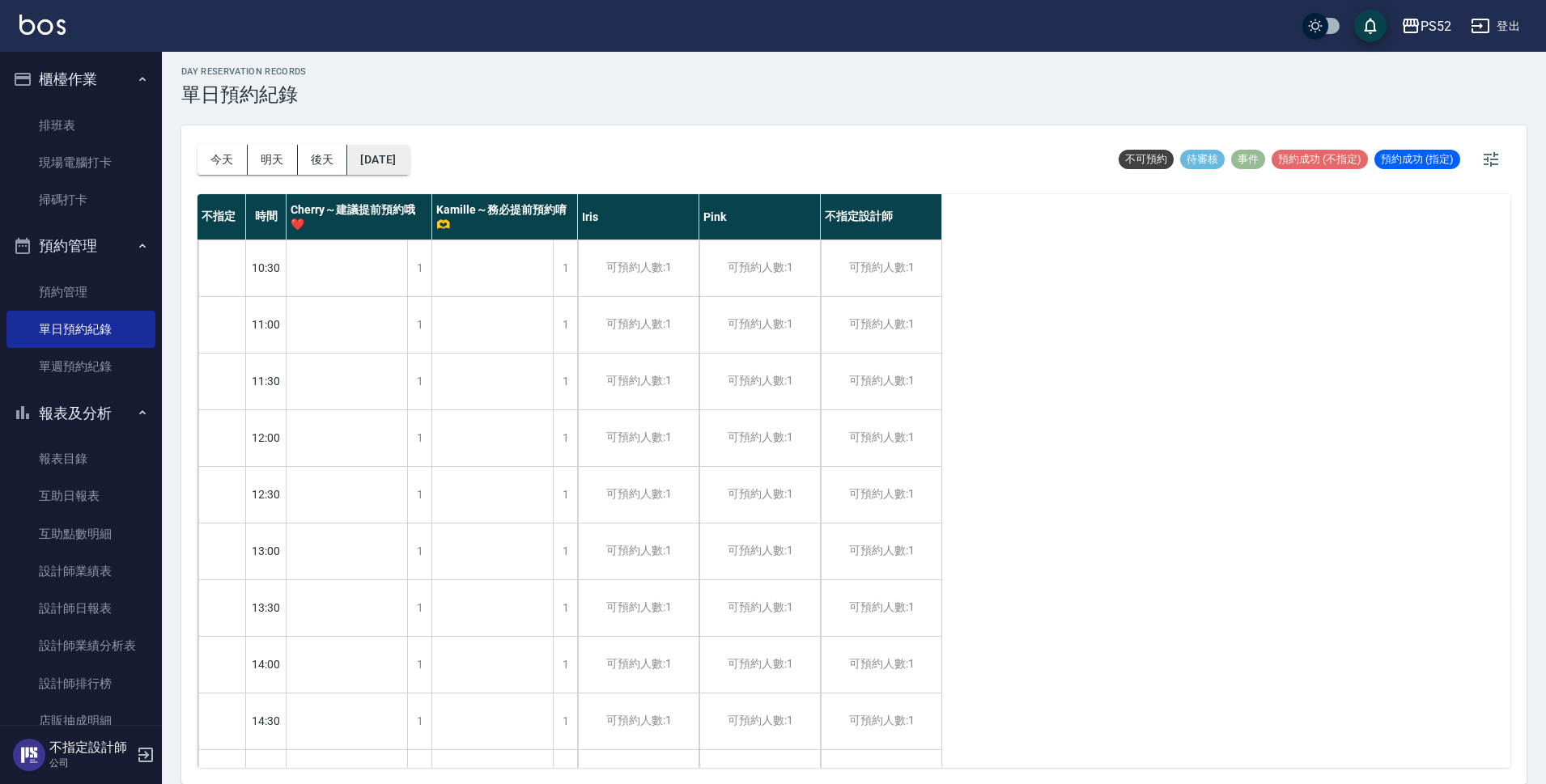
click at [408, 153] on button "[DATE]" at bounding box center [378, 159] width 62 height 30
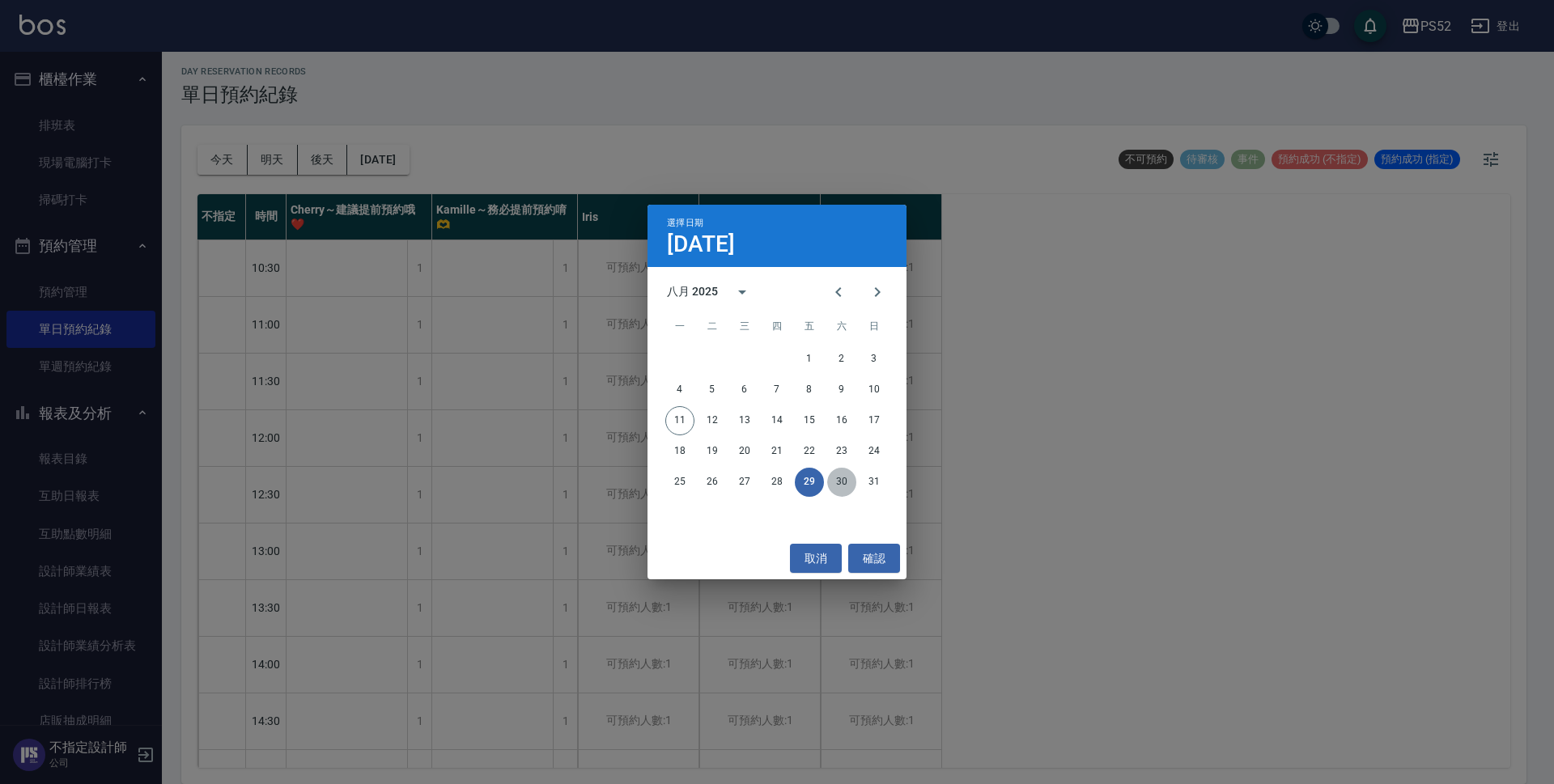
click at [845, 477] on button "30" at bounding box center [842, 482] width 29 height 29
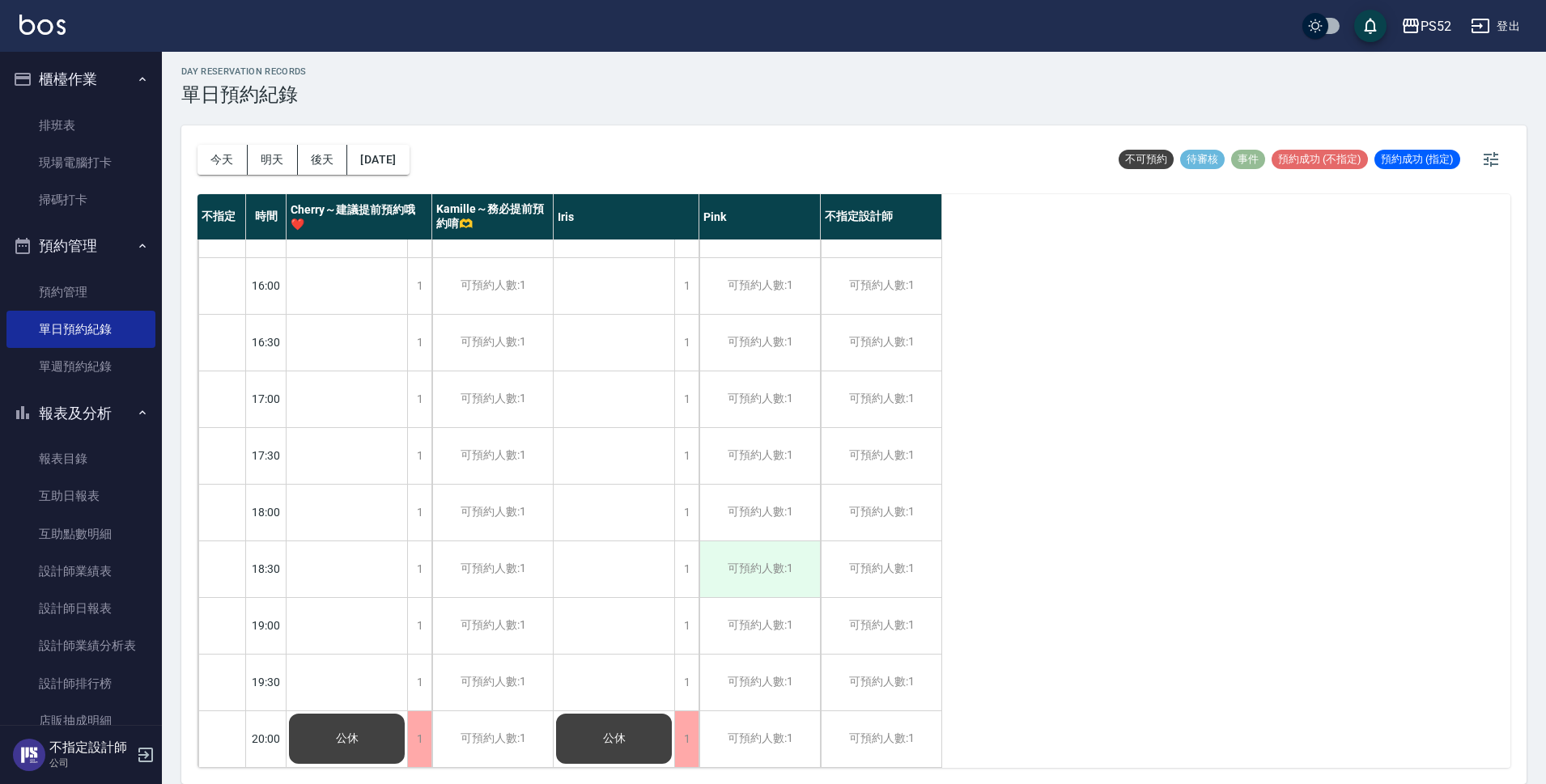
scroll to position [619, 0]
click at [135, 611] on link "設計師日報表" at bounding box center [80, 609] width 149 height 37
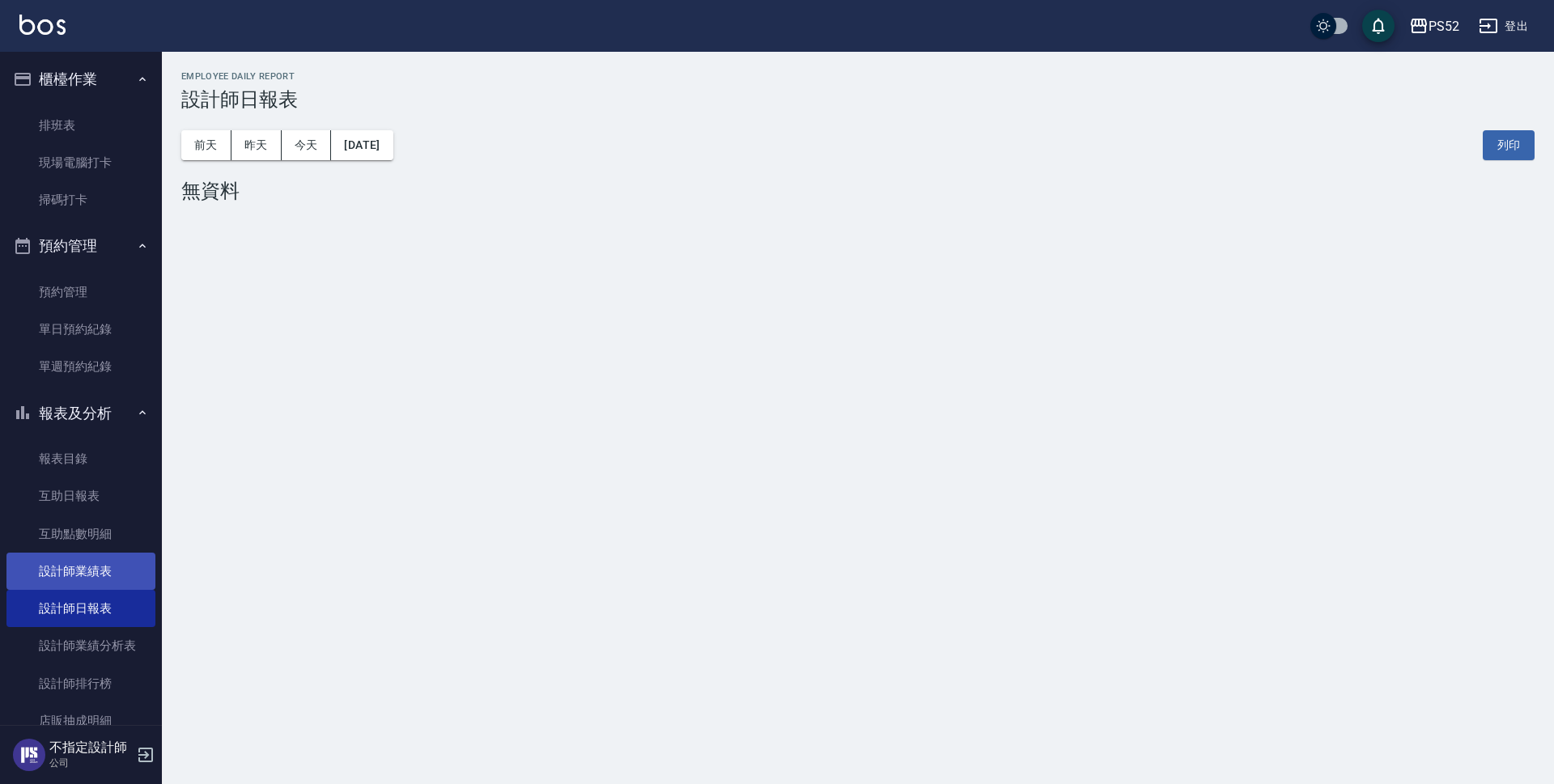
click at [93, 582] on link "設計師業績表" at bounding box center [80, 571] width 149 height 37
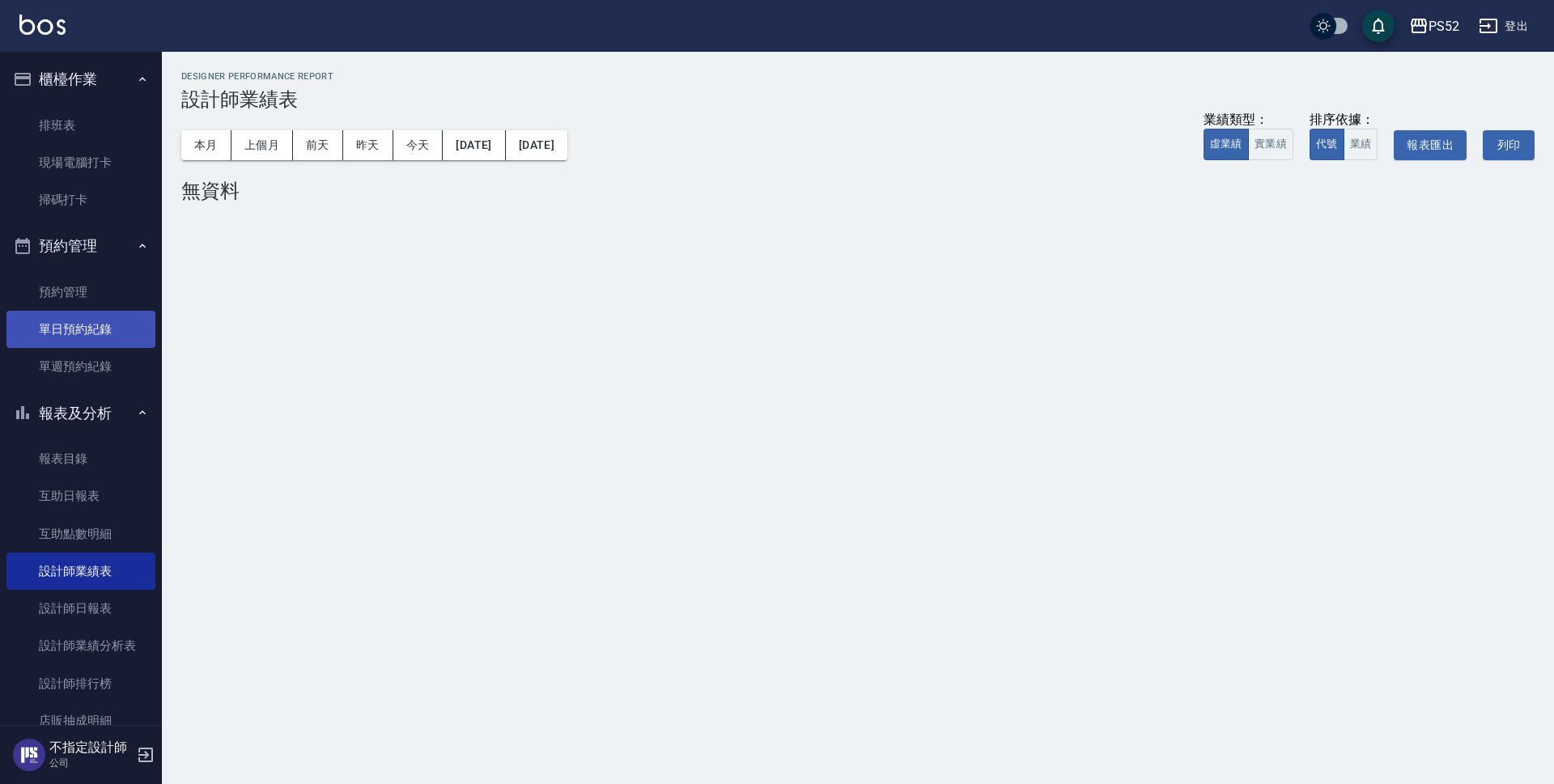
drag, startPoint x: 110, startPoint y: 330, endPoint x: 110, endPoint y: 322, distance: 8.0
click at [110, 331] on link "單日預約紀錄" at bounding box center [80, 330] width 149 height 37
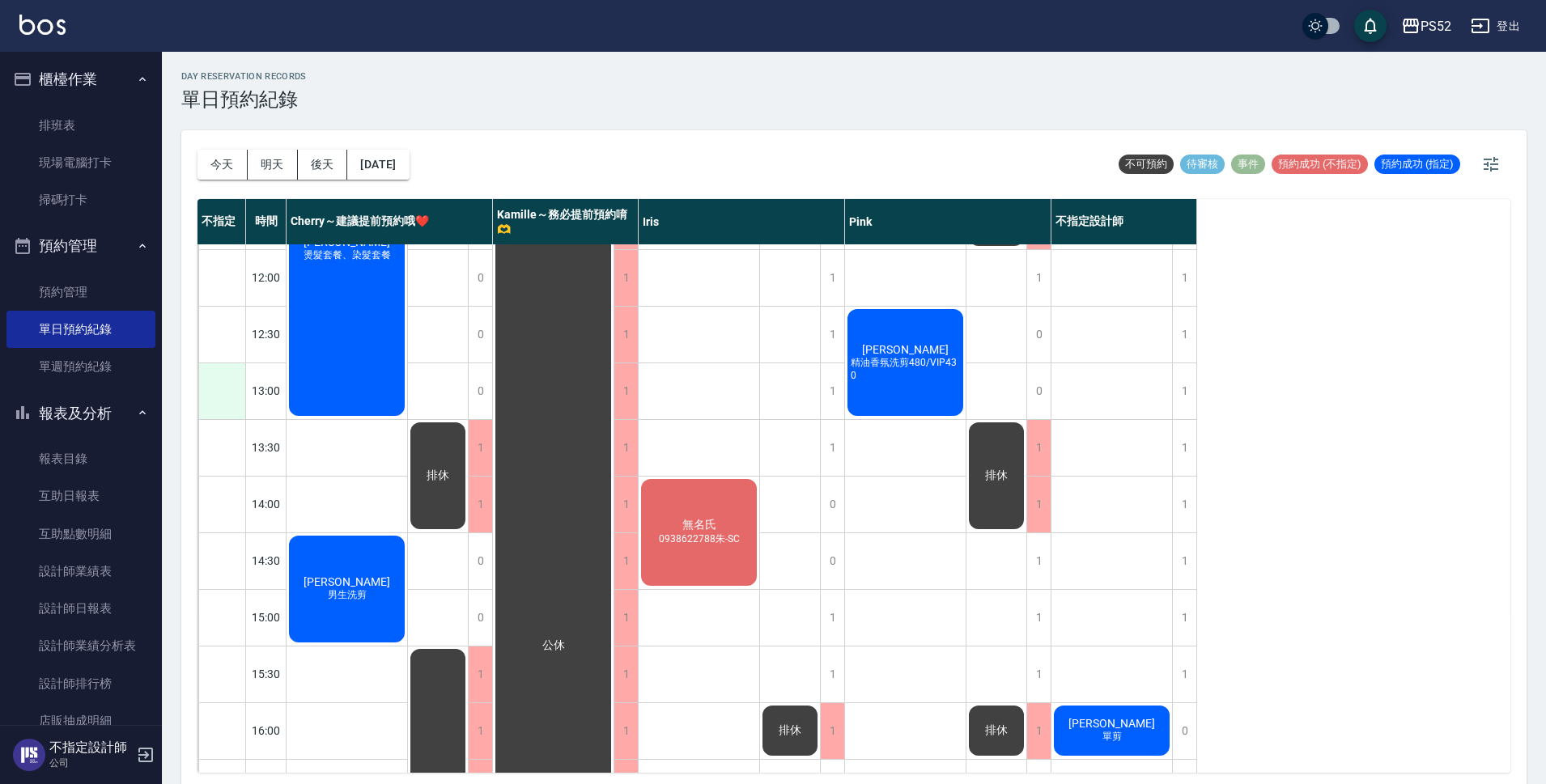
scroll to position [188, 0]
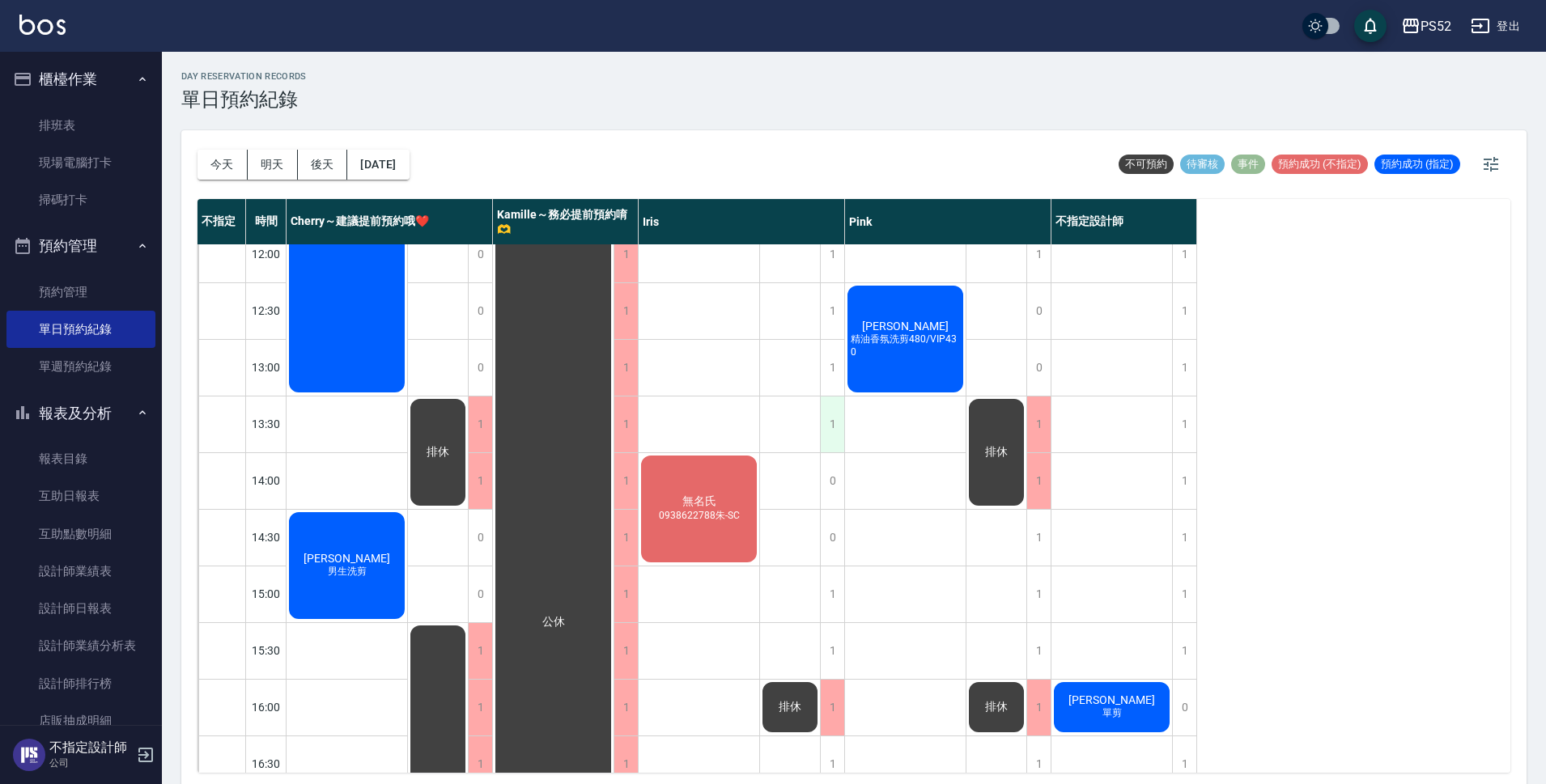
click at [830, 418] on div "1" at bounding box center [832, 424] width 24 height 56
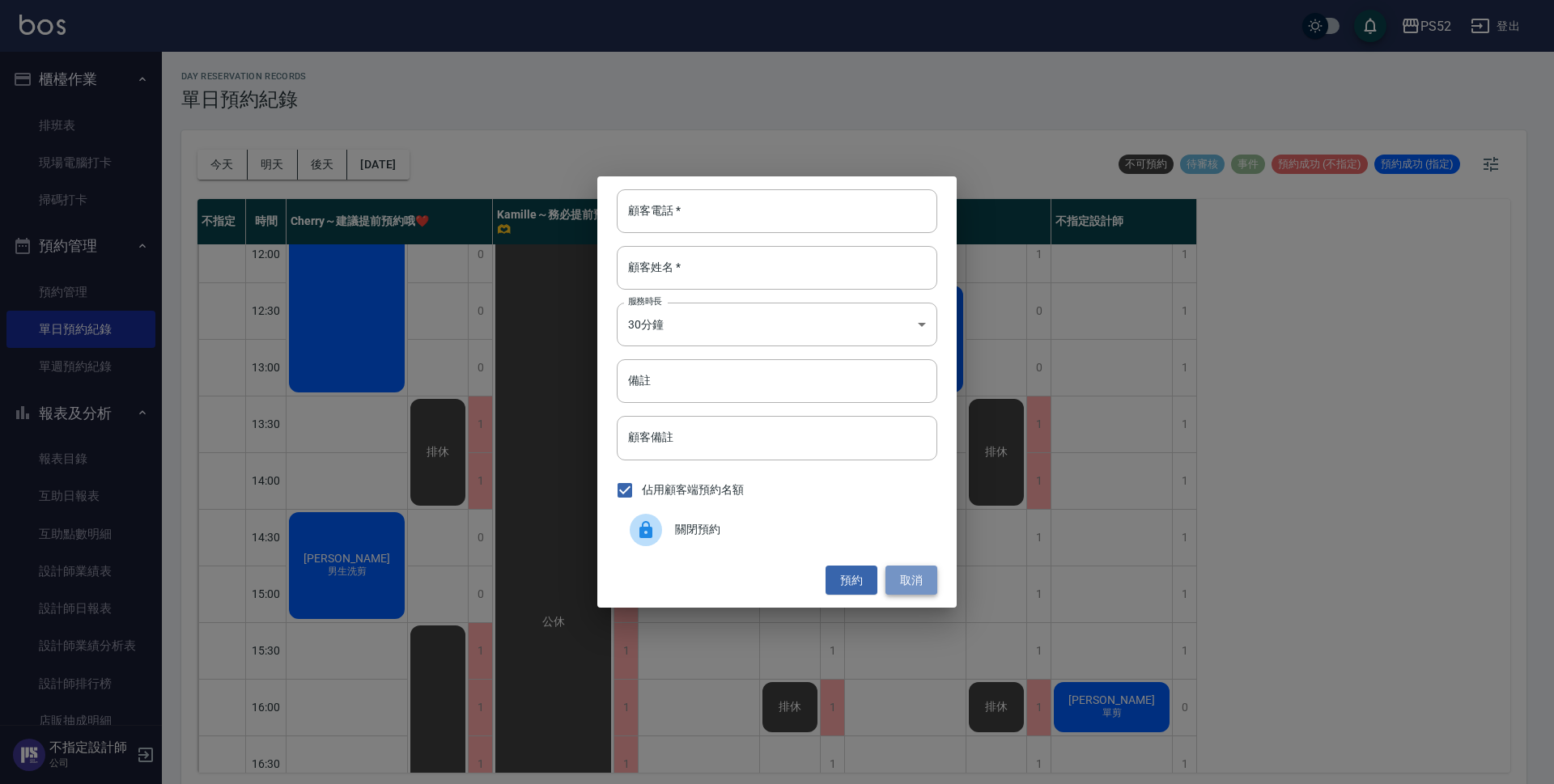
click at [912, 575] on button "取消" at bounding box center [912, 580] width 52 height 30
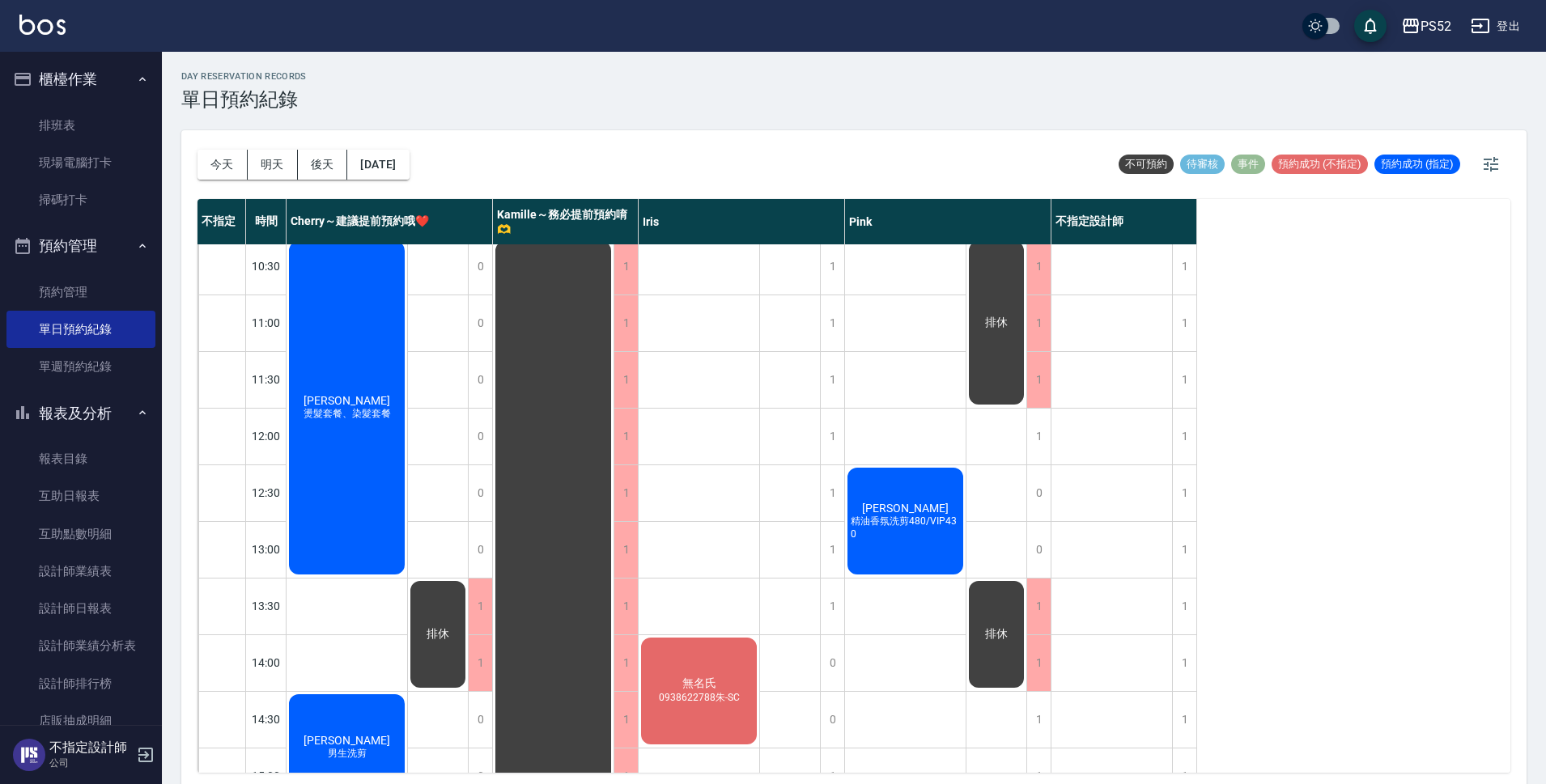
scroll to position [0, 0]
